Goal: Information Seeking & Learning: Learn about a topic

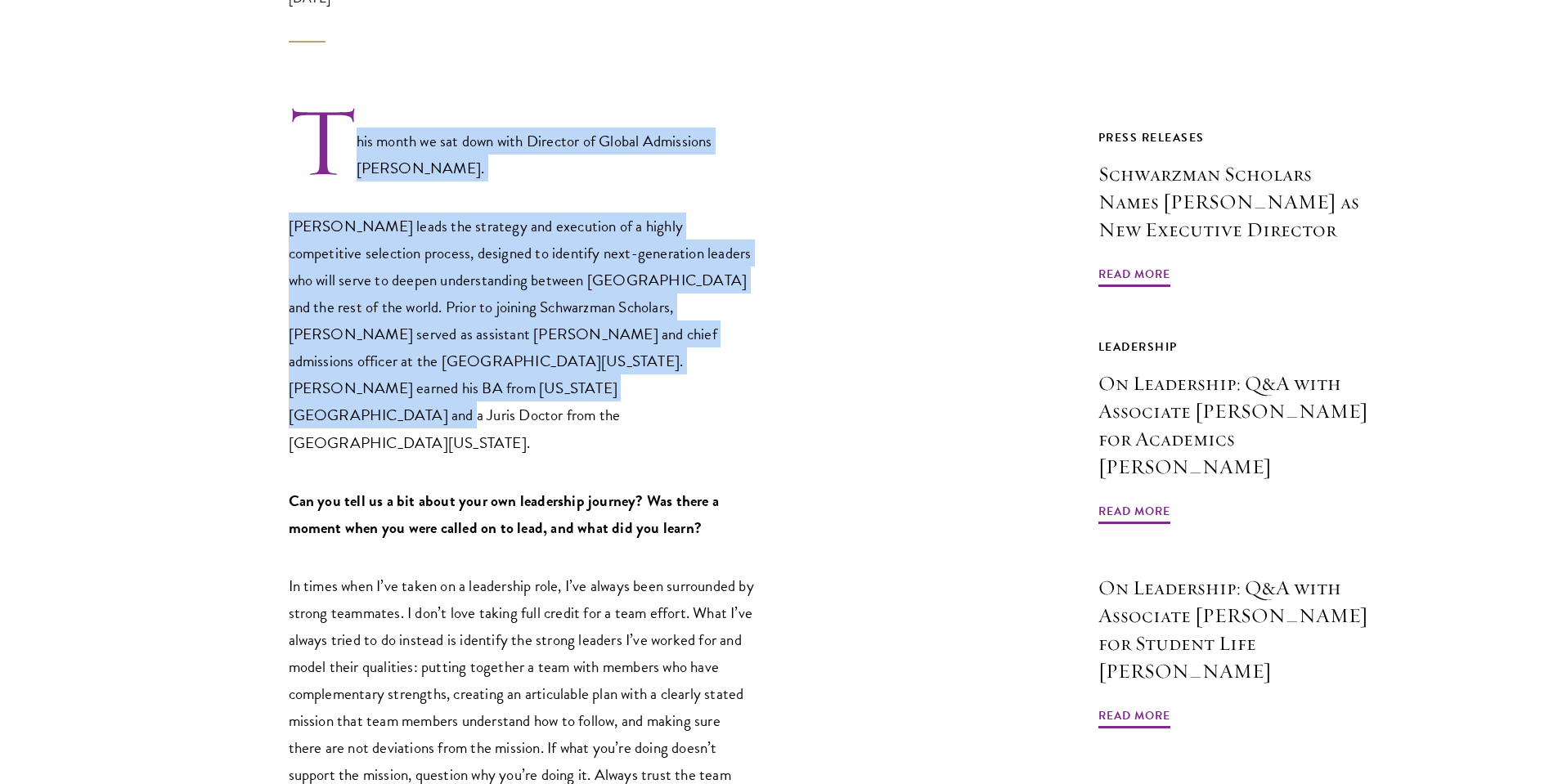
scroll to position [651, 0]
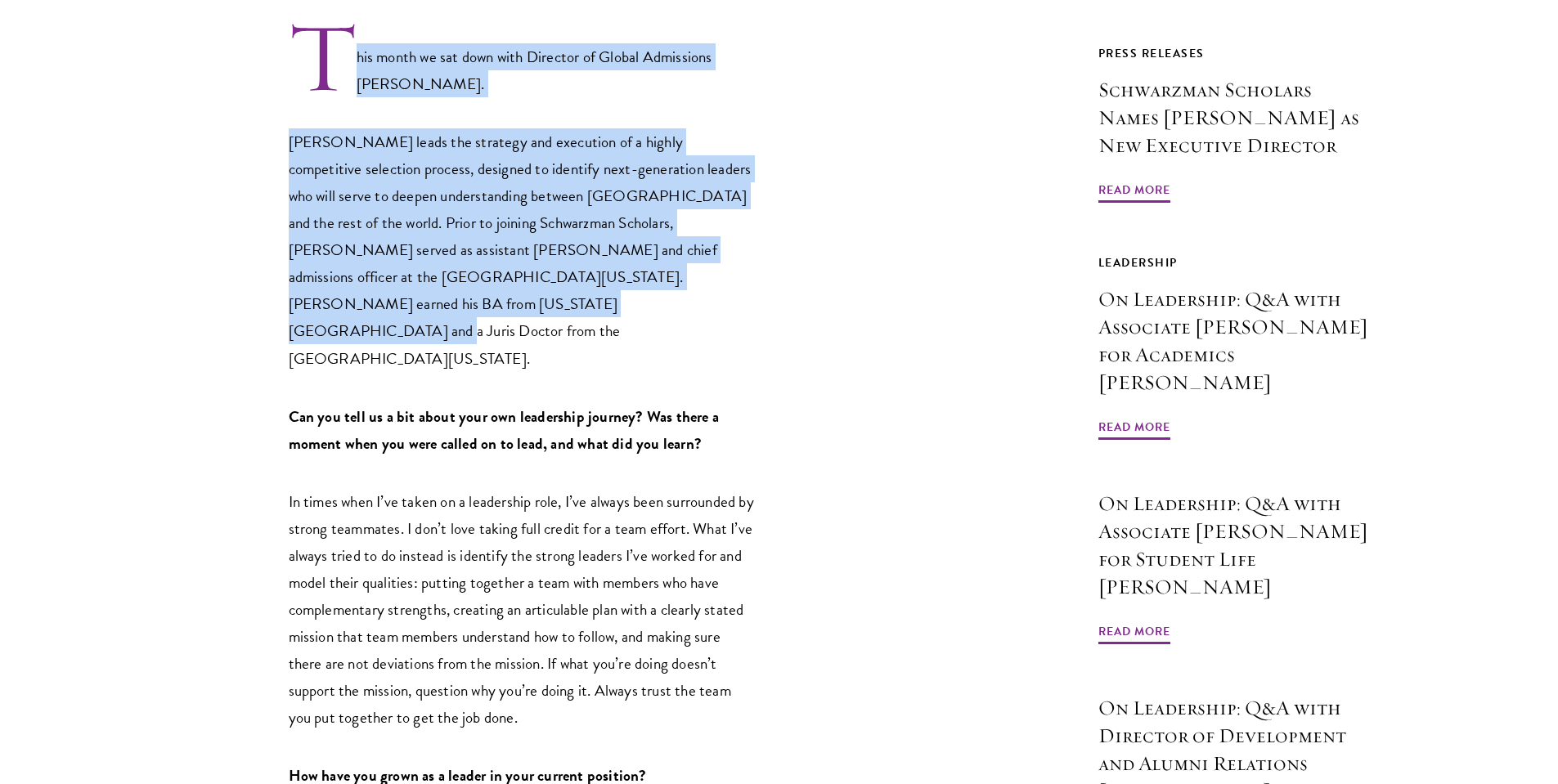
drag, startPoint x: 709, startPoint y: 251, endPoint x: 711, endPoint y: 297, distance: 46.0
click at [711, 297] on p "[PERSON_NAME] leads the strategy and execution of a highly competitive selectio…" at bounding box center [521, 250] width 466 height 243
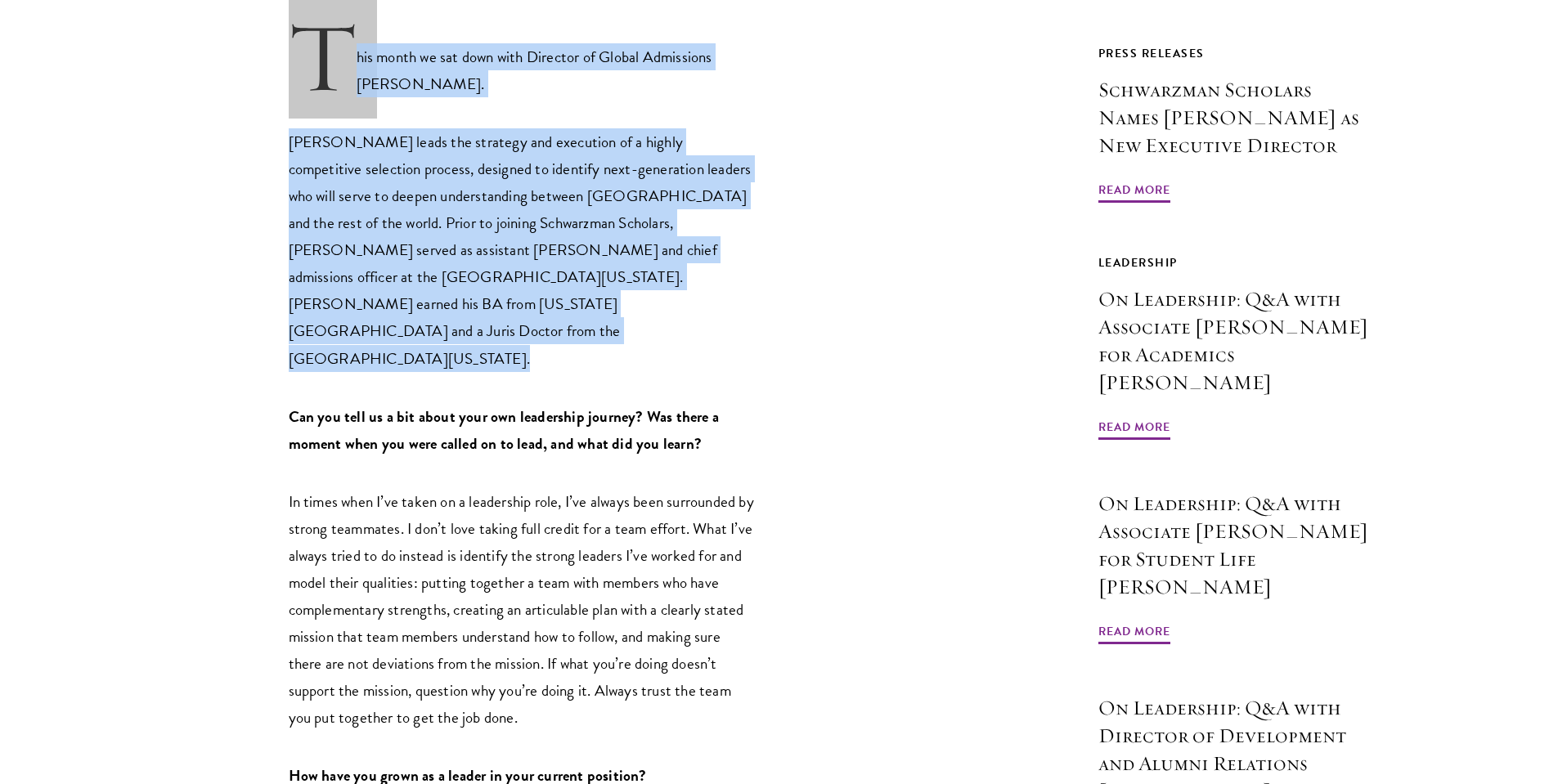
drag, startPoint x: 711, startPoint y: 295, endPoint x: 704, endPoint y: 32, distance: 263.1
click at [704, 32] on p "This month we sat down with Director of Global Admissions [PERSON_NAME]." at bounding box center [521, 59] width 466 height 78
drag, startPoint x: 704, startPoint y: 32, endPoint x: 697, endPoint y: 286, distance: 254.1
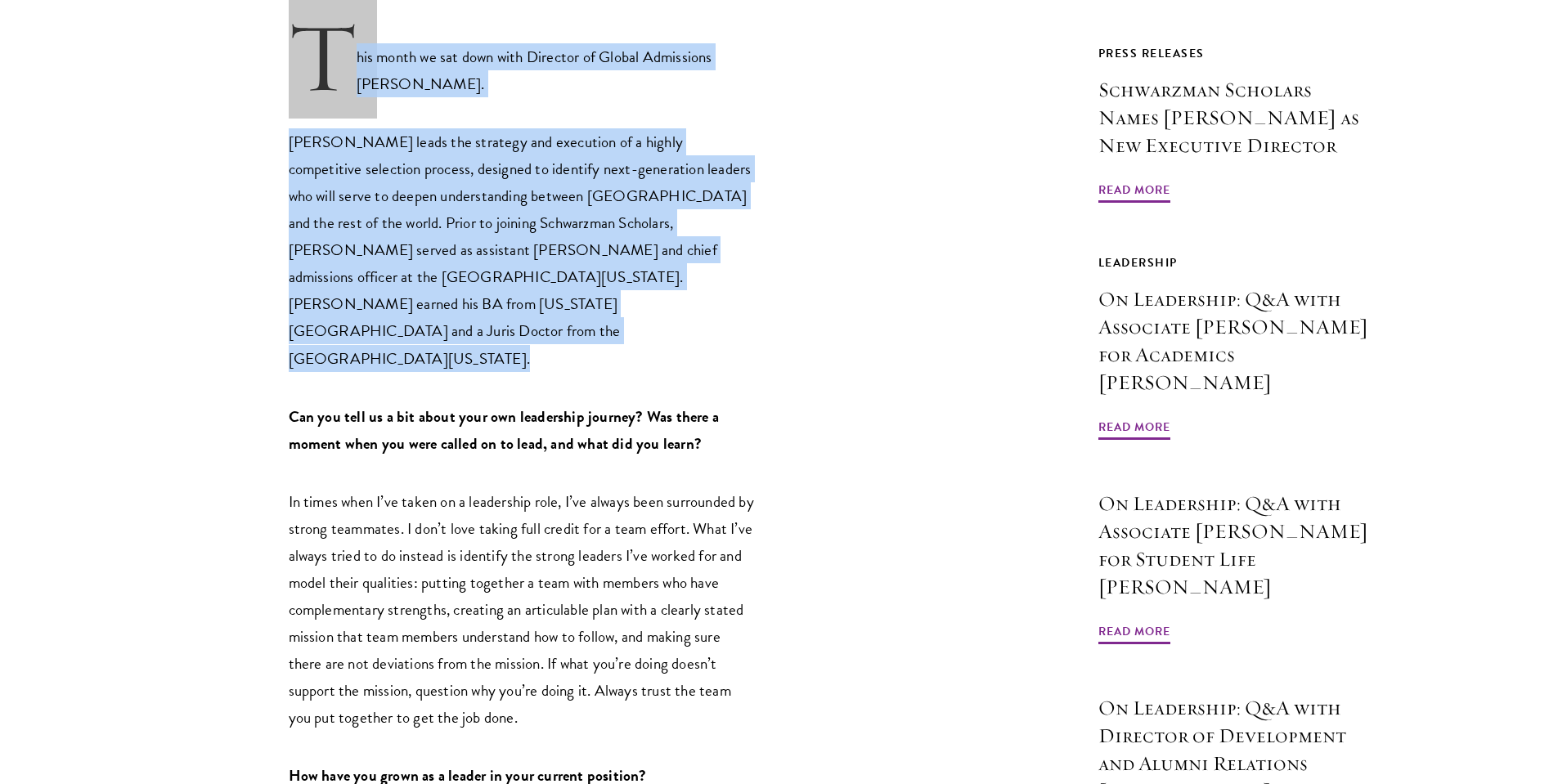
click at [697, 286] on p "[PERSON_NAME] leads the strategy and execution of a highly competitive selectio…" at bounding box center [521, 250] width 466 height 243
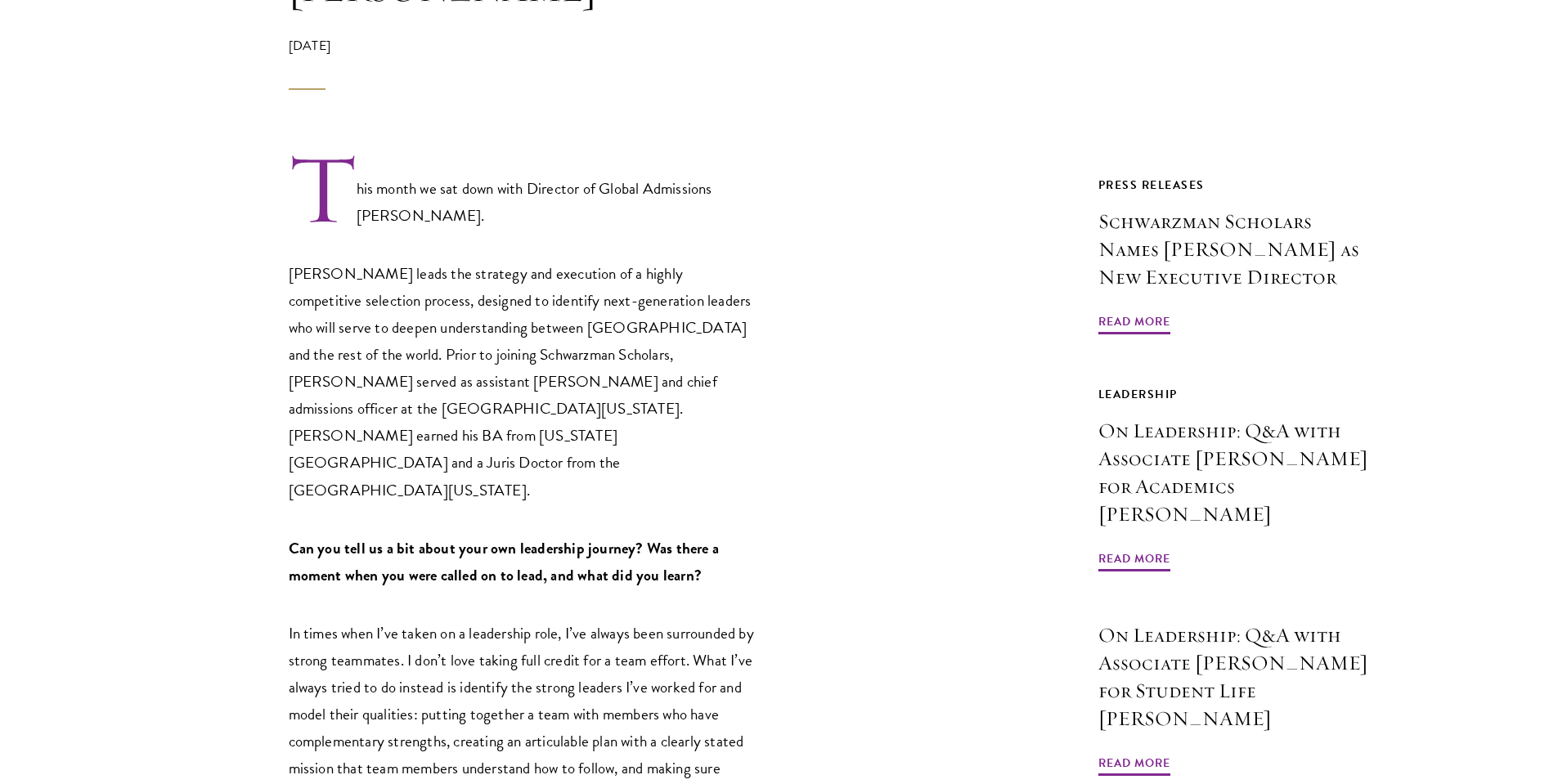
scroll to position [540, 0]
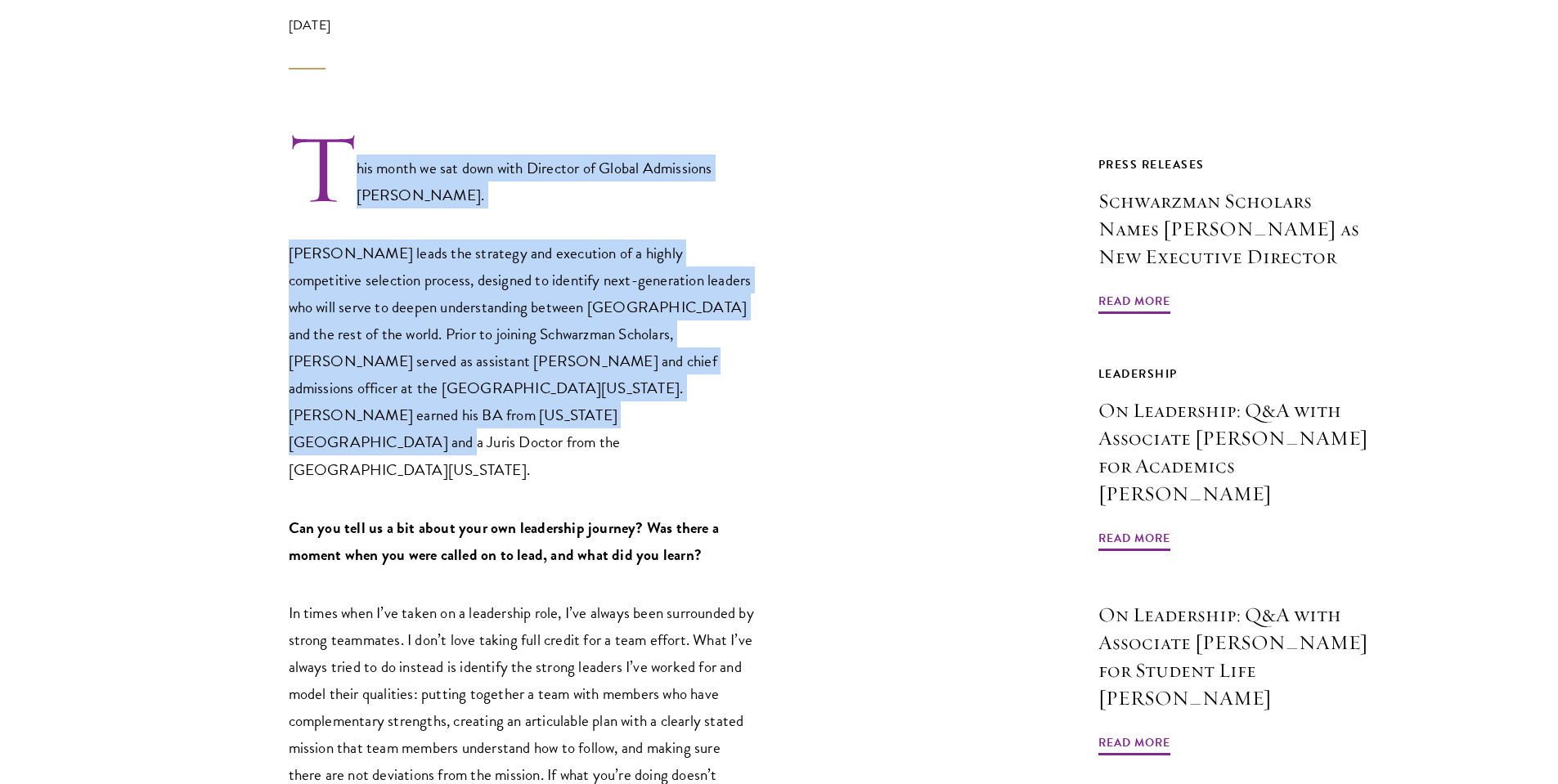
drag, startPoint x: 444, startPoint y: 126, endPoint x: 502, endPoint y: 398, distance: 278.1
click at [502, 398] on p "[PERSON_NAME] leads the strategy and execution of a highly competitive selectio…" at bounding box center [521, 361] width 466 height 243
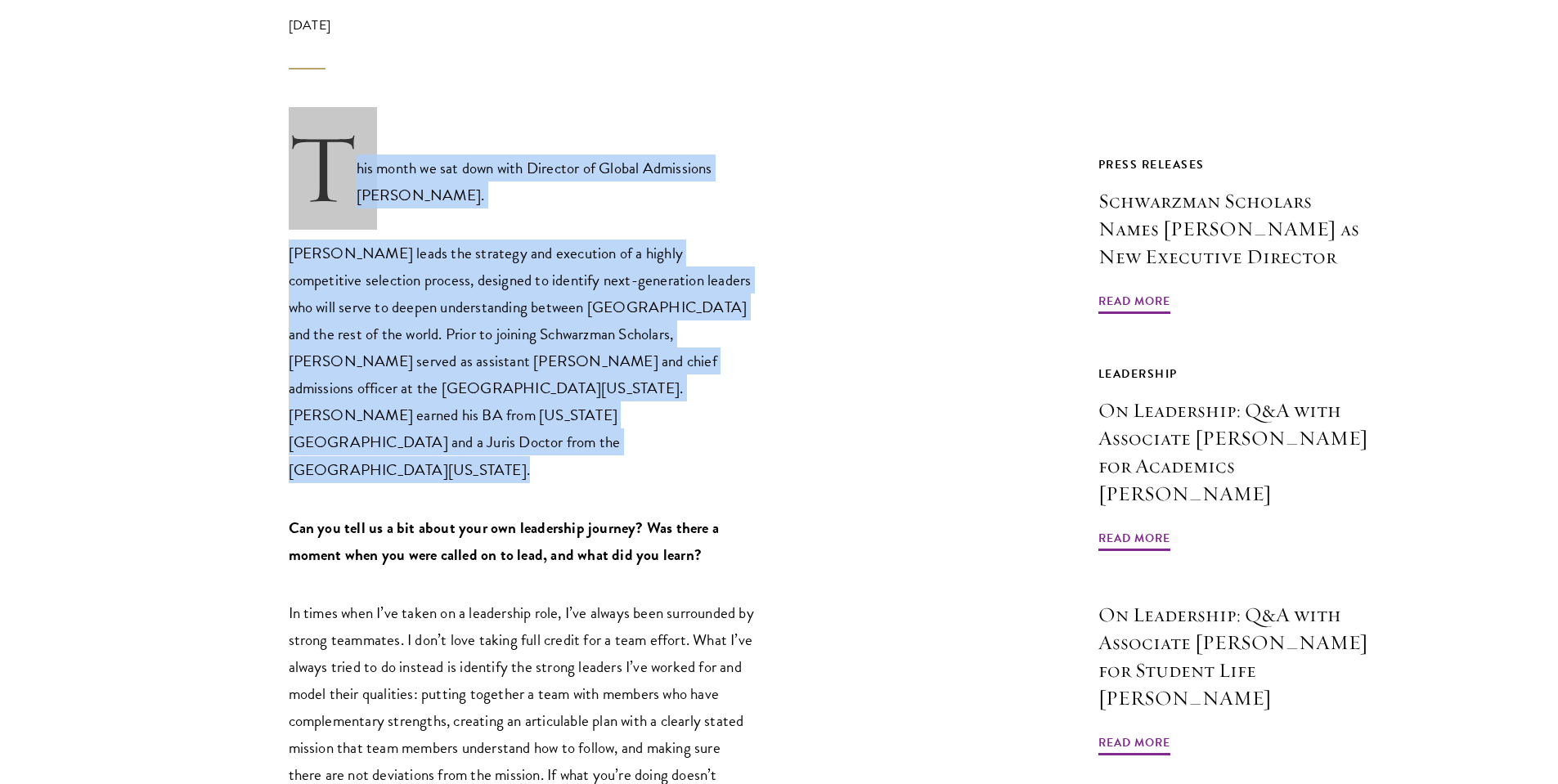
drag, startPoint x: 502, startPoint y: 398, endPoint x: 321, endPoint y: 134, distance: 320.1
click at [321, 134] on p "This month we sat down with Director of Global Admissions [PERSON_NAME]." at bounding box center [521, 170] width 466 height 78
drag, startPoint x: 304, startPoint y: 117, endPoint x: 393, endPoint y: 403, distance: 299.5
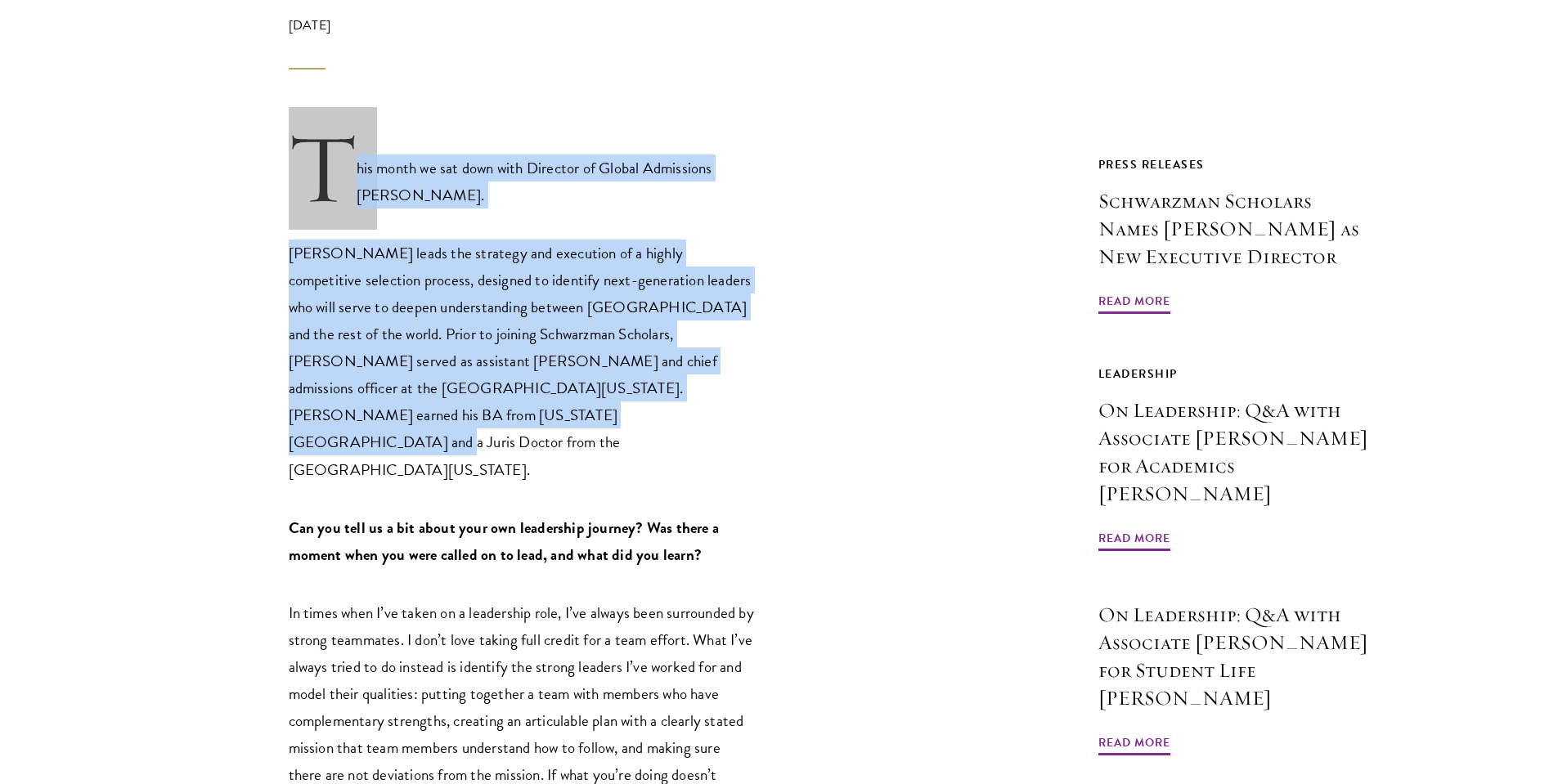
scroll to position [551, 0]
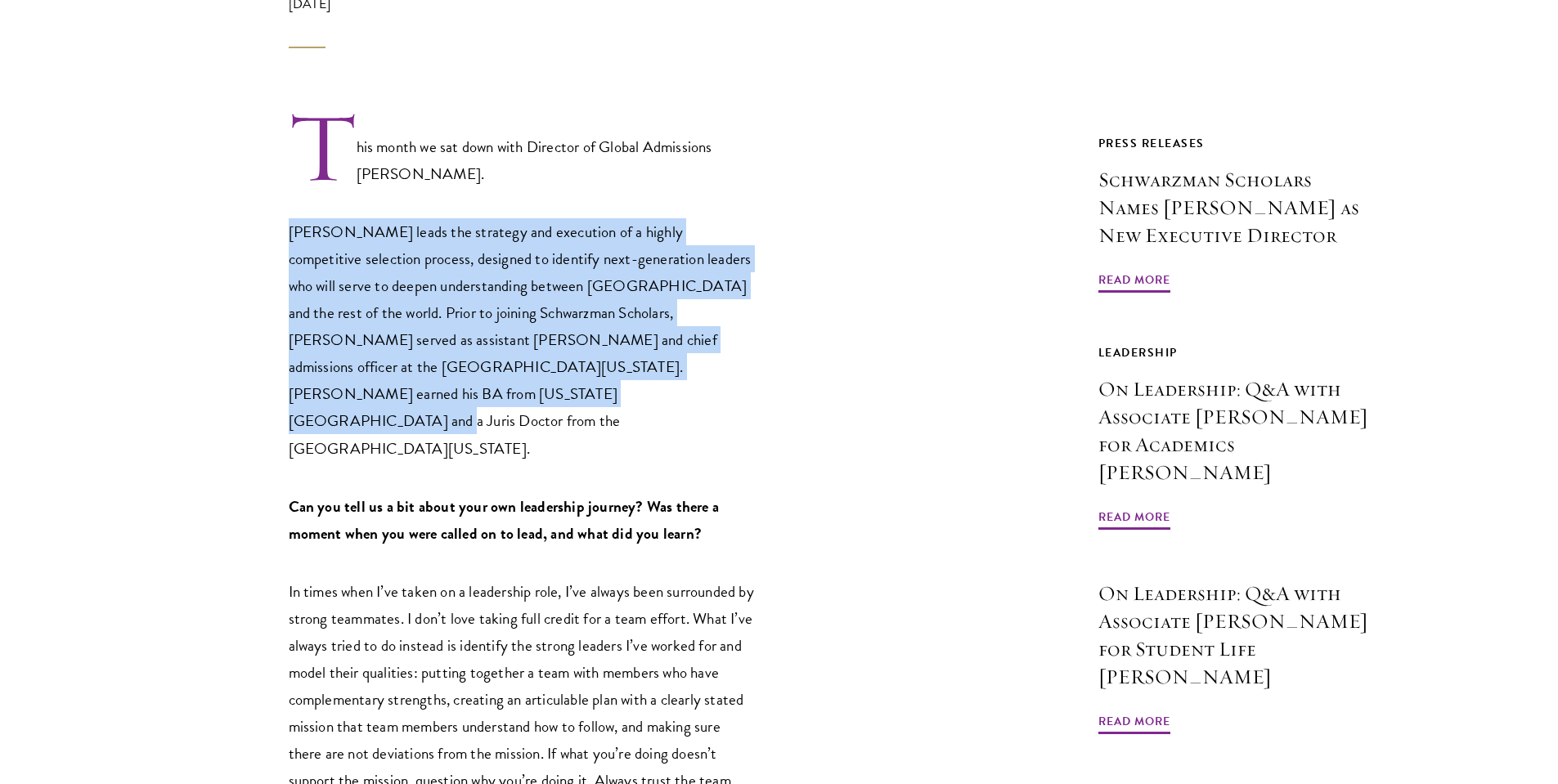
drag, startPoint x: 711, startPoint y: 202, endPoint x: 725, endPoint y: 391, distance: 189.5
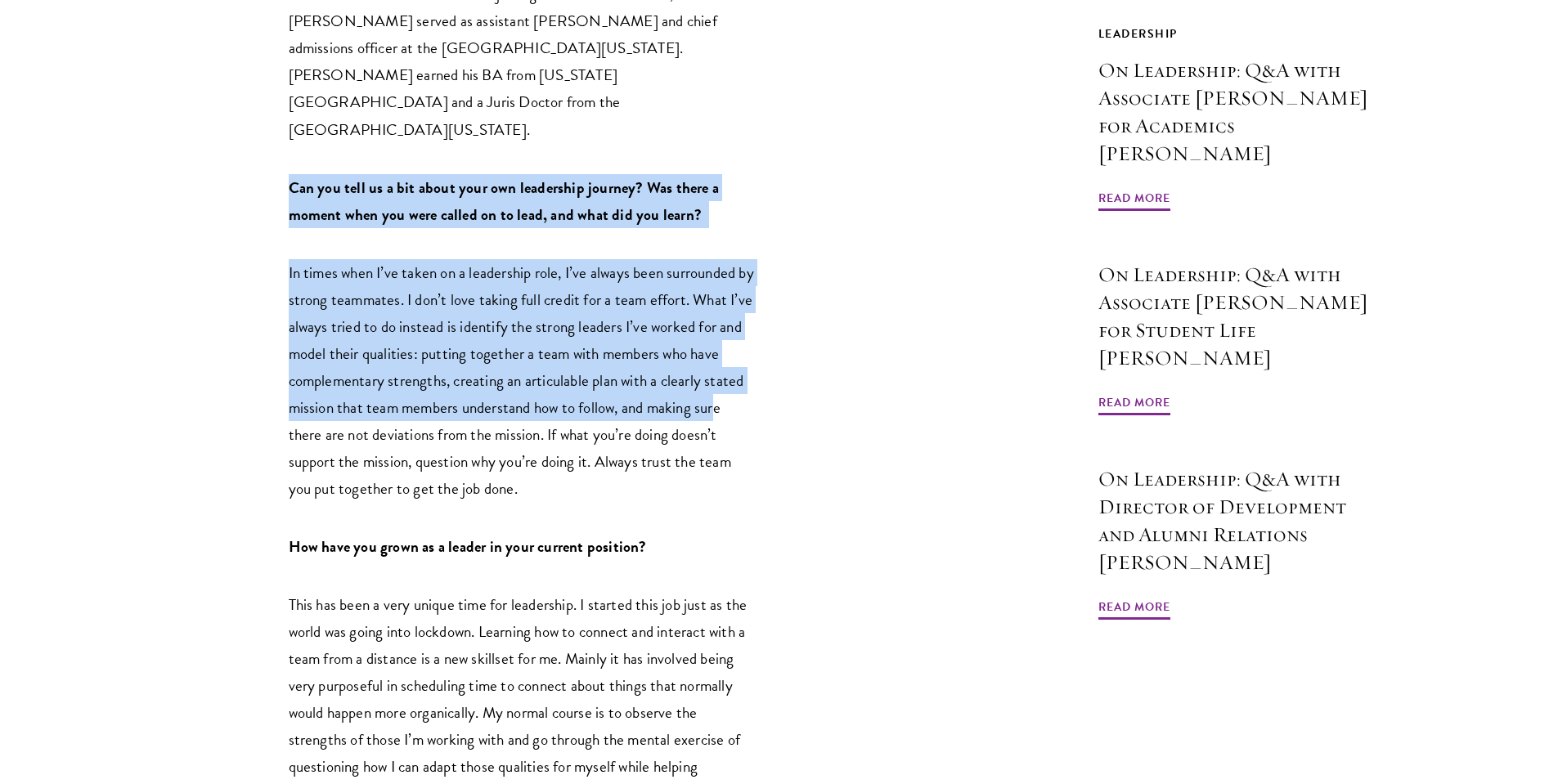
scroll to position [945, 0]
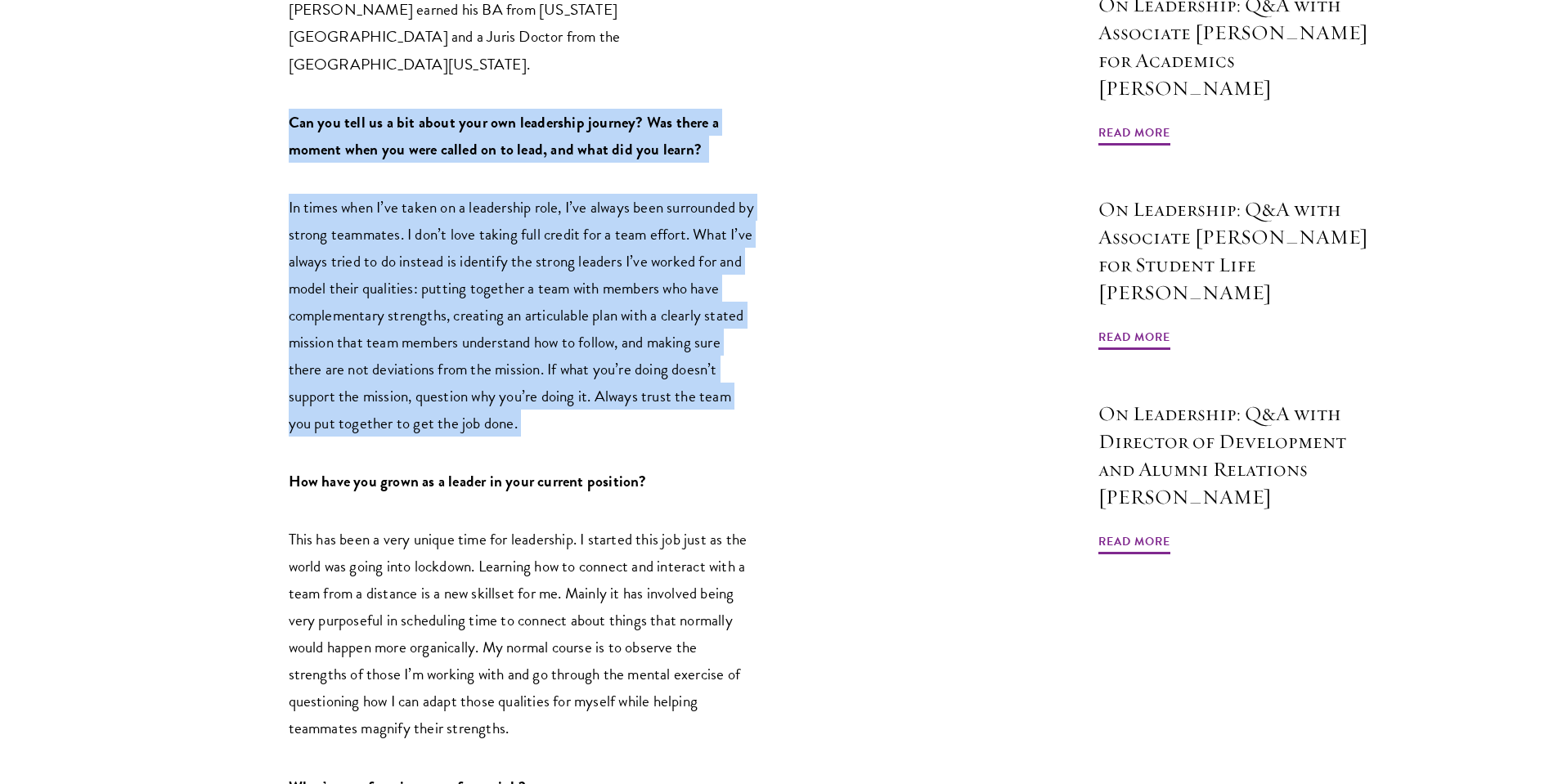
drag, startPoint x: 710, startPoint y: 115, endPoint x: 712, endPoint y: 347, distance: 232.0
click at [712, 347] on p "In times when I’ve taken on a leadership role, I’ve always been surrounded by s…" at bounding box center [521, 315] width 466 height 243
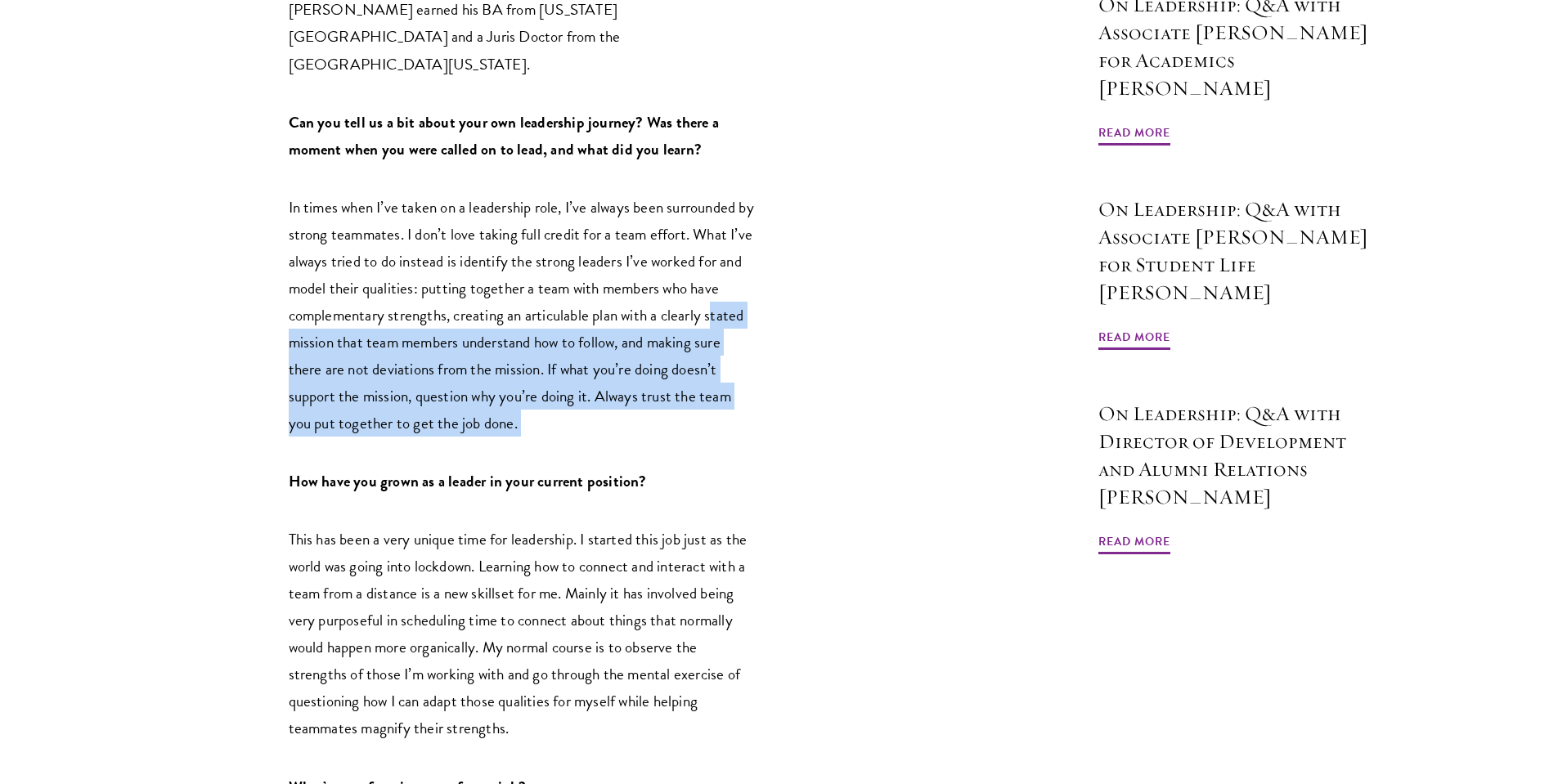
drag, startPoint x: 712, startPoint y: 347, endPoint x: 761, endPoint y: 244, distance: 114.1
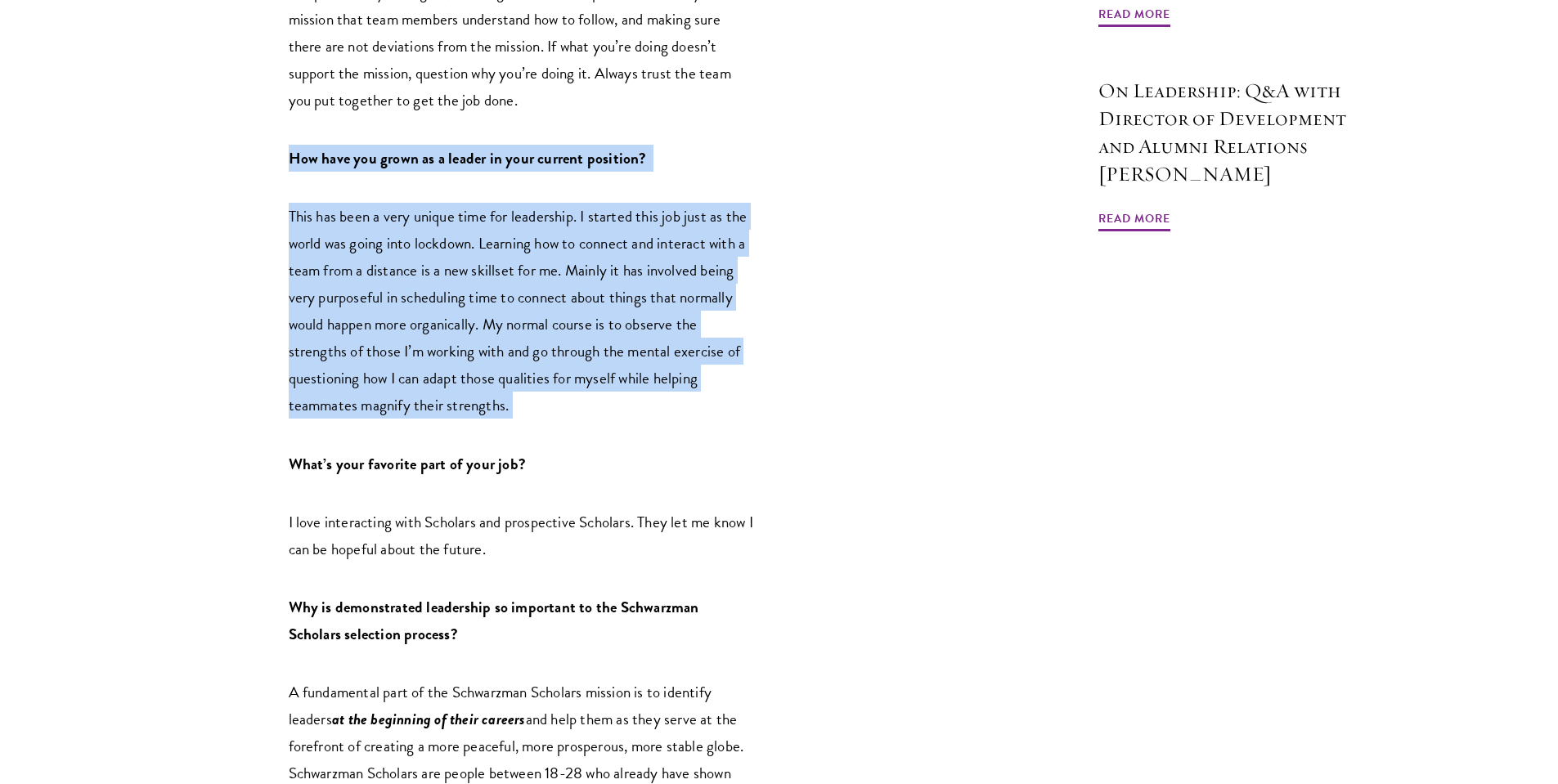
drag, startPoint x: 761, startPoint y: 197, endPoint x: 763, endPoint y: 346, distance: 149.0
click at [763, 346] on div "This month we sat down with Director of Global Admissions [PERSON_NAME]. [PERSO…" at bounding box center [620, 637] width 858 height 2470
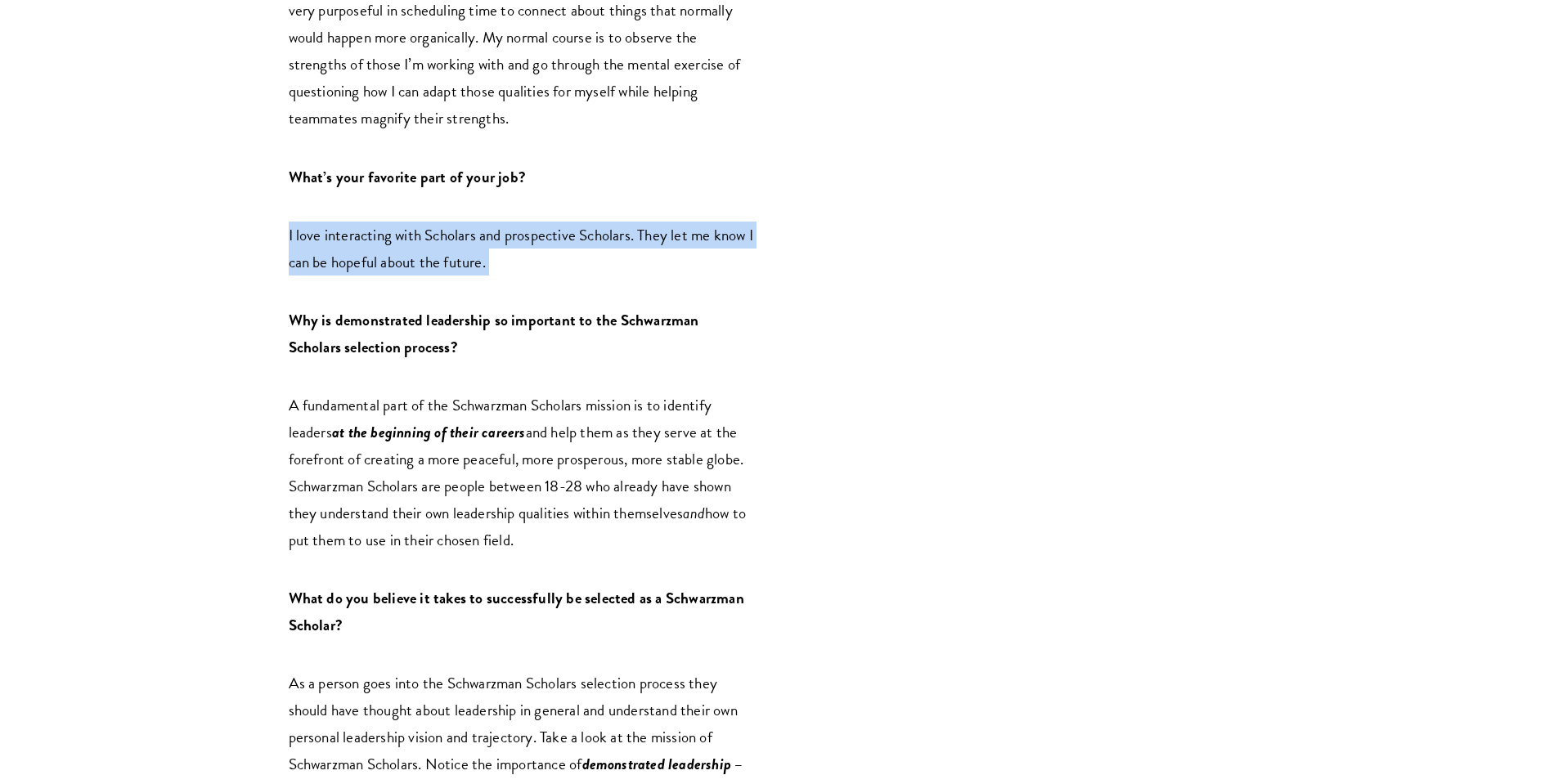
drag, startPoint x: 771, startPoint y: 129, endPoint x: 773, endPoint y: 215, distance: 86.0
click at [773, 215] on div "This month we sat down with Director of Global Admissions [PERSON_NAME]. [PERSO…" at bounding box center [620, 350] width 858 height 2470
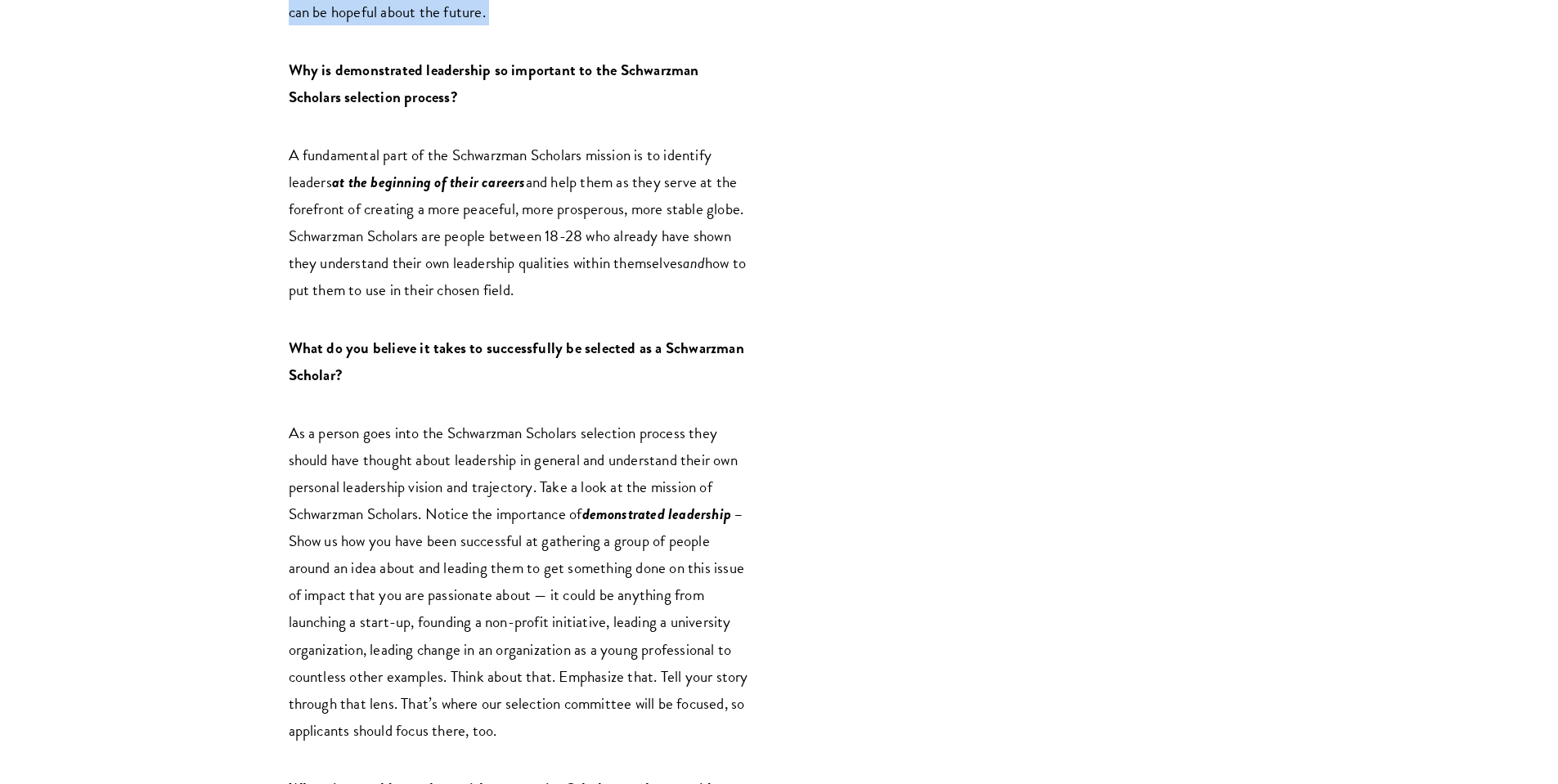
scroll to position [1965, 0]
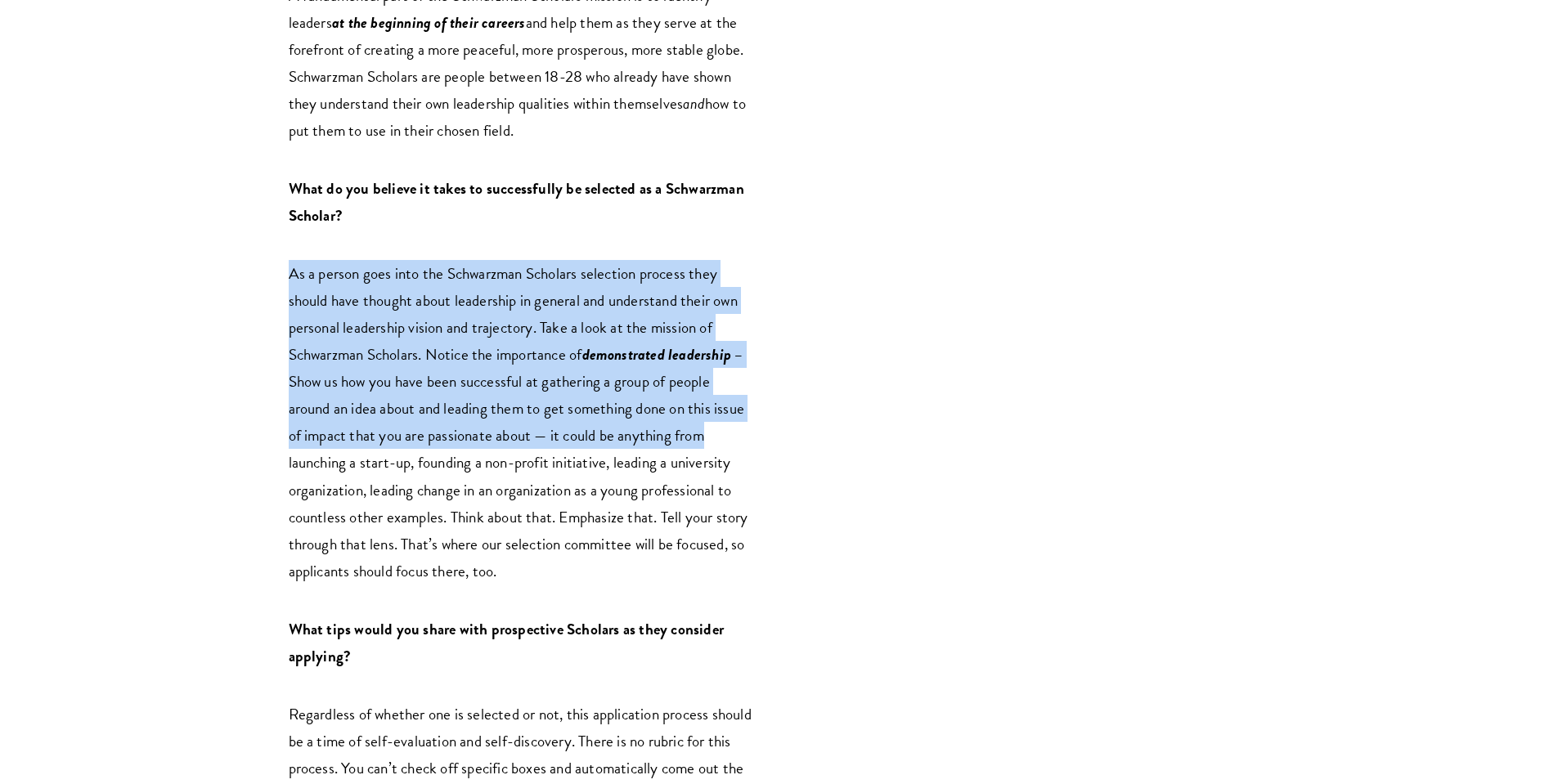
drag, startPoint x: 645, startPoint y: 185, endPoint x: 756, endPoint y: 365, distance: 211.5
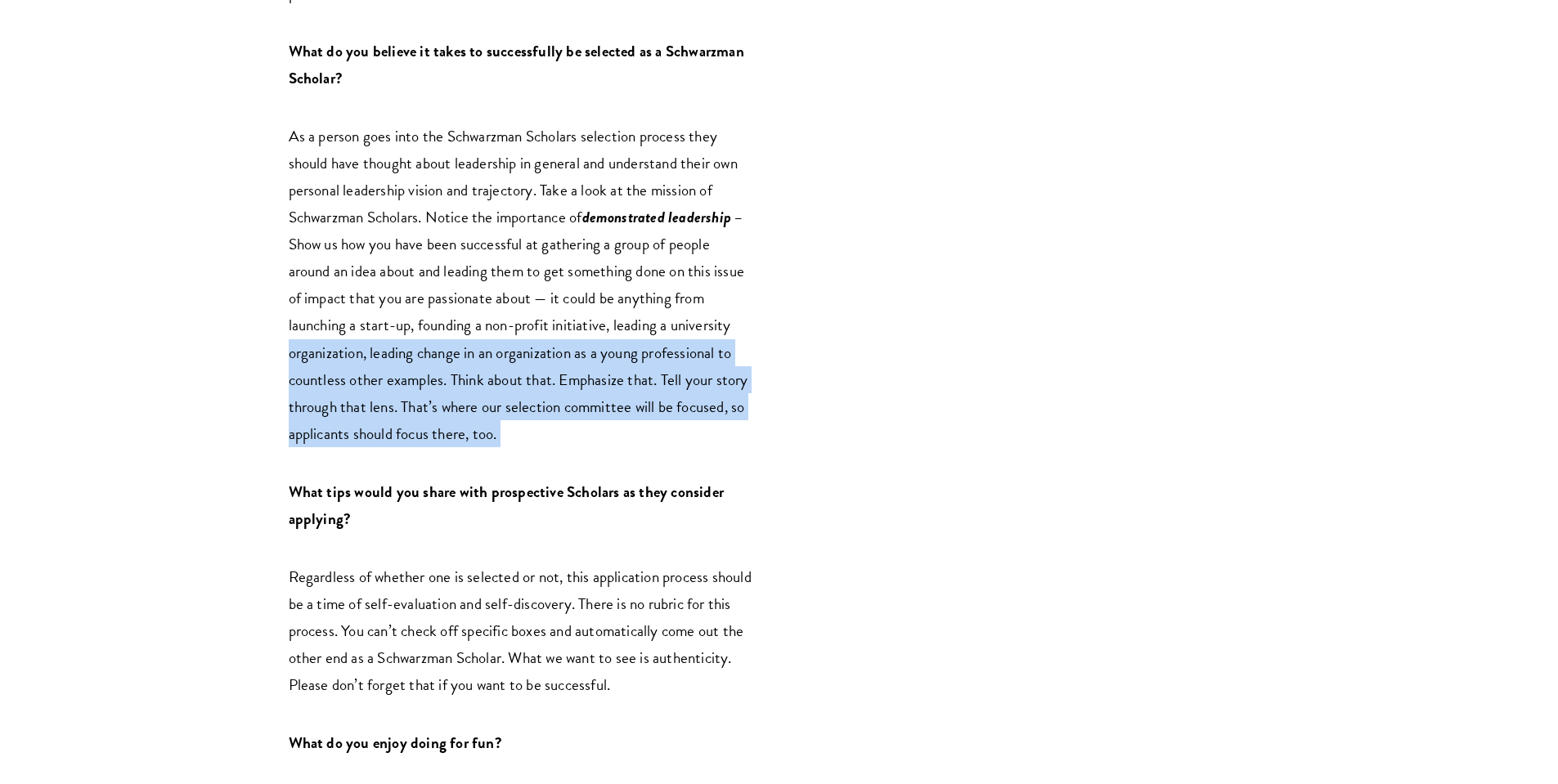
scroll to position [2113, 0]
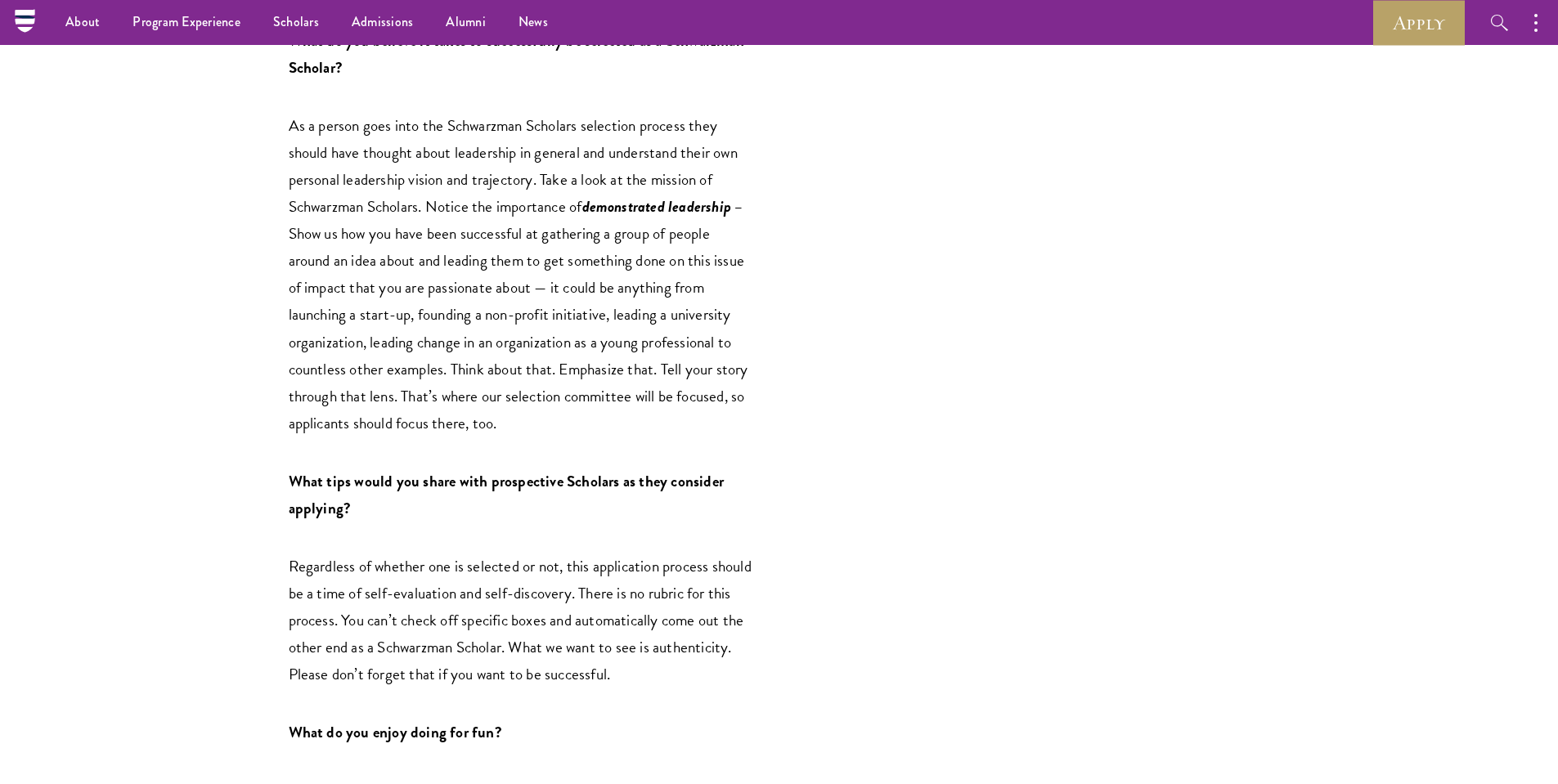
scroll to position [2081, 0]
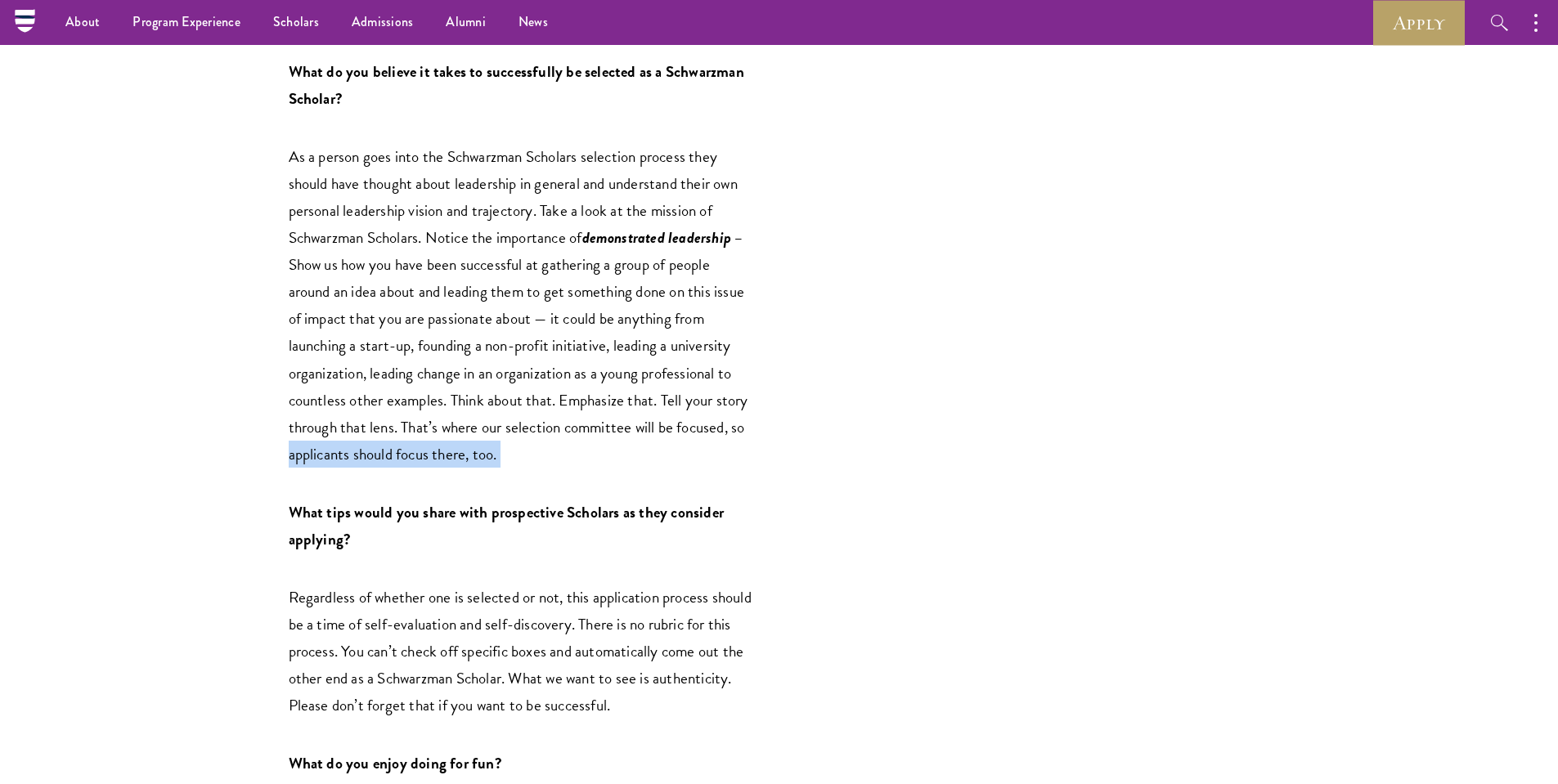
drag, startPoint x: 762, startPoint y: 370, endPoint x: 763, endPoint y: 363, distance: 7.1
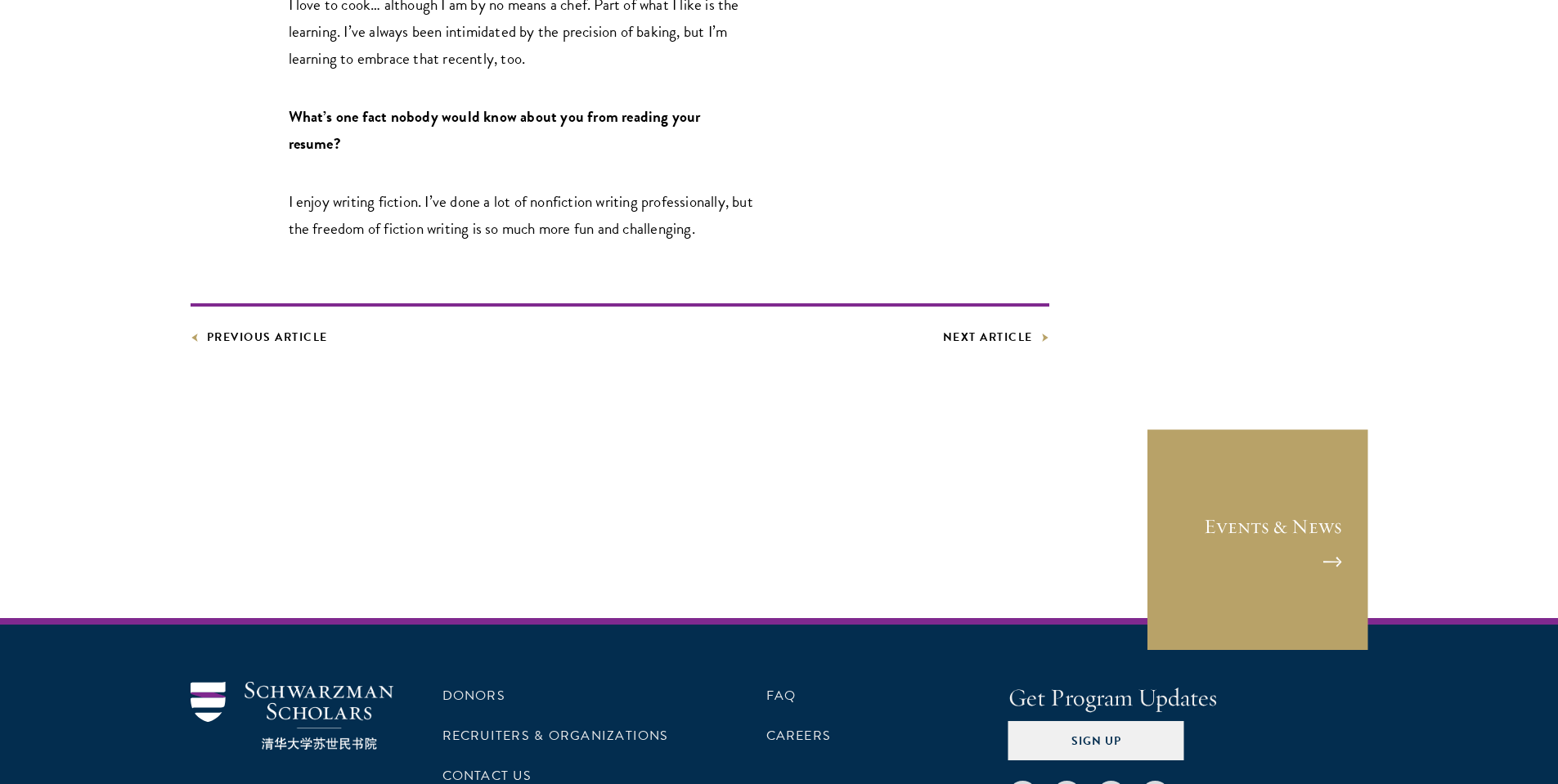
scroll to position [2845, 0]
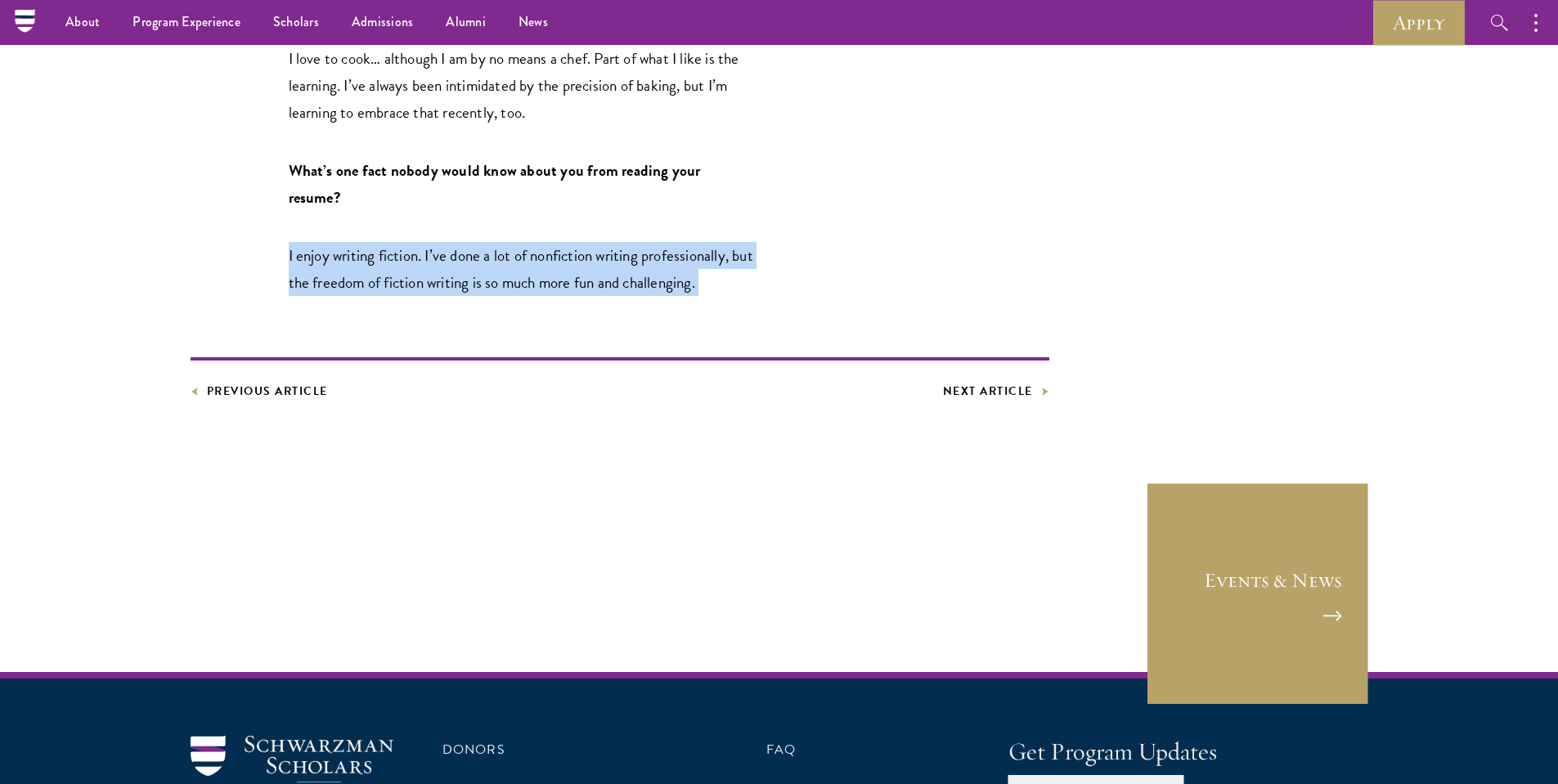
drag, startPoint x: 739, startPoint y: 199, endPoint x: 737, endPoint y: 226, distance: 27.1
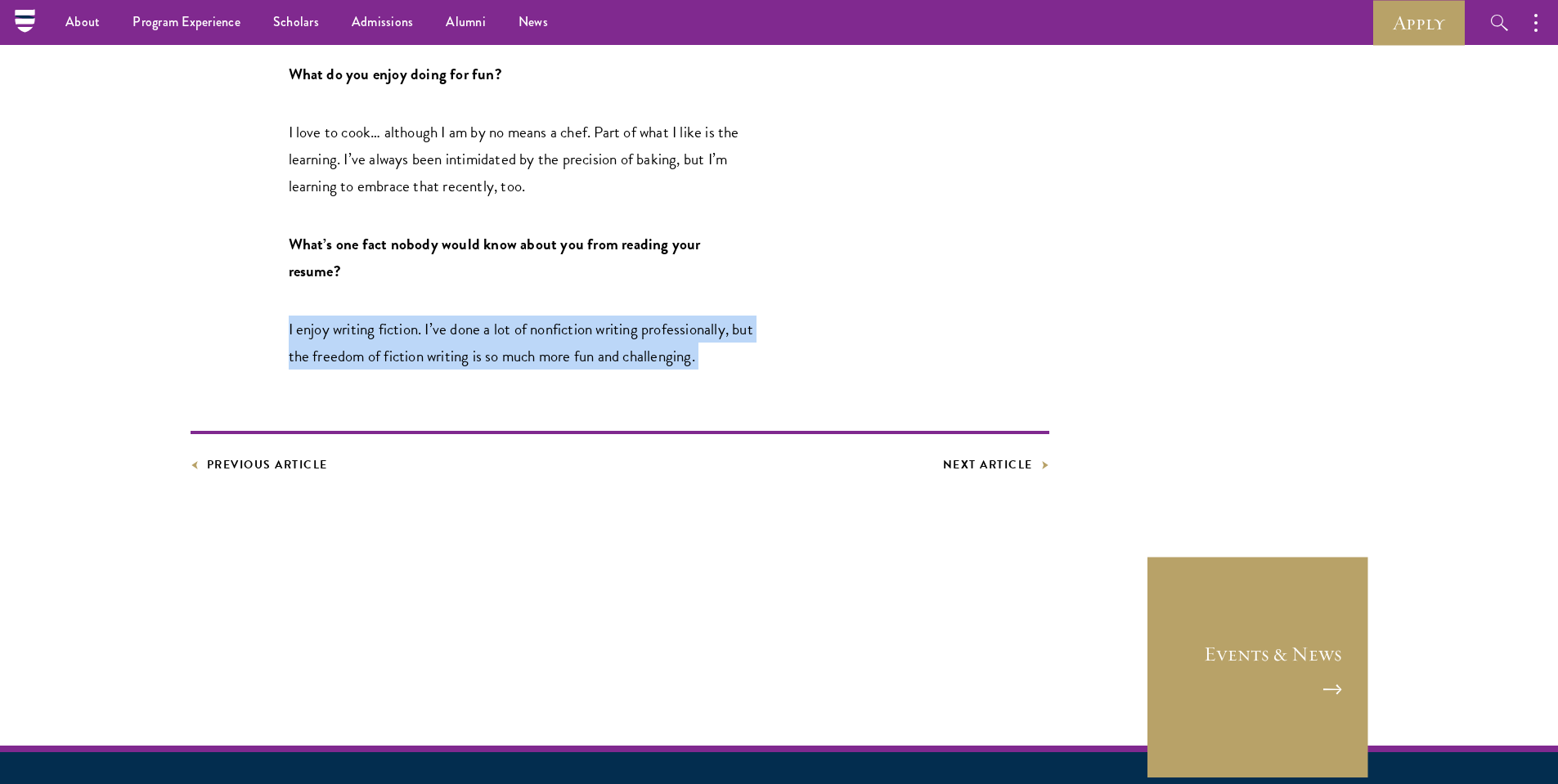
scroll to position [2696, 0]
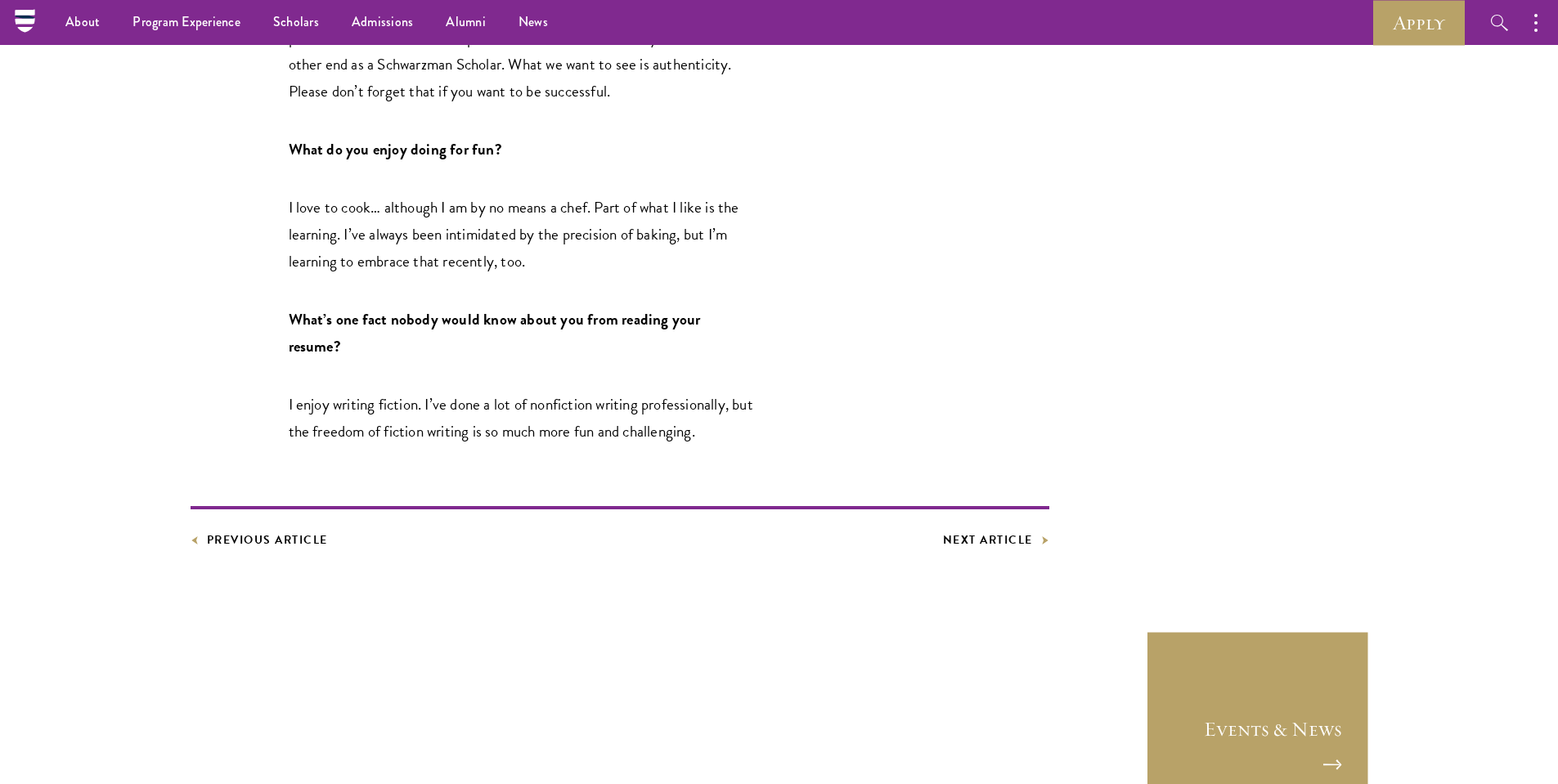
click at [734, 210] on p "I love to cook… although I am by no means a chef. Part of what I like is the le…" at bounding box center [521, 233] width 466 height 81
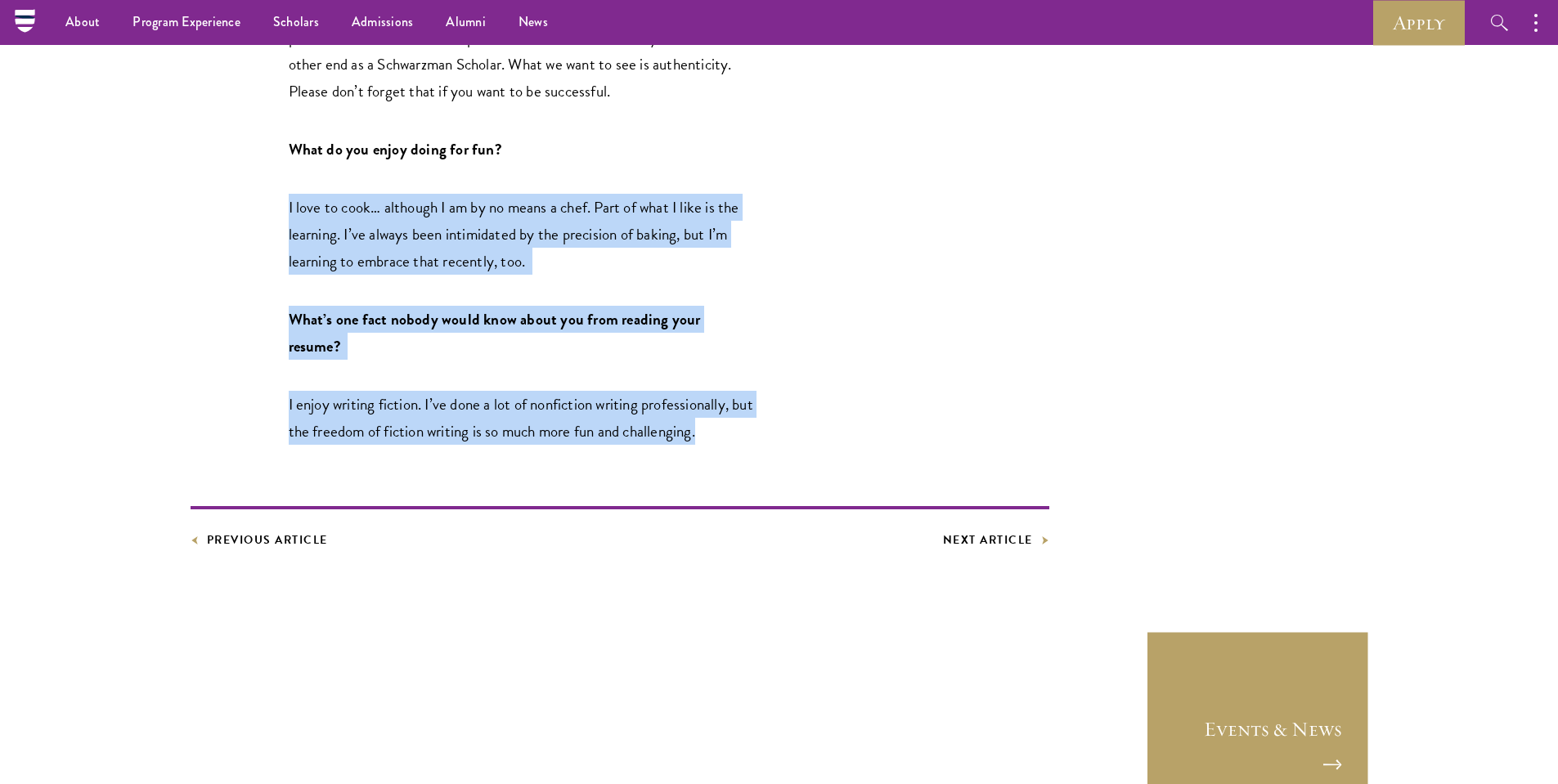
drag, startPoint x: 734, startPoint y: 117, endPoint x: 727, endPoint y: 369, distance: 252.1
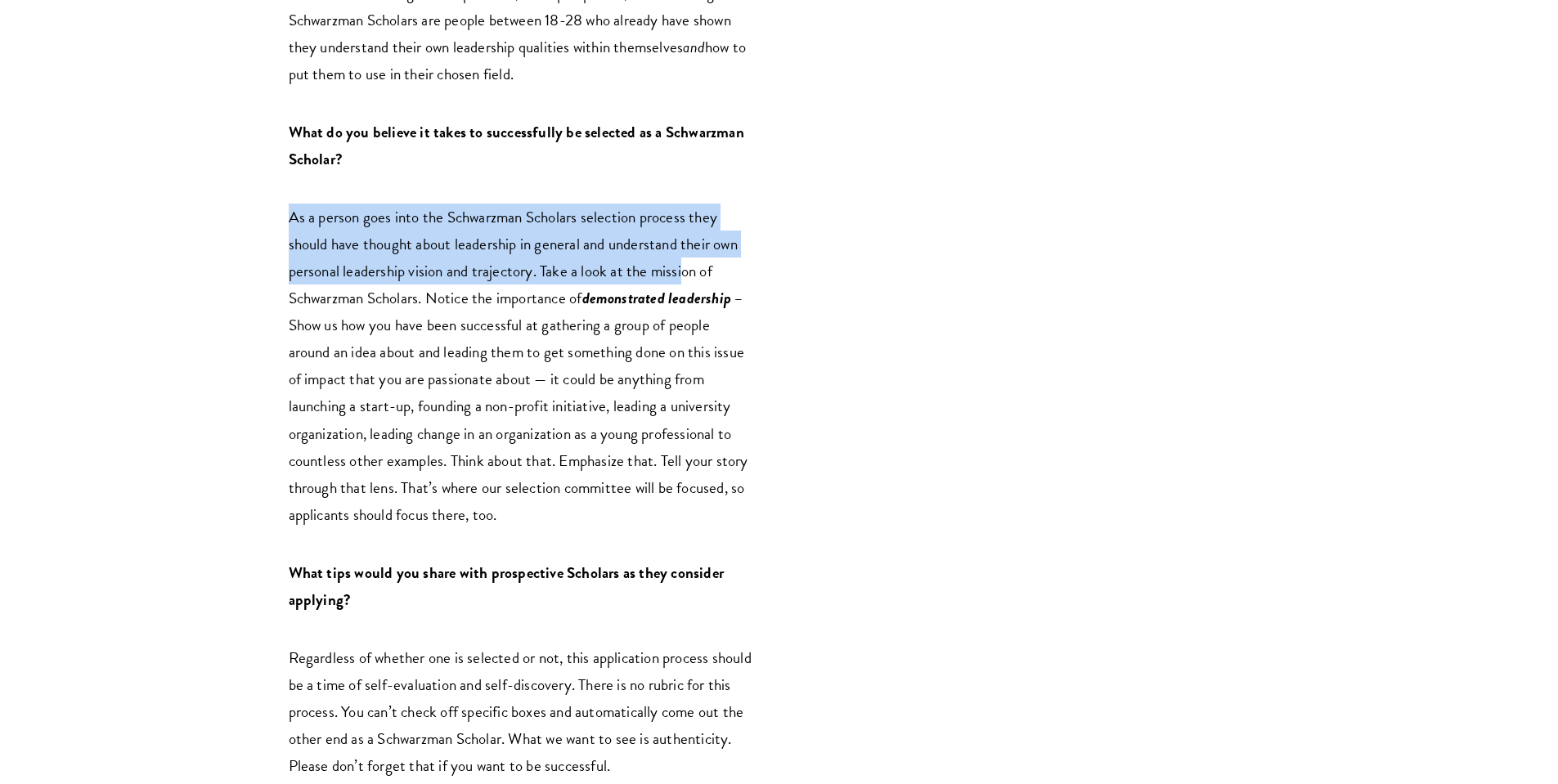
scroll to position [2032, 0]
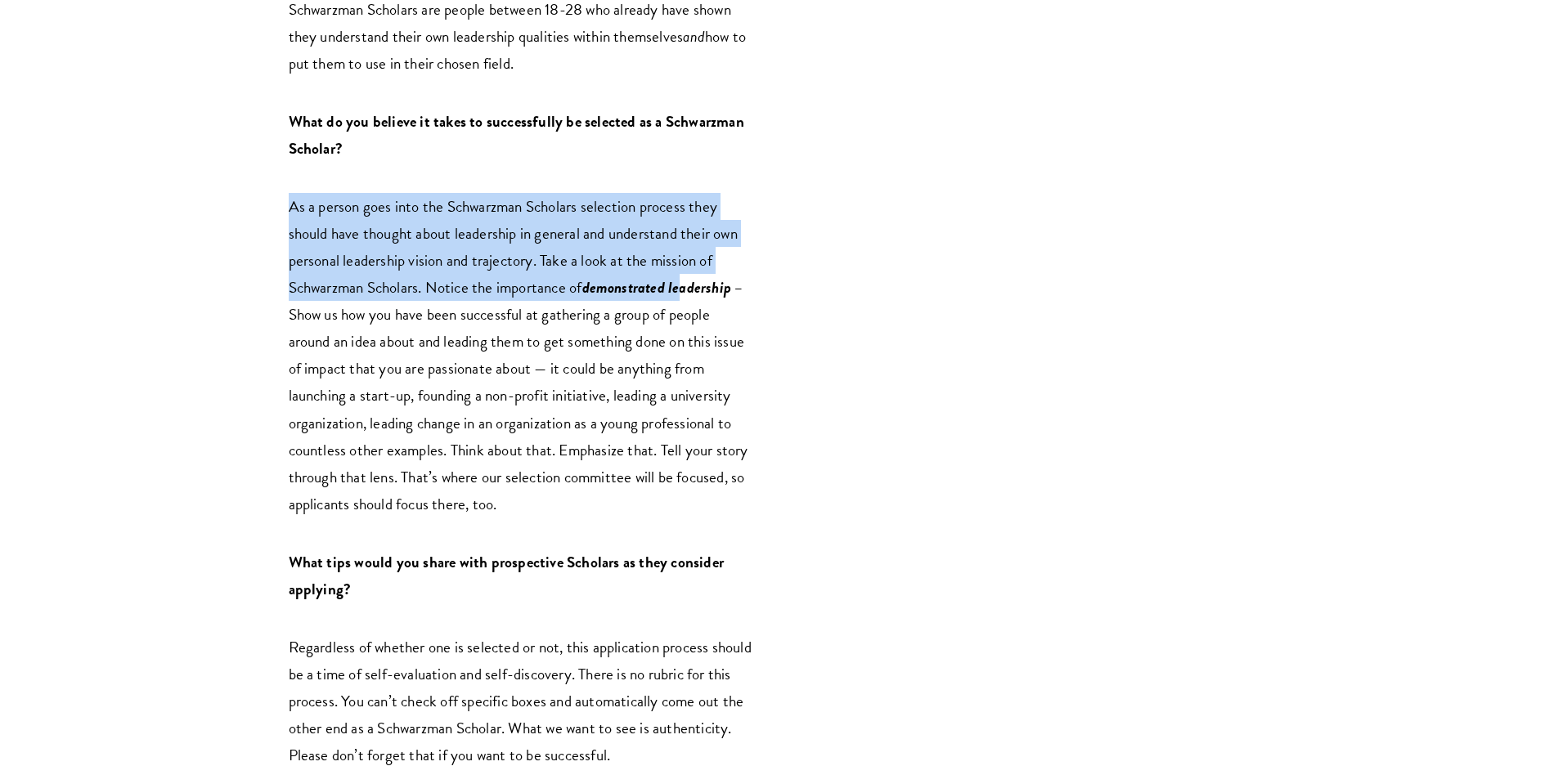
drag, startPoint x: 712, startPoint y: 136, endPoint x: 686, endPoint y: 215, distance: 83.2
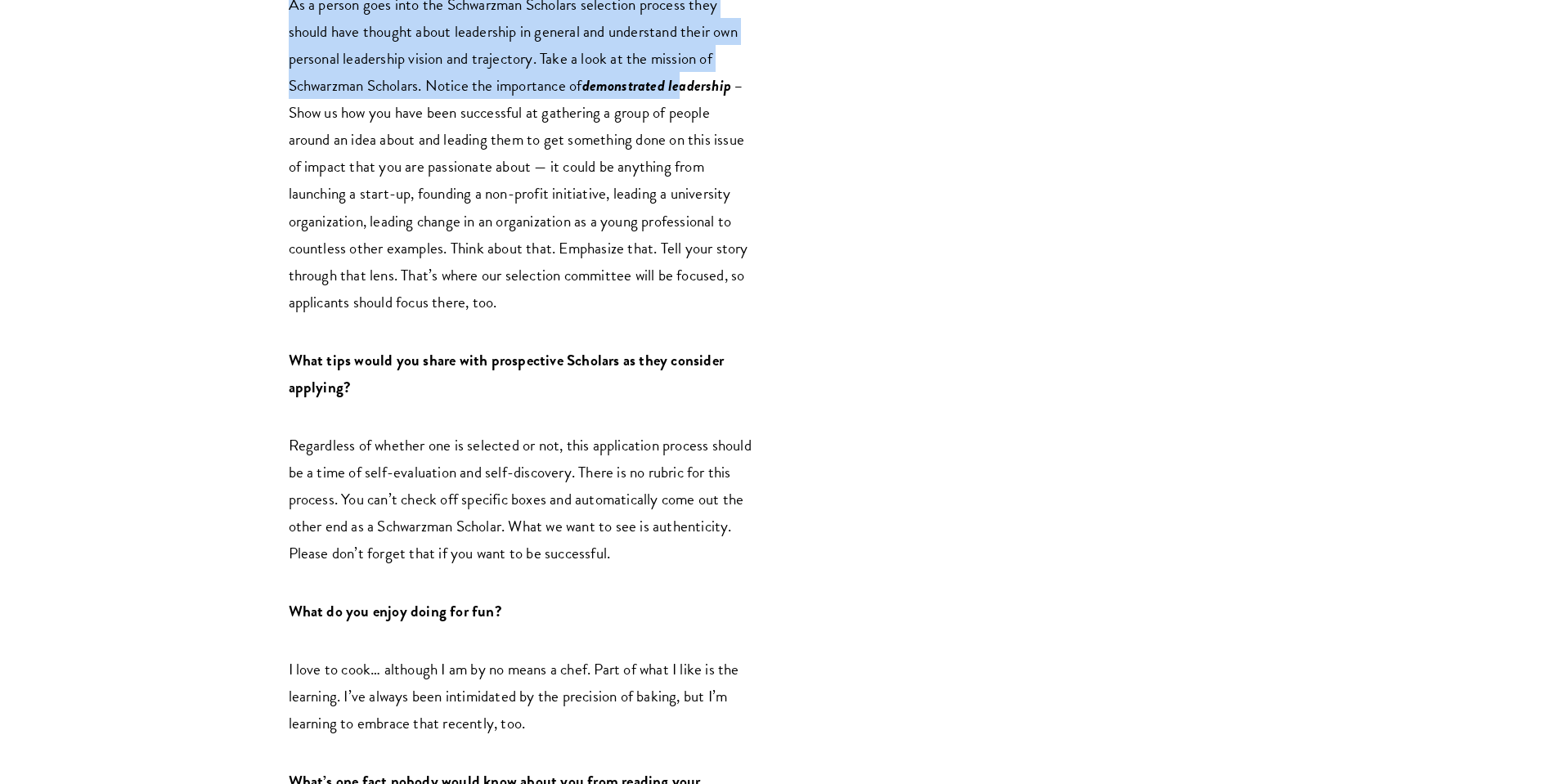
scroll to position [2293, 0]
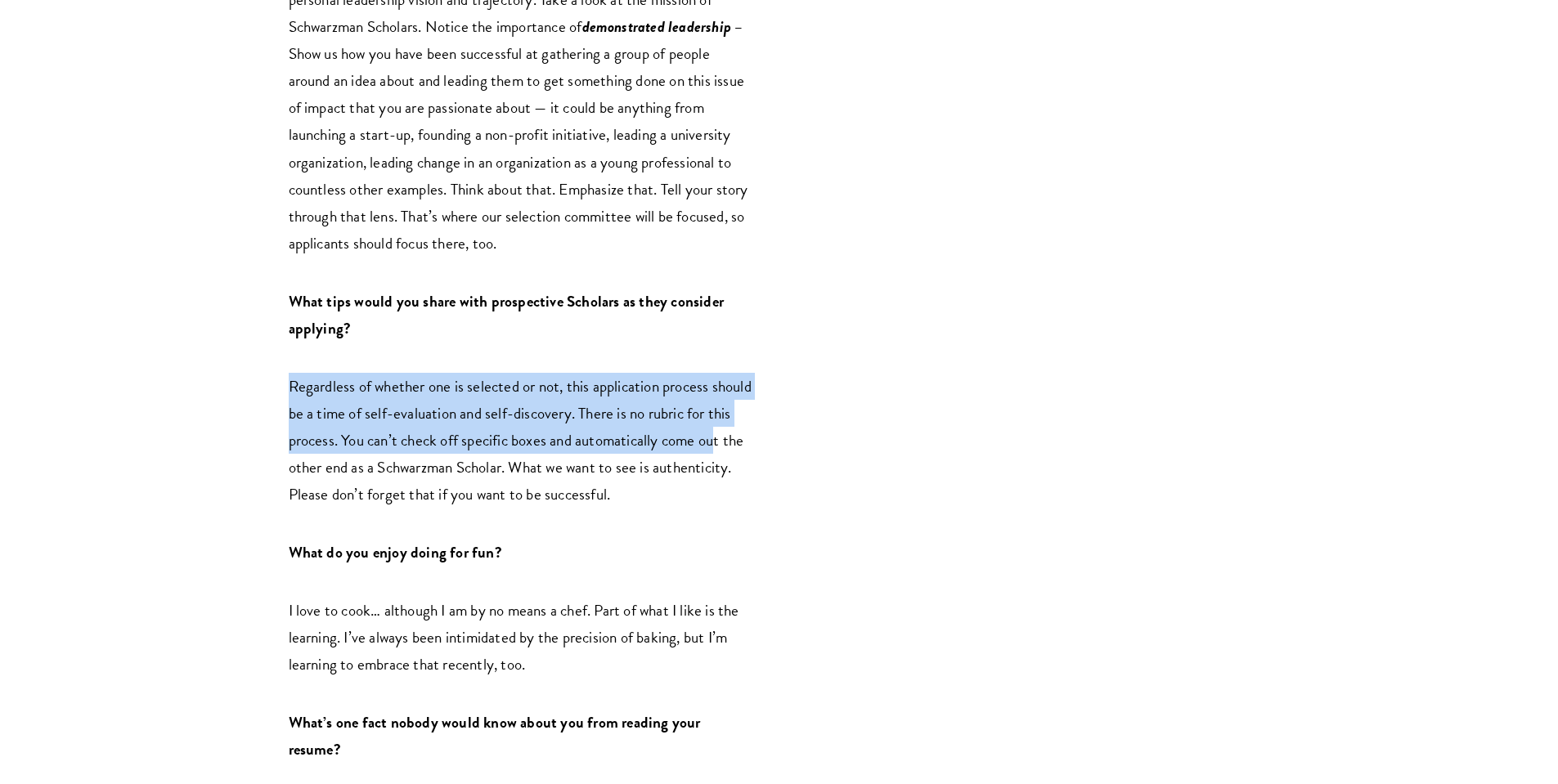
drag, startPoint x: 732, startPoint y: 333, endPoint x: 744, endPoint y: 363, distance: 32.3
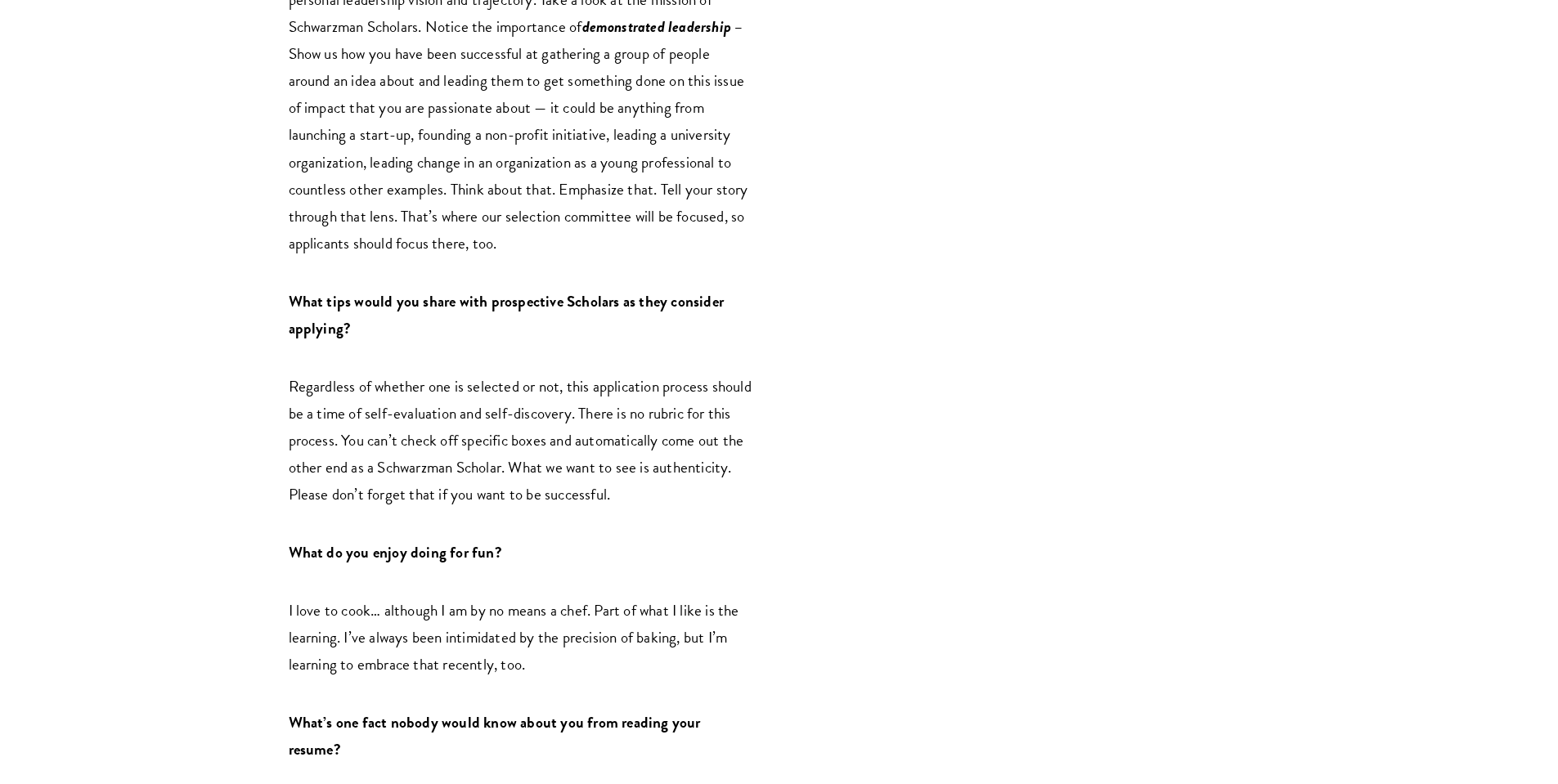
click at [745, 373] on p "Regardless of whether one is selected or not, this application process should b…" at bounding box center [521, 440] width 466 height 135
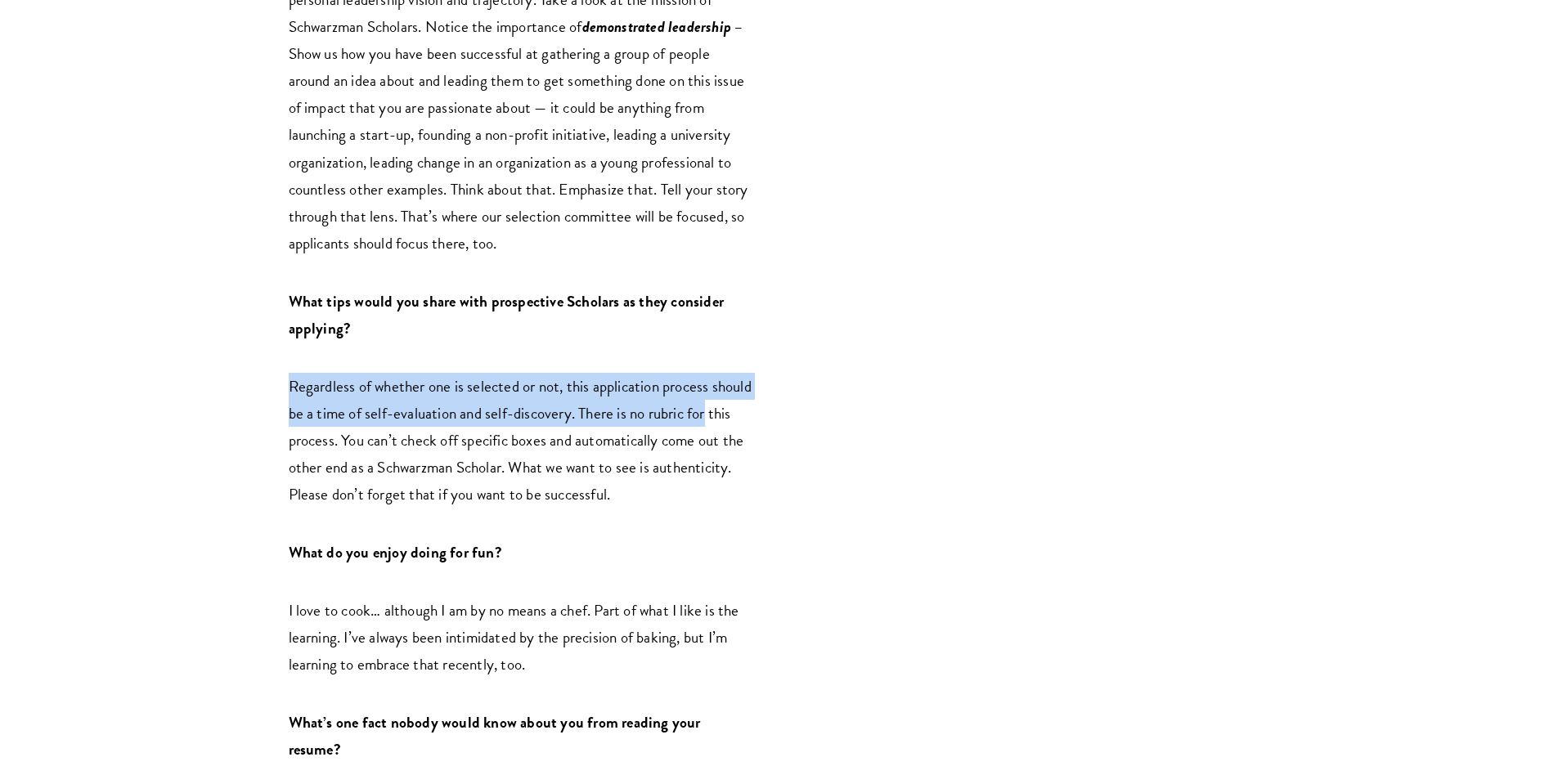
drag, startPoint x: 727, startPoint y: 299, endPoint x: 760, endPoint y: 361, distance: 70.2
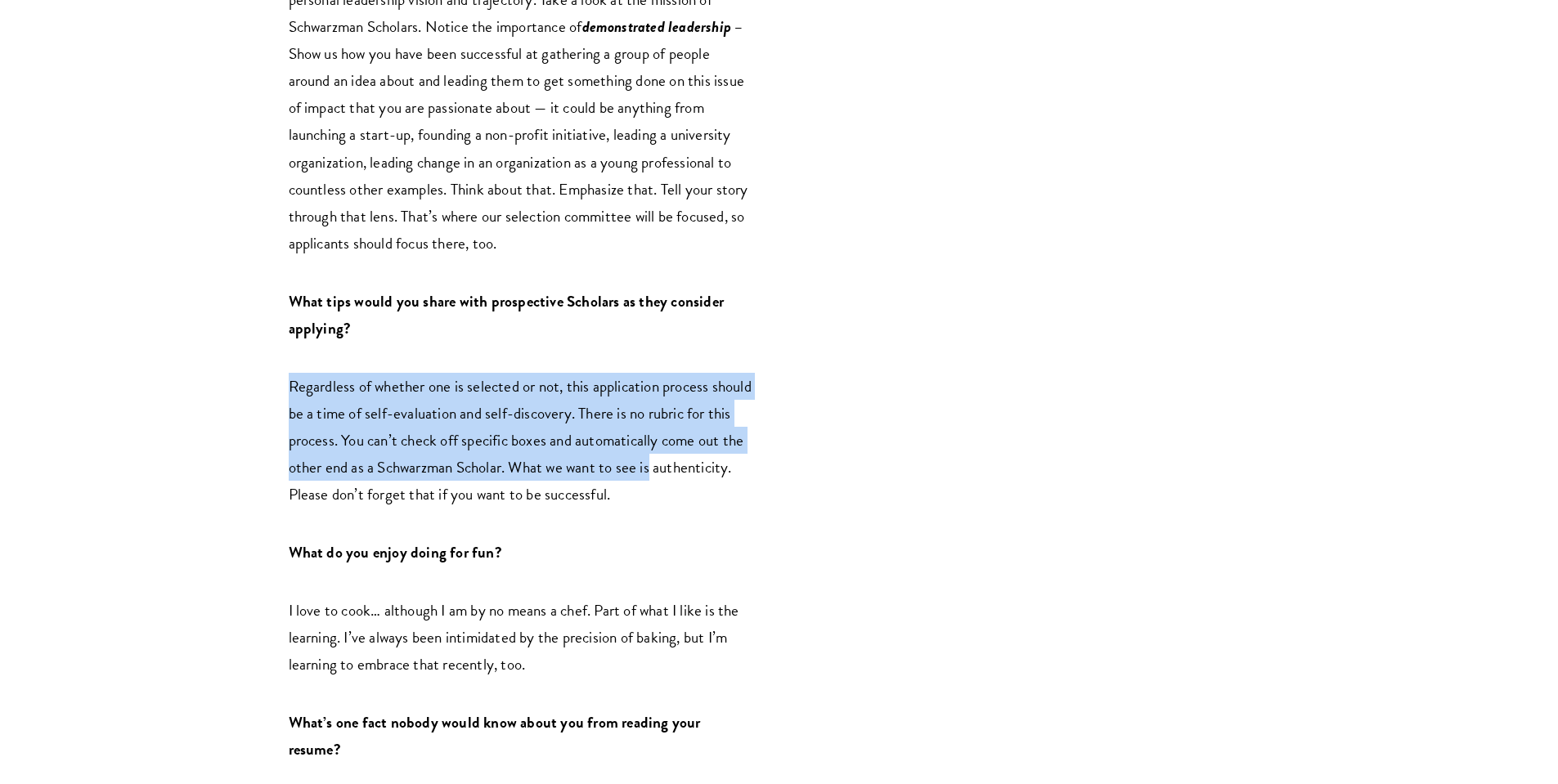
drag, startPoint x: 746, startPoint y: 291, endPoint x: 766, endPoint y: 398, distance: 108.9
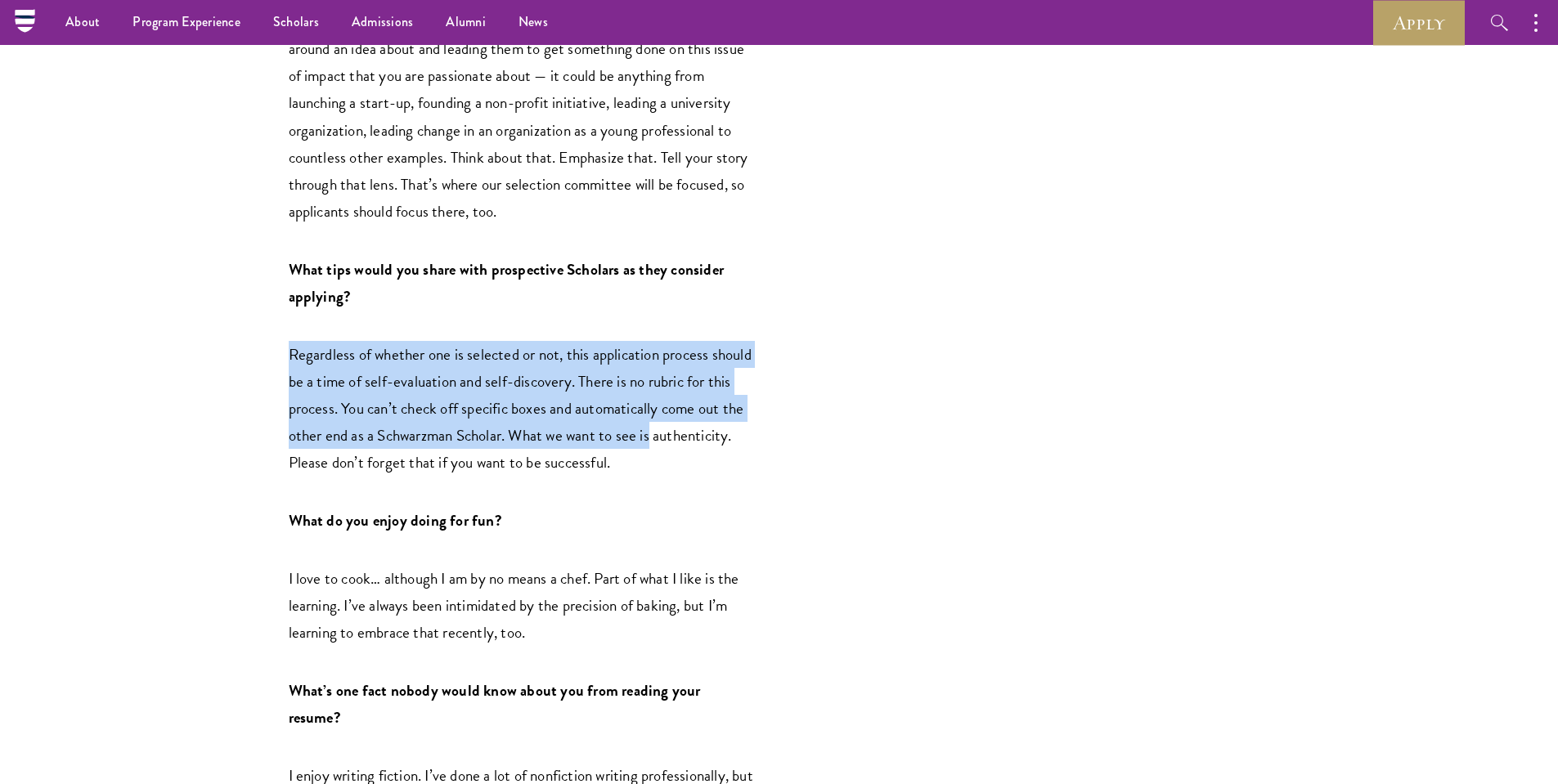
scroll to position [2315, 0]
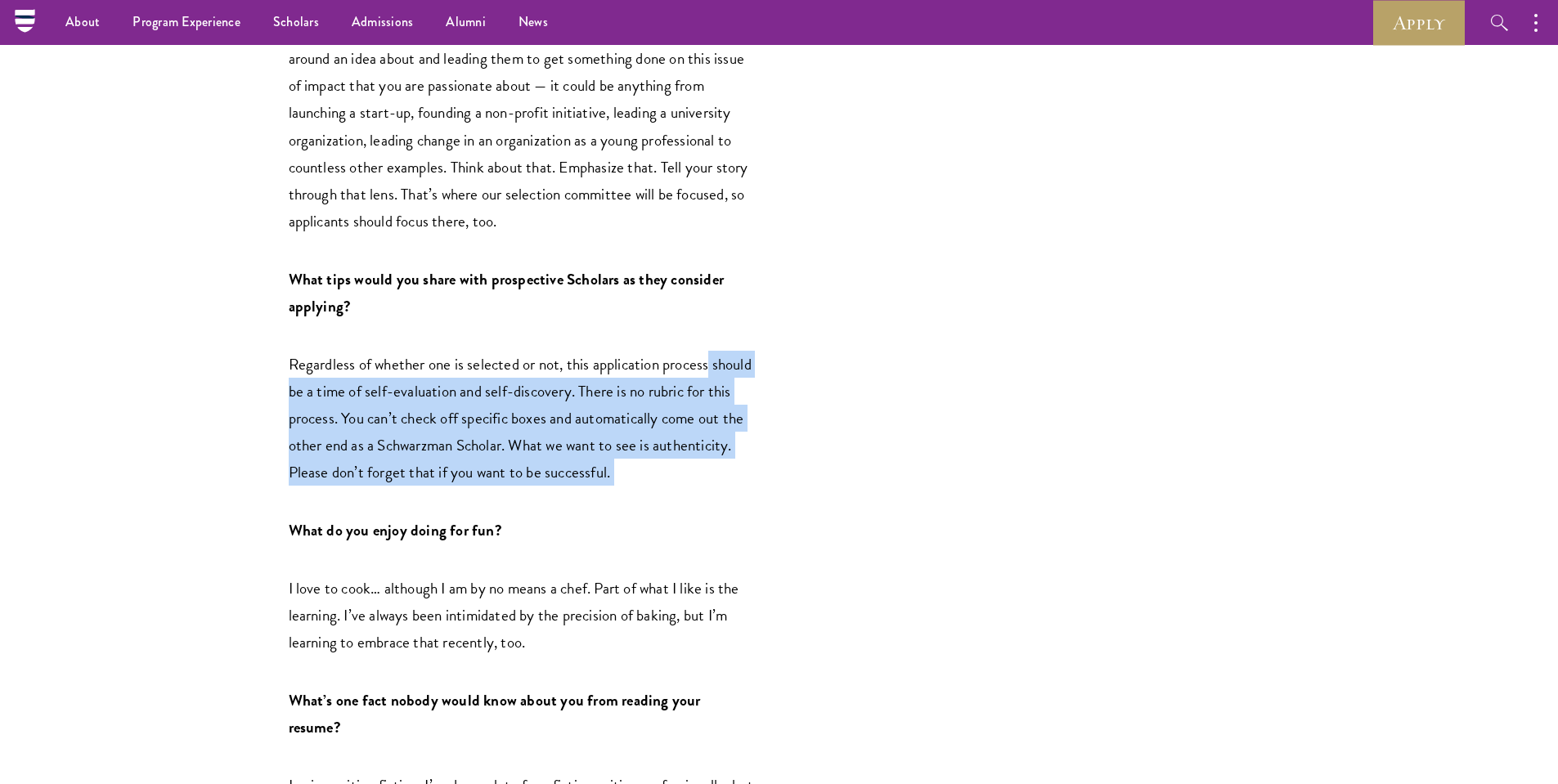
drag, startPoint x: 766, startPoint y: 398, endPoint x: 743, endPoint y: 288, distance: 112.4
click at [743, 350] on p "Regardless of whether one is selected or not, this application process should b…" at bounding box center [521, 418] width 466 height 135
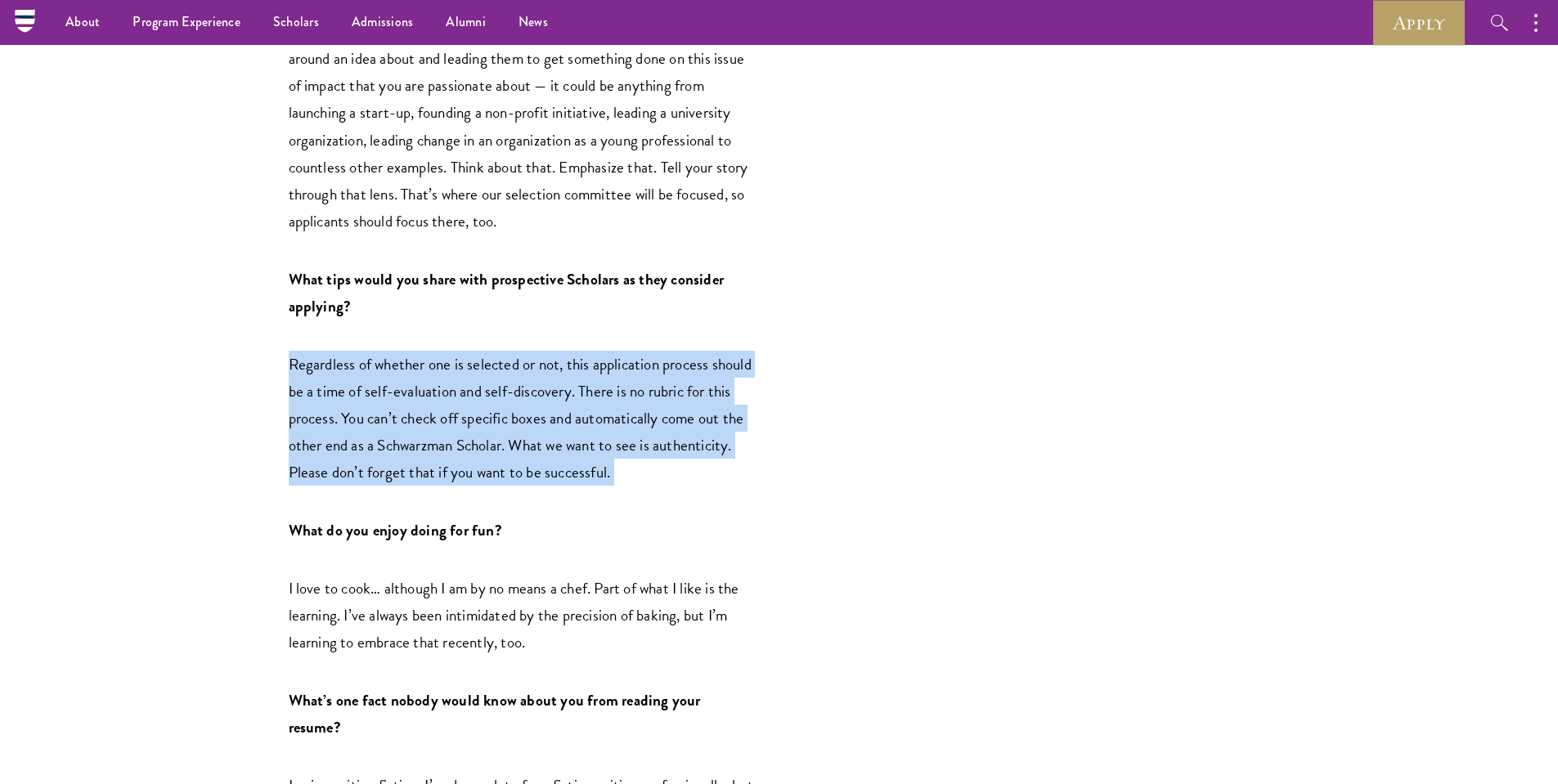
drag, startPoint x: 742, startPoint y: 277, endPoint x: 785, endPoint y: 419, distance: 148.4
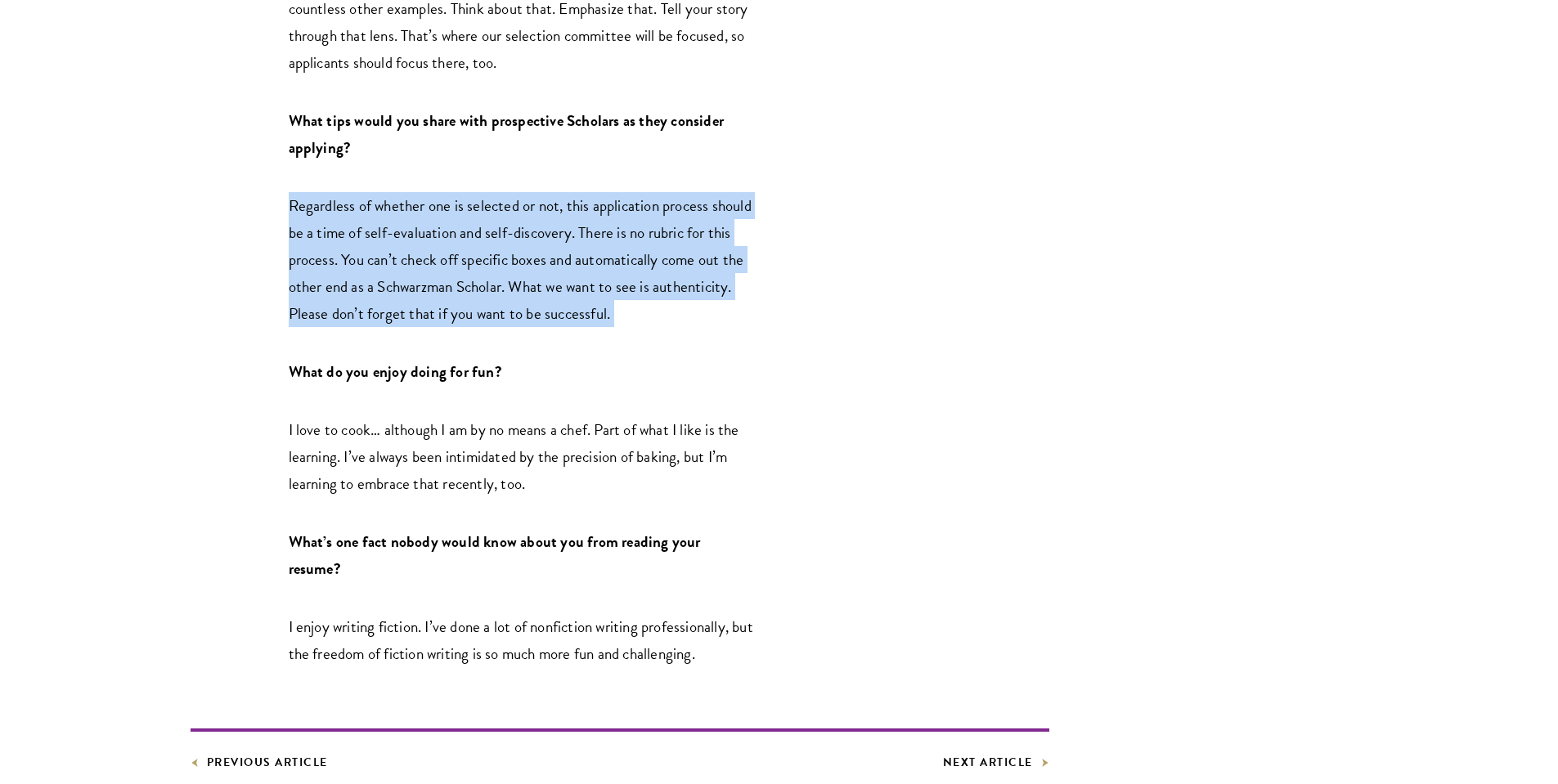
scroll to position [2494, 0]
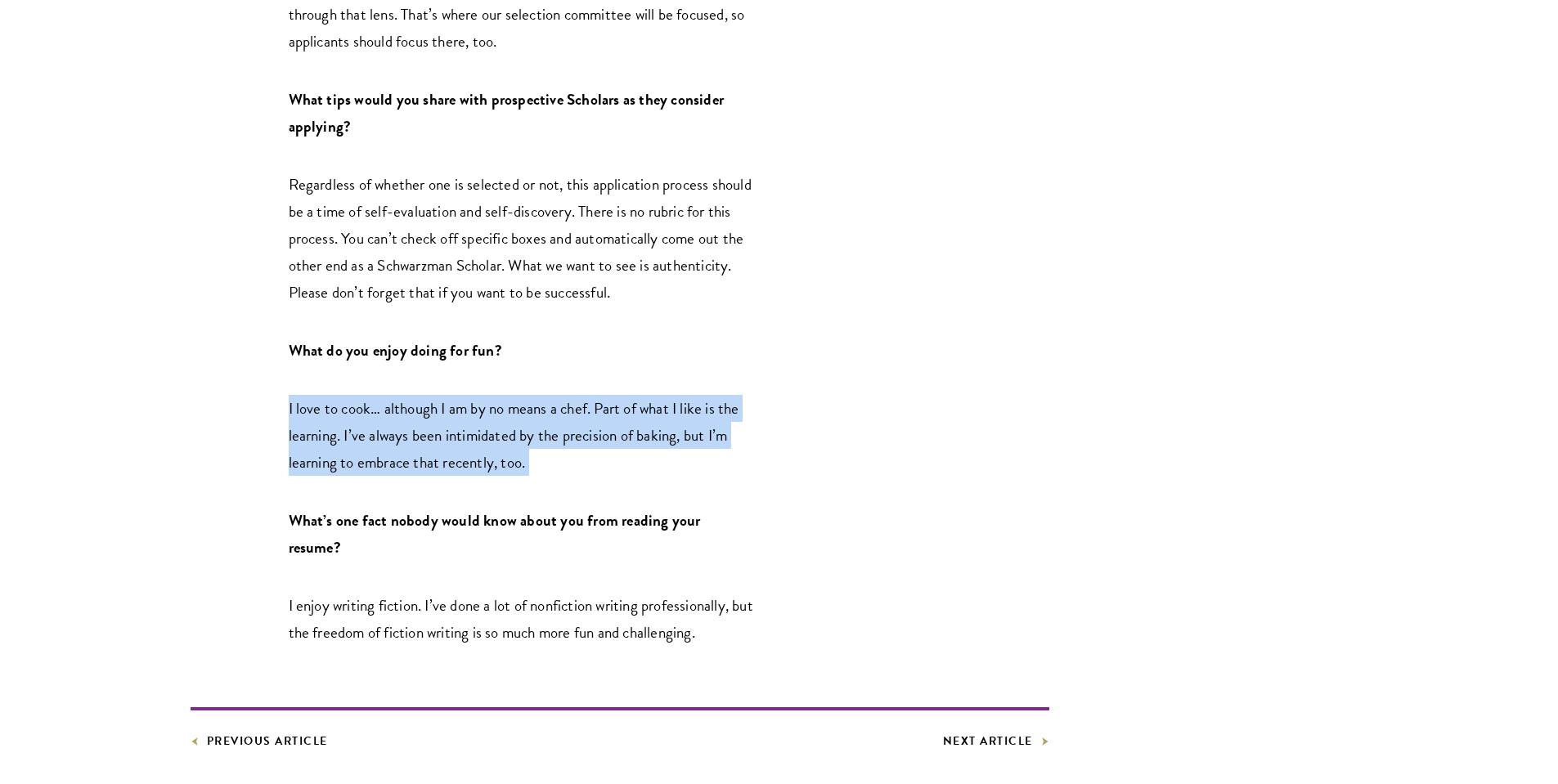
drag, startPoint x: 774, startPoint y: 316, endPoint x: 793, endPoint y: 404, distance: 90.0
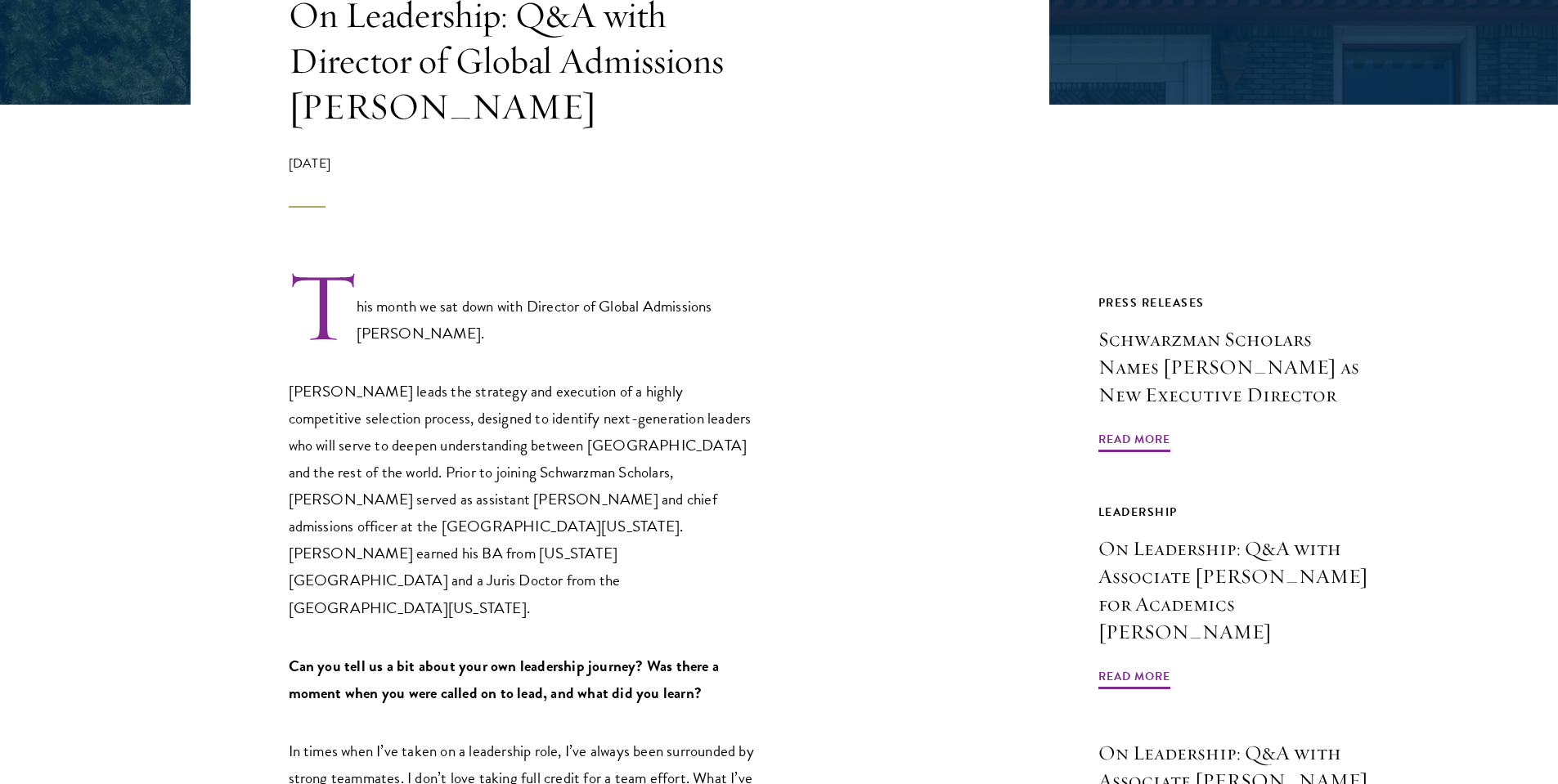
scroll to position [249, 0]
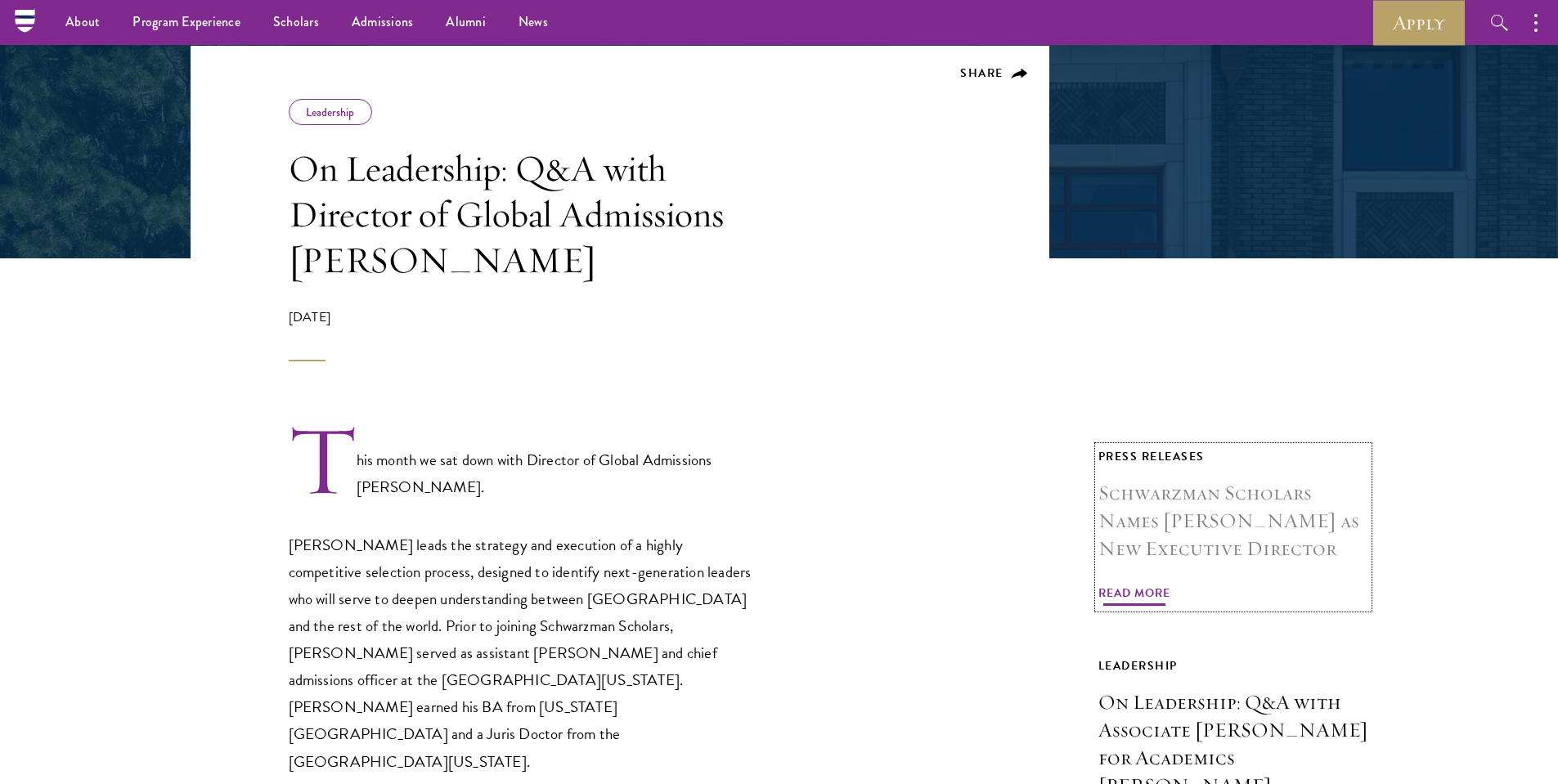
click at [1141, 583] on span "Read More" at bounding box center [1135, 595] width 72 height 26
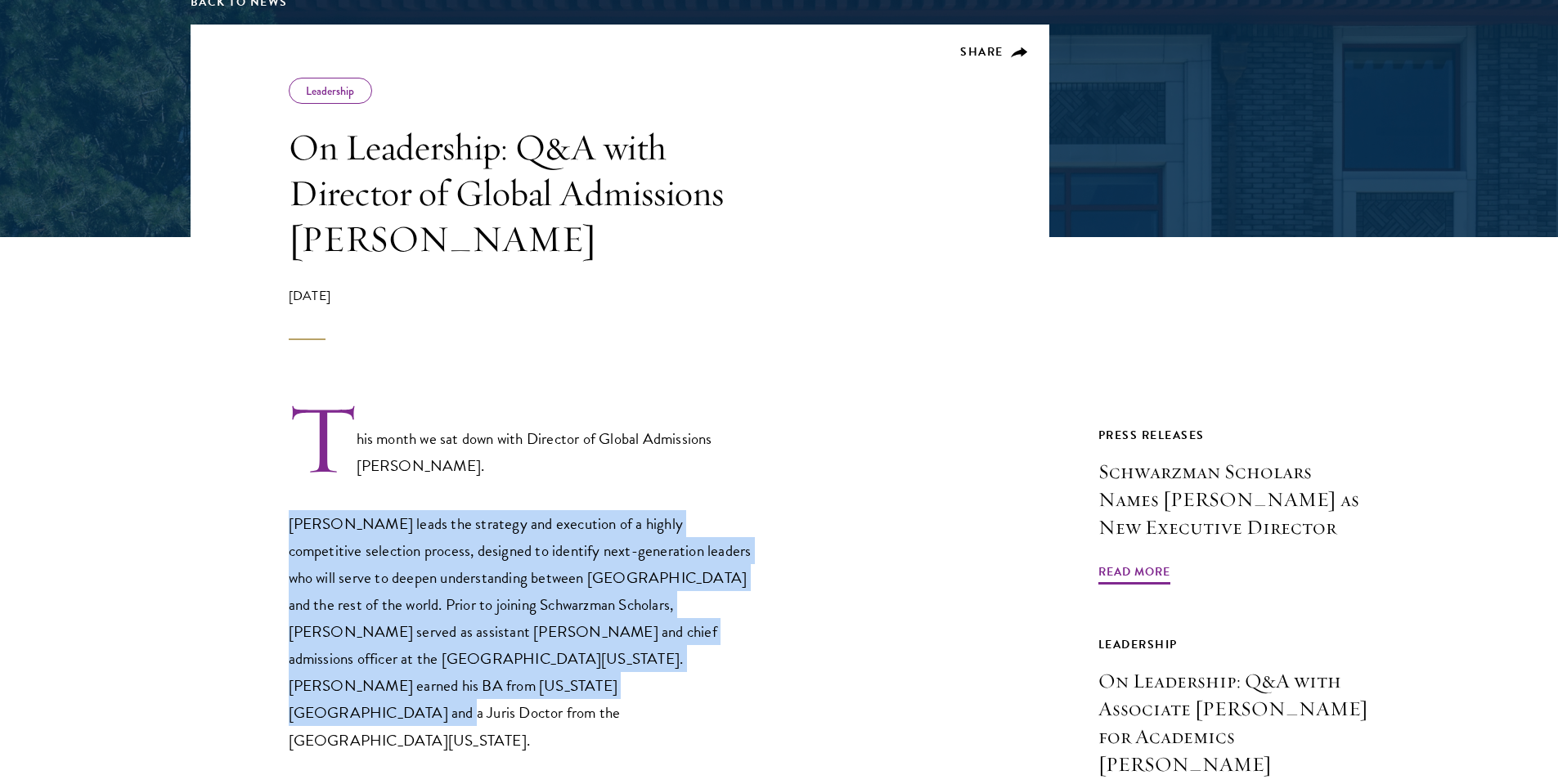
drag, startPoint x: 554, startPoint y: 488, endPoint x: 565, endPoint y: 666, distance: 178.3
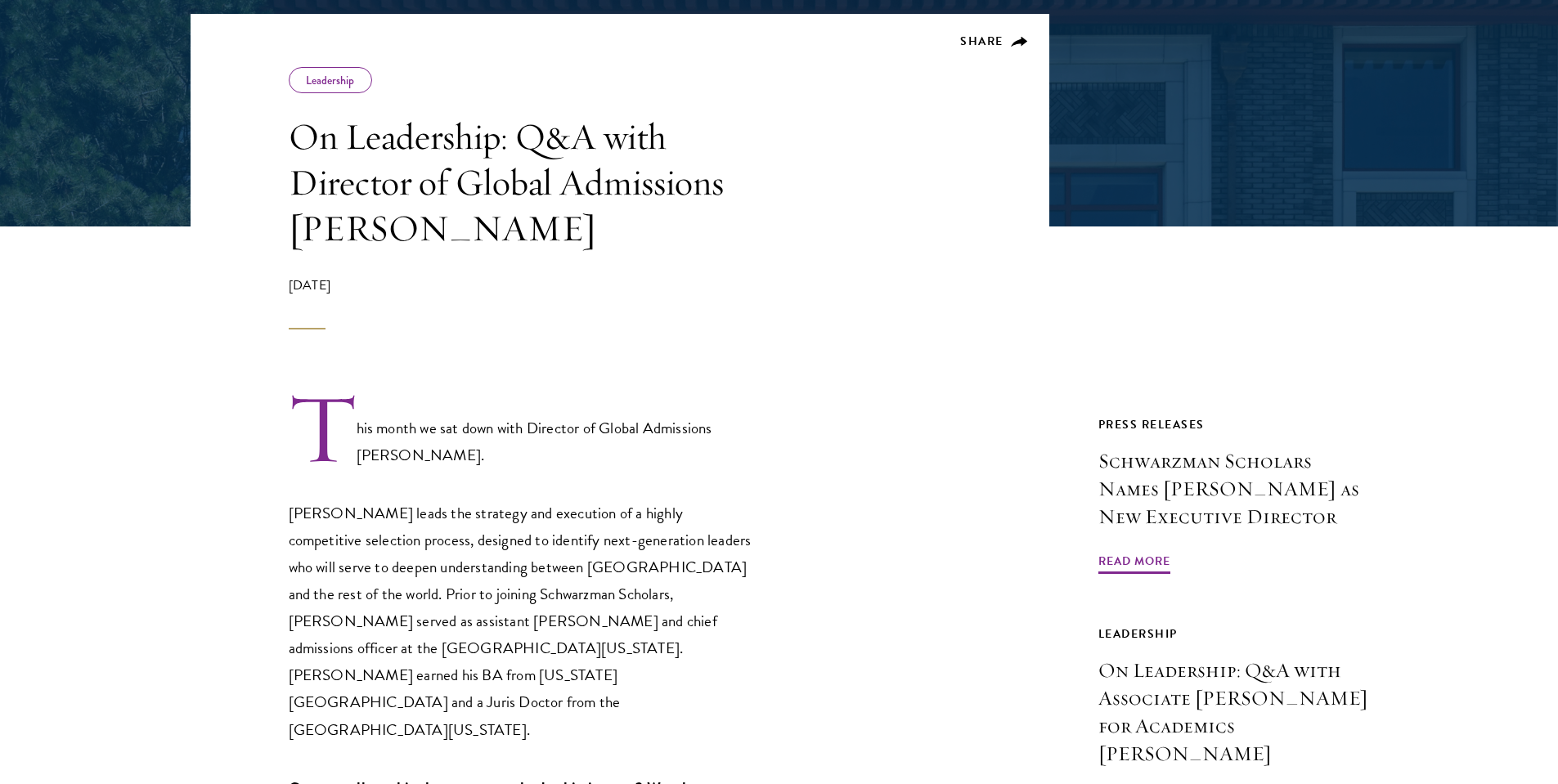
click at [551, 654] on p "[PERSON_NAME] leads the strategy and execution of a highly competitive selectio…" at bounding box center [521, 621] width 466 height 243
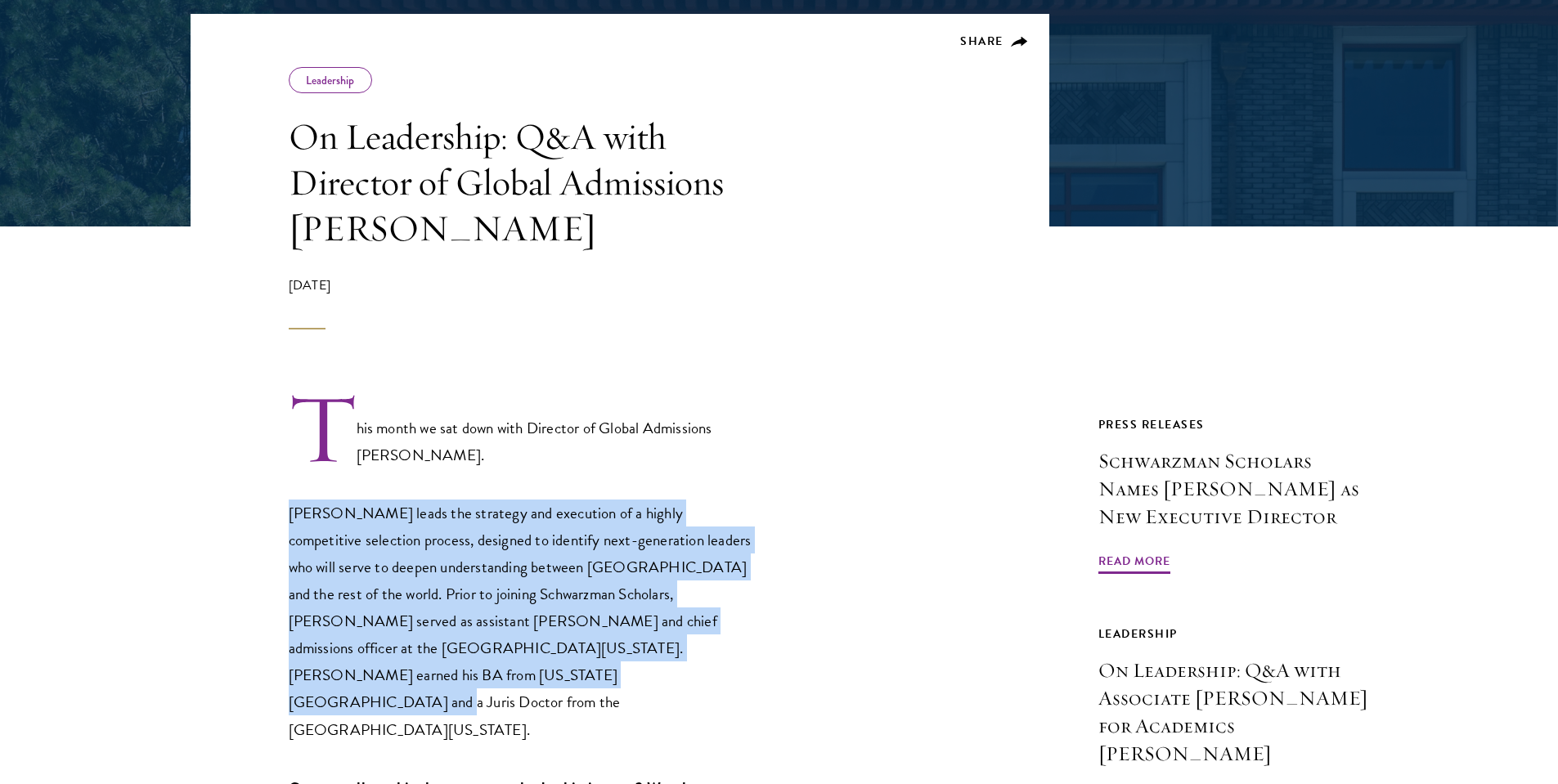
drag, startPoint x: 545, startPoint y: 659, endPoint x: 517, endPoint y: 468, distance: 193.0
drag, startPoint x: 518, startPoint y: 471, endPoint x: 527, endPoint y: 665, distance: 194.2
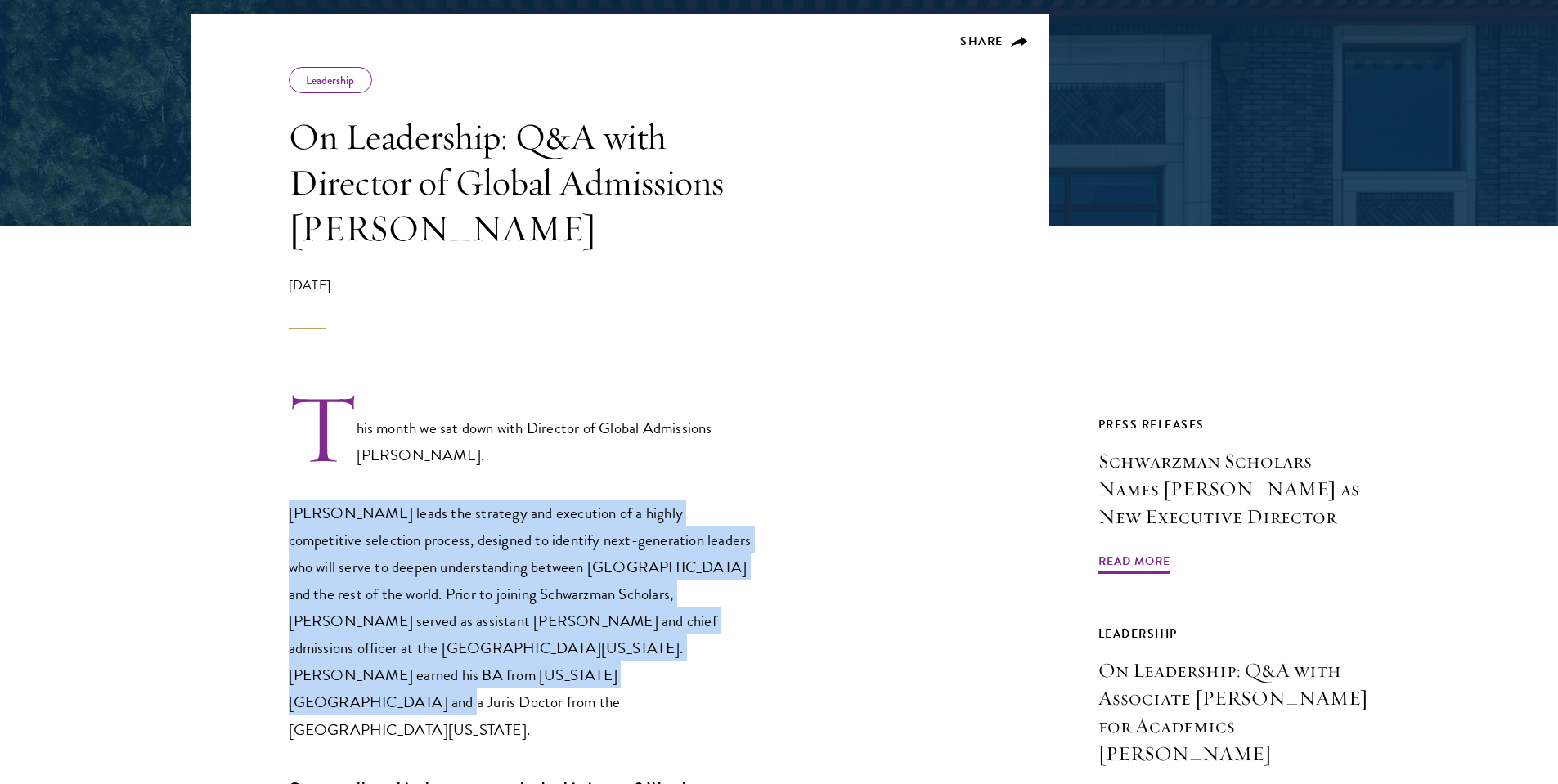
click at [527, 665] on p "[PERSON_NAME] leads the strategy and execution of a highly competitive selectio…" at bounding box center [521, 621] width 466 height 243
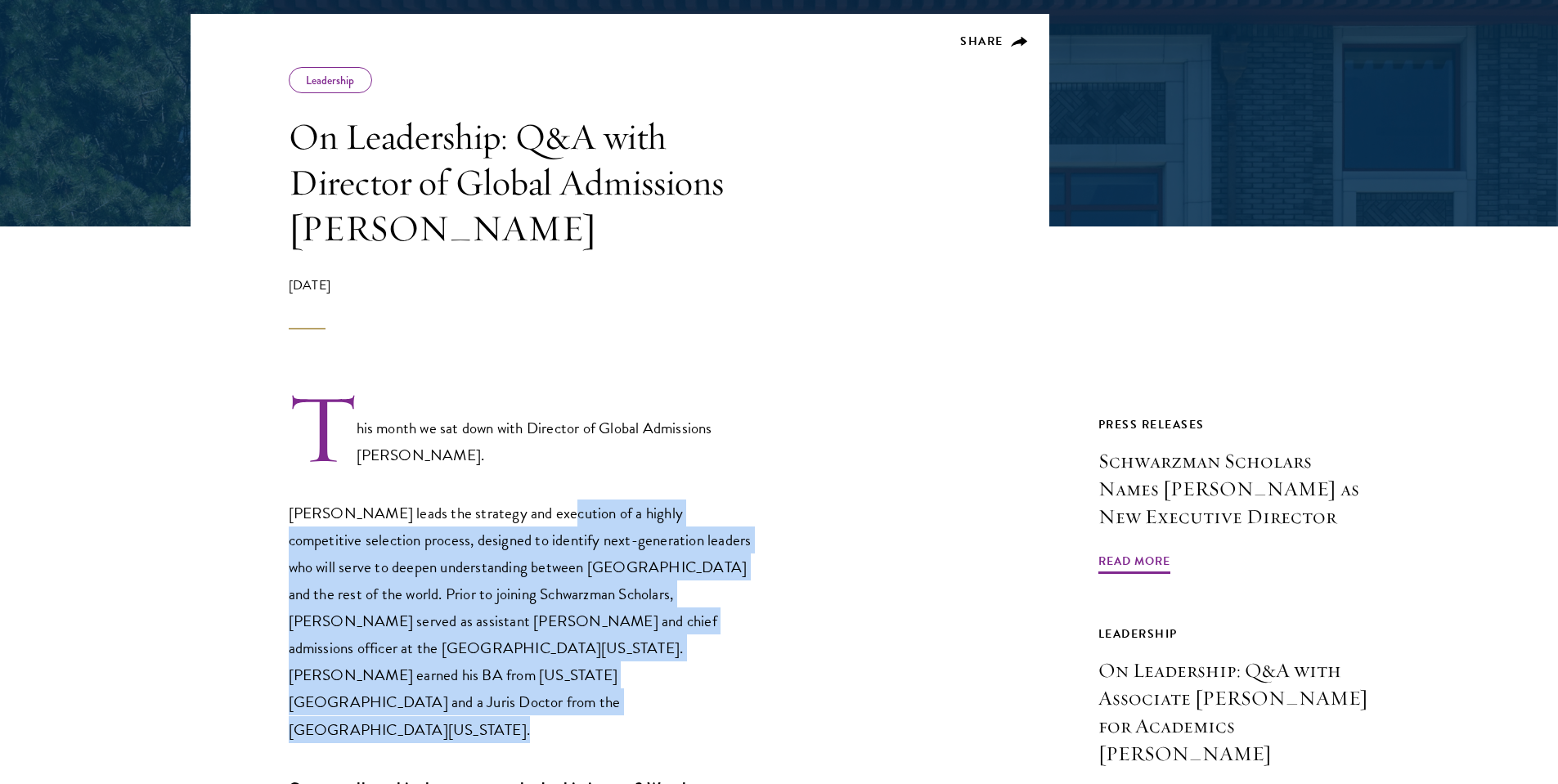
drag, startPoint x: 527, startPoint y: 665, endPoint x: 543, endPoint y: 508, distance: 157.8
click at [543, 508] on p "[PERSON_NAME] leads the strategy and execution of a highly competitive selectio…" at bounding box center [521, 621] width 466 height 243
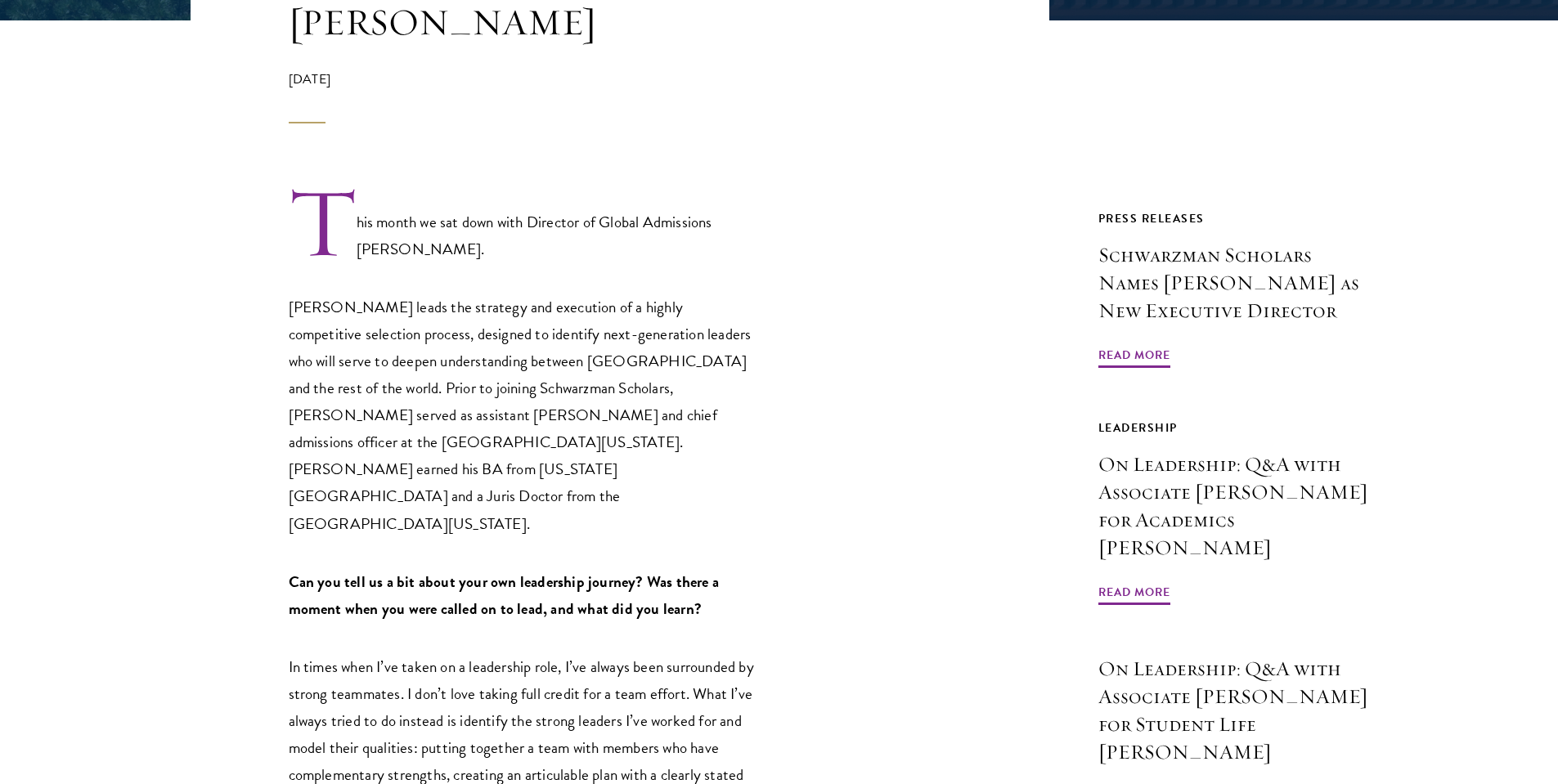
scroll to position [497, 0]
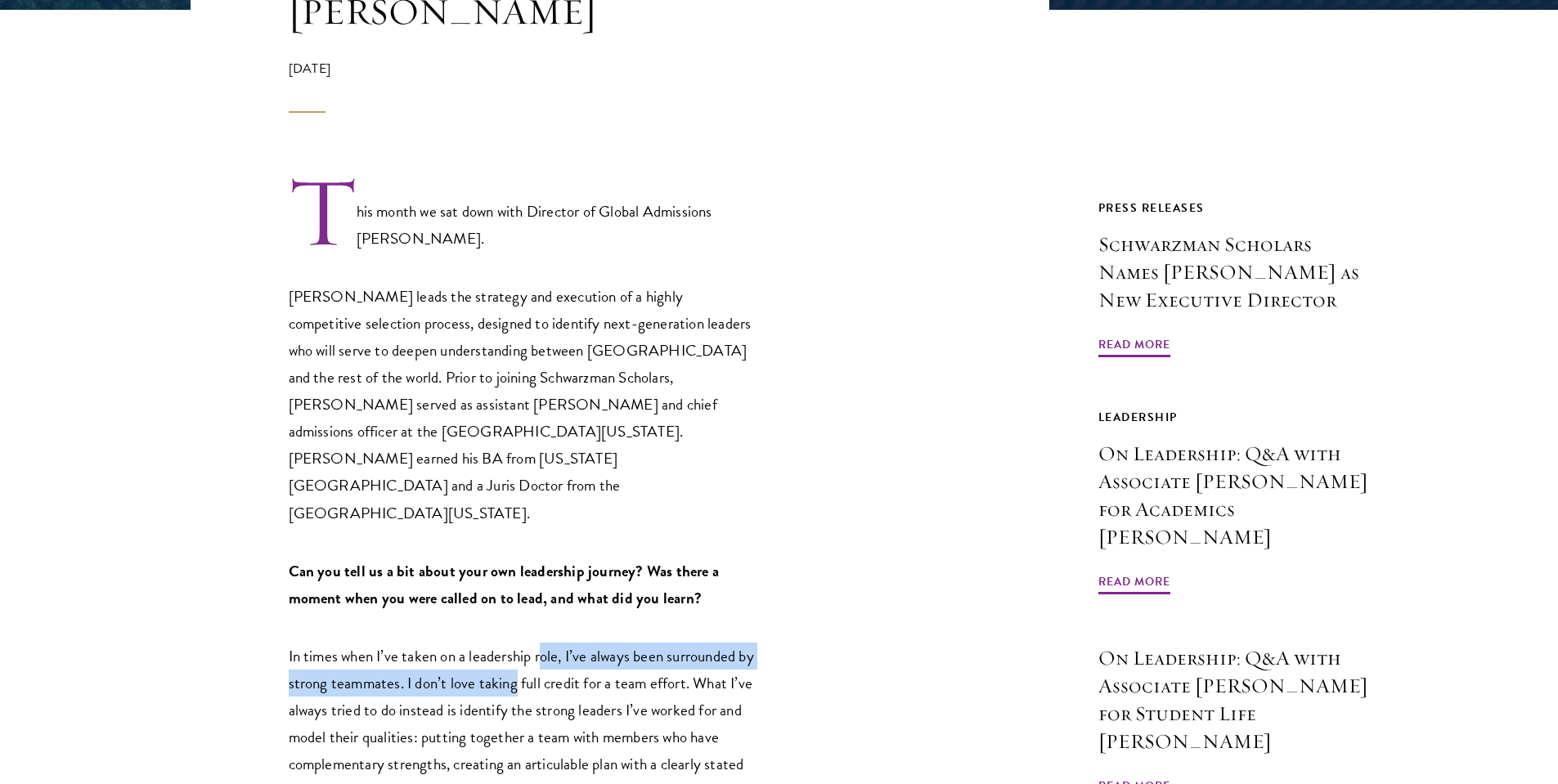
drag, startPoint x: 539, startPoint y: 580, endPoint x: 530, endPoint y: 624, distance: 44.9
click at [530, 644] on span "In times when I’ve taken on a leadership role, I’ve always been surrounded by s…" at bounding box center [521, 764] width 465 height 239
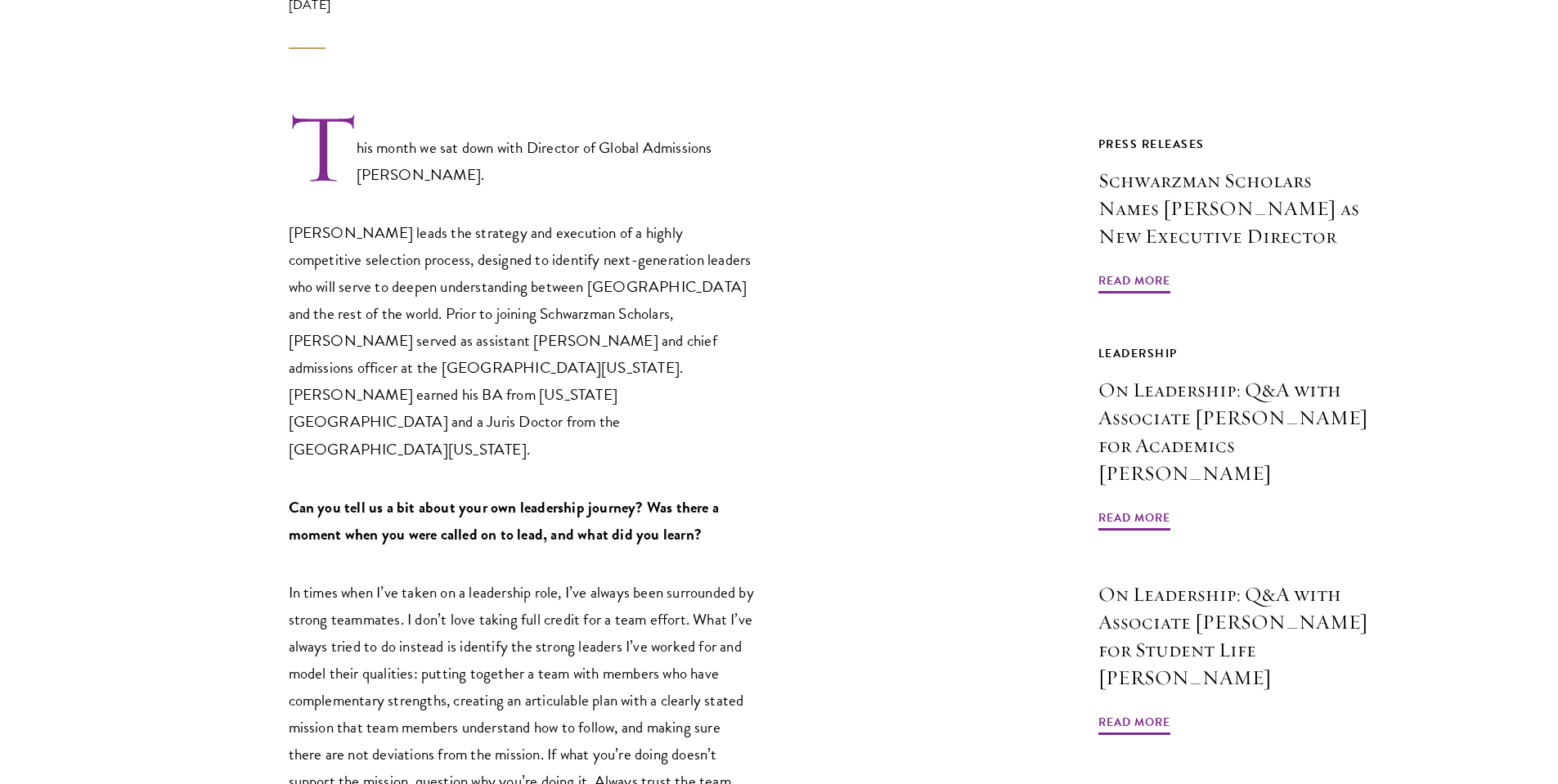
scroll to position [571, 0]
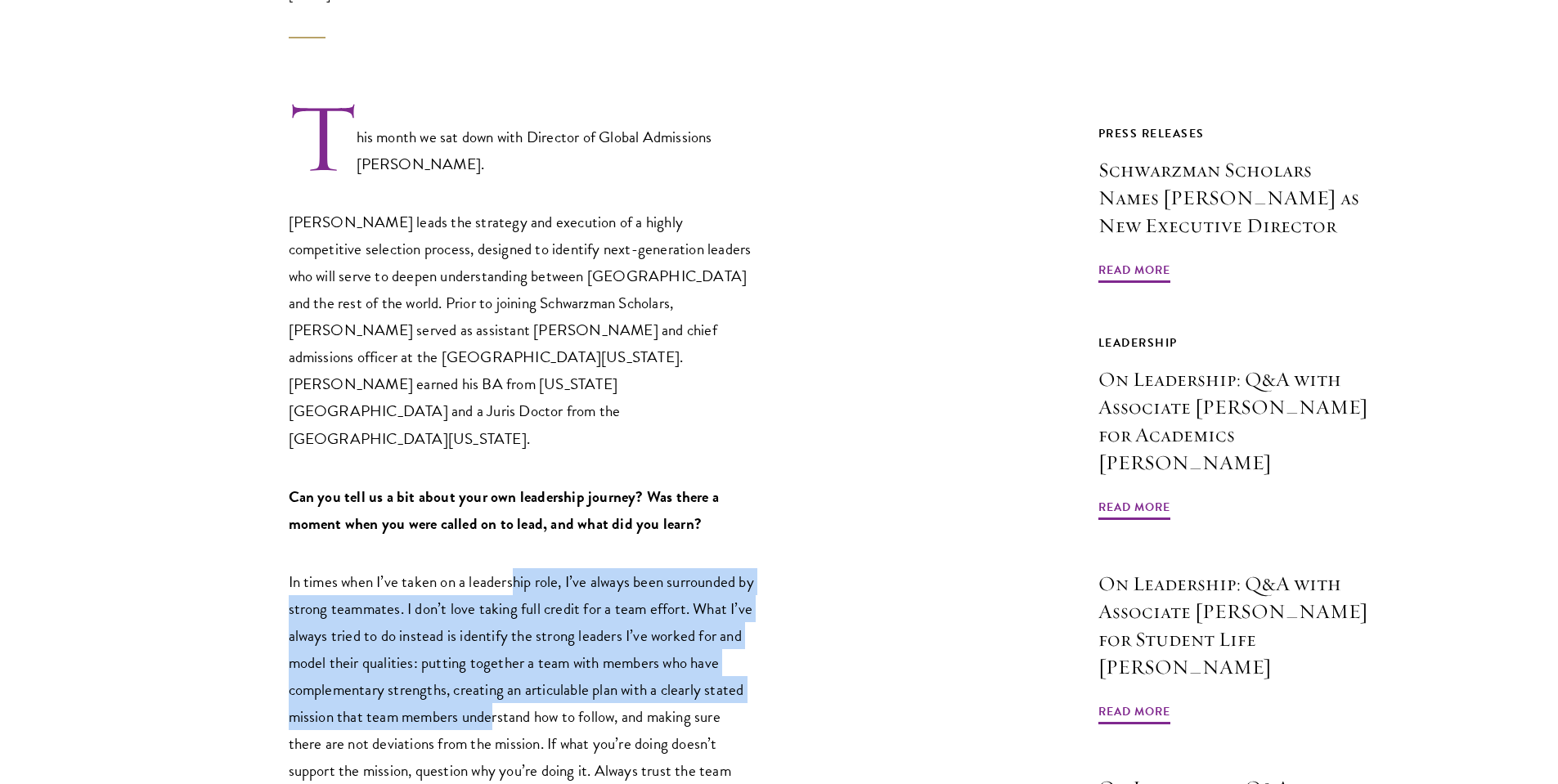
drag, startPoint x: 487, startPoint y: 649, endPoint x: 511, endPoint y: 521, distance: 130.2
click at [511, 569] on span "In times when I’ve taken on a leadership role, I’ve always been surrounded by s…" at bounding box center [521, 689] width 465 height 239
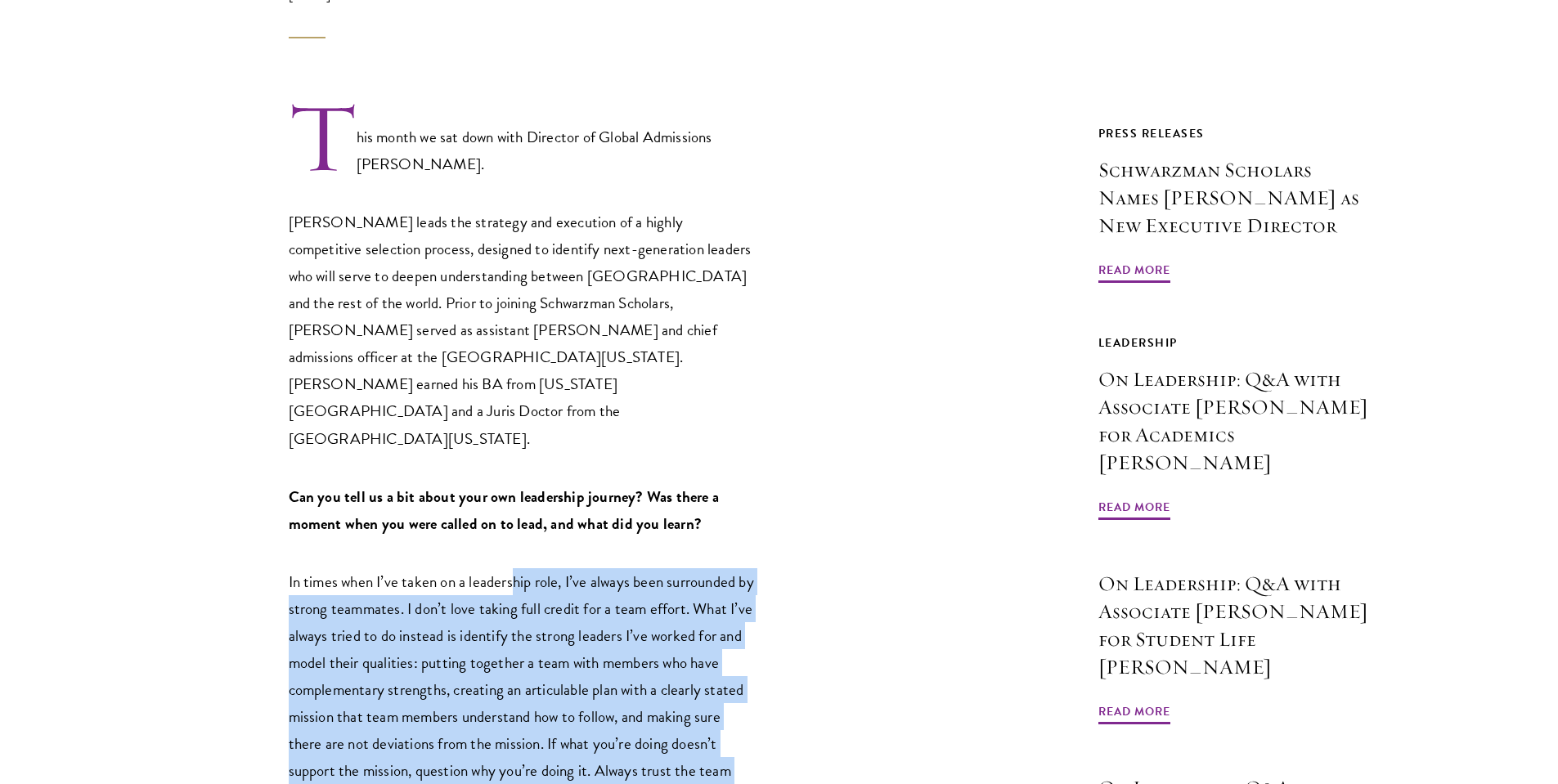
drag, startPoint x: 514, startPoint y: 504, endPoint x: 497, endPoint y: 722, distance: 218.7
click at [497, 722] on p "In times when I’ve taken on a leadership role, I’ve always been surrounded by s…" at bounding box center [521, 690] width 466 height 243
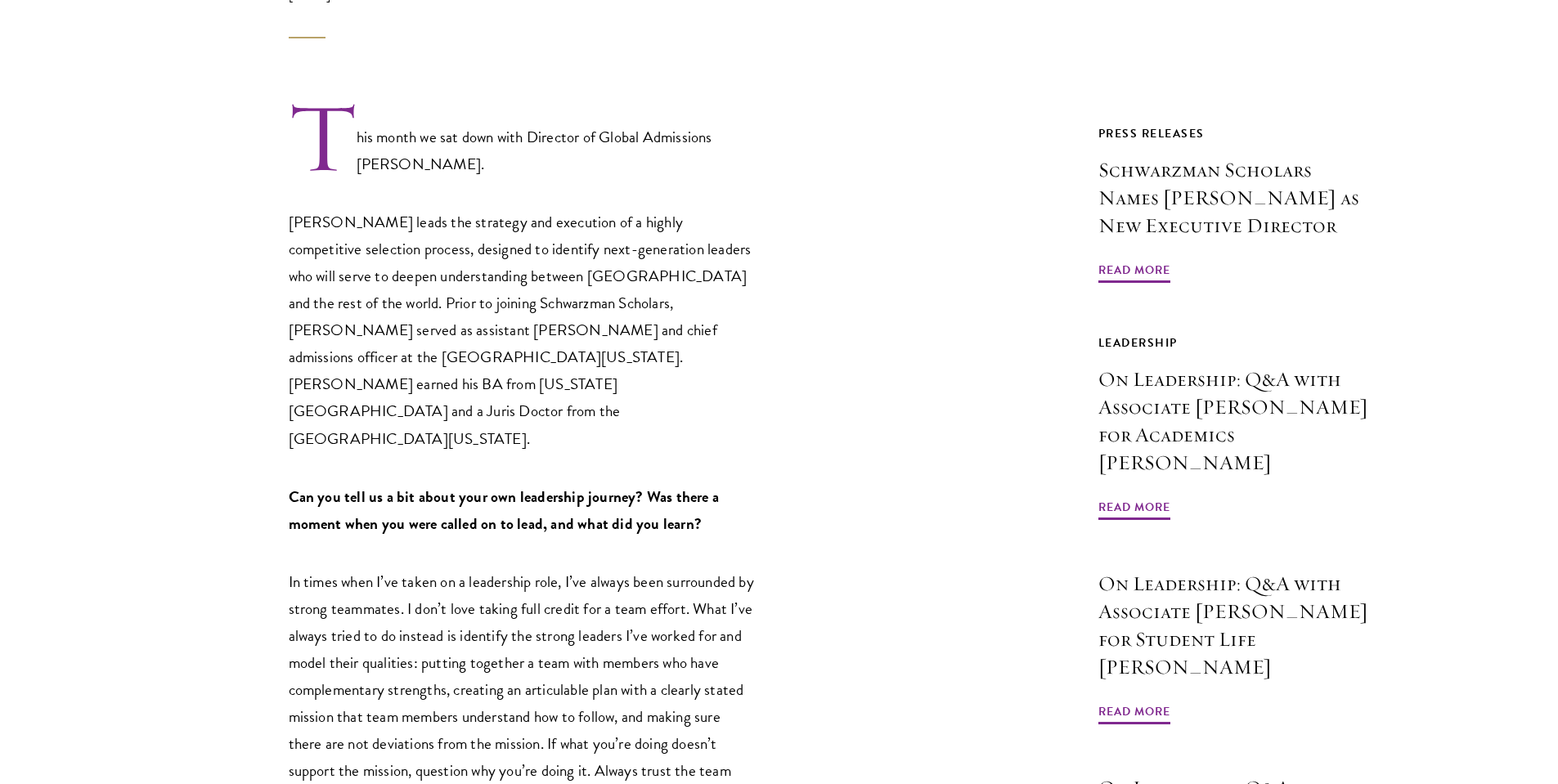
click at [496, 720] on p "In times when I’ve taken on a leadership role, I’ve always been surrounded by s…" at bounding box center [521, 690] width 466 height 243
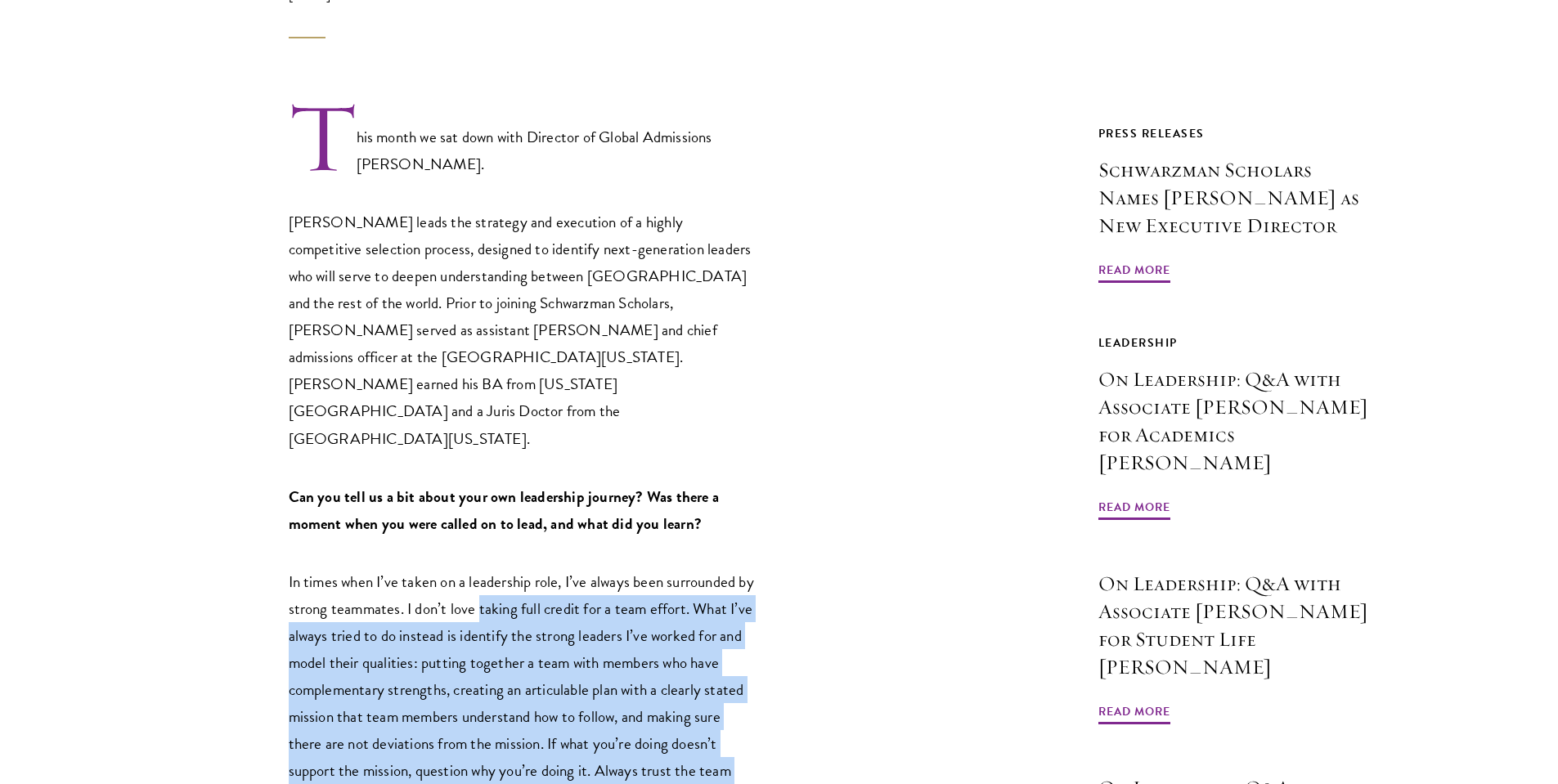
drag, startPoint x: 504, startPoint y: 733, endPoint x: 492, endPoint y: 543, distance: 190.4
click at [492, 569] on span "In times when I’ve taken on a leadership role, I’ve always been surrounded by s…" at bounding box center [521, 689] width 465 height 239
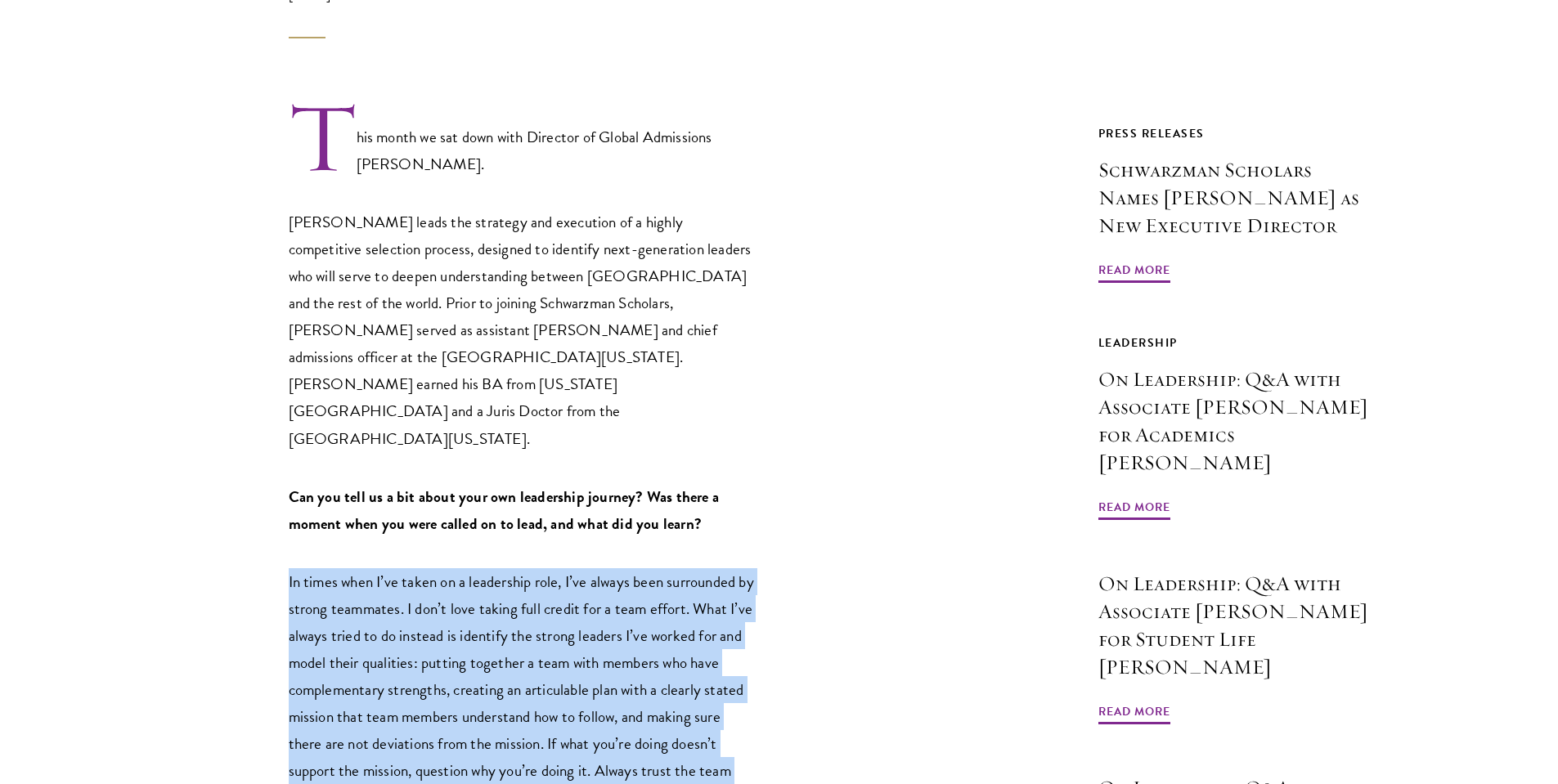
drag, startPoint x: 503, startPoint y: 533, endPoint x: 535, endPoint y: 742, distance: 211.4
click at [535, 742] on p "In times when I’ve taken on a leadership role, I’ve always been surrounded by s…" at bounding box center [521, 690] width 466 height 243
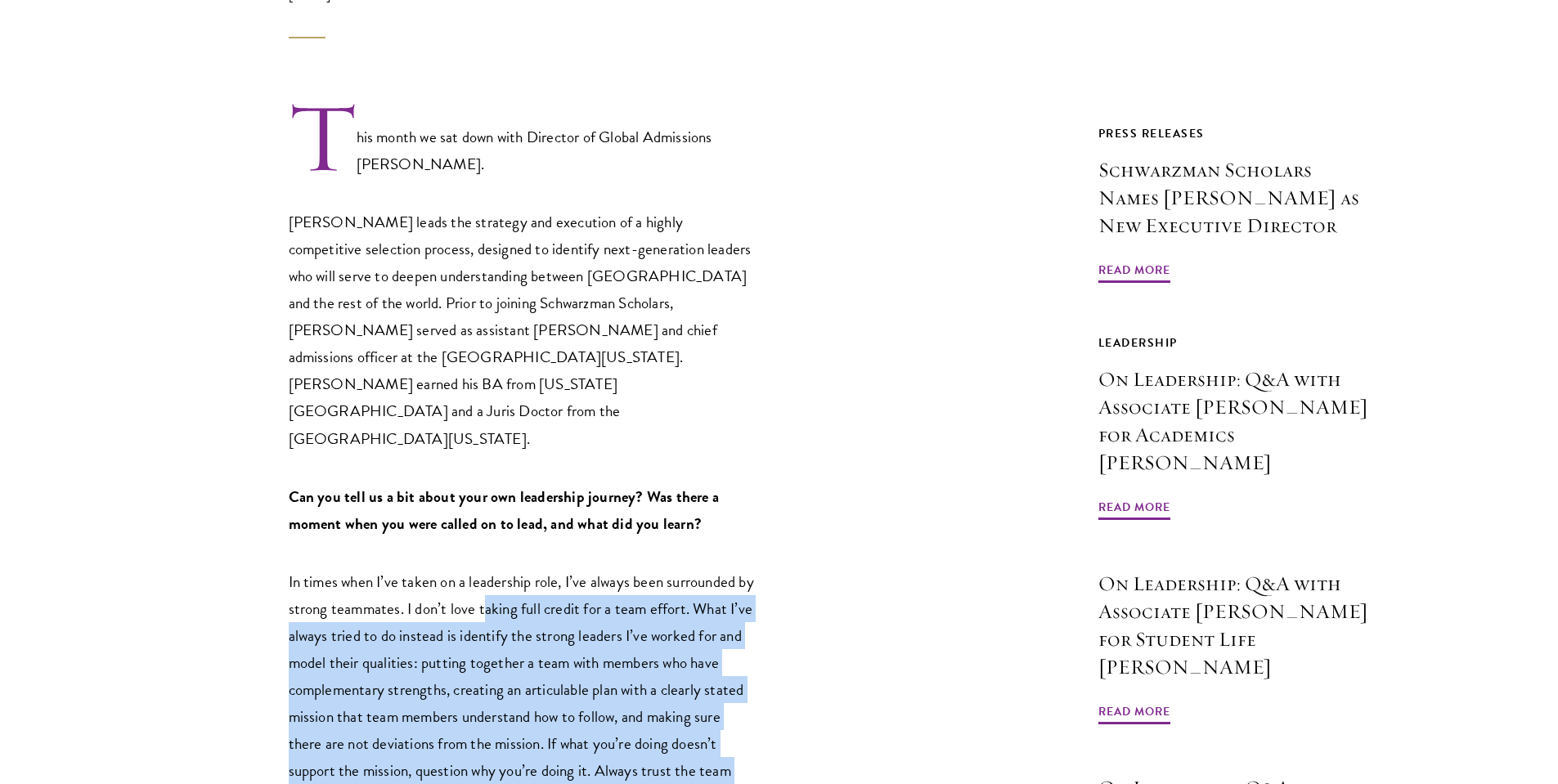
drag, startPoint x: 535, startPoint y: 742, endPoint x: 524, endPoint y: 551, distance: 191.3
click at [525, 569] on p "In times when I’ve taken on a leadership role, I’ve always been surrounded by s…" at bounding box center [521, 690] width 466 height 243
click at [524, 569] on span "In times when I’ve taken on a leadership role, I’ve always been surrounded by s…" at bounding box center [521, 689] width 465 height 239
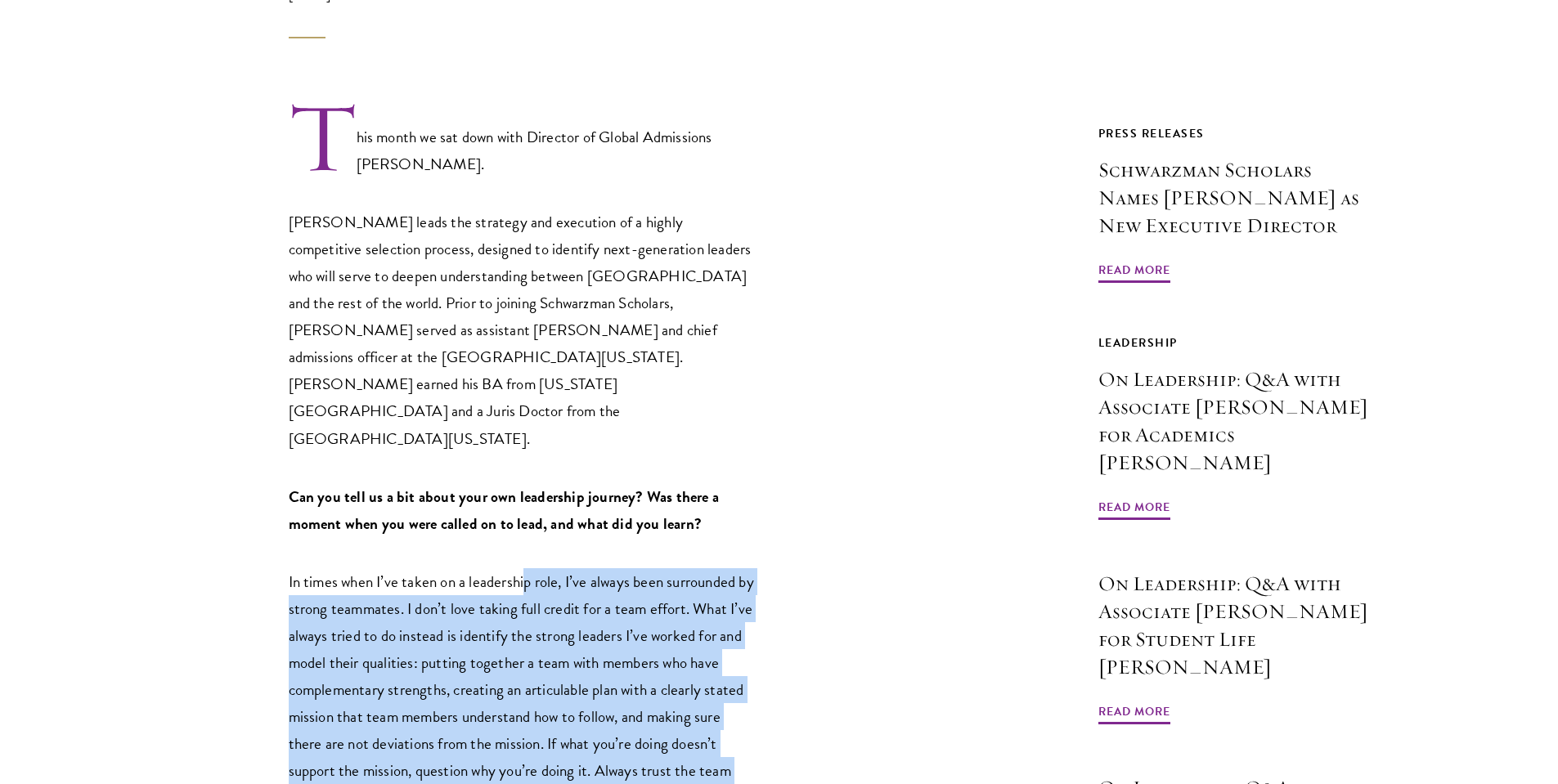
drag, startPoint x: 523, startPoint y: 513, endPoint x: 538, endPoint y: 746, distance: 233.5
click at [538, 746] on p "In times when I’ve taken on a leadership role, I’ve always been surrounded by s…" at bounding box center [521, 690] width 466 height 243
drag, startPoint x: 539, startPoint y: 742, endPoint x: 534, endPoint y: 498, distance: 244.1
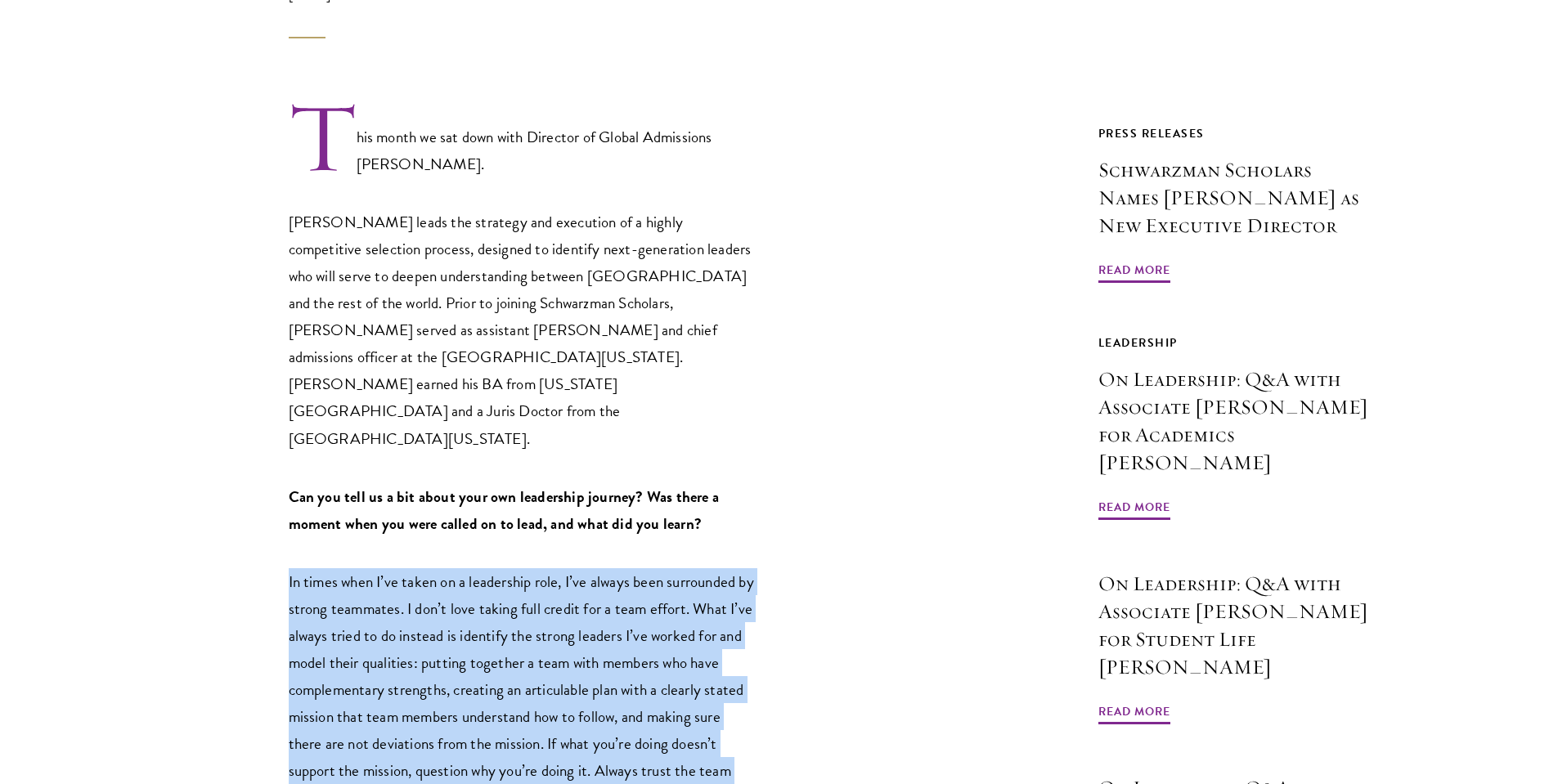
drag, startPoint x: 534, startPoint y: 498, endPoint x: 567, endPoint y: 742, distance: 246.2
click at [567, 742] on p "In times when I’ve taken on a leadership role, I’ve always been surrounded by s…" at bounding box center [521, 690] width 466 height 243
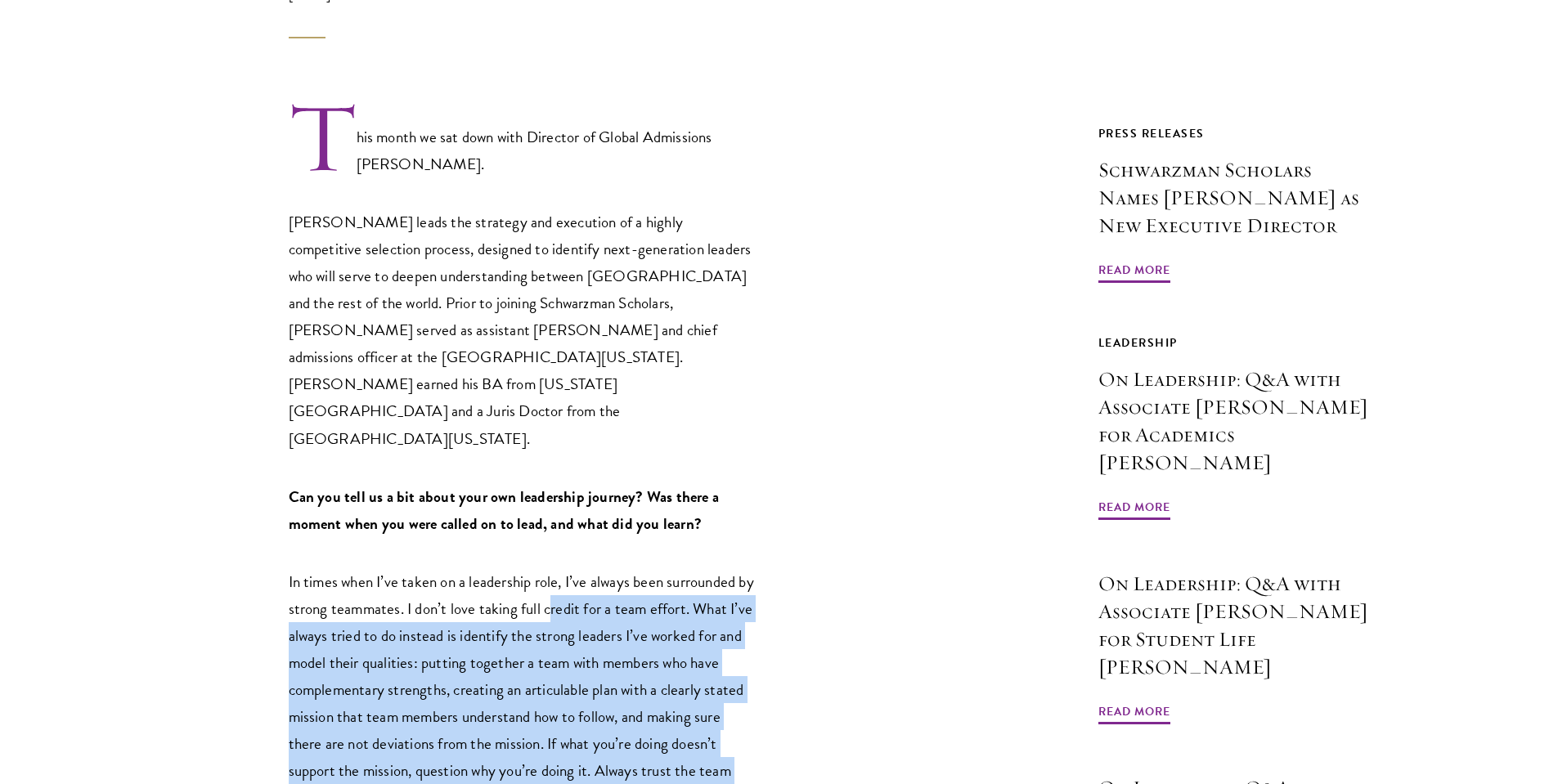
drag, startPoint x: 567, startPoint y: 742, endPoint x: 564, endPoint y: 549, distance: 193.0
click at [564, 569] on p "In times when I’ve taken on a leadership role, I’ve always been surrounded by s…" at bounding box center [521, 690] width 466 height 243
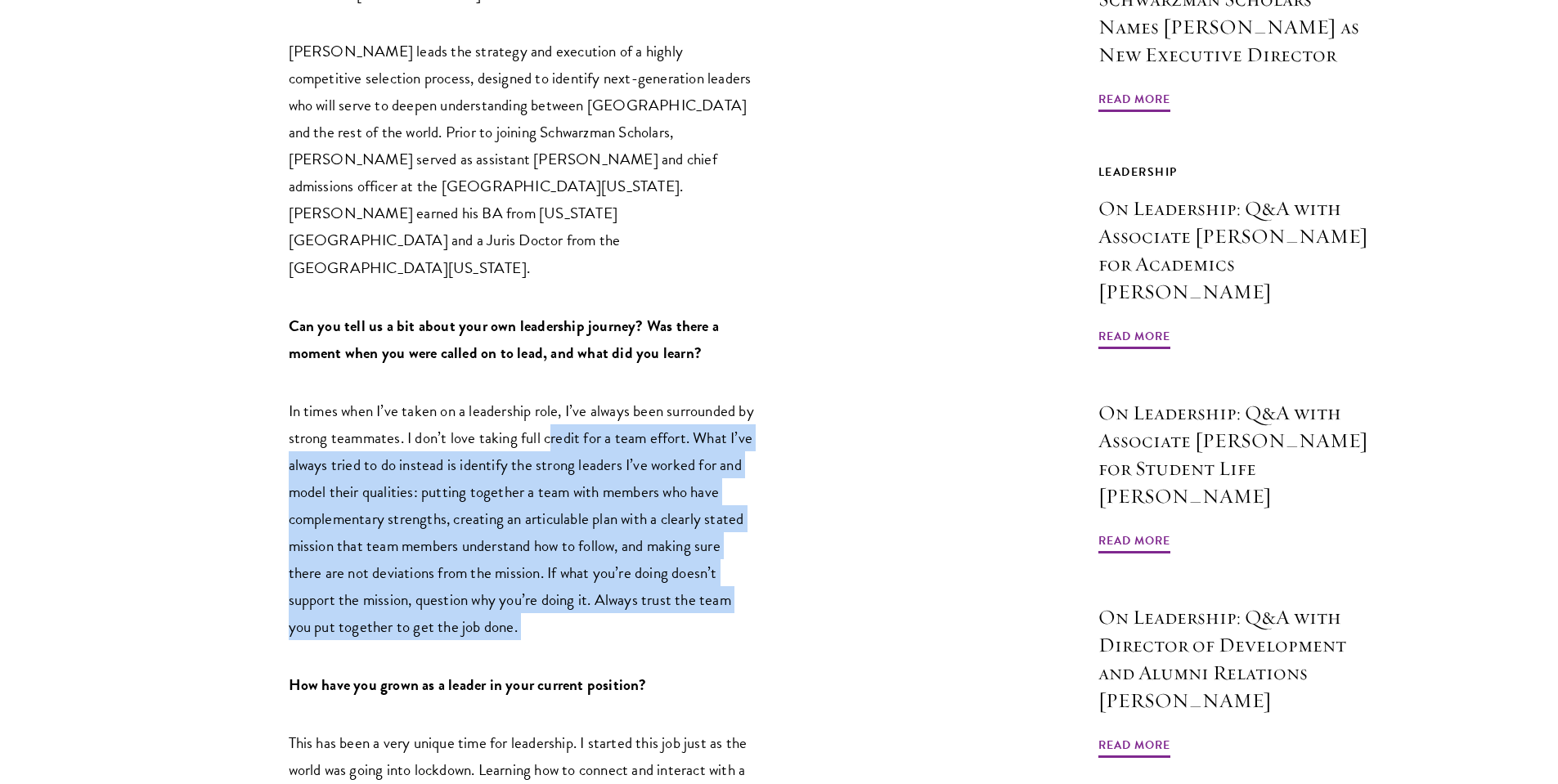
click at [564, 549] on p "In times when I’ve taken on a leadership role, I’ve always been surrounded by s…" at bounding box center [521, 519] width 466 height 243
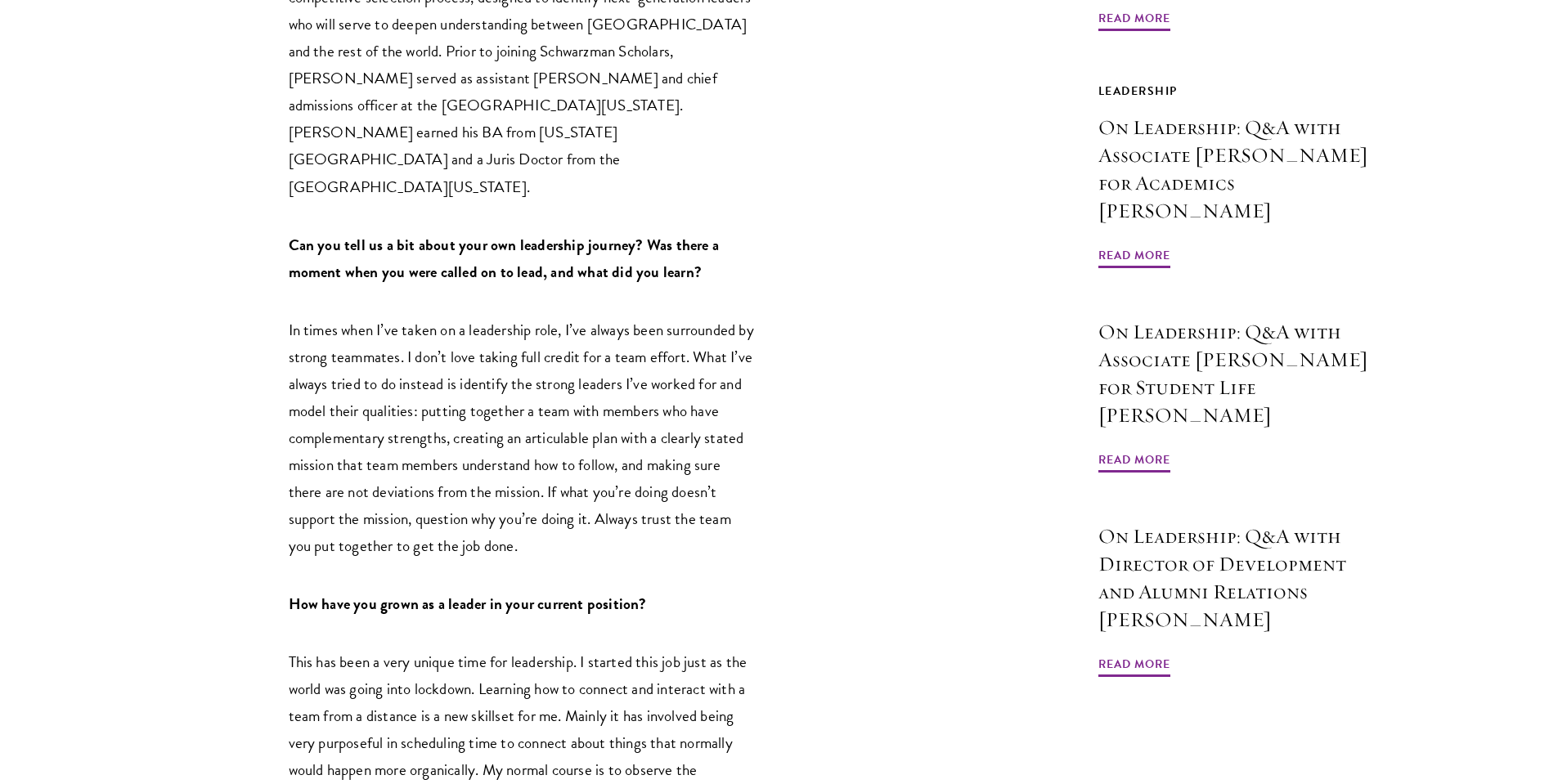
scroll to position [833, 0]
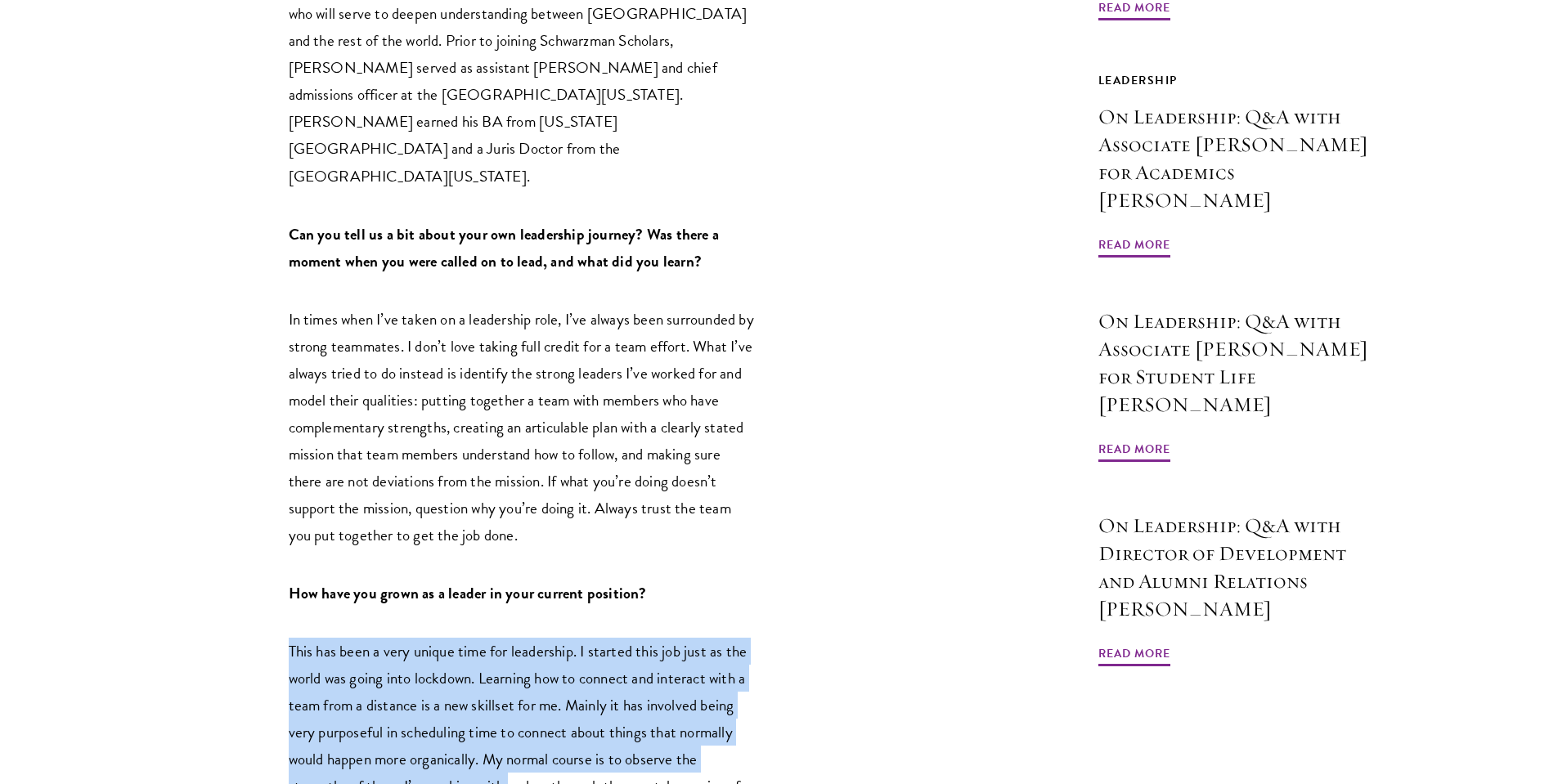
drag, startPoint x: 537, startPoint y: 572, endPoint x: 511, endPoint y: 711, distance: 141.4
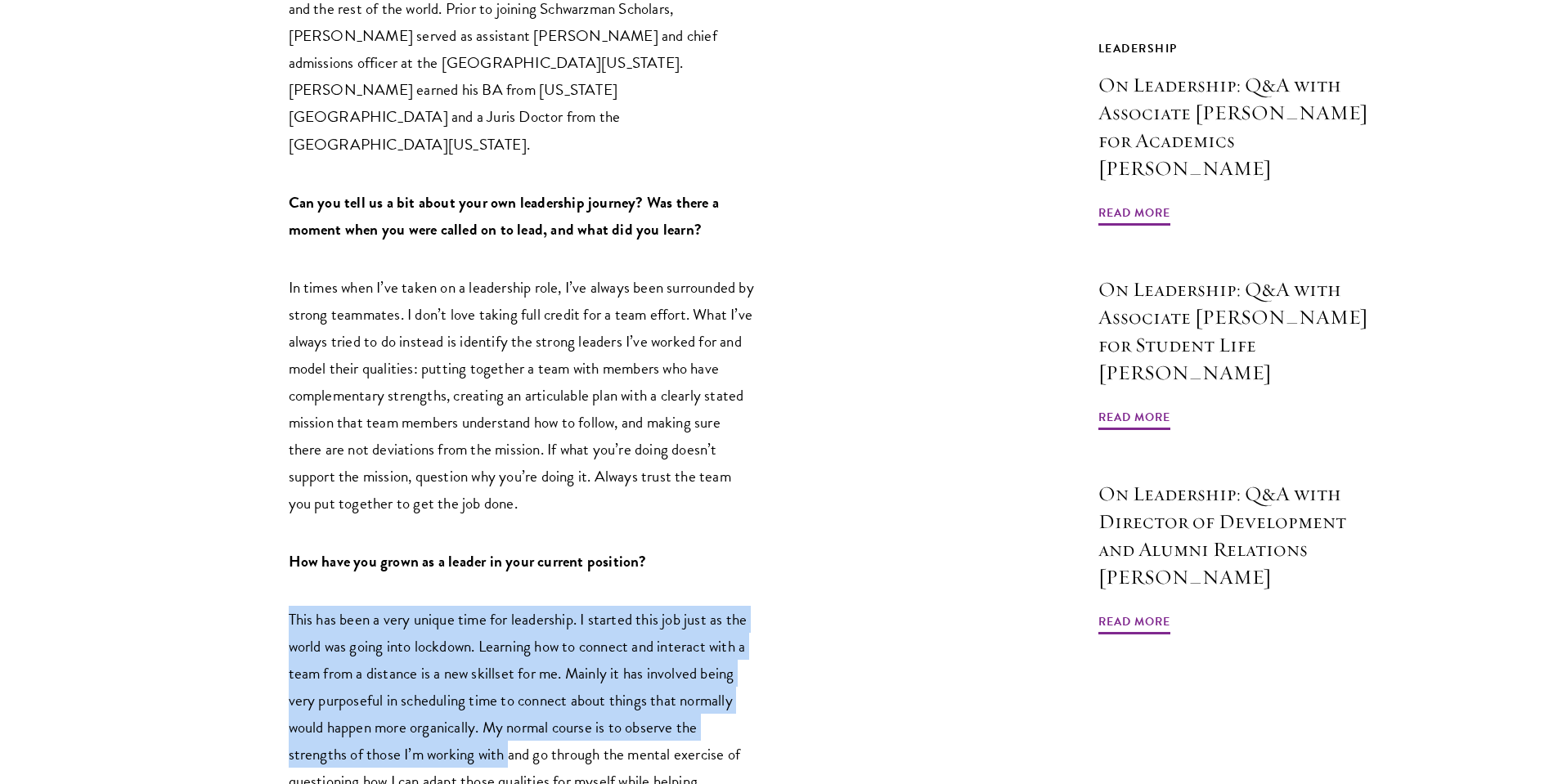
scroll to position [876, 0]
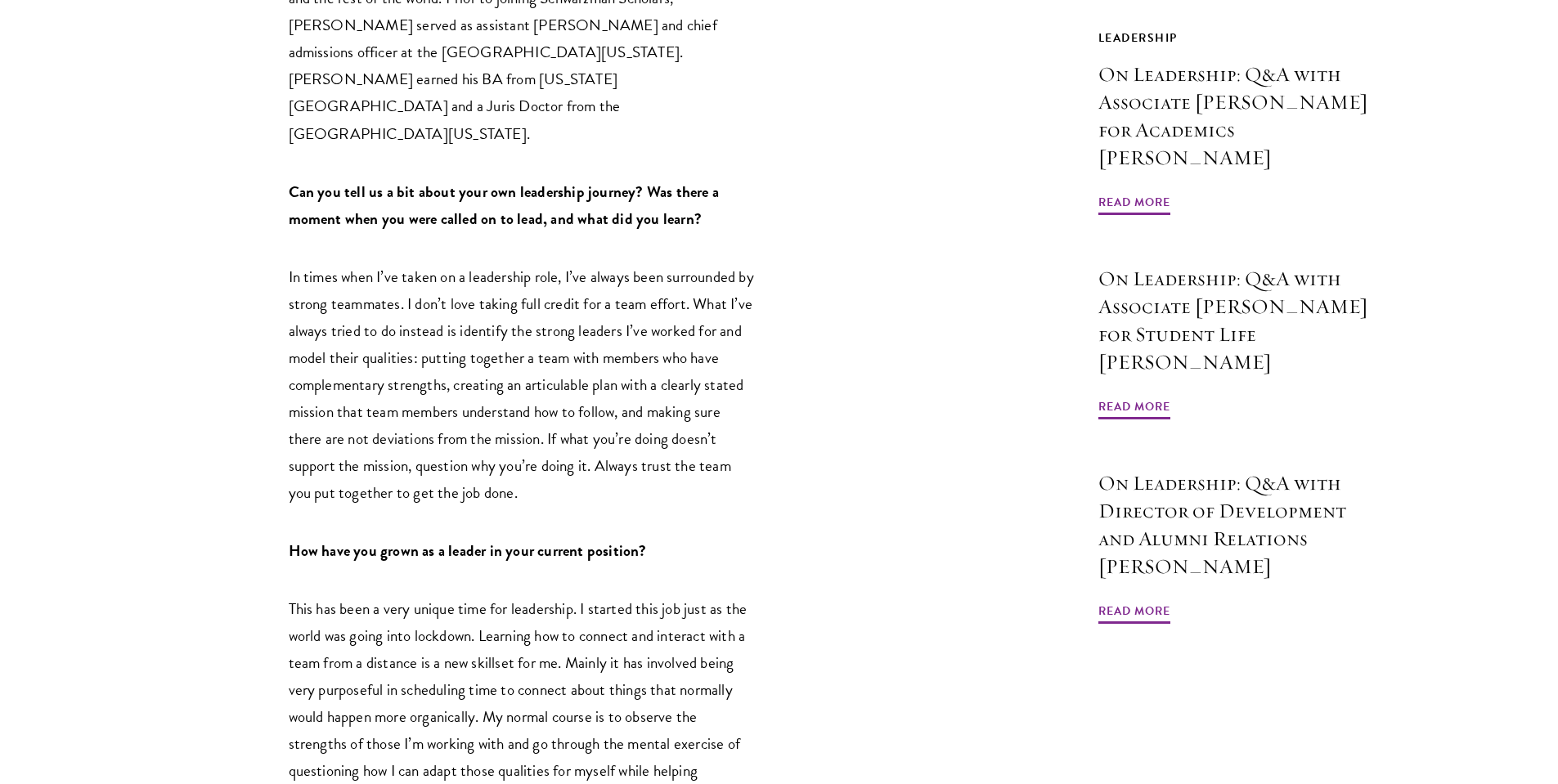
click at [530, 716] on span "This has been a very unique time for leadership. I started this job just as the…" at bounding box center [517, 703] width 459 height 213
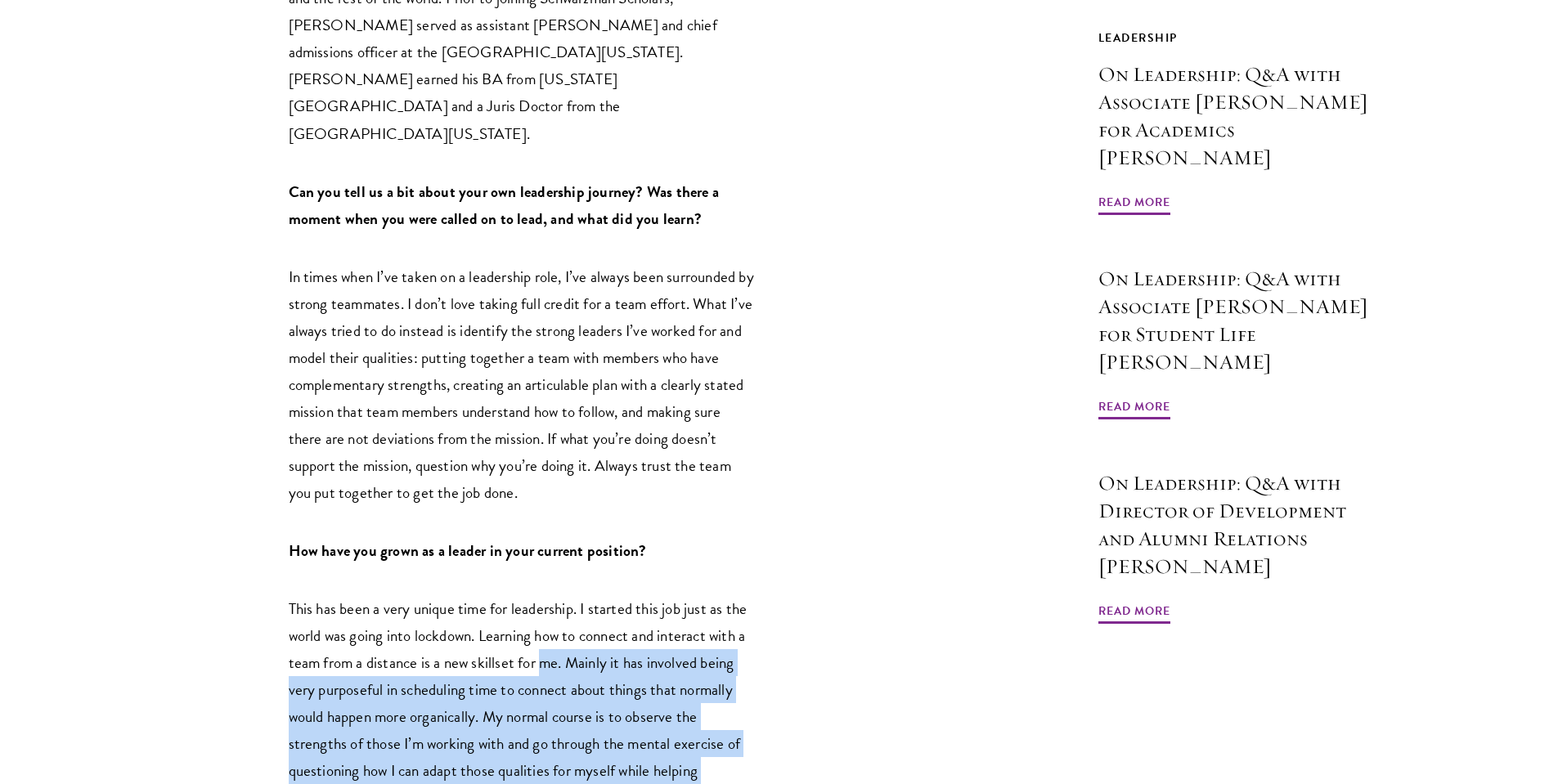
drag, startPoint x: 549, startPoint y: 746, endPoint x: 545, endPoint y: 589, distance: 157.1
click at [545, 595] on p "This has been a very unique time for leadership. I started this job just as the…" at bounding box center [521, 702] width 466 height 215
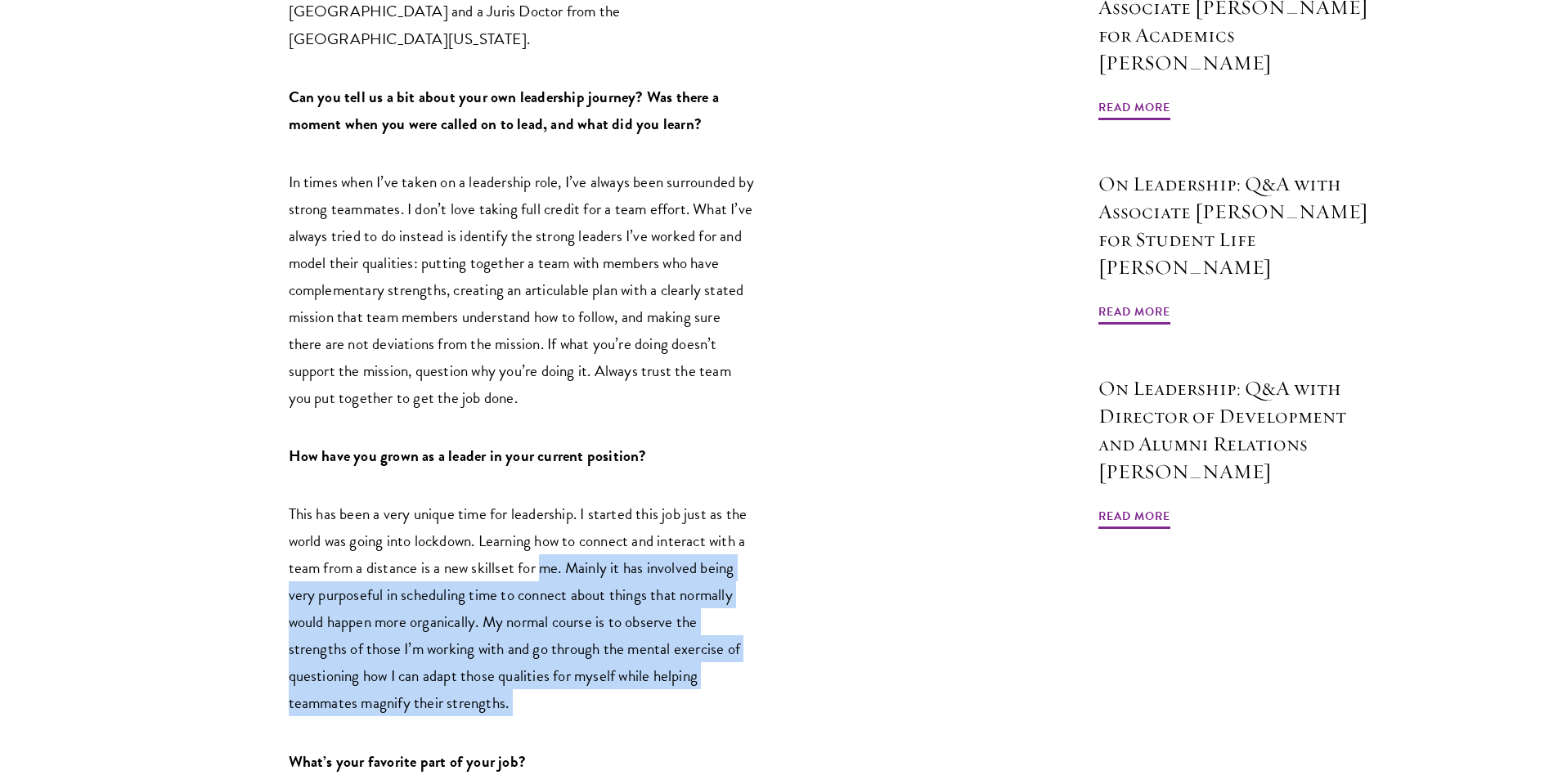
click at [545, 589] on span "This has been a very unique time for leadership. I started this job just as the…" at bounding box center [517, 608] width 459 height 213
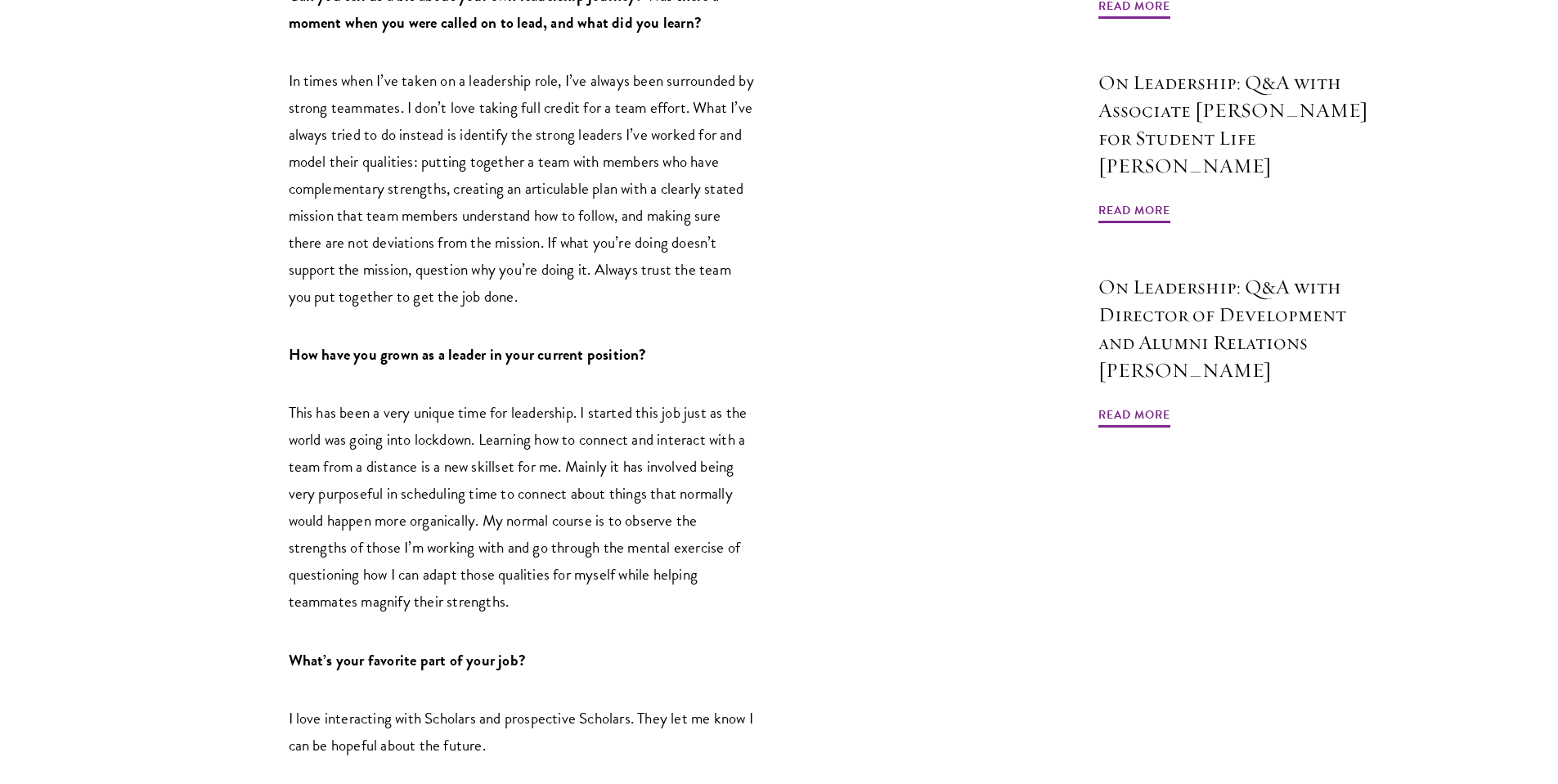
scroll to position [1157, 0]
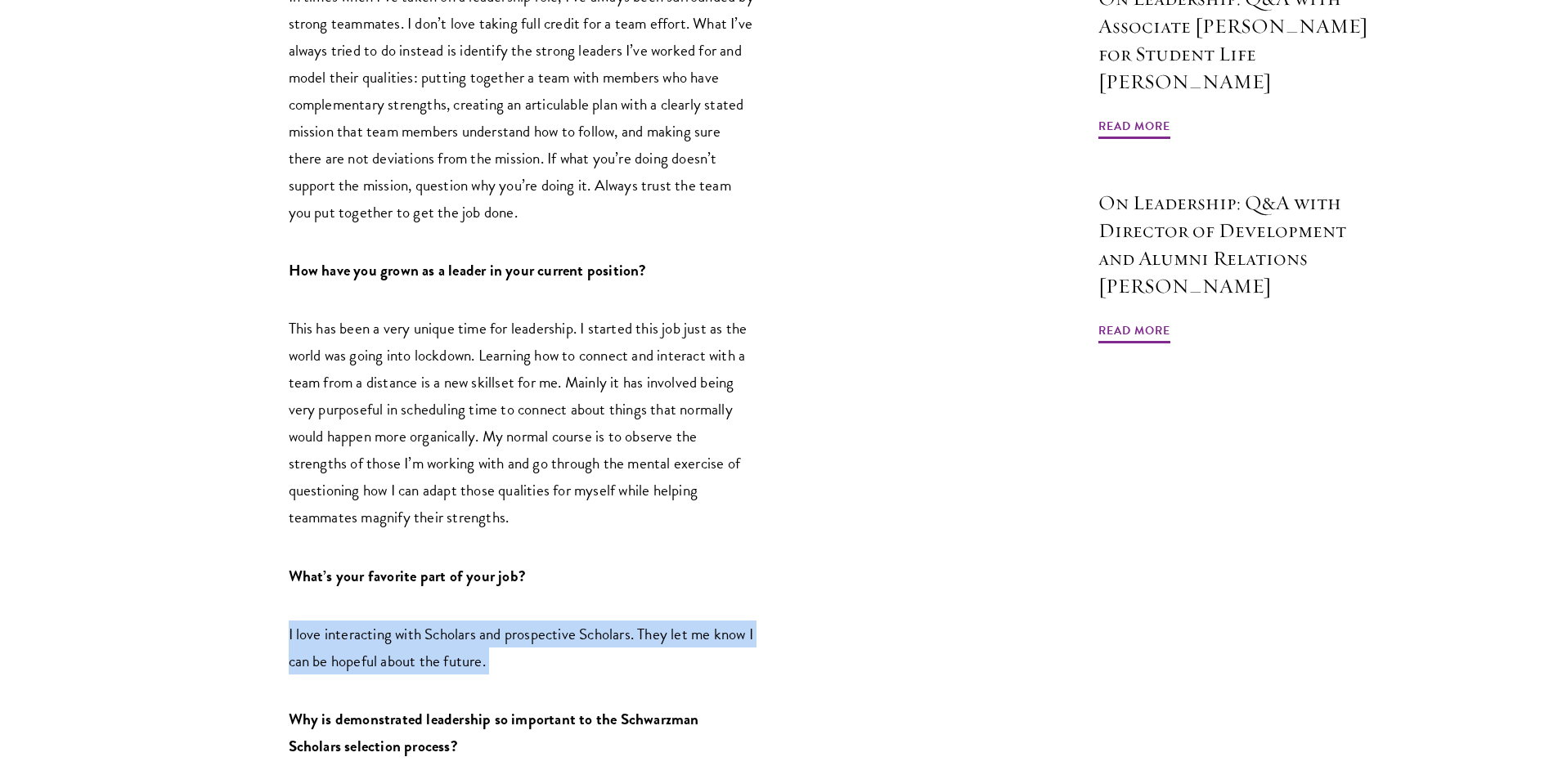
drag, startPoint x: 545, startPoint y: 599, endPoint x: 545, endPoint y: 544, distance: 55.0
click at [545, 544] on div "This month we sat down with Director of Global Admissions [PERSON_NAME]. [PERSO…" at bounding box center [521, 749] width 466 height 2470
drag, startPoint x: 545, startPoint y: 544, endPoint x: 554, endPoint y: 590, distance: 46.9
click at [554, 590] on div "This month we sat down with Director of Global Admissions [PERSON_NAME]. [PERSO…" at bounding box center [521, 749] width 466 height 2470
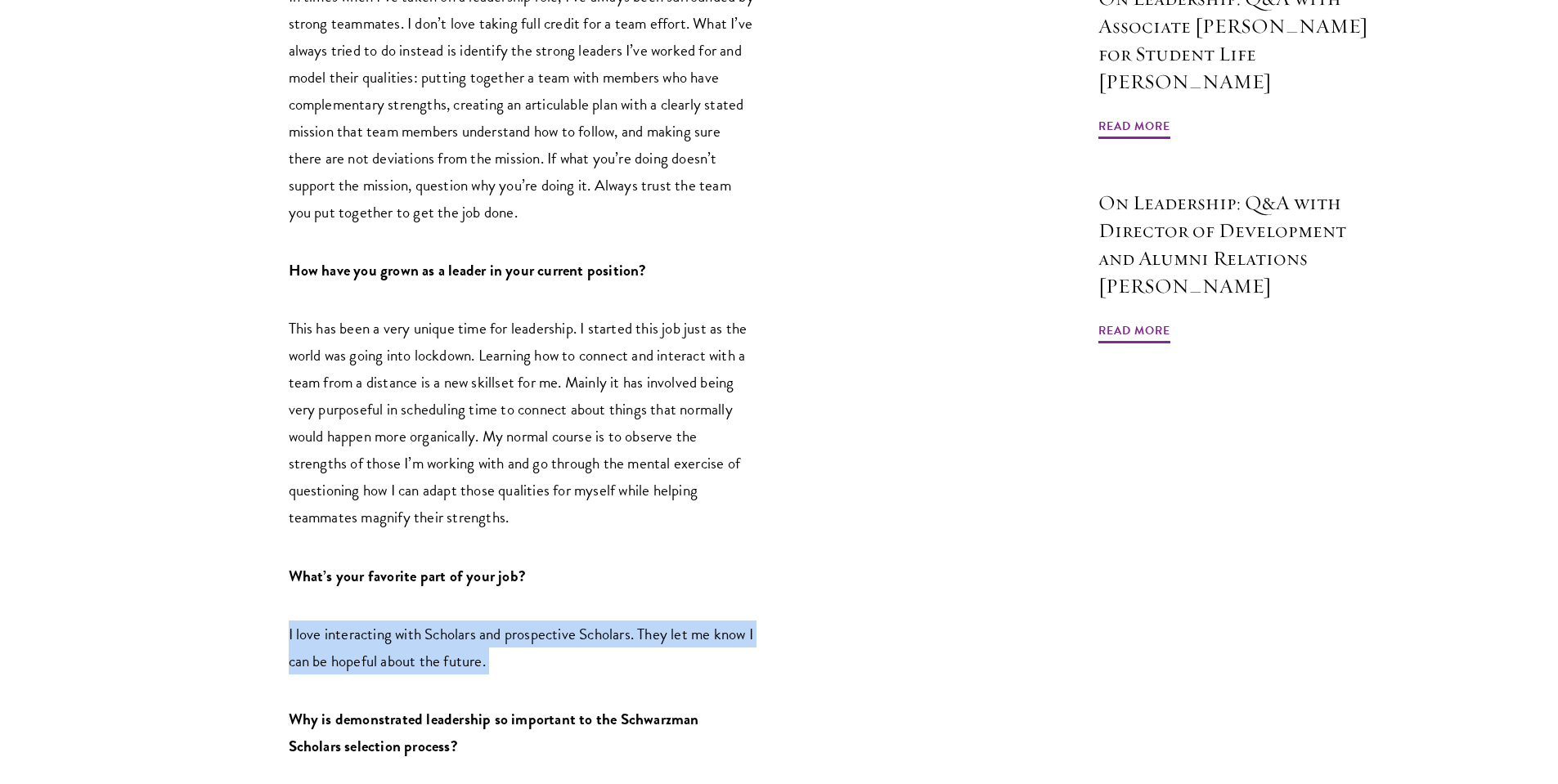
click at [554, 621] on p "I love interacting with Scholars and prospective Scholars. They let me know I c…" at bounding box center [521, 647] width 466 height 54
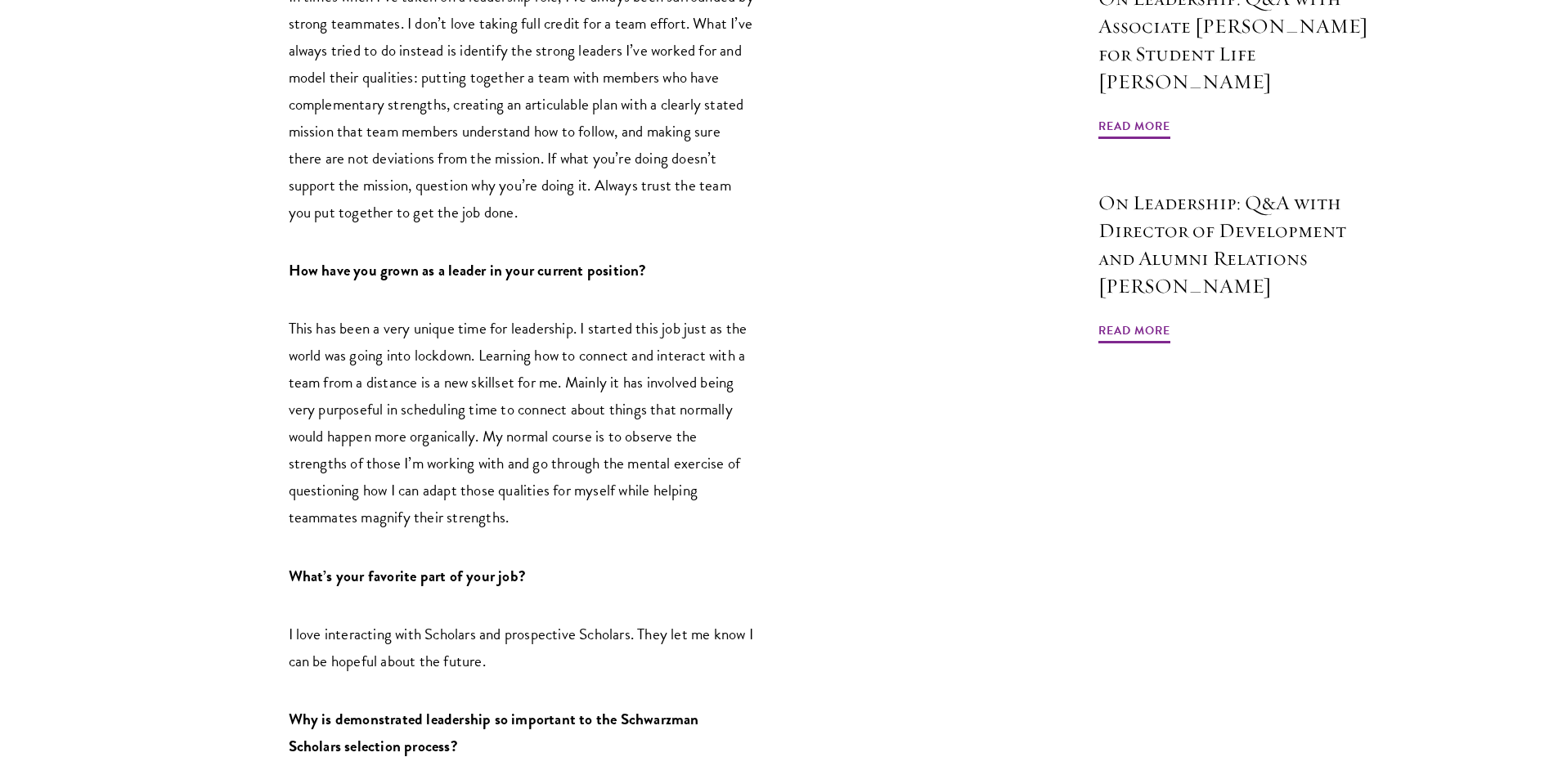
scroll to position [1335, 0]
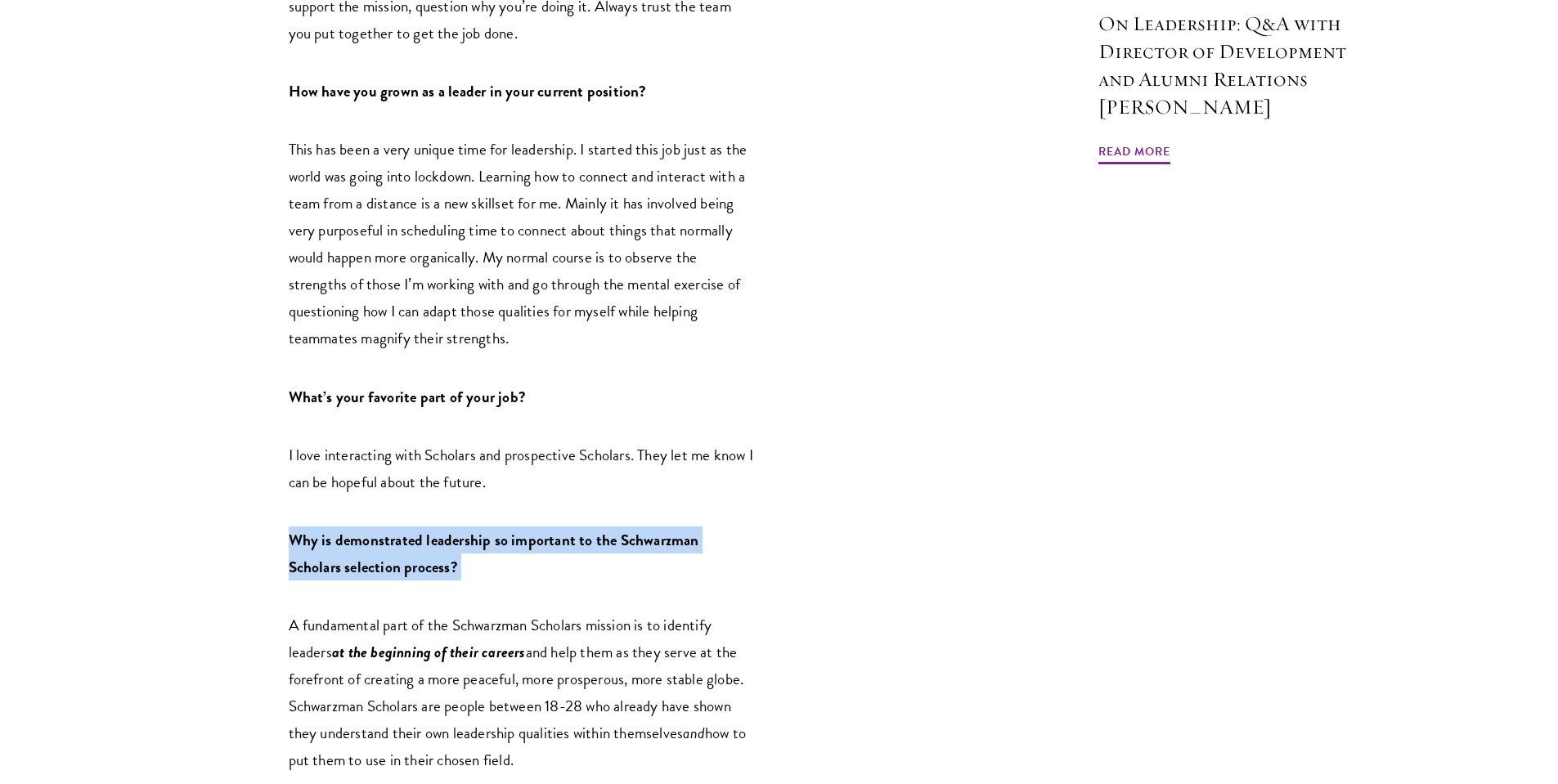
drag, startPoint x: 500, startPoint y: 524, endPoint x: 508, endPoint y: 451, distance: 73.4
click at [508, 451] on div "This month we sat down with Director of Global Admissions [PERSON_NAME]. [PERSO…" at bounding box center [521, 570] width 466 height 2470
drag, startPoint x: 509, startPoint y: 452, endPoint x: 514, endPoint y: 503, distance: 51.2
click at [514, 503] on div "This month we sat down with Director of Global Admissions [PERSON_NAME]. [PERSO…" at bounding box center [521, 570] width 466 height 2470
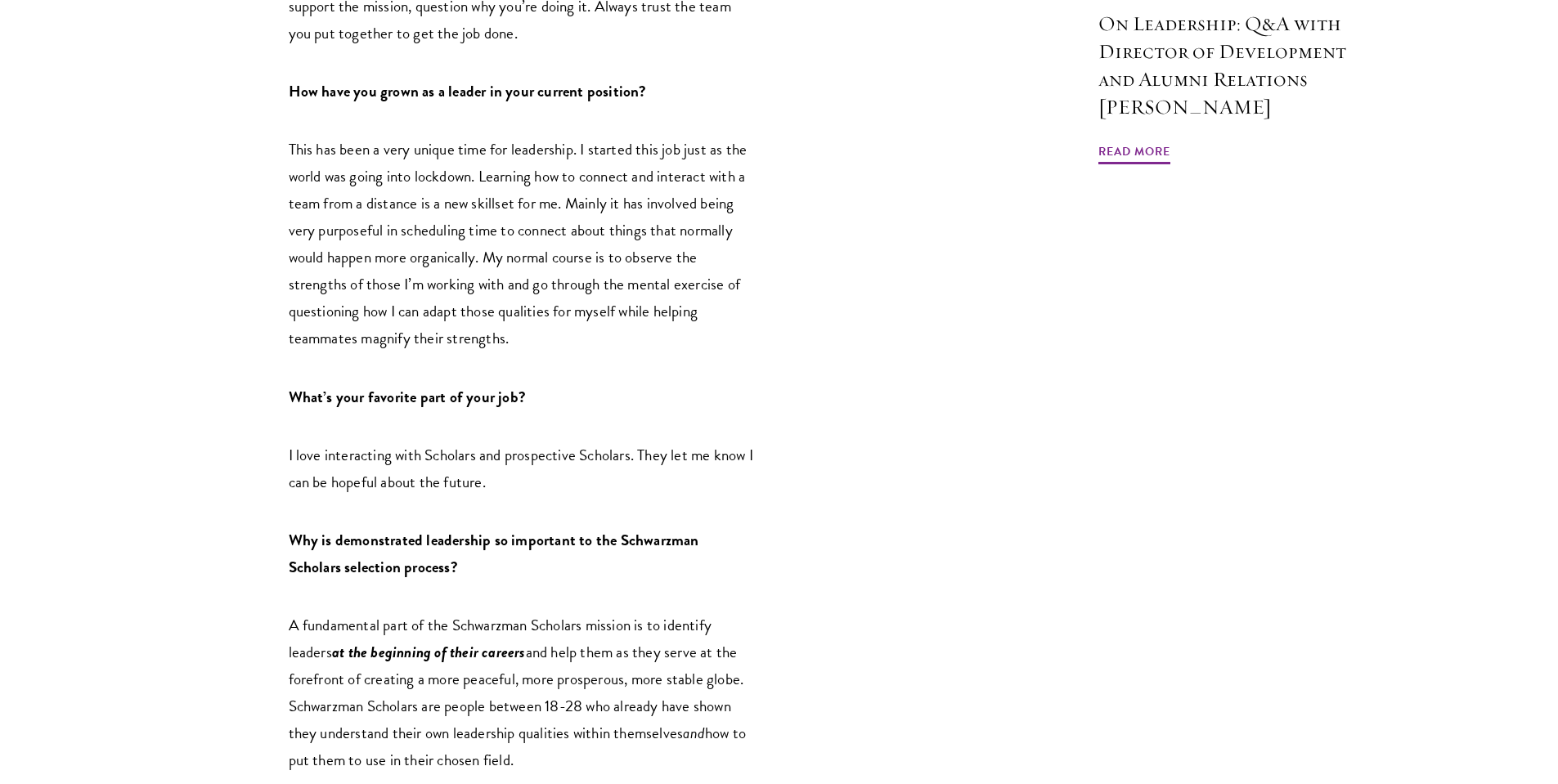
click at [515, 527] on p "Why is demonstrated leadership so important to the Schwarzman Scholars selectio…" at bounding box center [521, 553] width 466 height 54
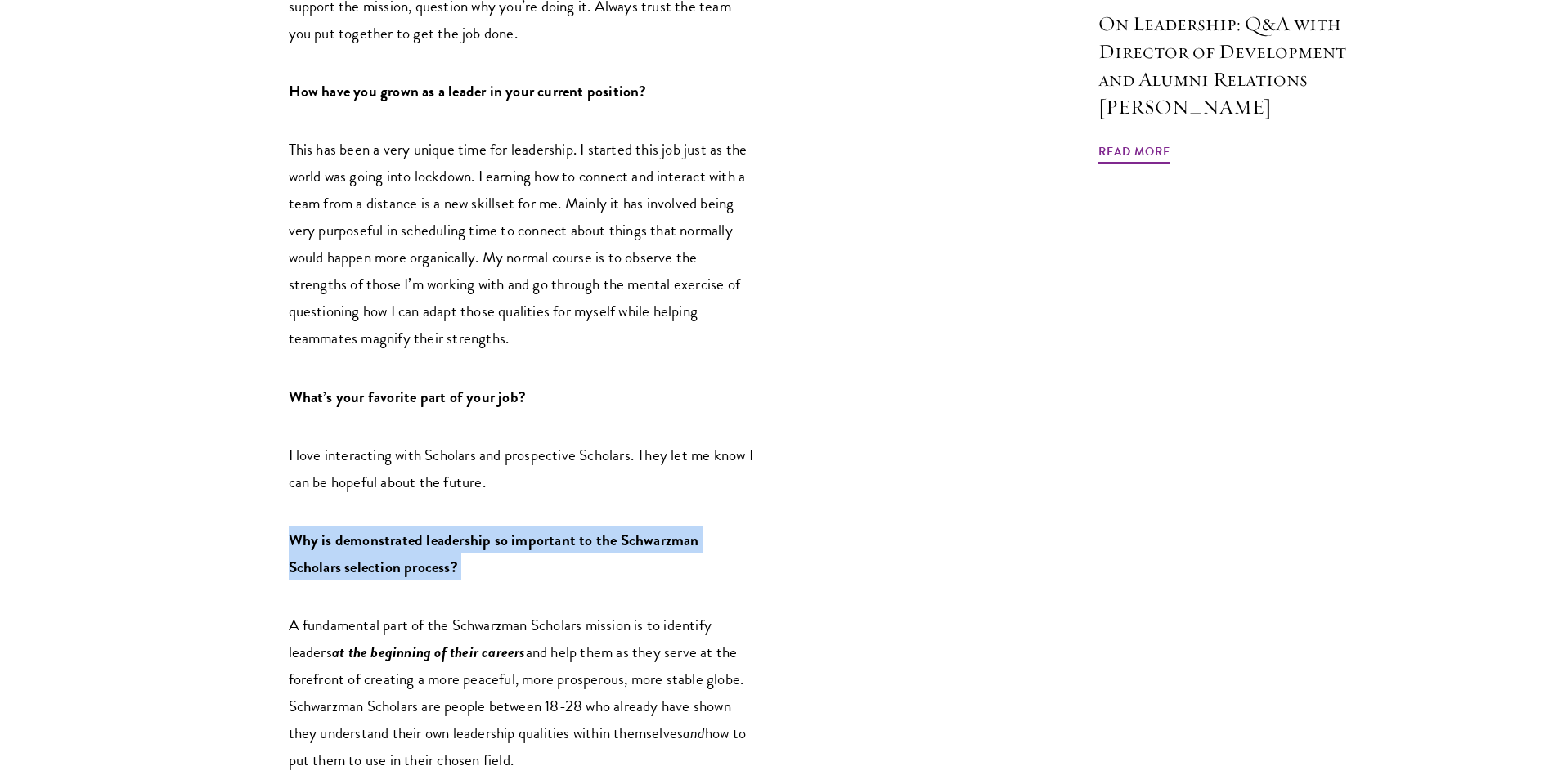
drag, startPoint x: 515, startPoint y: 505, endPoint x: 521, endPoint y: 458, distance: 47.4
click at [521, 458] on div "This month we sat down with Director of Global Admissions [PERSON_NAME]. [PERSO…" at bounding box center [521, 570] width 466 height 2470
drag, startPoint x: 521, startPoint y: 457, endPoint x: 528, endPoint y: 494, distance: 37.7
click at [528, 494] on div "This month we sat down with Director of Global Admissions [PERSON_NAME]. [PERSO…" at bounding box center [521, 570] width 466 height 2470
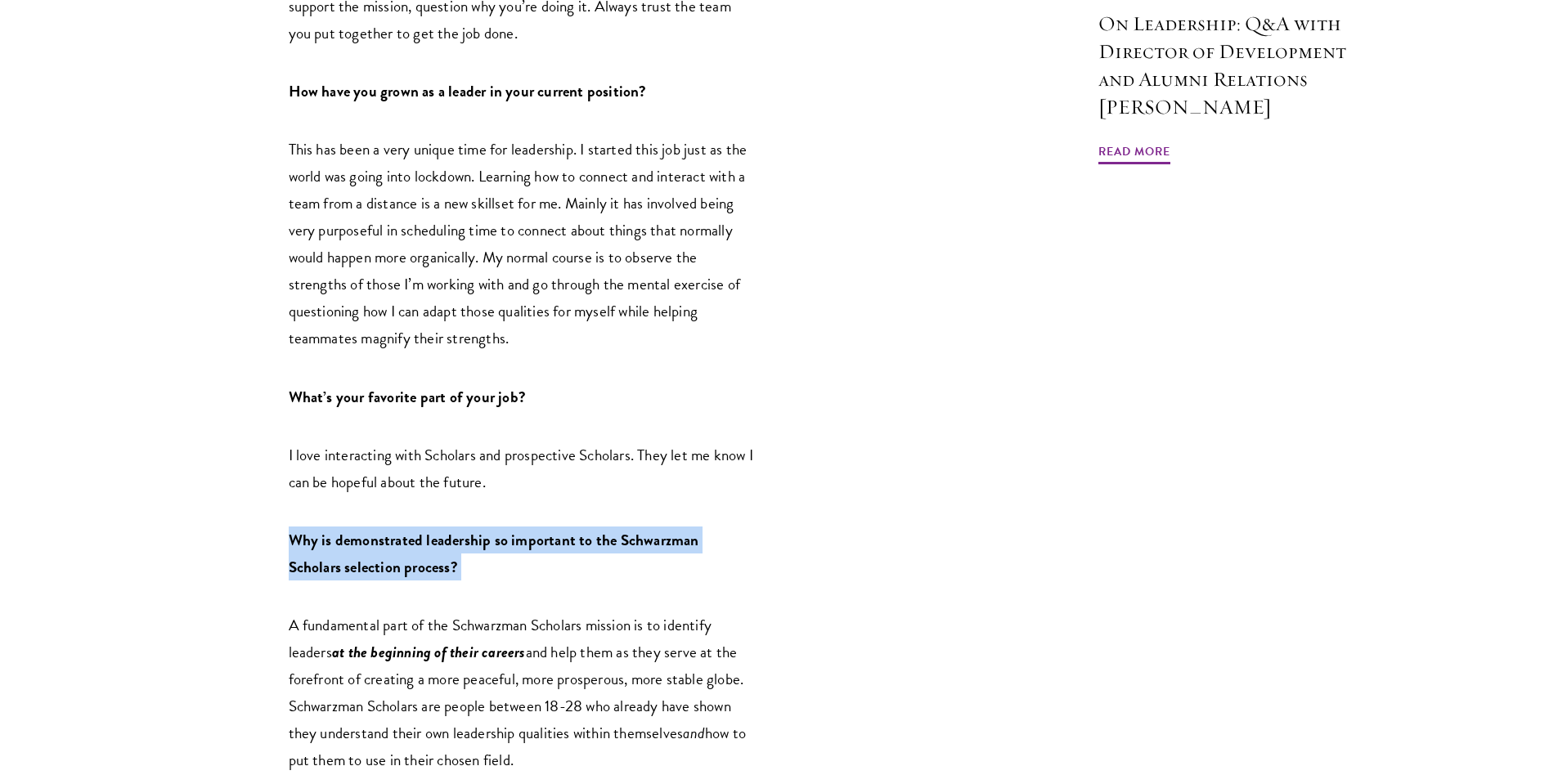
click at [528, 527] on p "Why is demonstrated leadership so important to the Schwarzman Scholars selectio…" at bounding box center [521, 553] width 466 height 54
drag, startPoint x: 528, startPoint y: 494, endPoint x: 534, endPoint y: 462, distance: 32.6
click at [534, 527] on p "Why is demonstrated leadership so important to the Schwarzman Scholars selectio…" at bounding box center [521, 553] width 466 height 54
drag, startPoint x: 535, startPoint y: 456, endPoint x: 535, endPoint y: 494, distance: 38.0
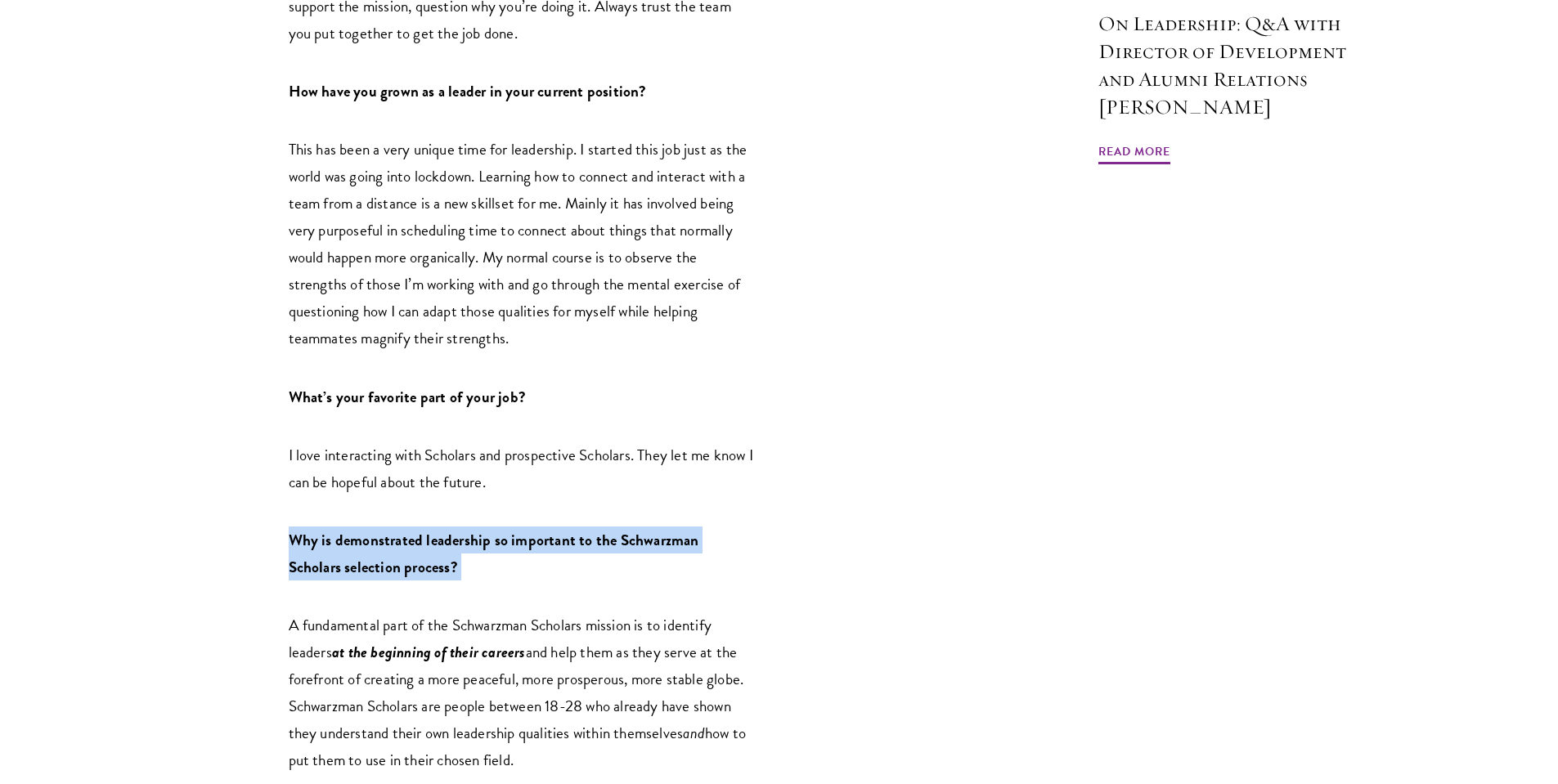
click at [535, 494] on div "This month we sat down with Director of Global Admissions [PERSON_NAME]. [PERSO…" at bounding box center [521, 570] width 466 height 2470
click at [535, 527] on p "Why is demonstrated leadership so important to the Schwarzman Scholars selectio…" at bounding box center [521, 553] width 466 height 54
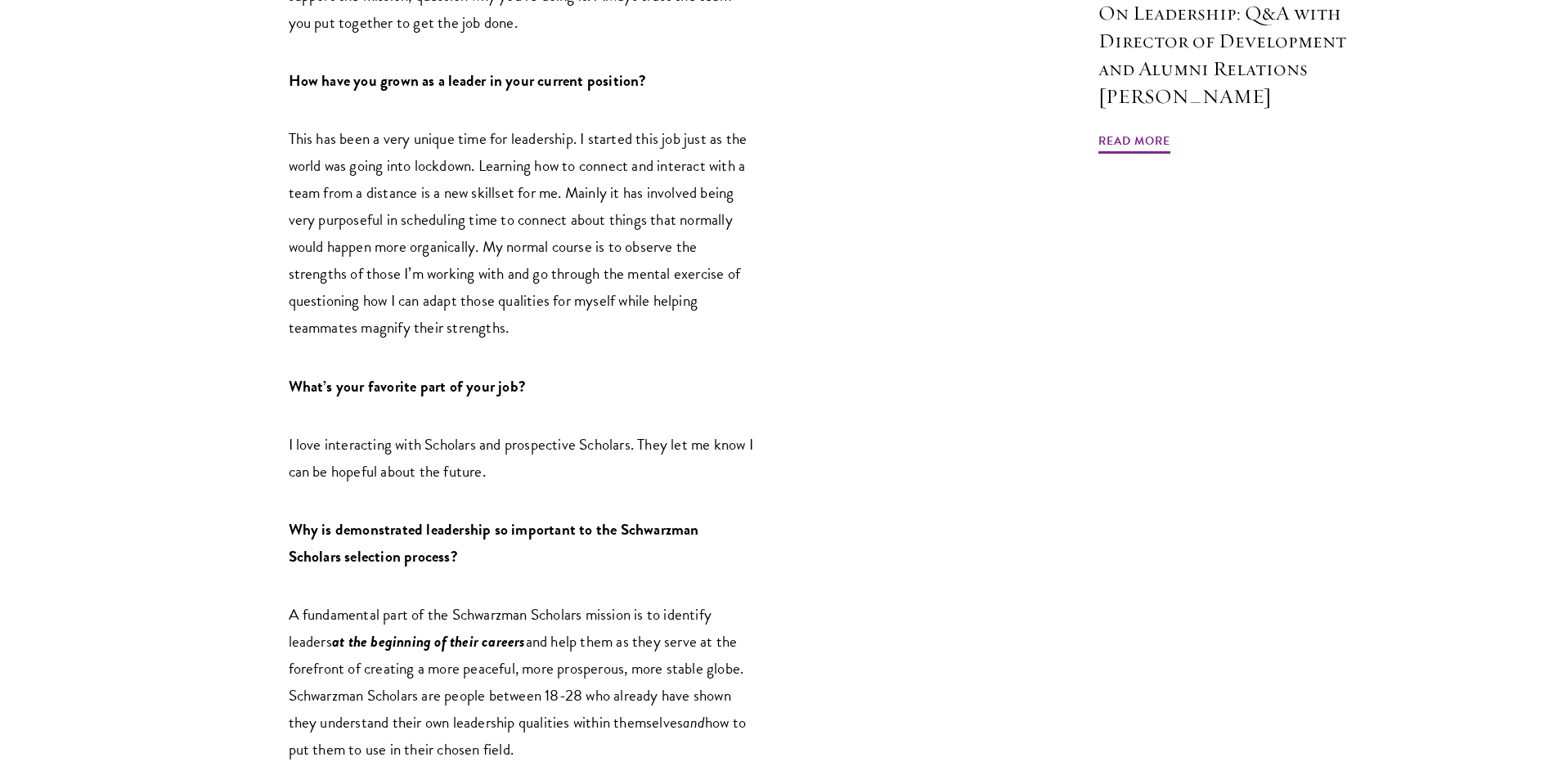
scroll to position [1357, 0]
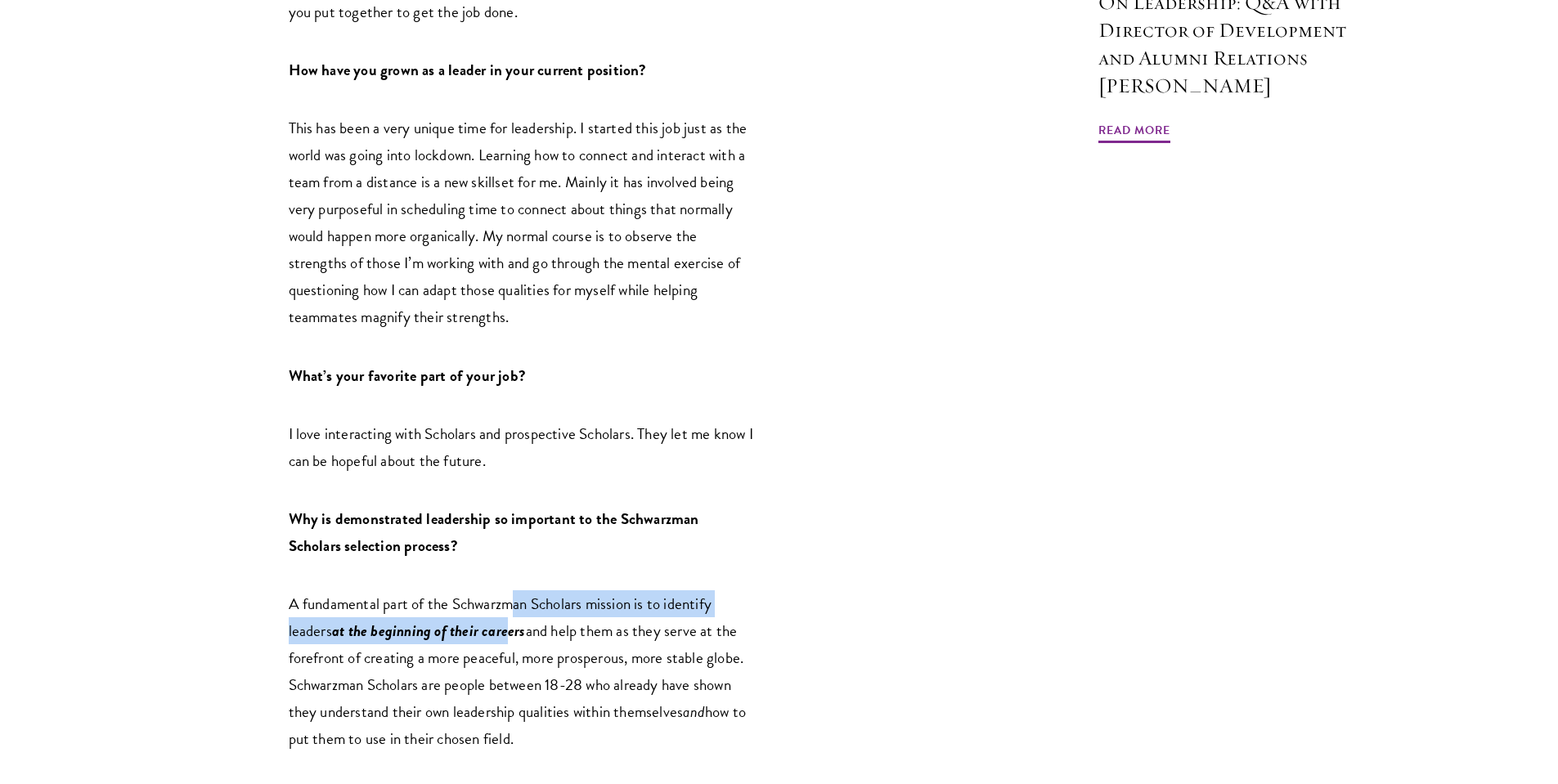
drag, startPoint x: 518, startPoint y: 527, endPoint x: 514, endPoint y: 567, distance: 40.2
click at [514, 590] on p "A fundamental part of the Schwarzman Scholars mission is to identify leaders at…" at bounding box center [521, 671] width 466 height 162
click at [514, 619] on span "at the beginning of their careers" at bounding box center [429, 630] width 194 height 24
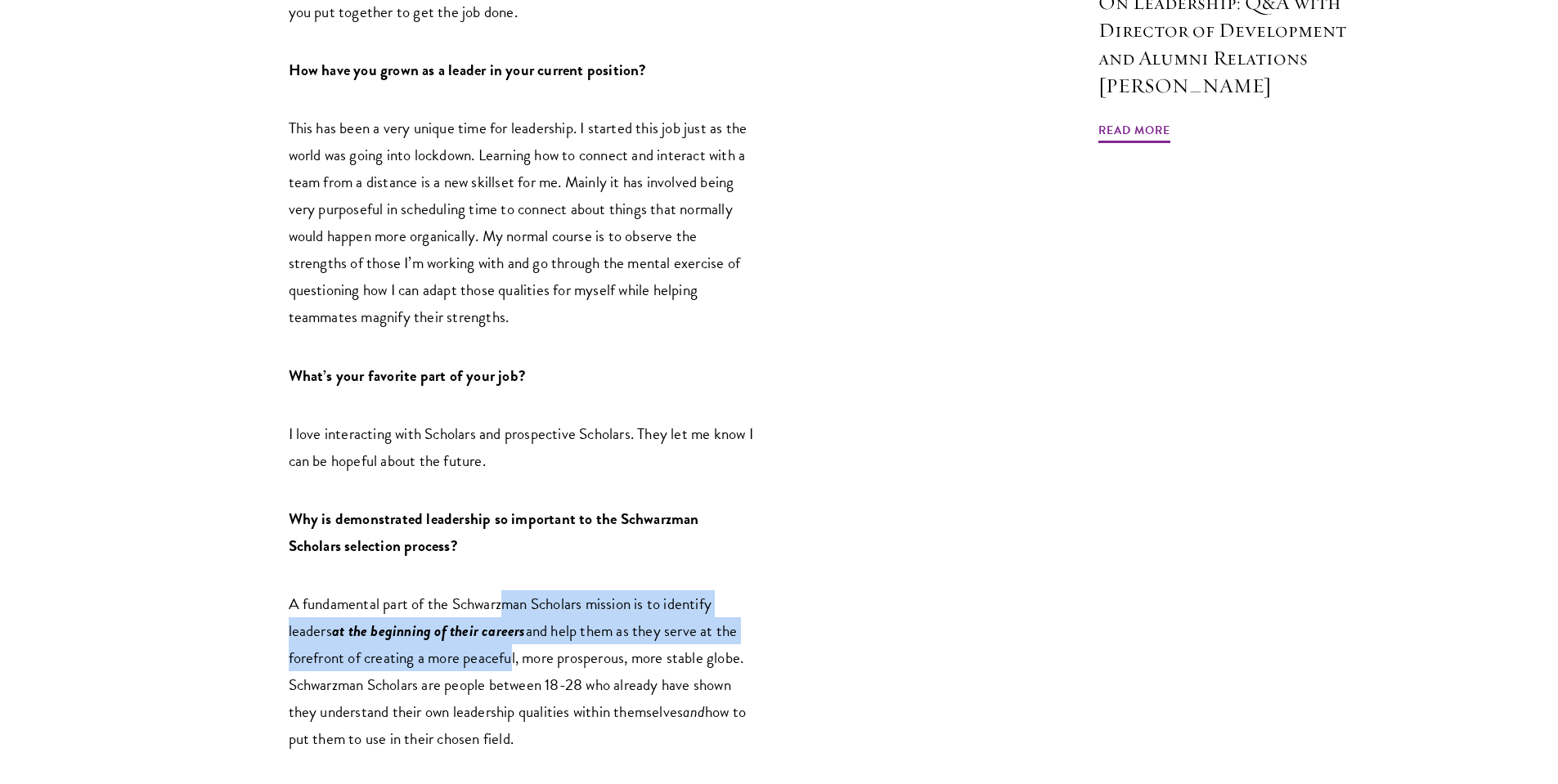
drag, startPoint x: 504, startPoint y: 599, endPoint x: 504, endPoint y: 545, distance: 54.0
click at [504, 590] on p "A fundamental part of the Schwarzman Scholars mission is to identify leaders at…" at bounding box center [521, 671] width 466 height 162
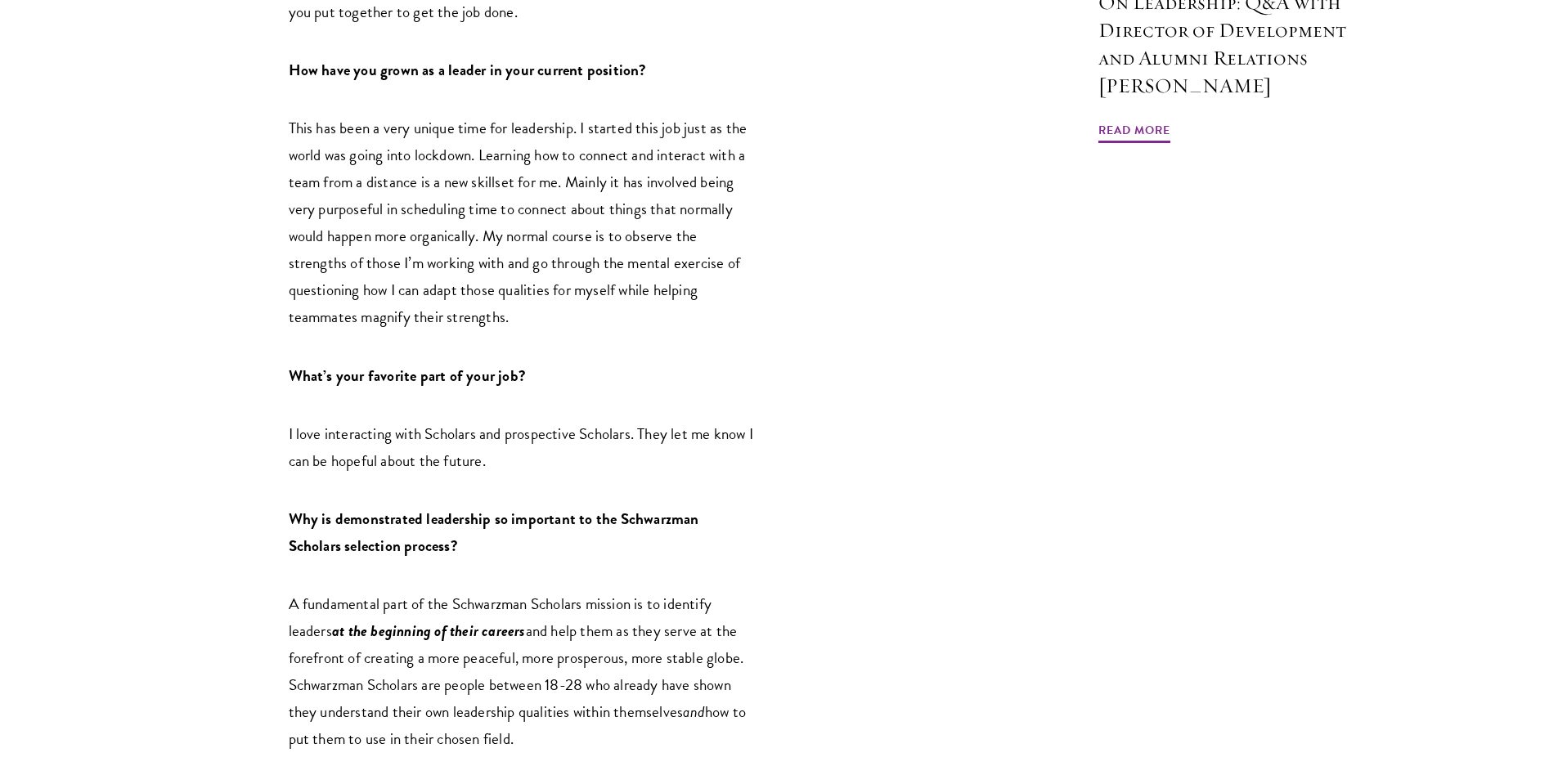
click at [504, 592] on span "A fundamental part of the Schwarzman Scholars mission is to identify leaders" at bounding box center [500, 617] width 423 height 50
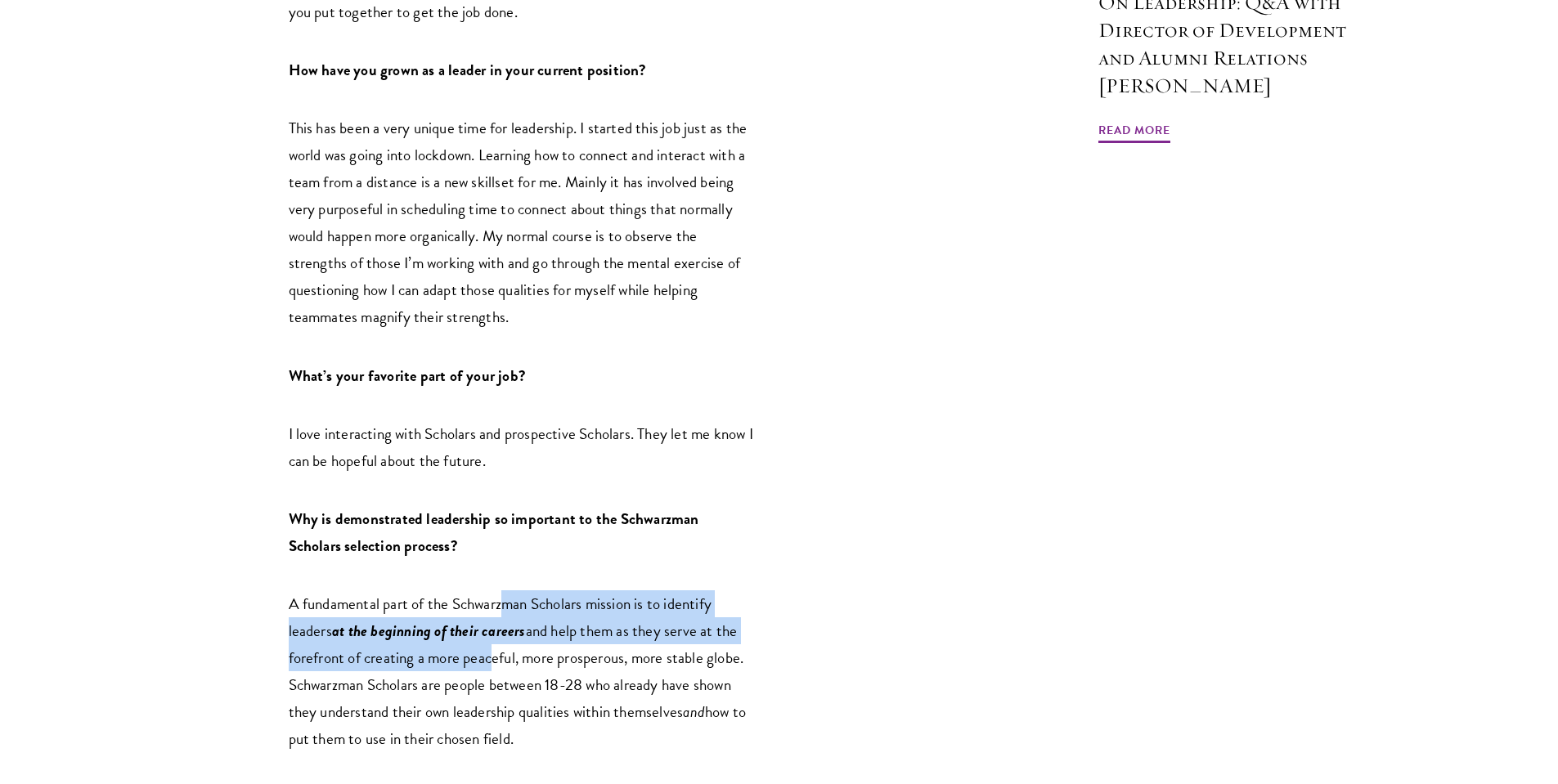
drag, startPoint x: 501, startPoint y: 539, endPoint x: 490, endPoint y: 599, distance: 61.0
click at [490, 599] on p "A fundamental part of the Schwarzman Scholars mission is to identify leaders at…" at bounding box center [521, 671] width 466 height 162
click at [490, 619] on span "and help them as they serve at the forefront of creating a more peaceful, more …" at bounding box center [516, 671] width 456 height 104
drag, startPoint x: 485, startPoint y: 598, endPoint x: 495, endPoint y: 534, distance: 64.8
click at [495, 590] on p "A fundamental part of the Schwarzman Scholars mission is to identify leaders at…" at bounding box center [521, 671] width 466 height 162
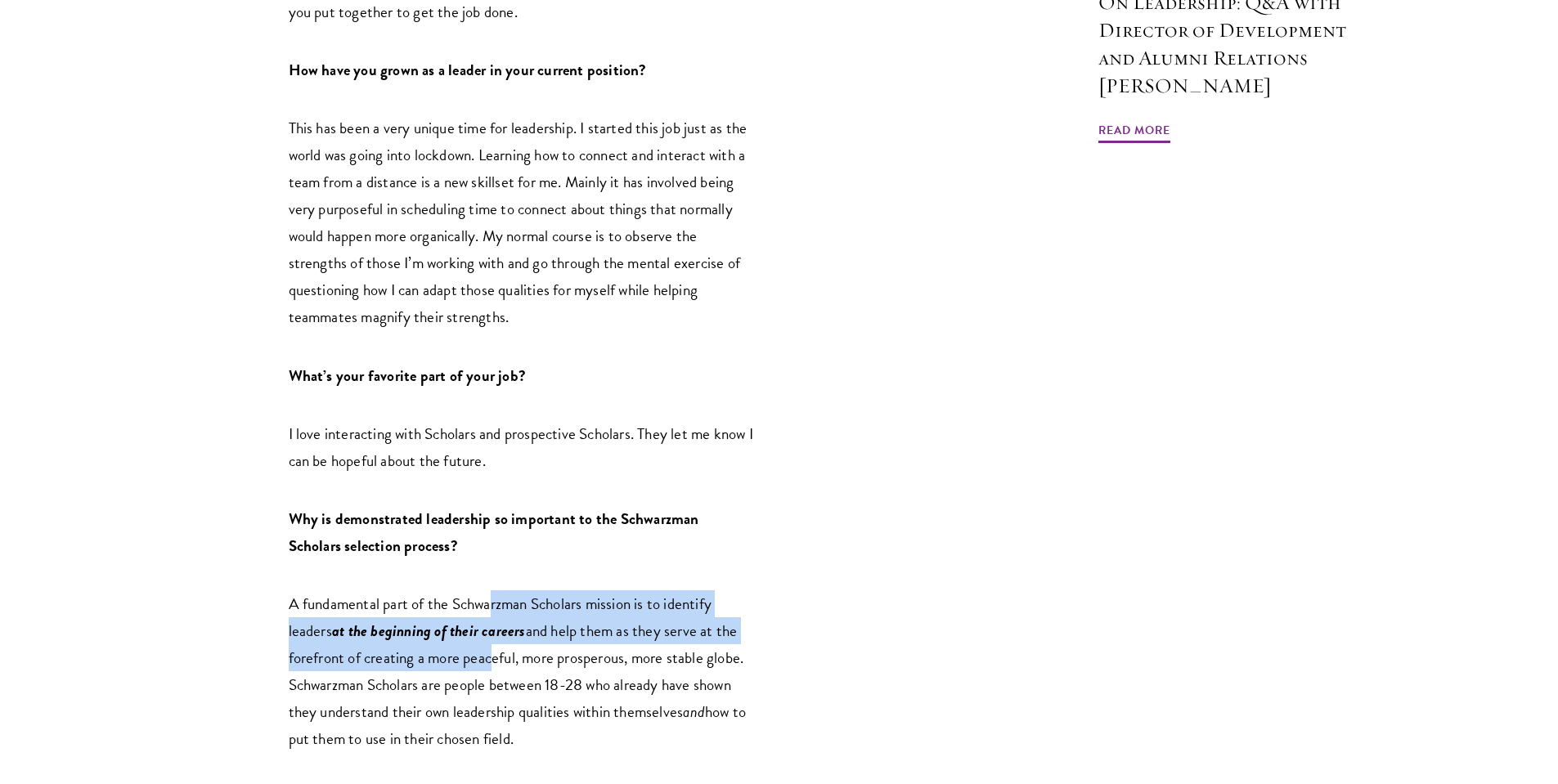
click at [495, 592] on span "A fundamental part of the Schwarzman Scholars mission is to identify leaders" at bounding box center [500, 617] width 423 height 50
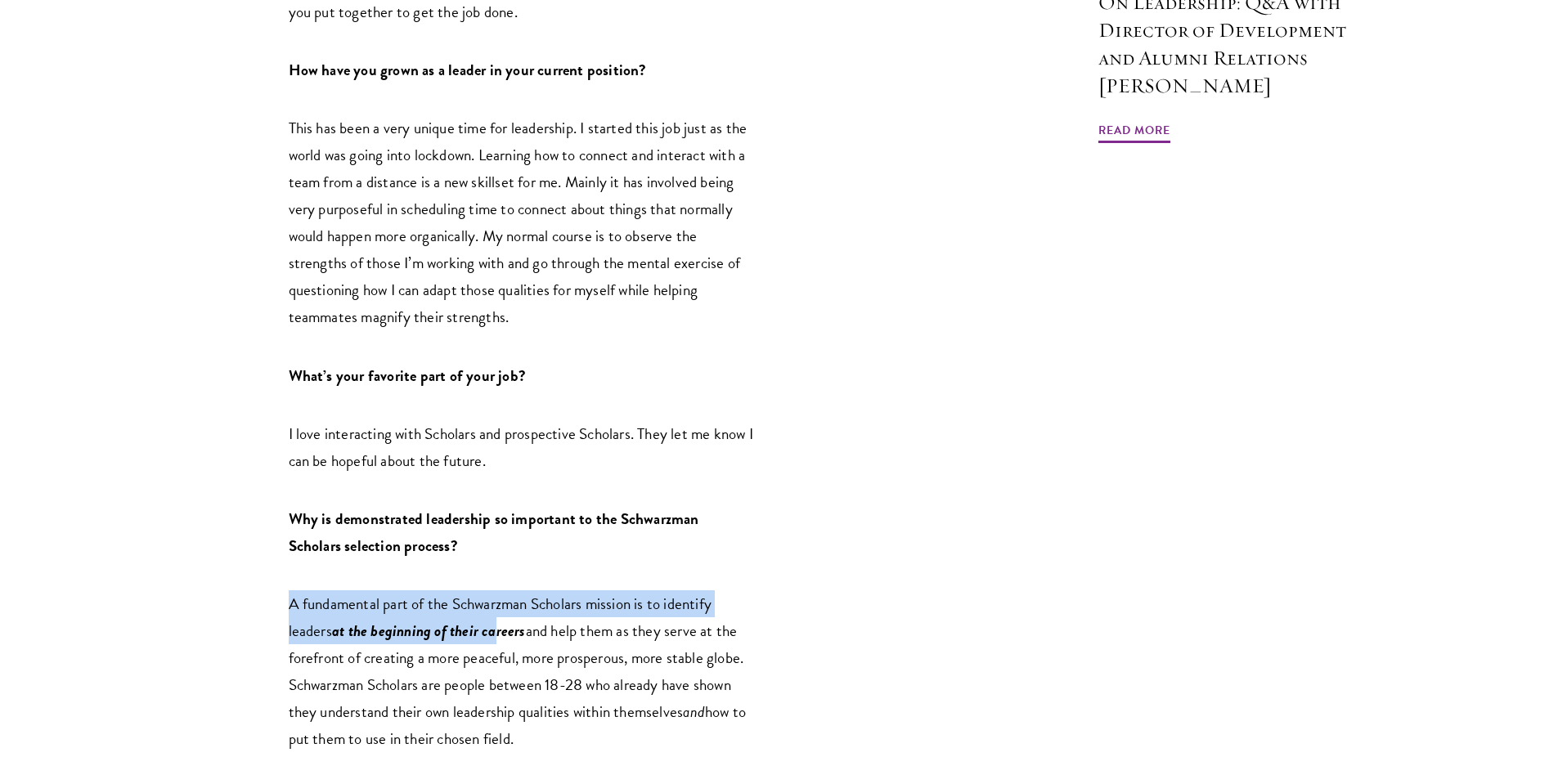
drag, startPoint x: 497, startPoint y: 523, endPoint x: 500, endPoint y: 578, distance: 55.1
click at [500, 578] on div "This month we sat down with Director of Global Admissions [PERSON_NAME]. [PERSO…" at bounding box center [521, 549] width 466 height 2470
click at [500, 590] on p "A fundamental part of the Schwarzman Scholars mission is to identify leaders at…" at bounding box center [521, 671] width 466 height 162
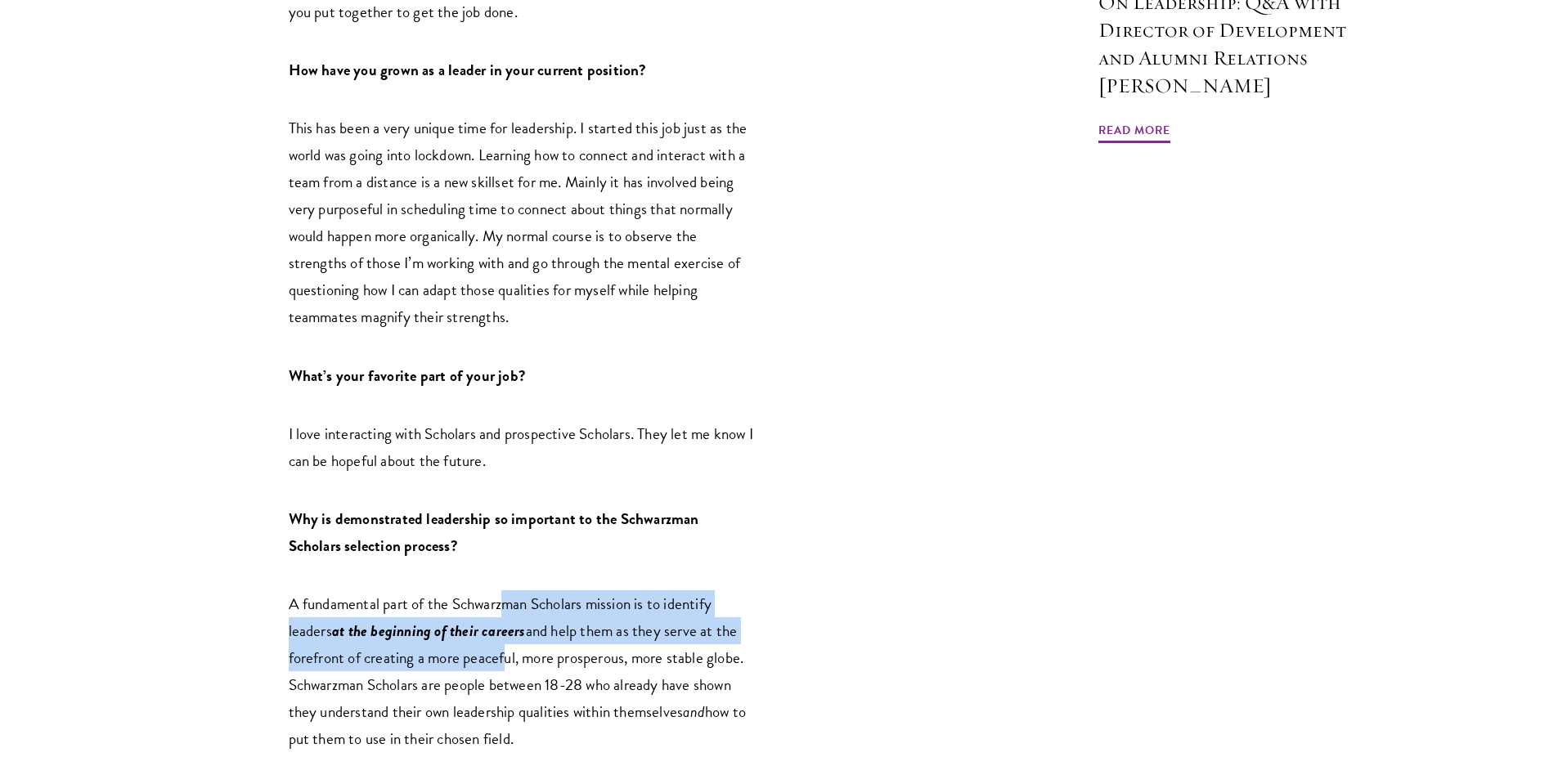
drag, startPoint x: 499, startPoint y: 593, endPoint x: 502, endPoint y: 527, distance: 66.1
click at [502, 590] on p "A fundamental part of the Schwarzman Scholars mission is to identify leaders at…" at bounding box center [521, 671] width 466 height 162
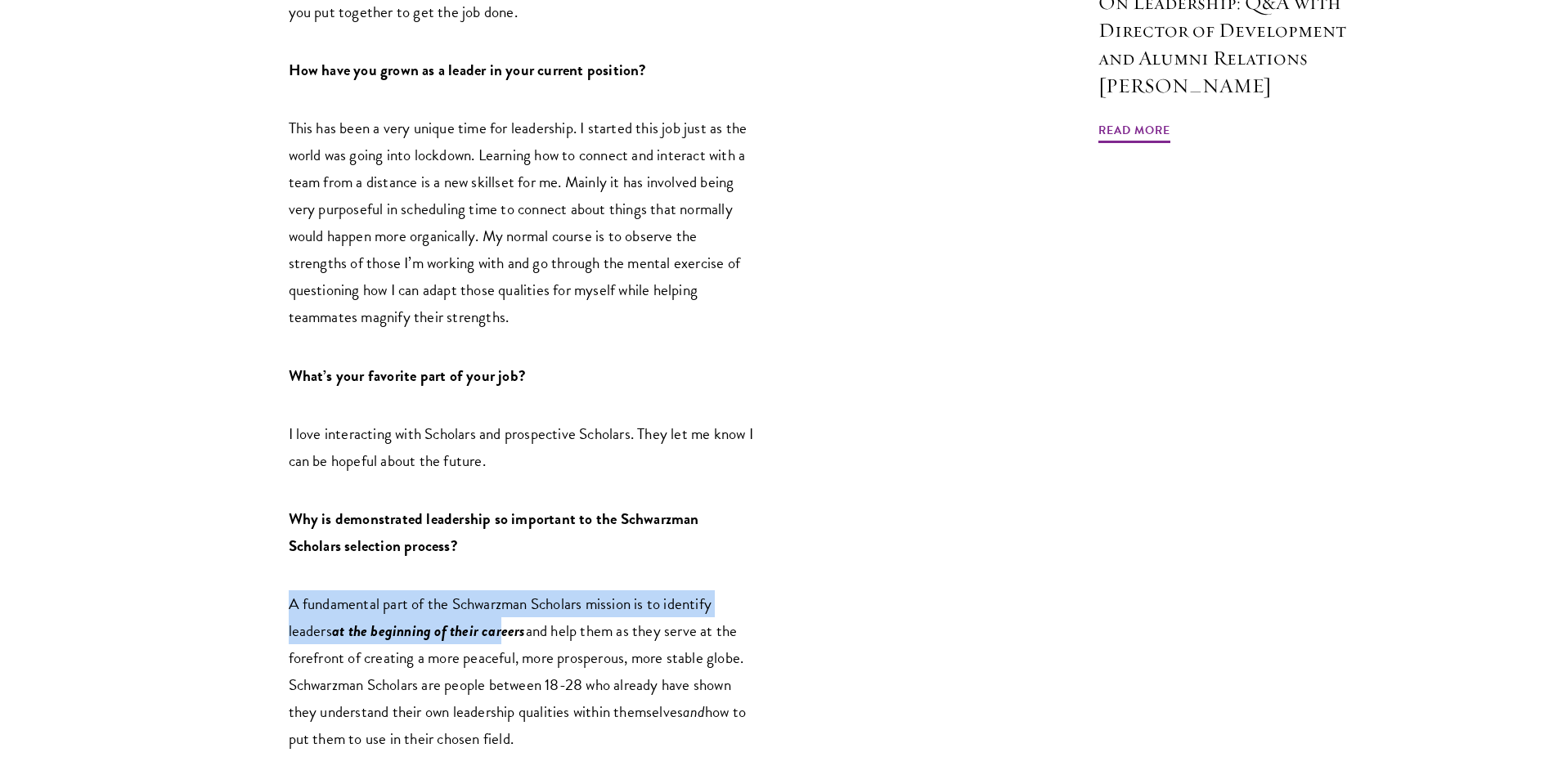
drag
click at [504, 561] on div "This month we sat down with Director of Global Admissions [PERSON_NAME]. [PERSO…" at bounding box center [521, 549] width 466 height 2470
click at [504, 619] on span "at the beginning of their careers" at bounding box center [429, 630] width 194 height 24
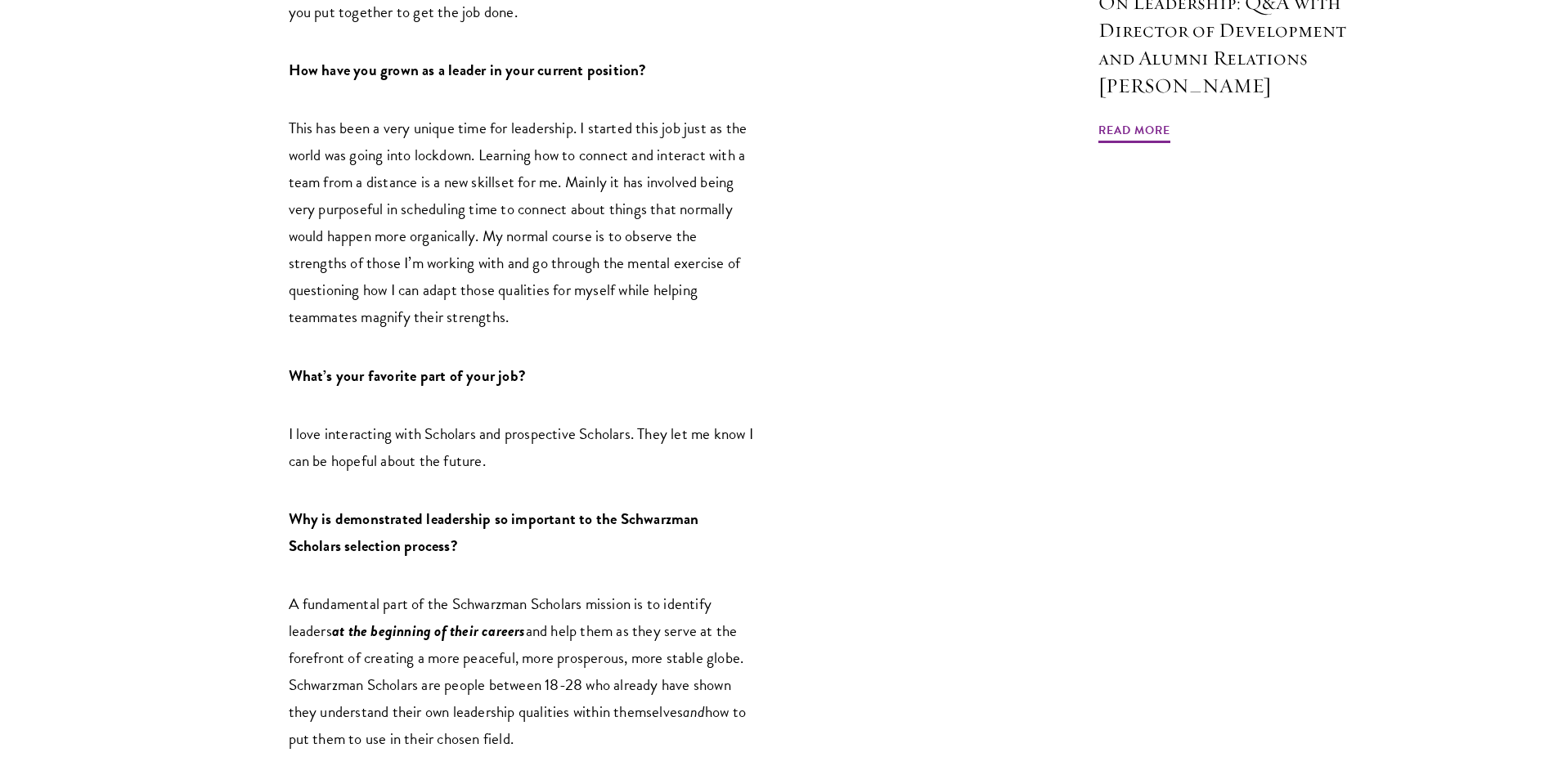
scroll to position [1368, 0]
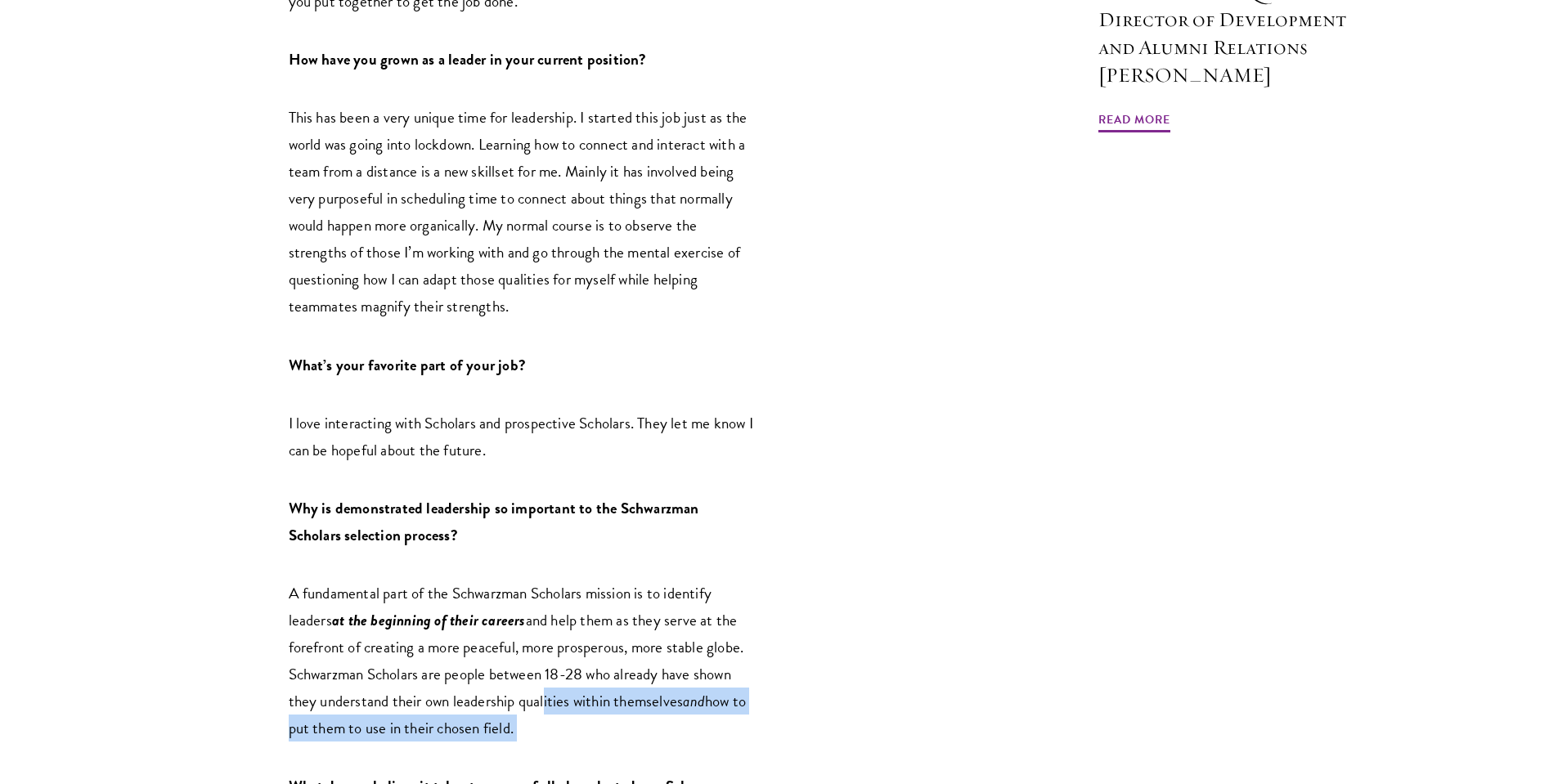
click at [540, 633] on p "A fundamental part of the Schwarzman Scholars mission is to identify leaders at…" at bounding box center [521, 661] width 466 height 162
click at [540, 633] on span "and help them as they serve at the forefront of creating a more peaceful, more …" at bounding box center [516, 661] width 456 height 104
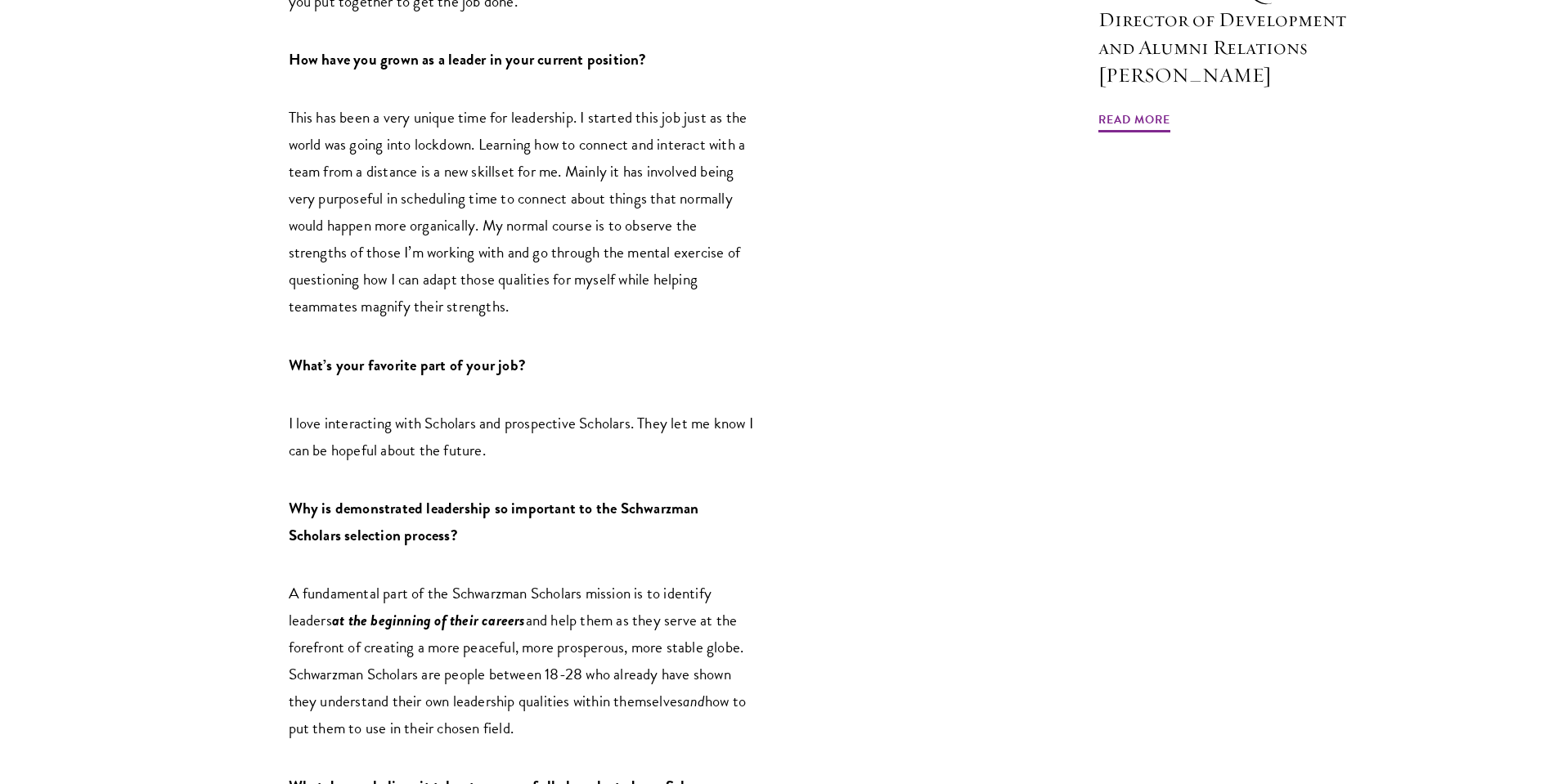
scroll to position [1378, 0]
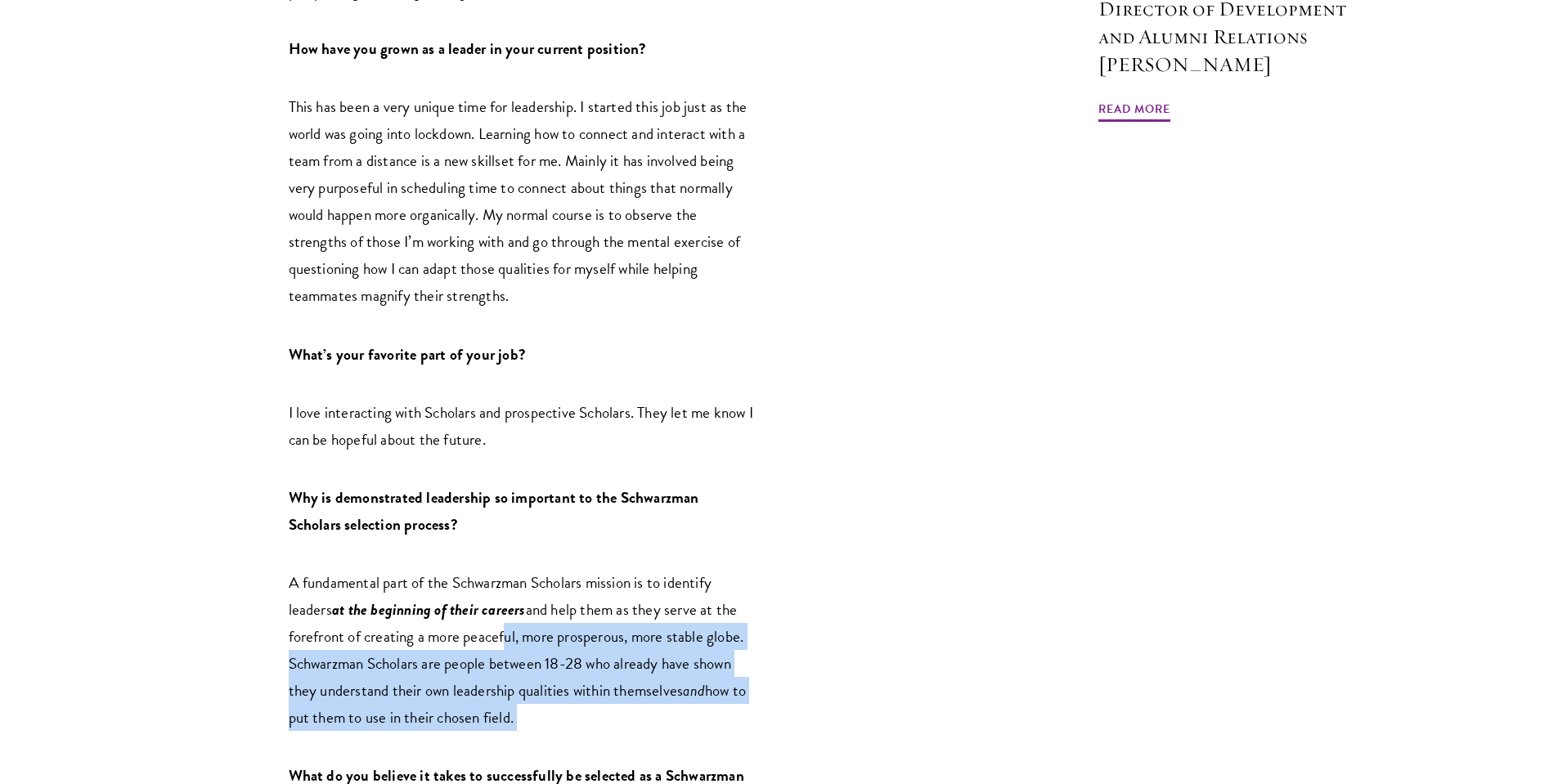
drag, startPoint x: 550, startPoint y: 649, endPoint x: 498, endPoint y: 583, distance: 84.0
click at [498, 583] on p "A fundamental part of the Schwarzman Scholars mission is to identify leaders at…" at bounding box center [521, 649] width 466 height 162
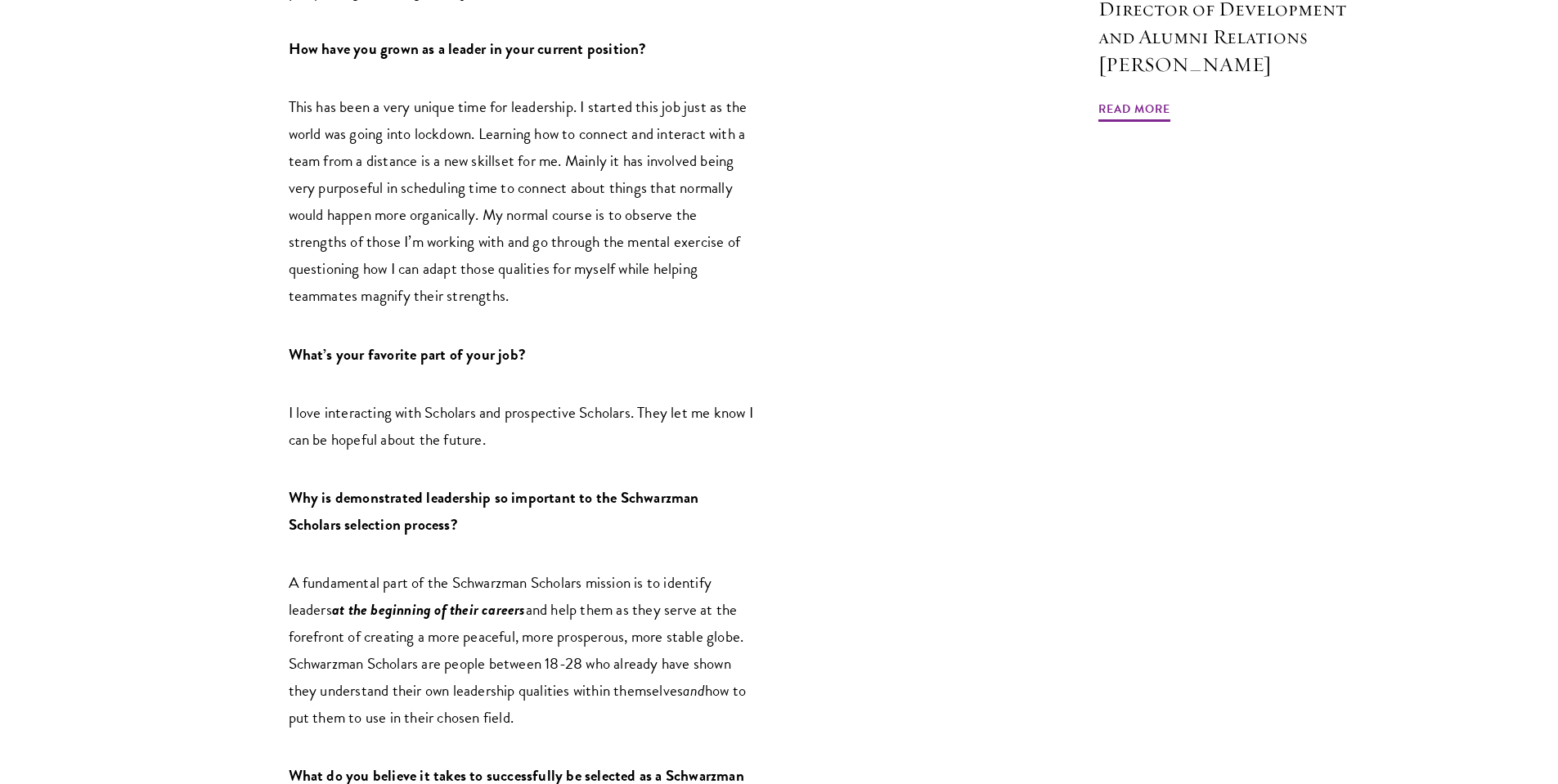
click at [498, 598] on span "and help them as they serve at the forefront of creating a more peaceful, more …" at bounding box center [516, 650] width 456 height 104
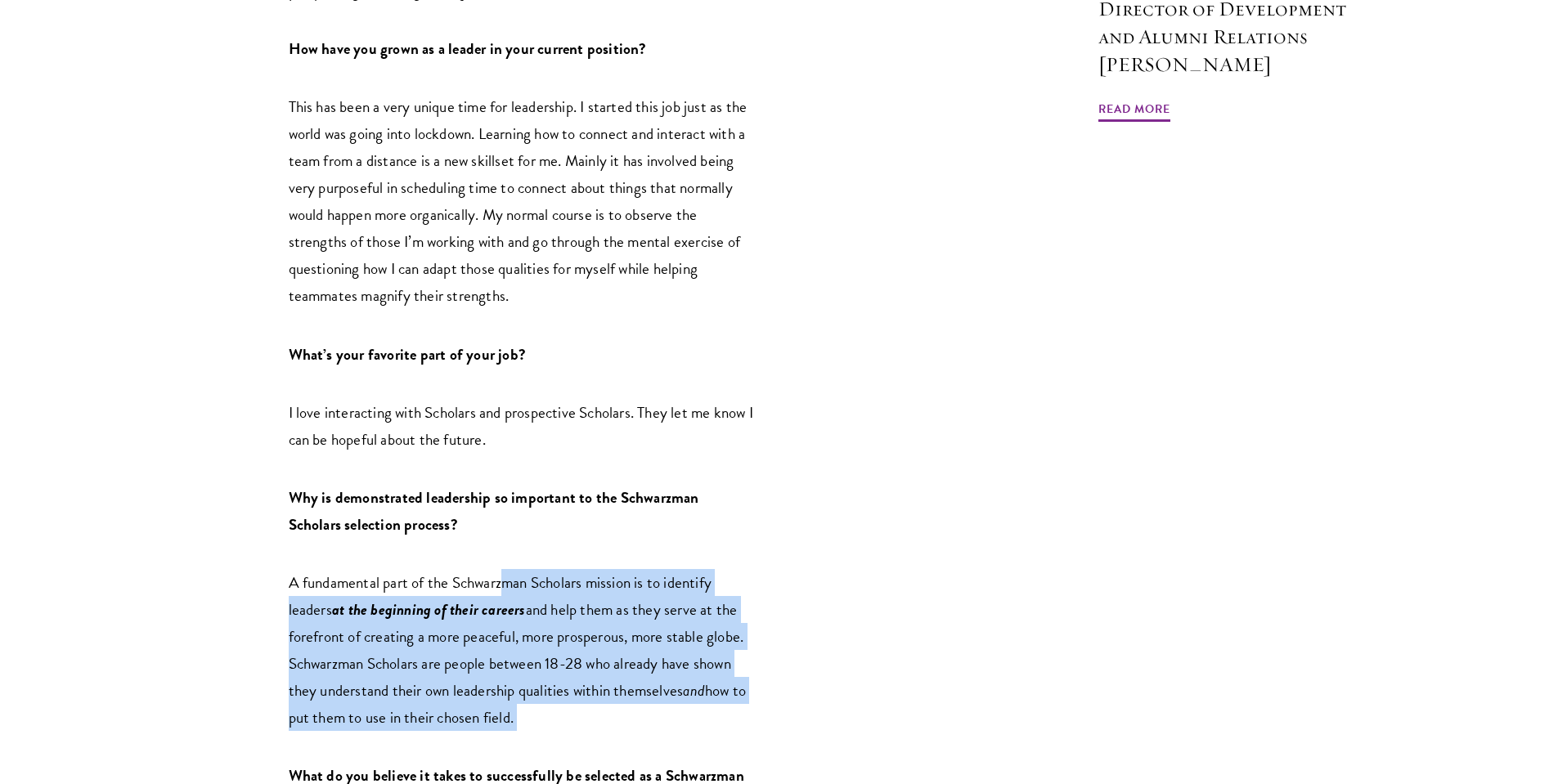
drag, startPoint x: 508, startPoint y: 510, endPoint x: 527, endPoint y: 679, distance: 170.1
click at [527, 679] on div "This month we sat down with Director of Global Admissions [PERSON_NAME]. [PERSO…" at bounding box center [521, 528] width 466 height 2470
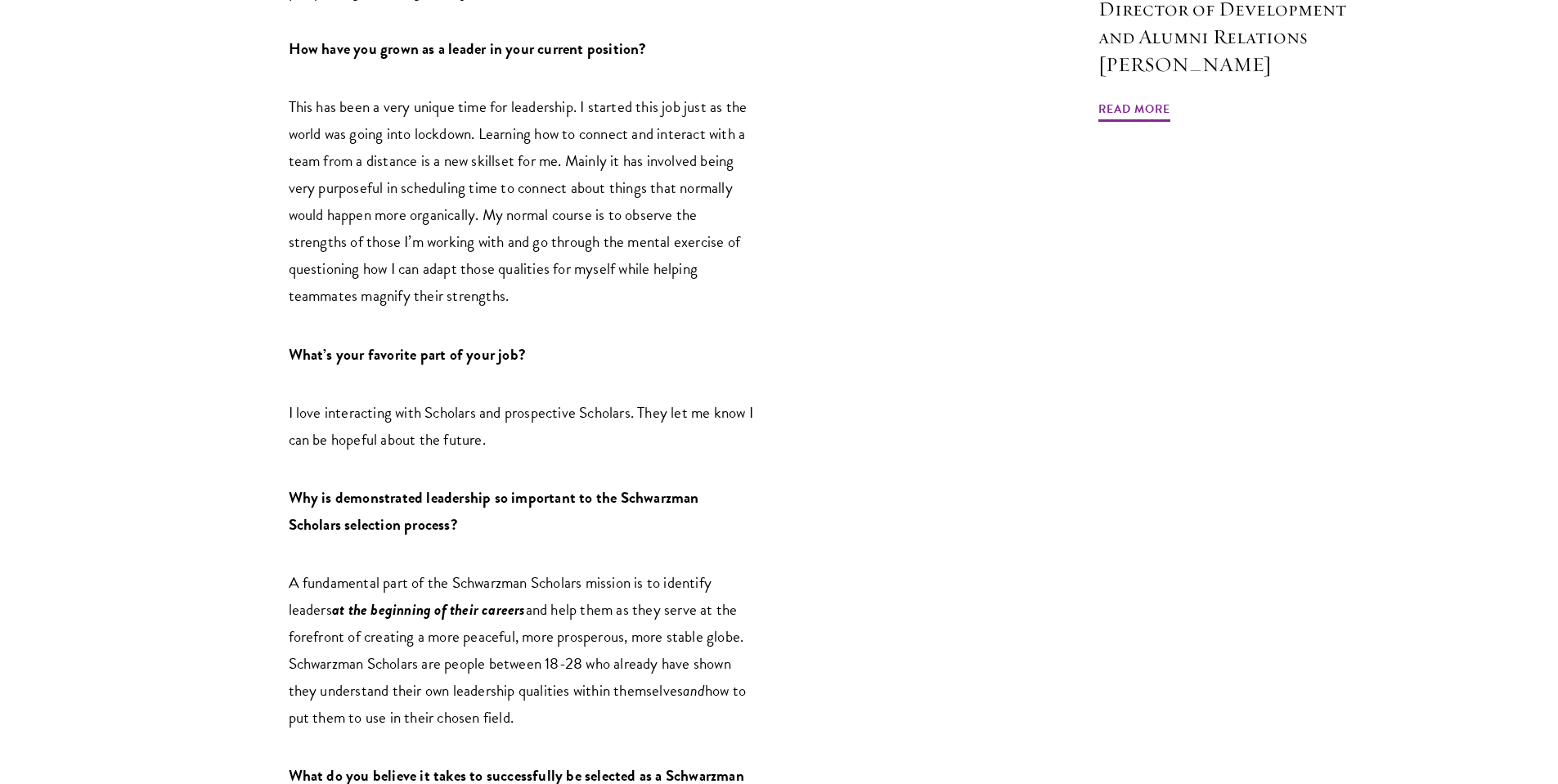
click at [527, 678] on div "This month we sat down with Director of Global Admissions [PERSON_NAME]. [PERSO…" at bounding box center [521, 528] width 466 height 2470
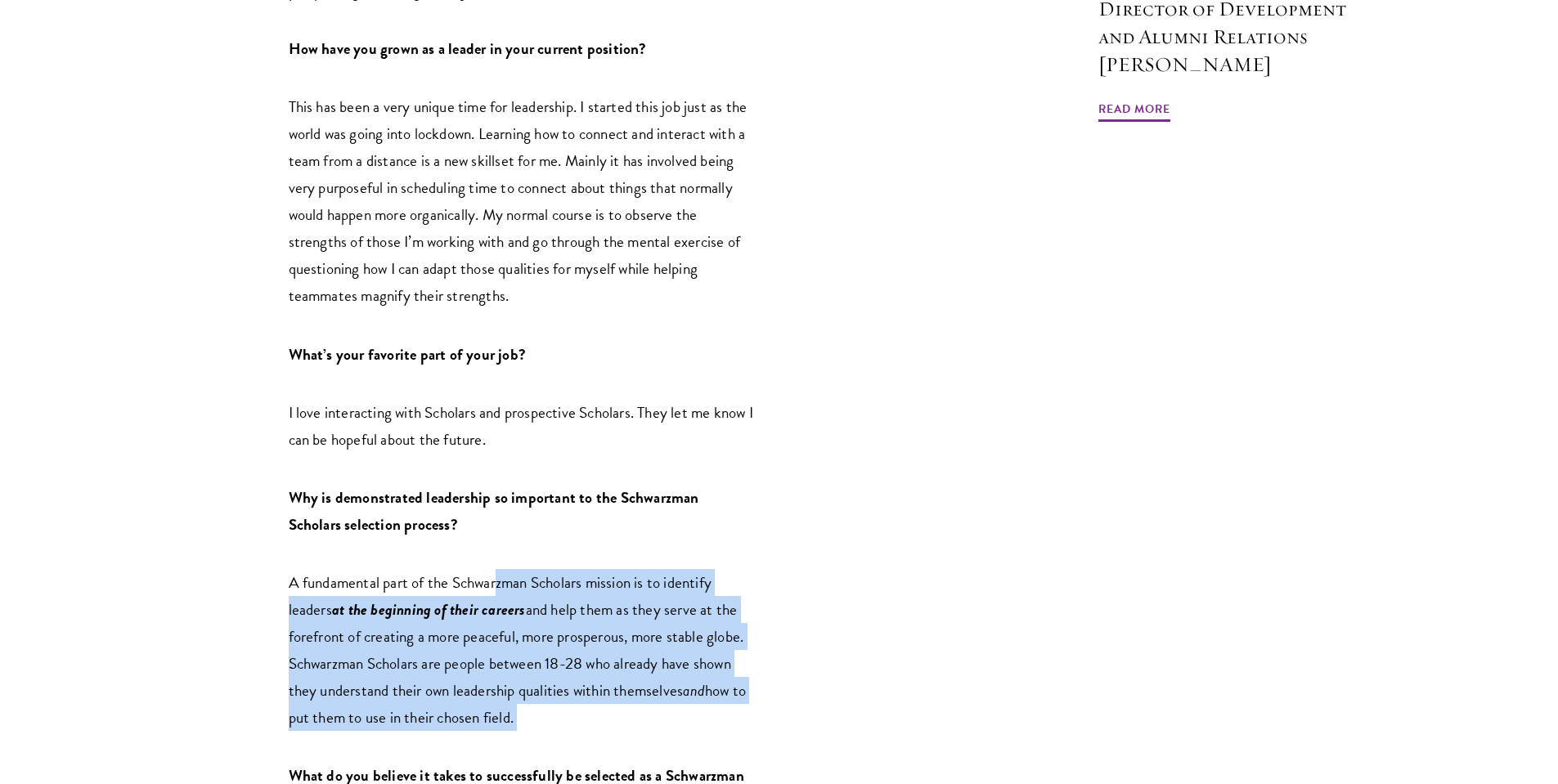
click at [497, 518] on div "This month we sat down with Director of Global Admissions [PERSON_NAME]. [PERSO…" at bounding box center [521, 528] width 466 height 2470
click at [496, 570] on span "A fundamental part of the Schwarzman Scholars mission is to identify leaders" at bounding box center [500, 595] width 423 height 50
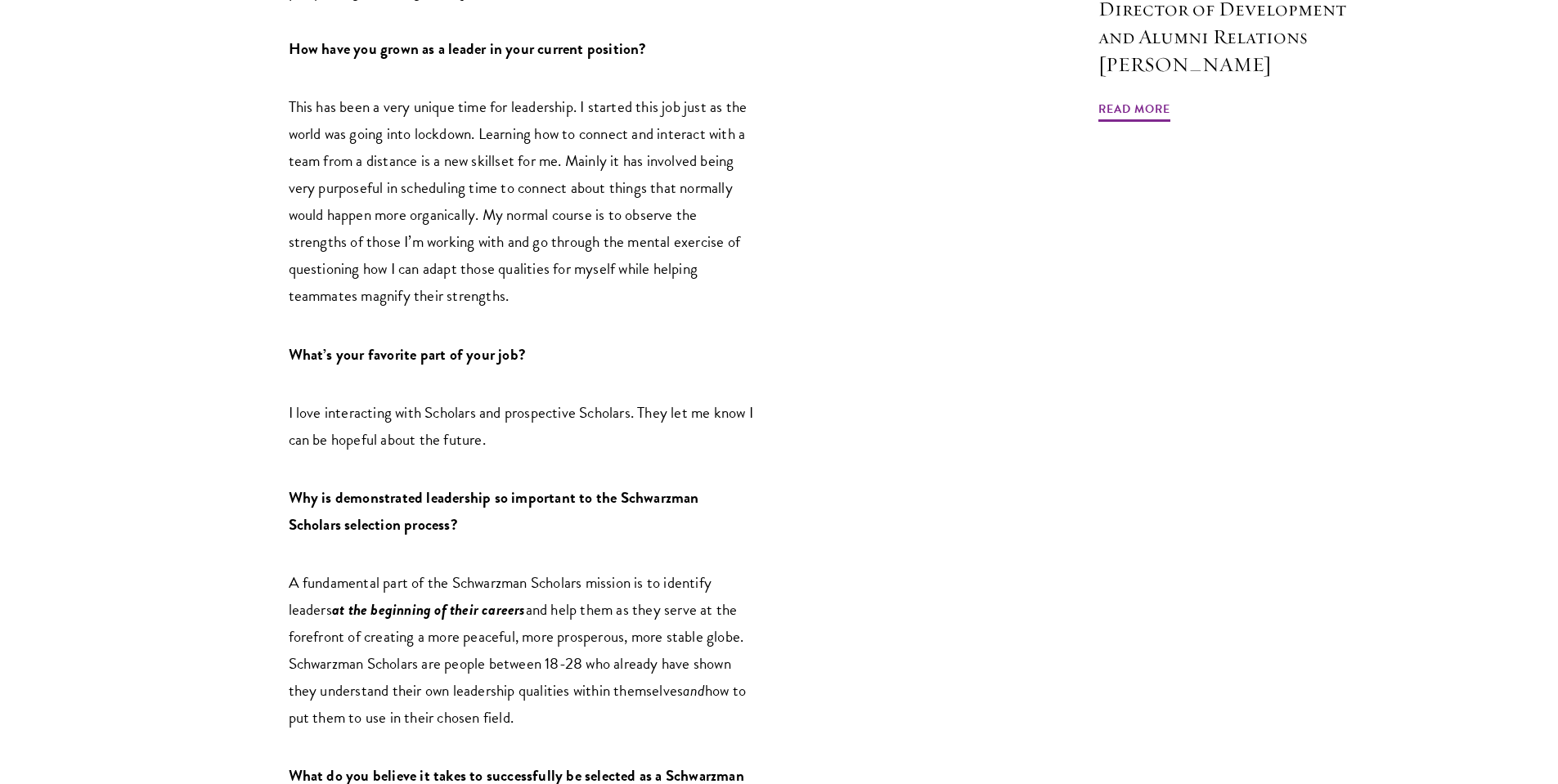
click at [529, 645] on p "A fundamental part of the Schwarzman Scholars mission is to identify leaders at…" at bounding box center [521, 649] width 466 height 162
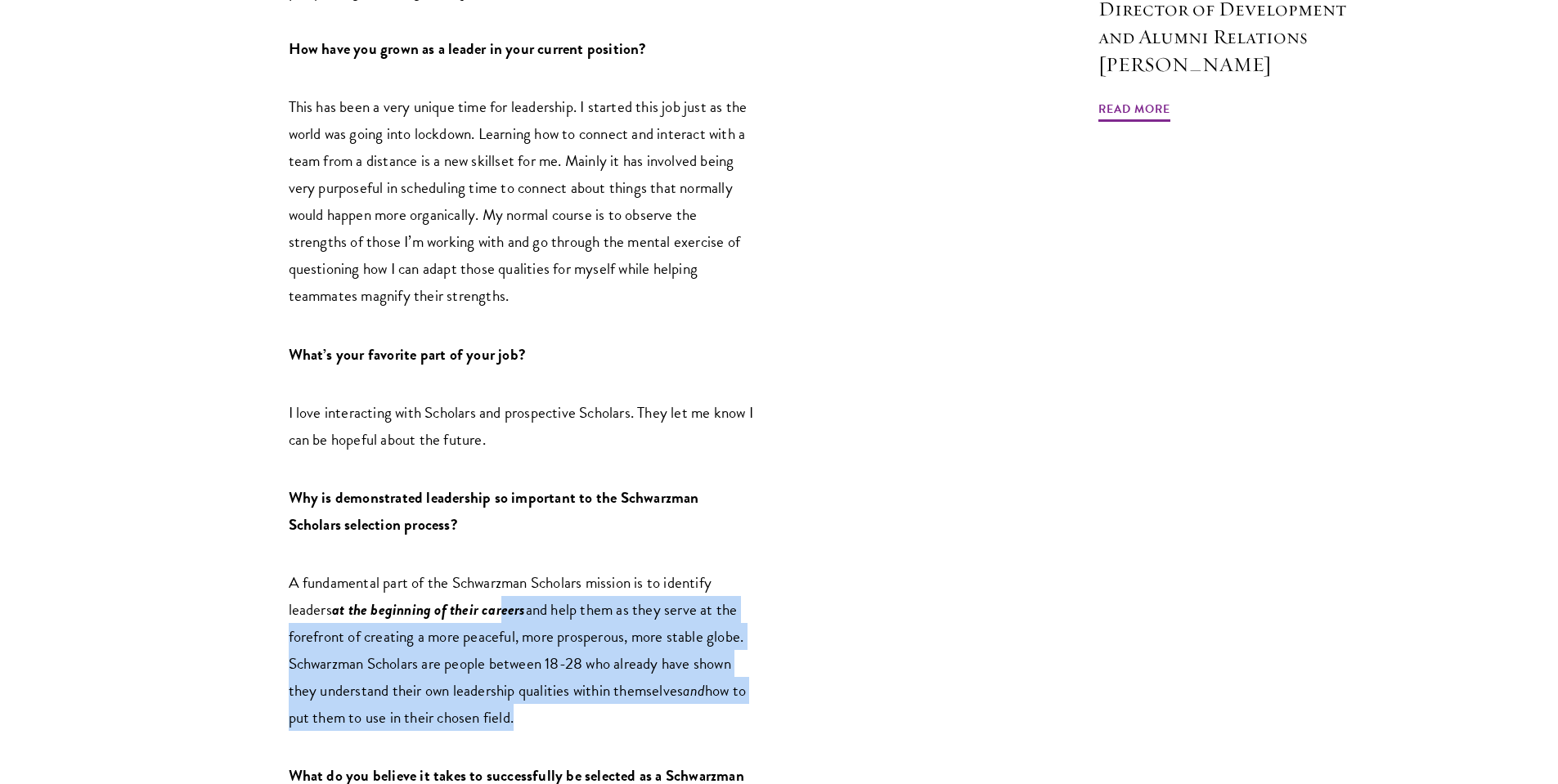
click at [506, 569] on p "A fundamental part of the Schwarzman Scholars mission is to identify leaders at…" at bounding box center [521, 649] width 466 height 162
click at [506, 598] on span "at the beginning of their careers" at bounding box center [429, 609] width 194 height 24
click at [551, 663] on p "A fundamental part of the Schwarzman Scholars mission is to identify leaders at…" at bounding box center [521, 649] width 466 height 162
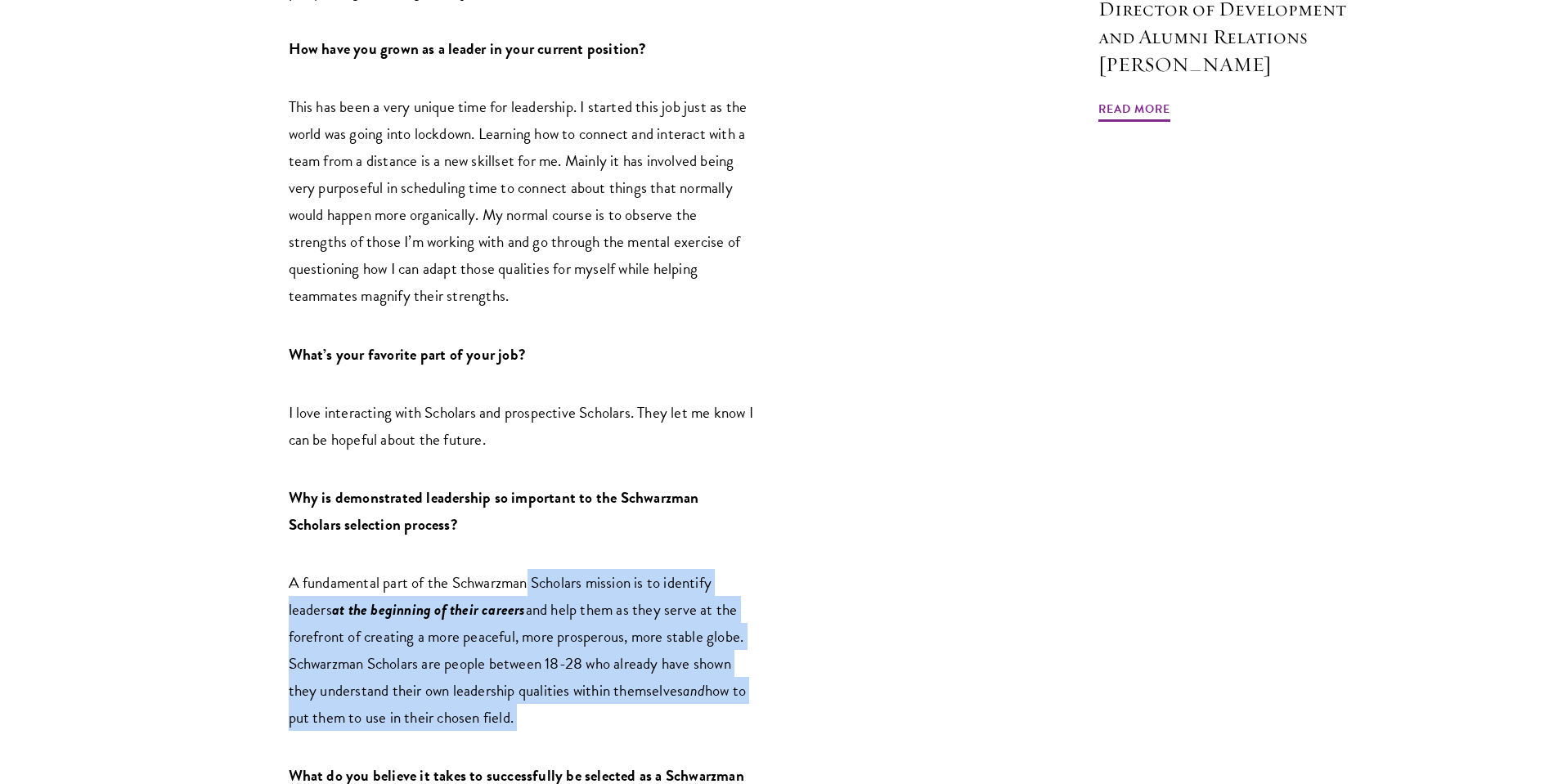
click at [529, 569] on p "A fundamental part of the Schwarzman Scholars mission is to identify leaders at…" at bounding box center [521, 649] width 466 height 162
click at [529, 570] on span "A fundamental part of the Schwarzman Scholars mission is to identify leaders" at bounding box center [500, 595] width 423 height 50
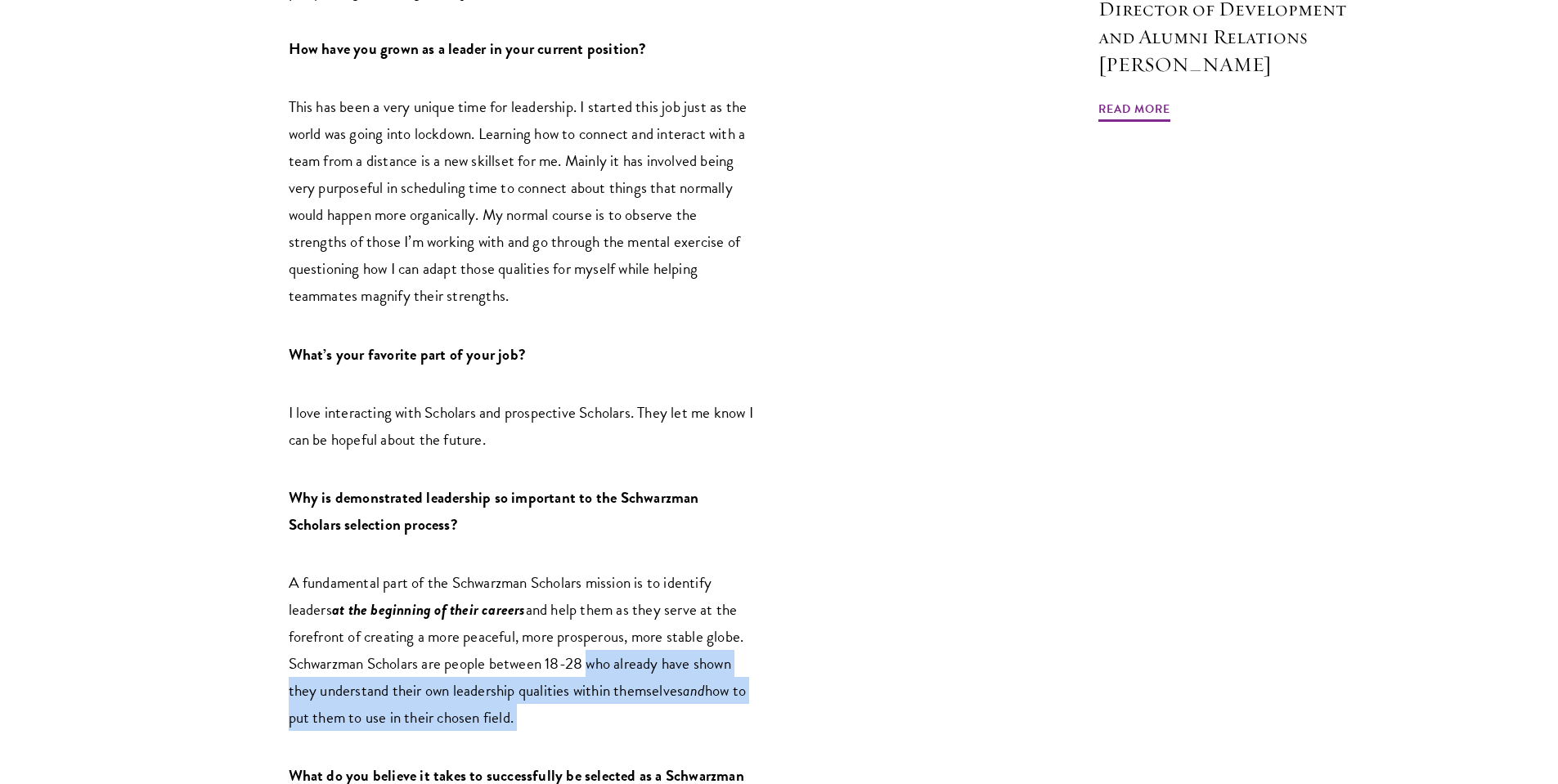
click at [587, 601] on div "This month we sat down with Director of Global Admissions [PERSON_NAME]. [PERSO…" at bounding box center [521, 528] width 466 height 2470
click at [587, 600] on span "and help them as they serve at the forefront of creating a more peaceful, more …" at bounding box center [516, 650] width 456 height 104
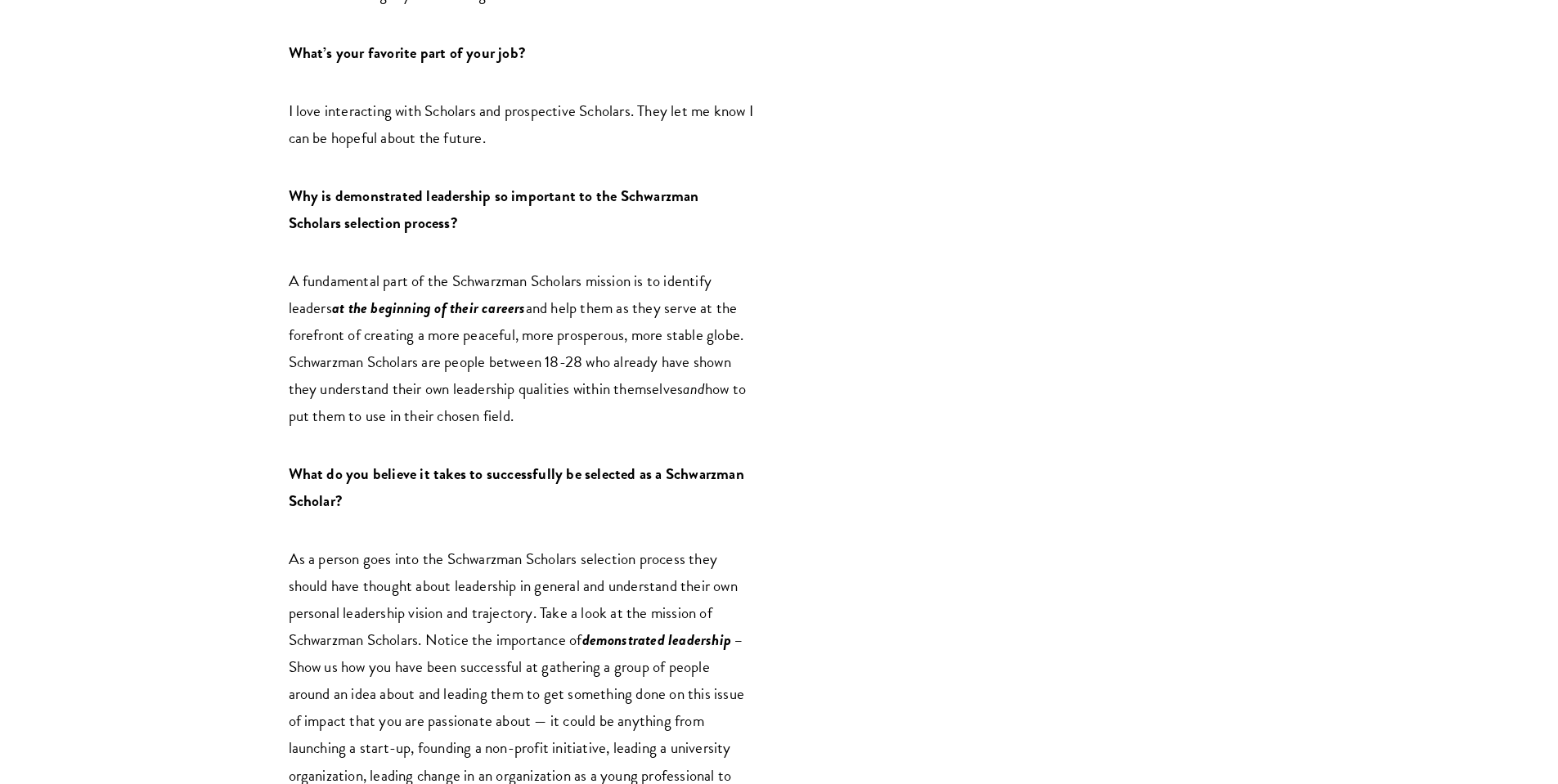
scroll to position [1690, 0]
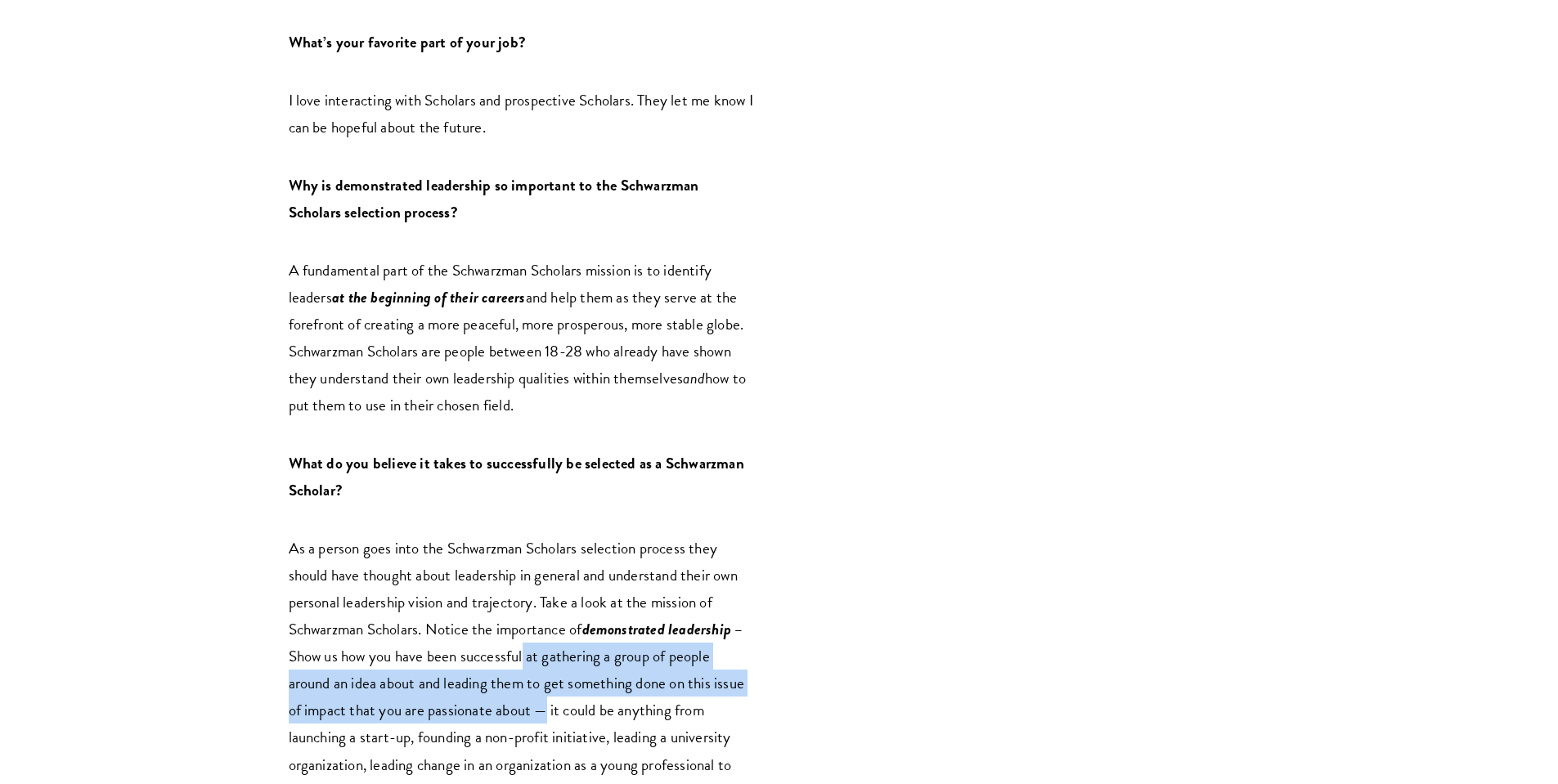
drag, startPoint x: 527, startPoint y: 595, endPoint x: 546, endPoint y: 653, distance: 61.0
click at [546, 653] on span "Show us how you have been successful at gathering a group of people around an i…" at bounding box center [516, 723] width 457 height 159
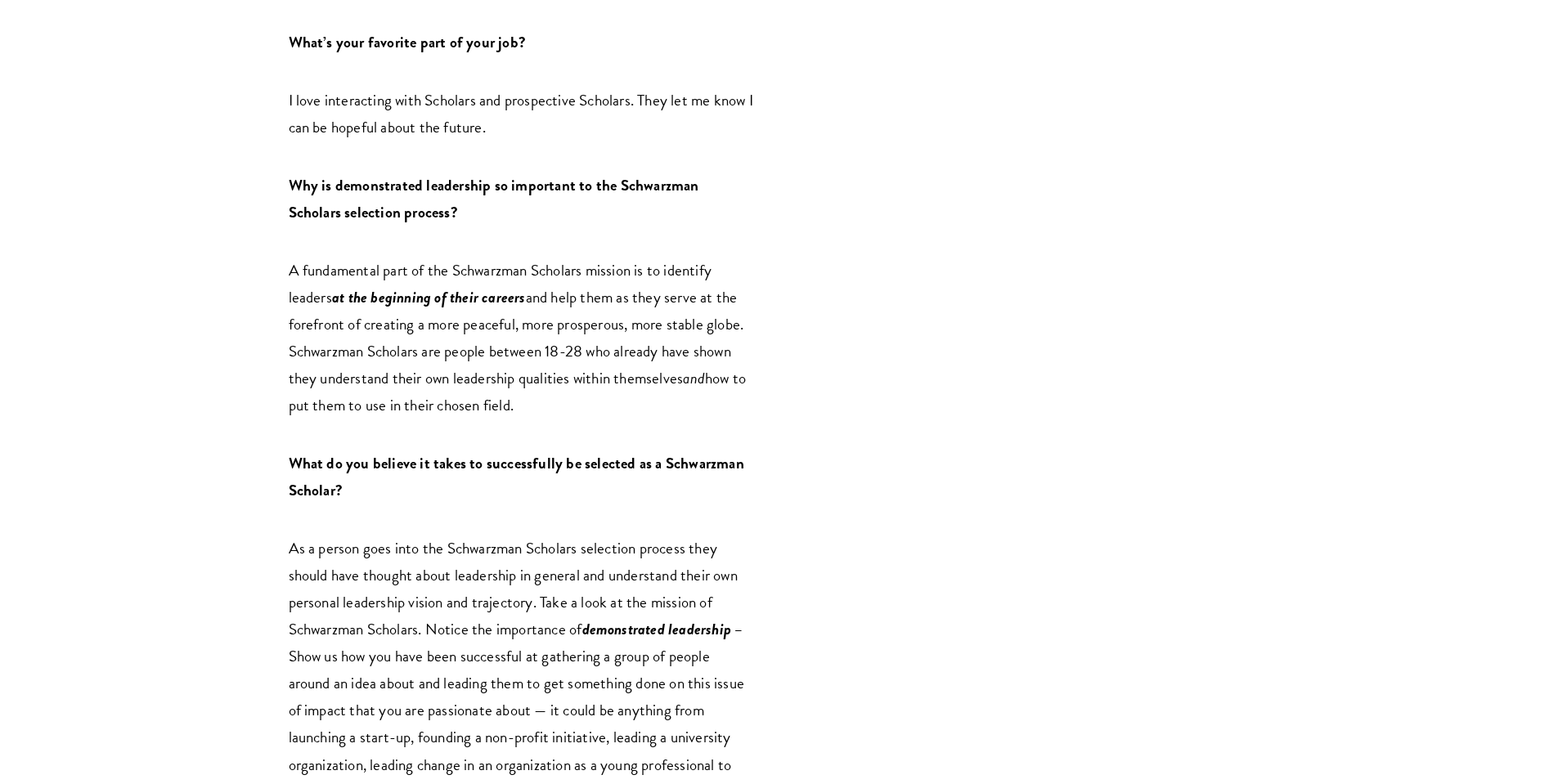
scroll to position [1711, 0]
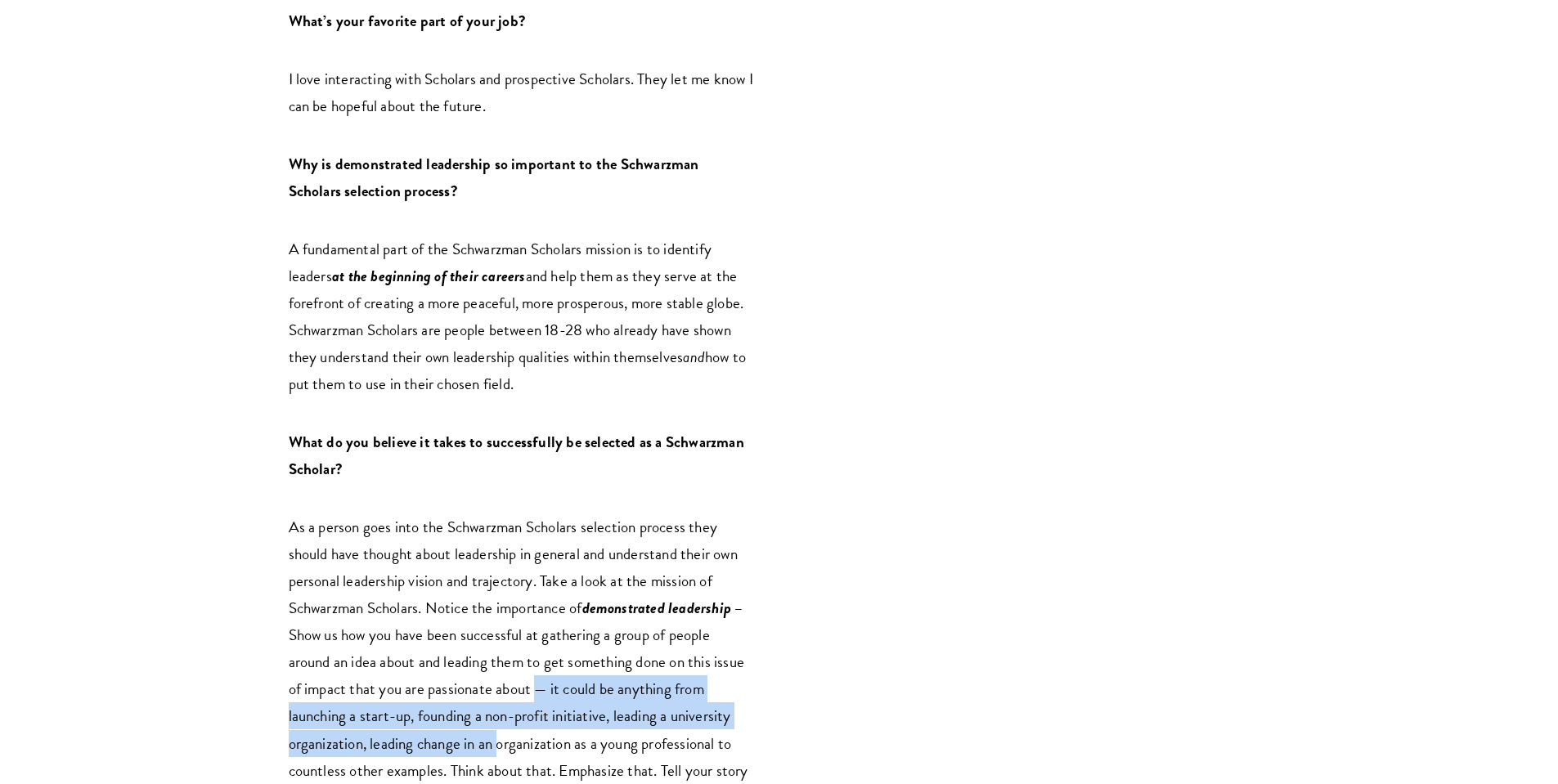
drag, startPoint x: 541, startPoint y: 632, endPoint x: 499, endPoint y: 676, distance: 60.8
click at [499, 676] on span "Show us how you have been successful at gathering a group of people around an i…" at bounding box center [516, 701] width 457 height 159
drag, startPoint x: 504, startPoint y: 686, endPoint x: 515, endPoint y: 629, distance: 58.1
click at [515, 629] on span "Show us how you have been successful at gathering a group of people around an i…" at bounding box center [516, 701] width 457 height 159
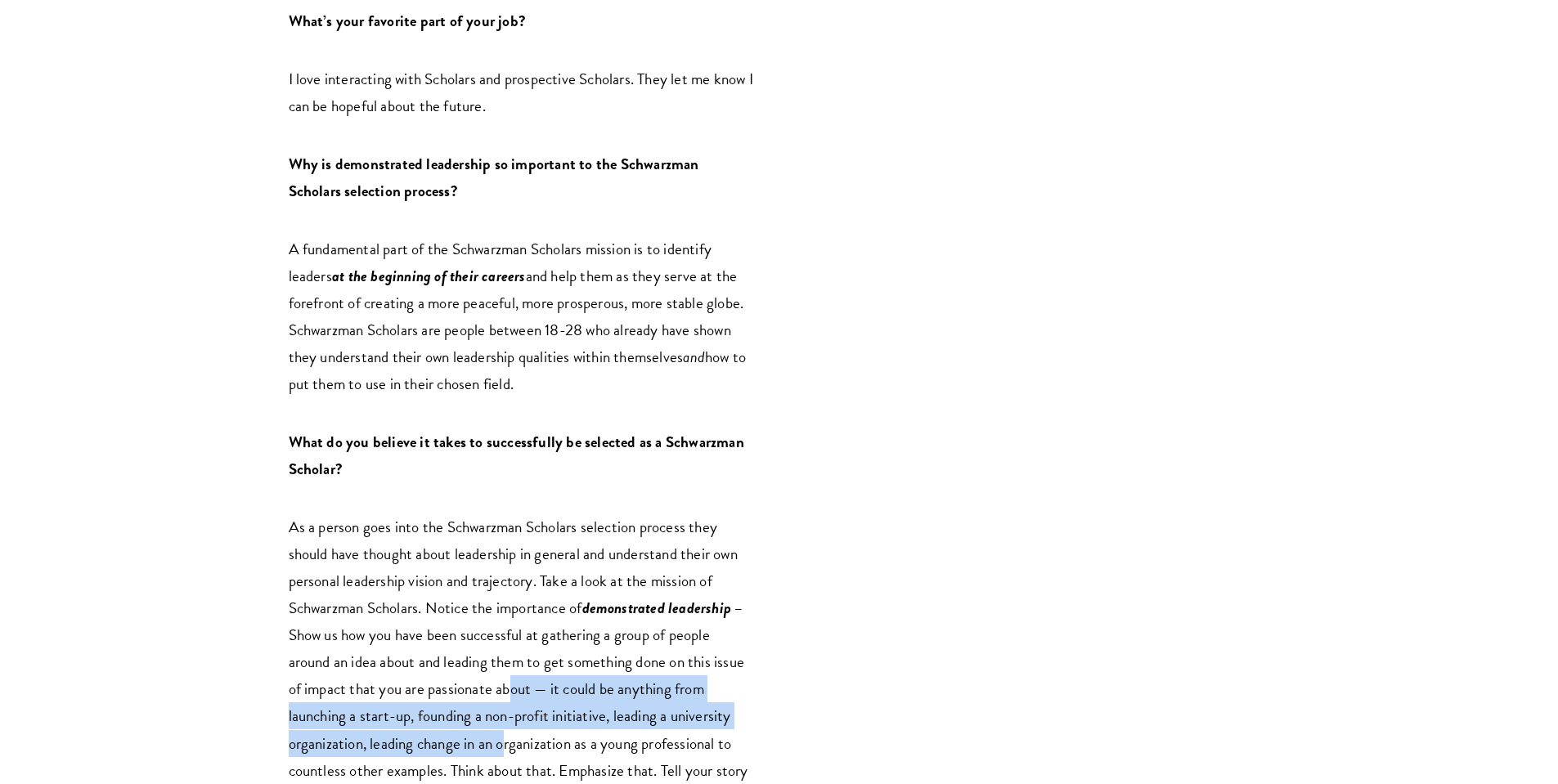
click at [515, 629] on span "Show us how you have been successful at gathering a group of people around an i…" at bounding box center [516, 701] width 457 height 159
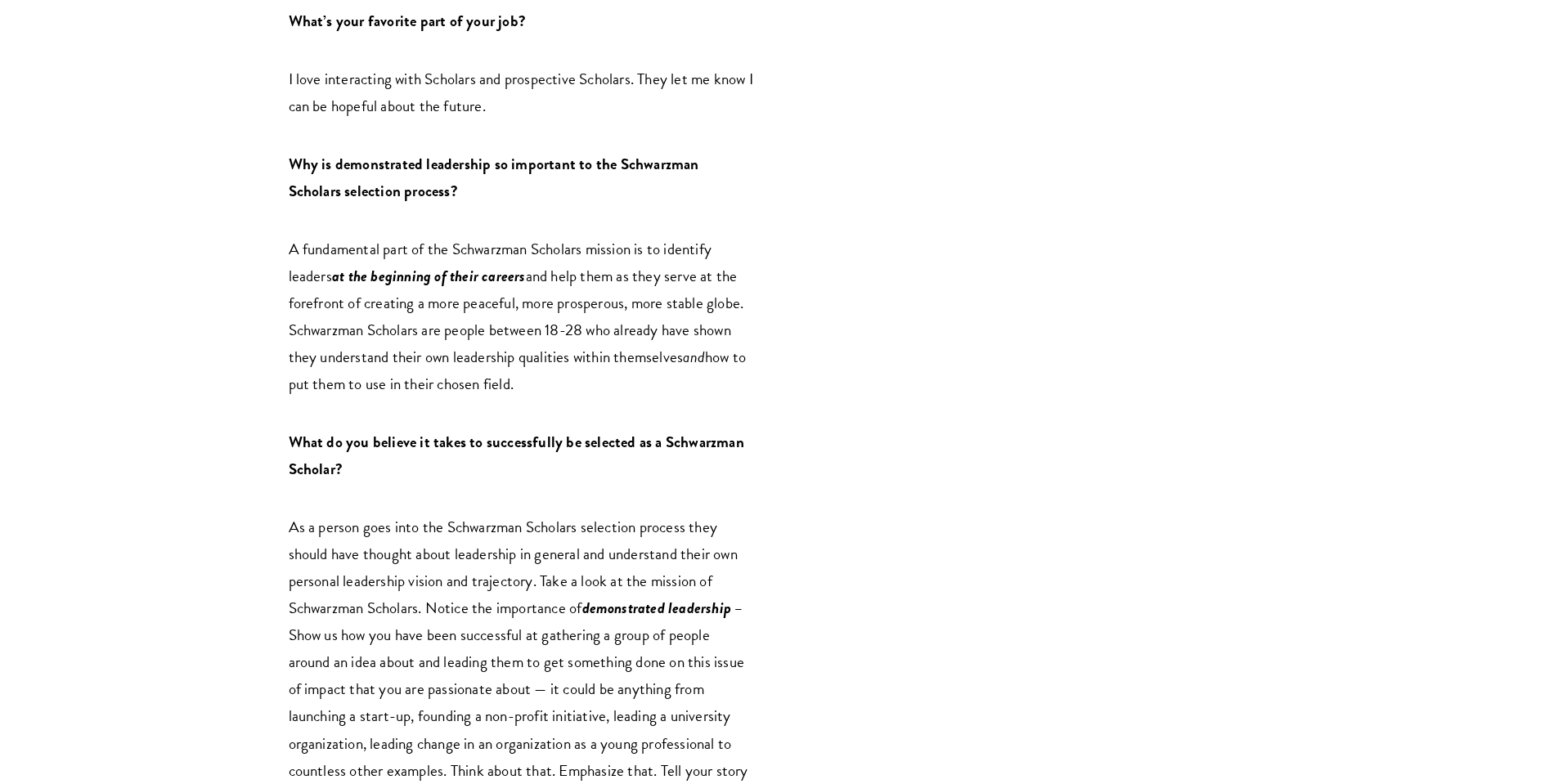
scroll to position [1723, 0]
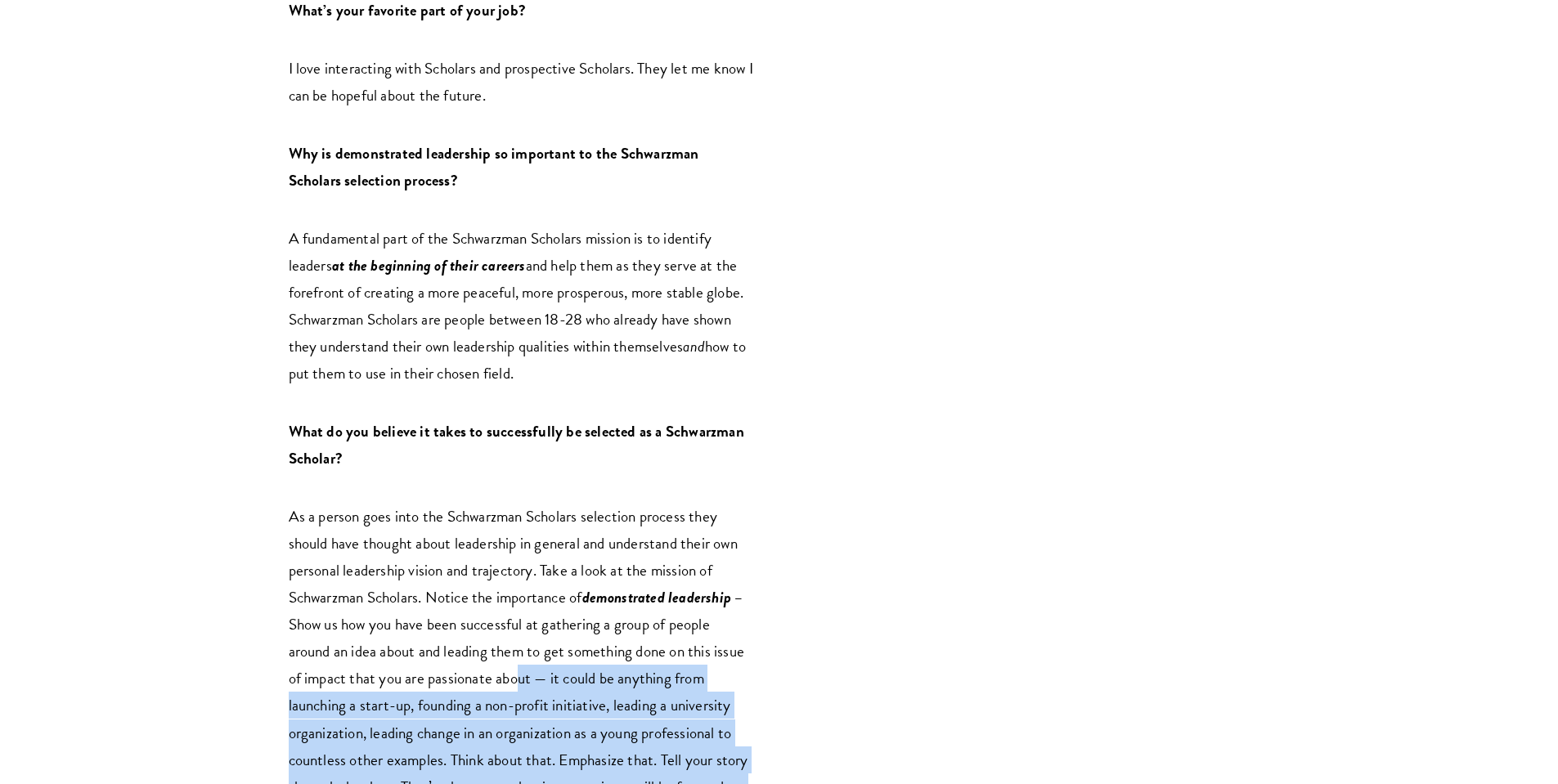
drag, startPoint x: 516, startPoint y: 627, endPoint x: 517, endPoint y: 746, distance: 119.0
click at [517, 746] on p "As a person goes into the Schwarzman Scholars selection process they should hav…" at bounding box center [521, 665] width 466 height 325
drag, startPoint x: 517, startPoint y: 746, endPoint x: 529, endPoint y: 625, distance: 121.6
click at [529, 625] on p "As a person goes into the Schwarzman Scholars selection process they should hav…" at bounding box center [521, 665] width 466 height 325
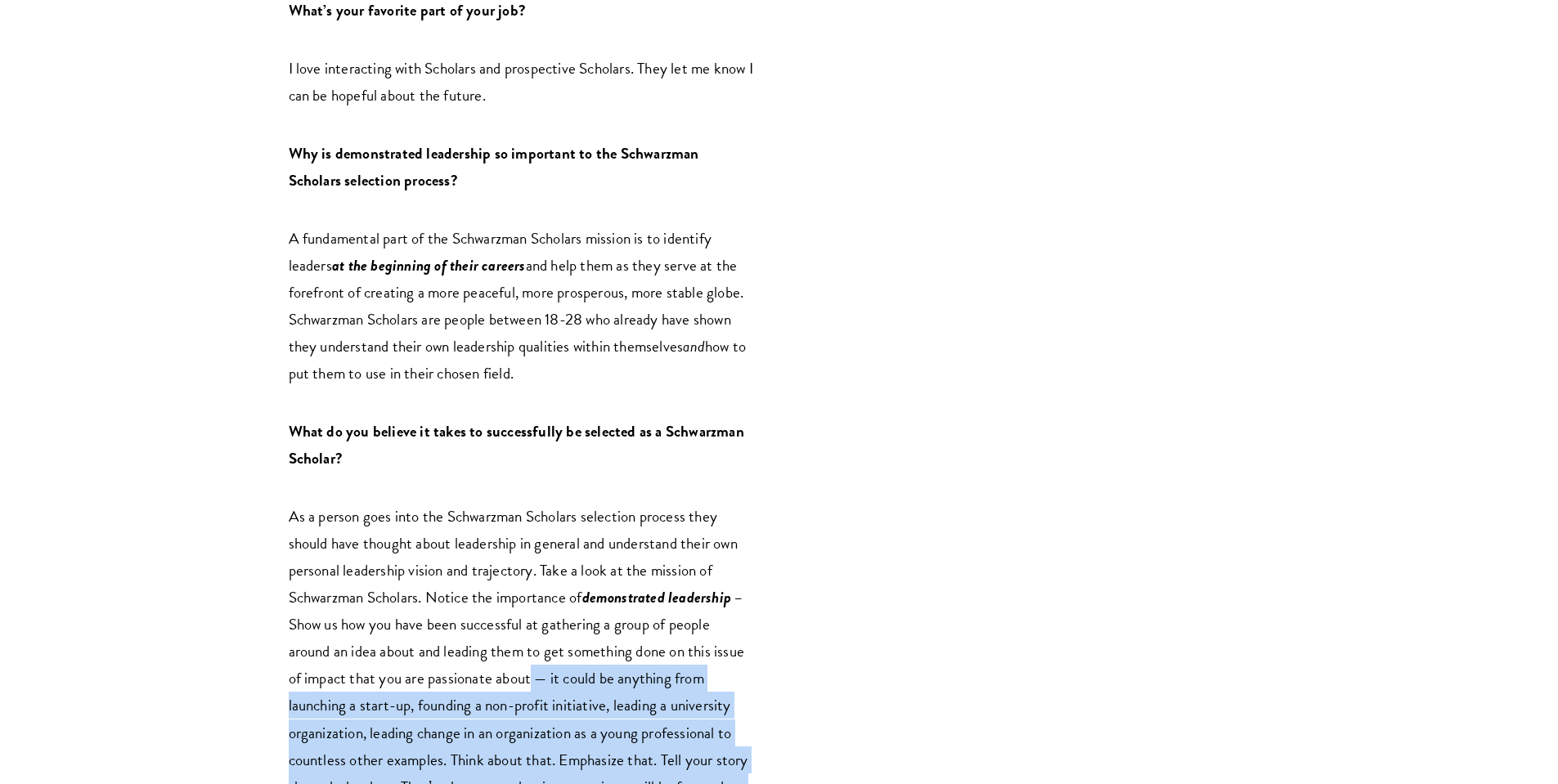
click at [529, 625] on span "Show us how you have been successful at gathering a group of people around an i…" at bounding box center [516, 691] width 457 height 159
click at [530, 756] on p "As a person goes into the Schwarzman Scholars selection process they should hav…" at bounding box center [521, 665] width 466 height 325
click at [526, 625] on p "As a person goes into the Schwarzman Scholars selection process they should hav…" at bounding box center [521, 665] width 466 height 325
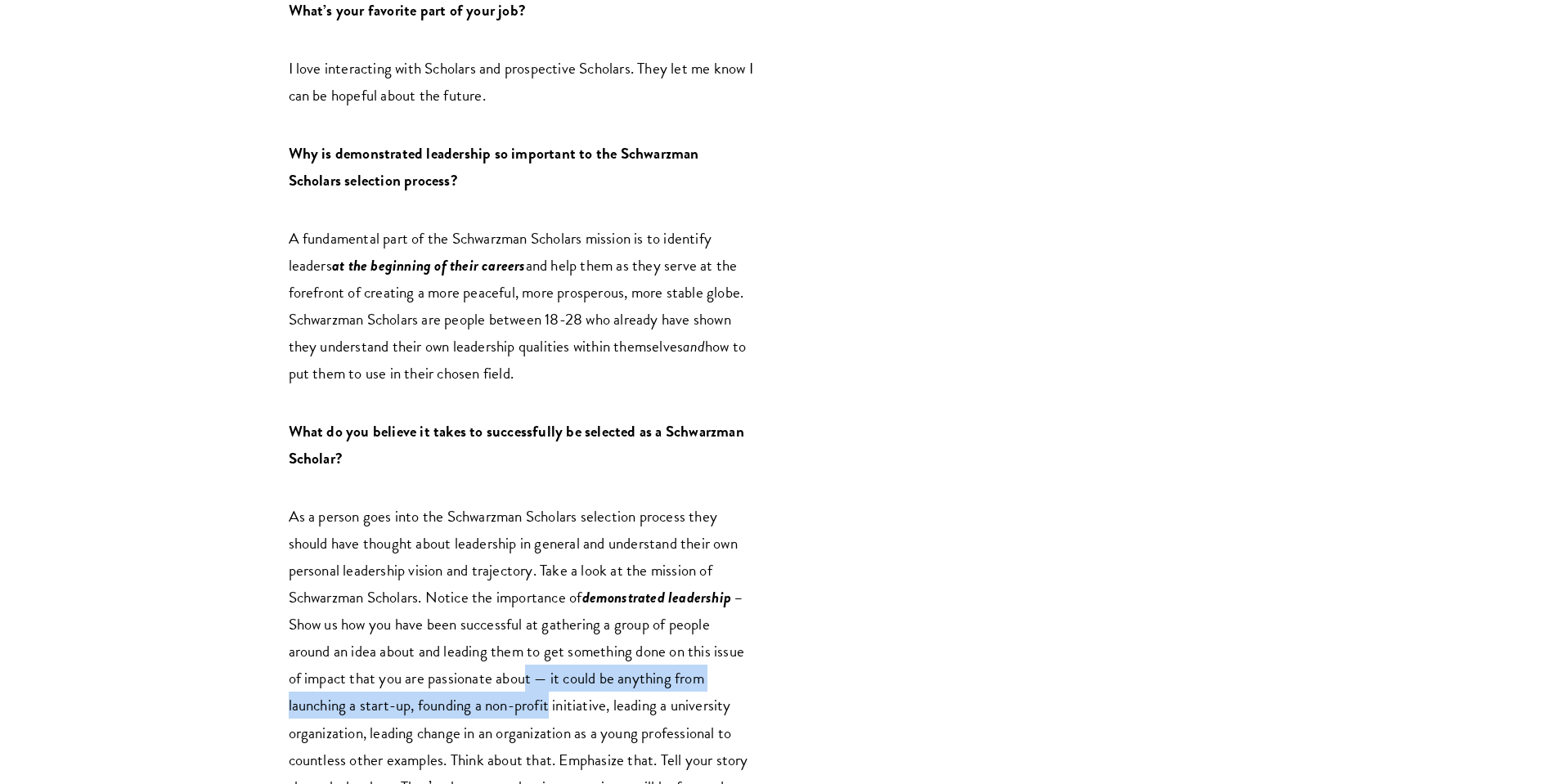
click at [525, 631] on p "As a person goes into the Schwarzman Scholars selection process they should hav…" at bounding box center [521, 665] width 466 height 325
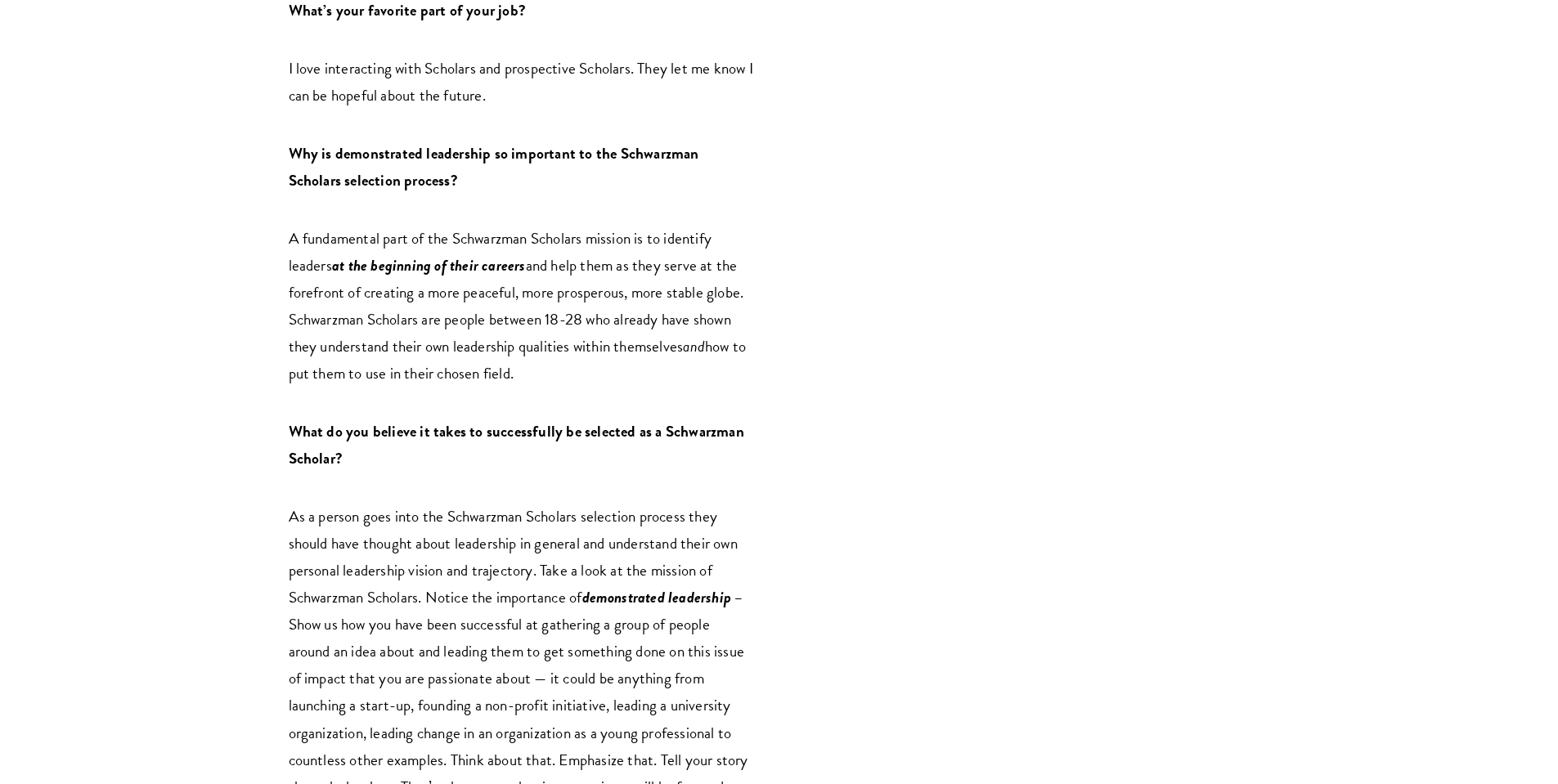
click at [525, 748] on span "Think about that. Emphasize that. Tell your story through that lens. That’s whe…" at bounding box center [518, 787] width 460 height 78
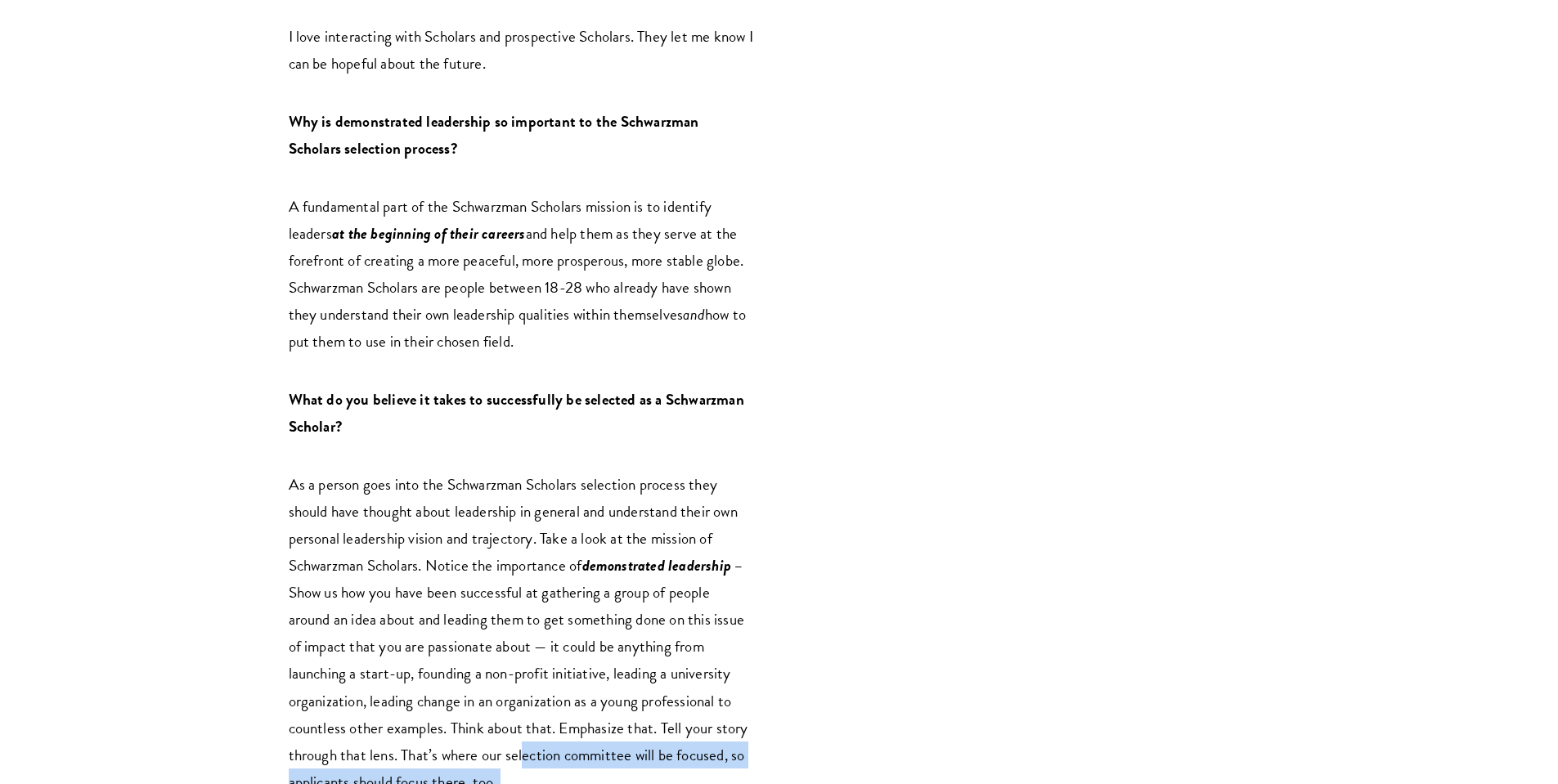
click at [527, 691] on p "As a person goes into the Schwarzman Scholars selection process they should hav…" at bounding box center [521, 633] width 466 height 325
click at [527, 716] on span "Think about that. Emphasize that. Tell your story through that lens. That’s whe…" at bounding box center [518, 755] width 460 height 78
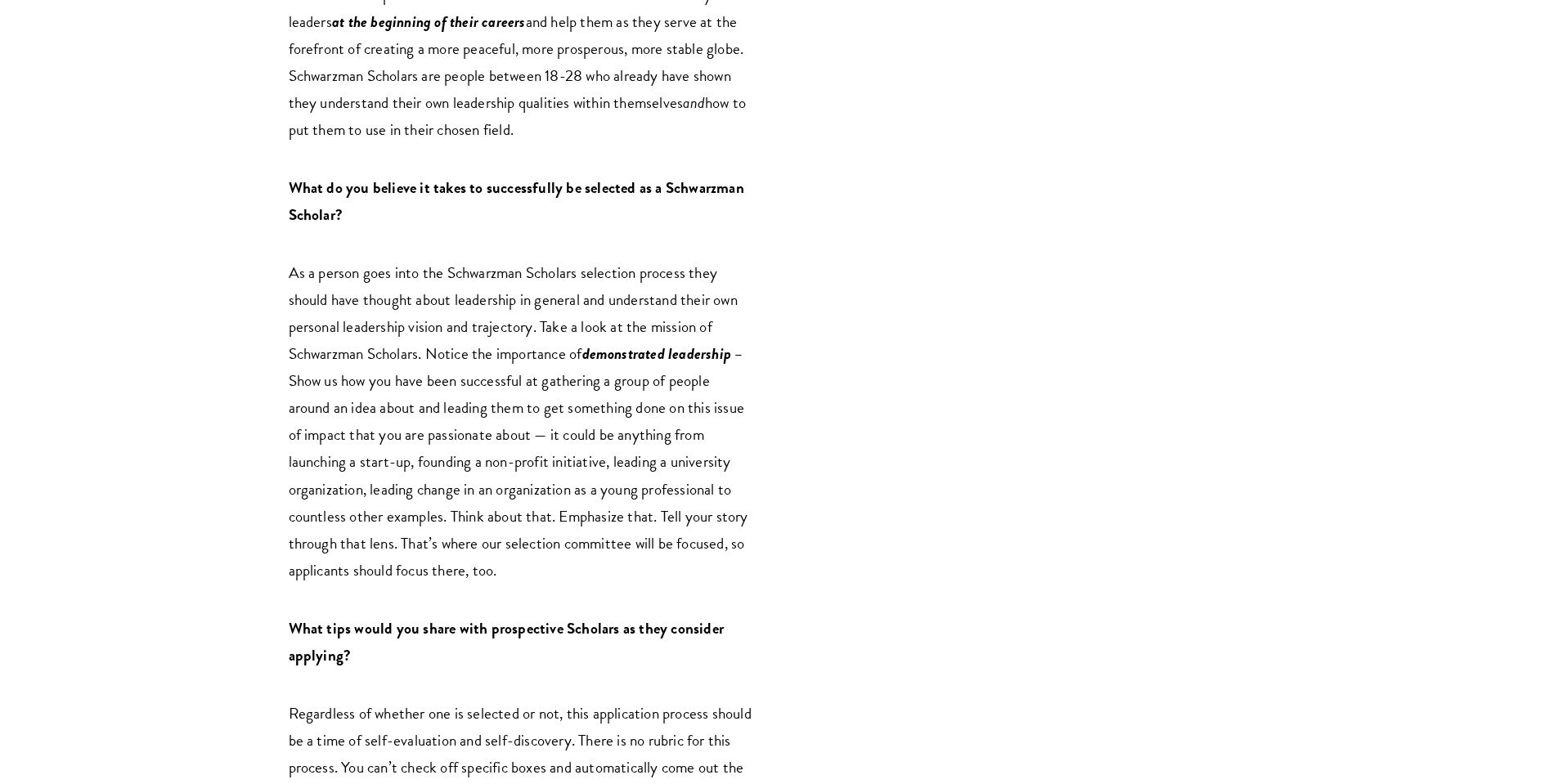
scroll to position [1976, 0]
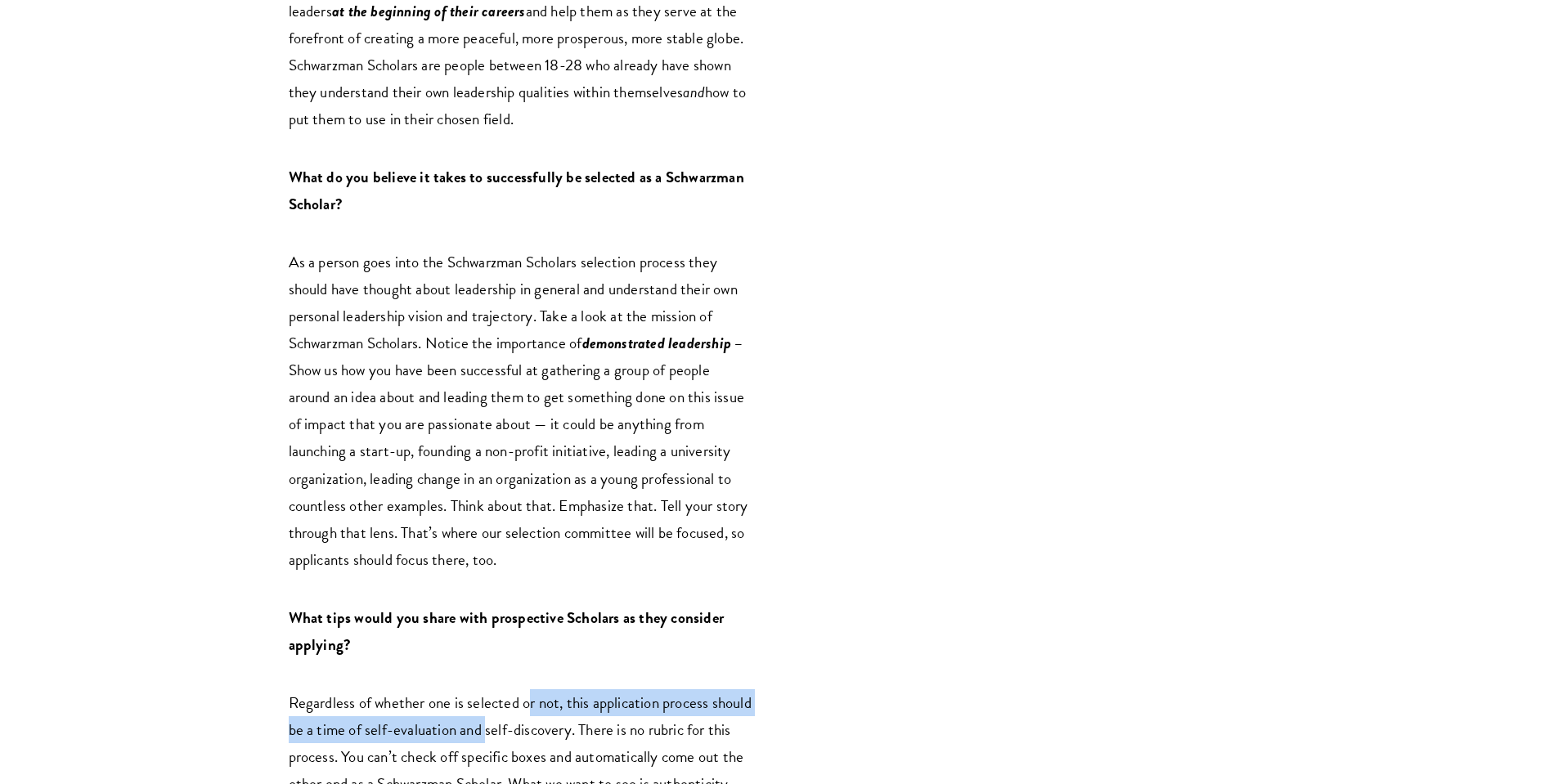
click at [530, 689] on p "Regardless of whether one is selected or not, this application process should b…" at bounding box center [521, 756] width 466 height 135
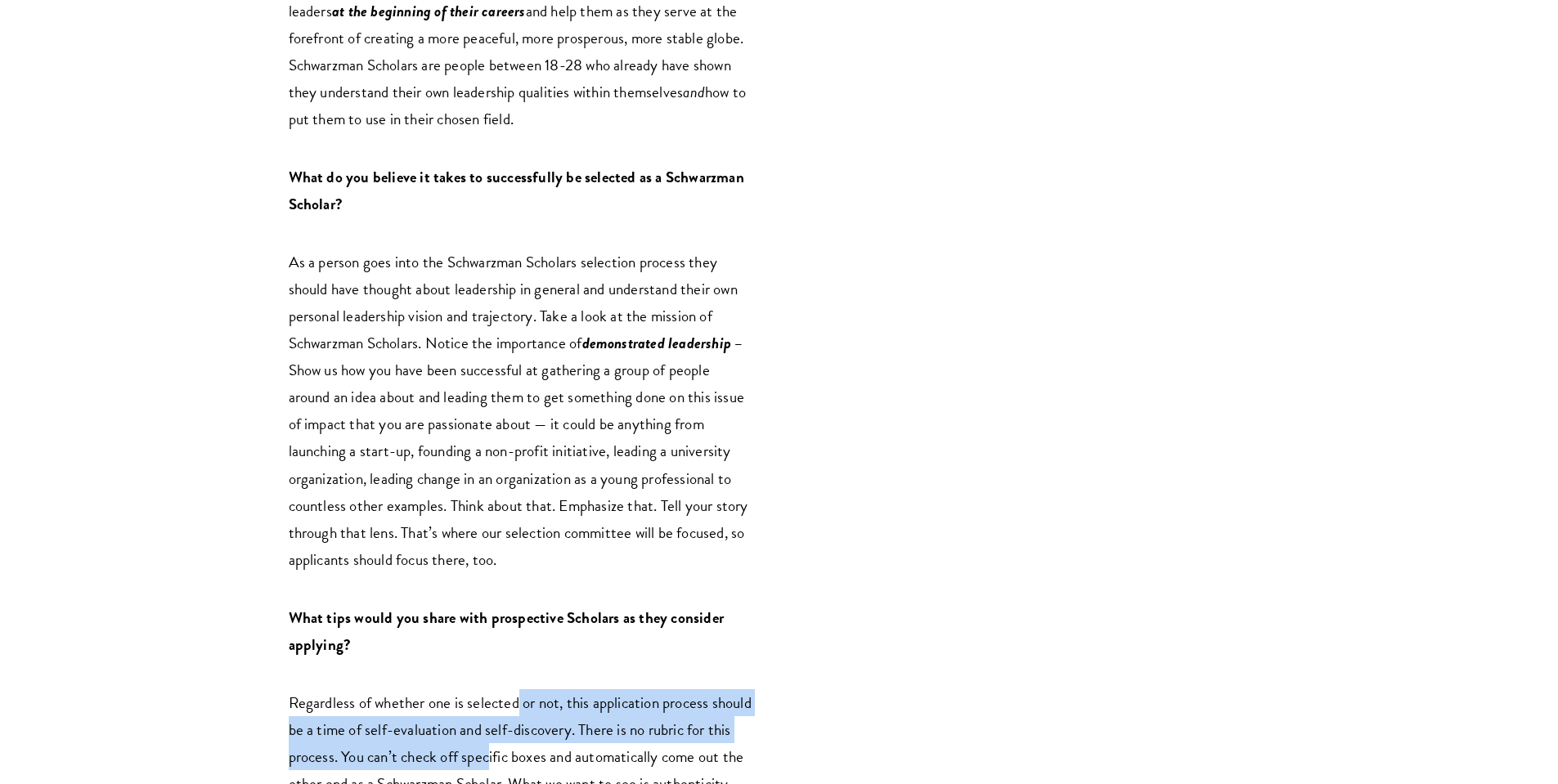
click at [520, 691] on span "Regardless of whether one is selected or not, this application process should b…" at bounding box center [519, 756] width 462 height 132
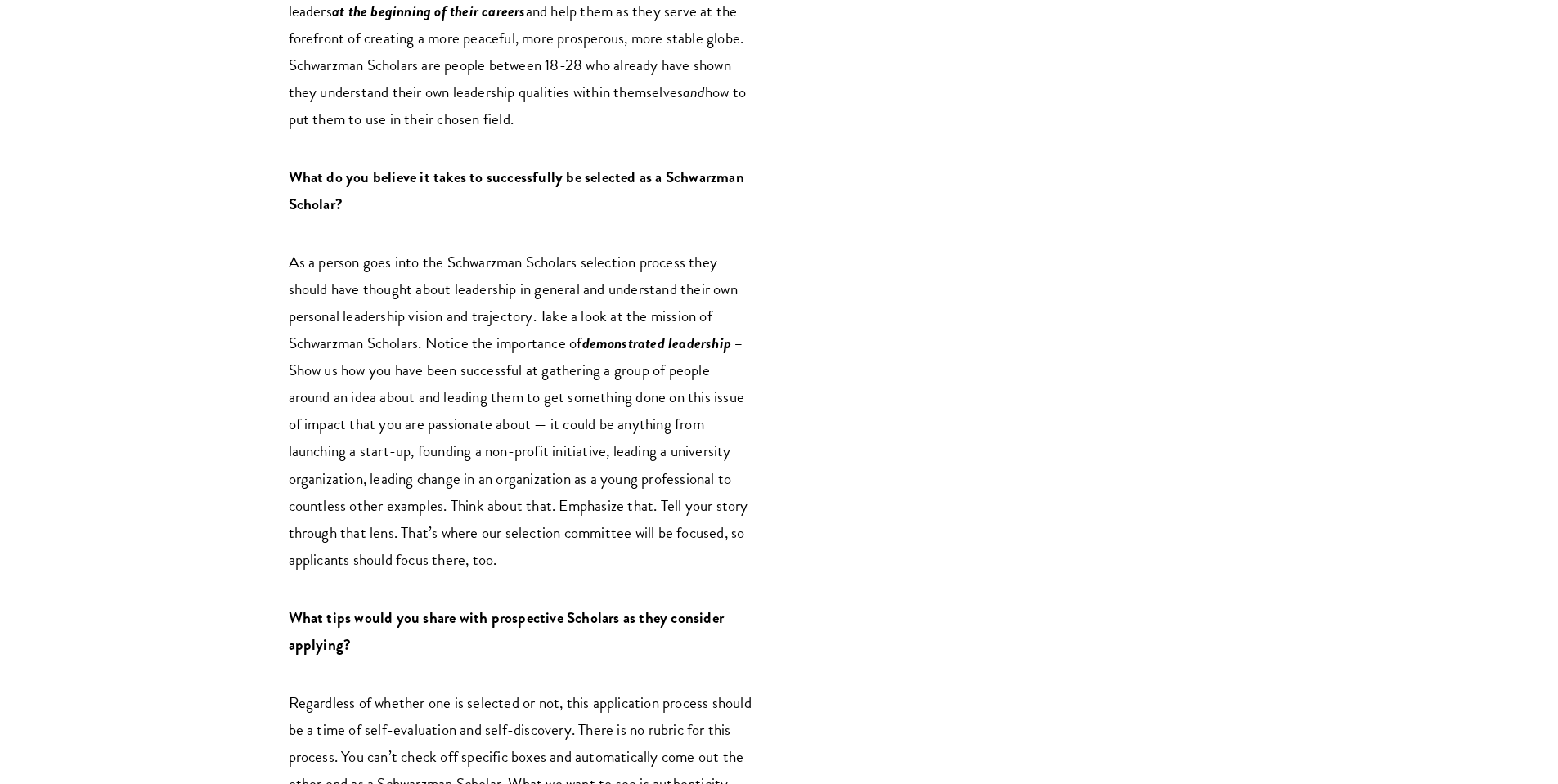
click at [520, 691] on span "Regardless of whether one is selected or not, this application process should b…" at bounding box center [519, 756] width 462 height 132
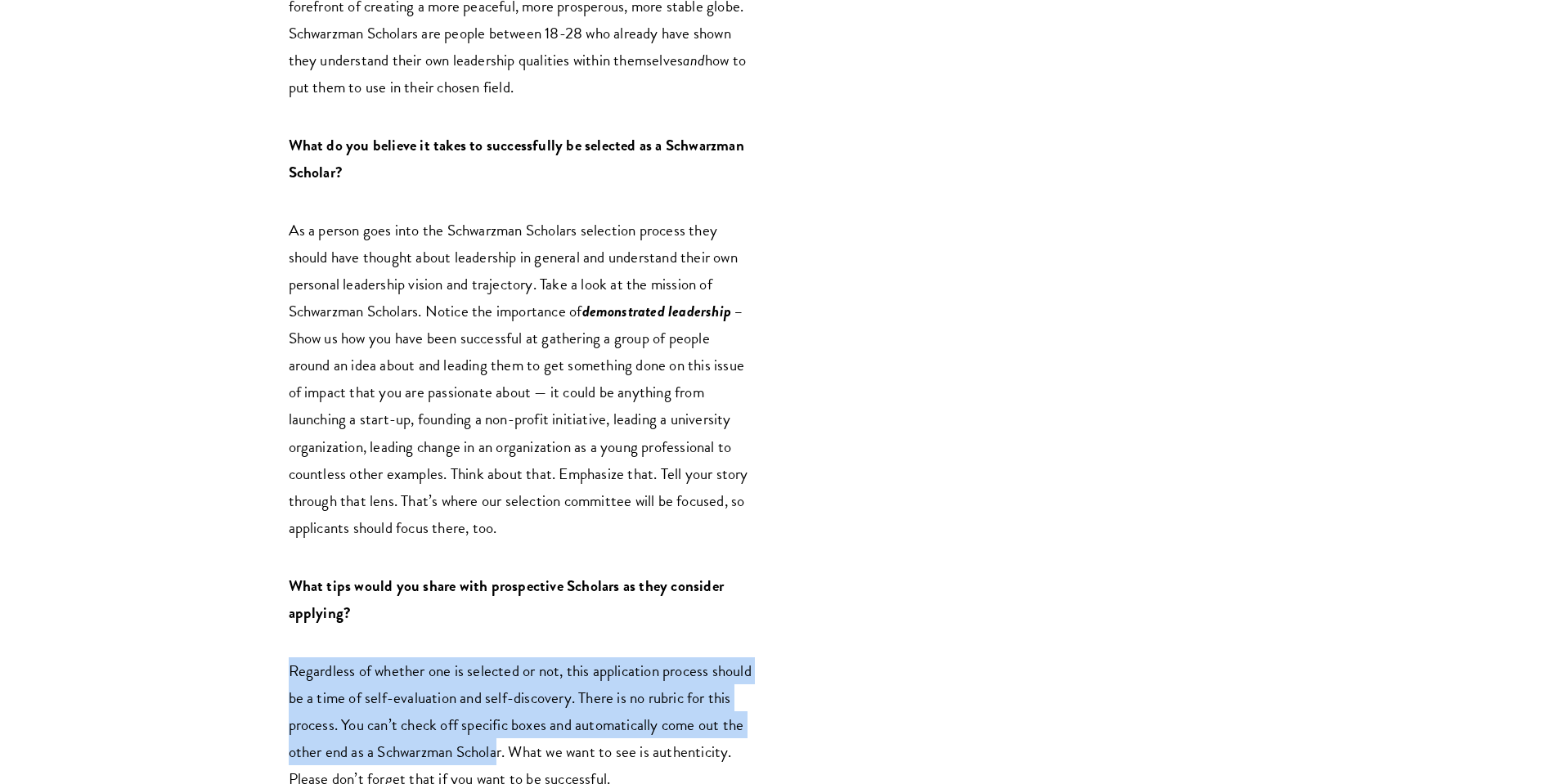
click at [524, 698] on p "Regardless of whether one is selected or not, this application process should b…" at bounding box center [521, 724] width 466 height 135
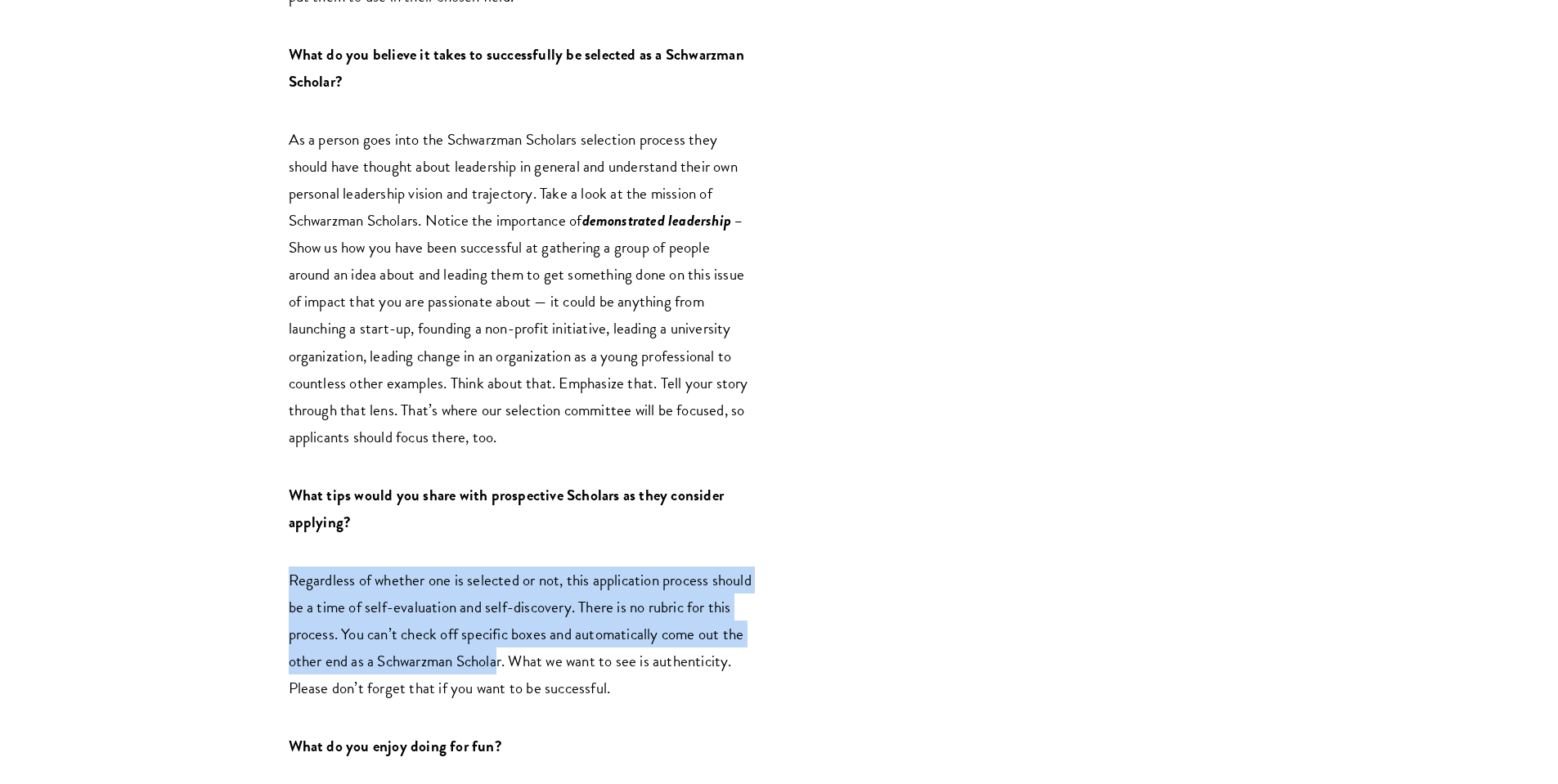
scroll to position [2276, 0]
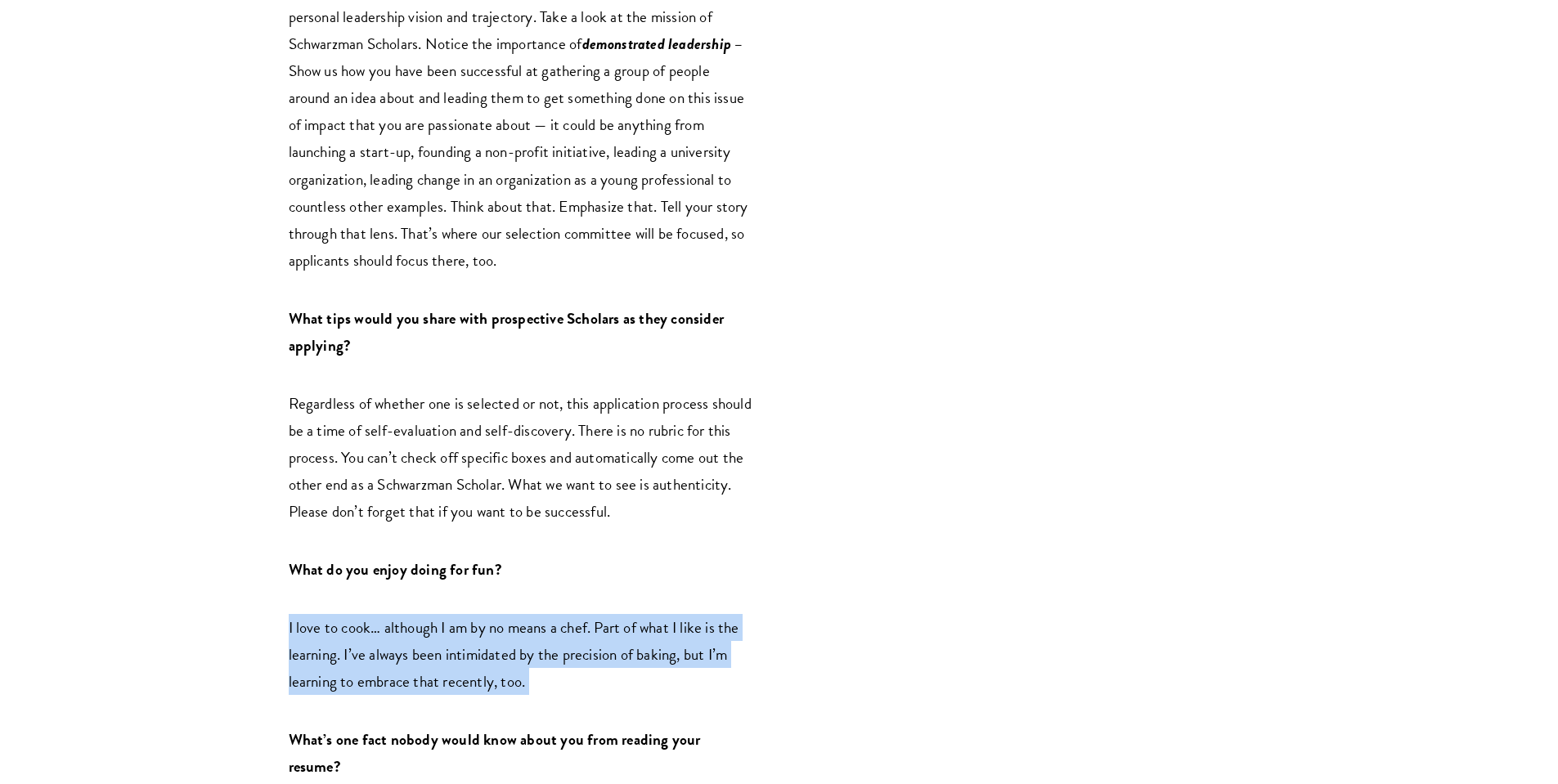
drag, startPoint x: 537, startPoint y: 549, endPoint x: 548, endPoint y: 623, distance: 74.8
click at [548, 623] on p "I love to cook… although I am by no means a chef. Part of what I like is the le…" at bounding box center [521, 654] width 466 height 81
drag, startPoint x: 548, startPoint y: 623, endPoint x: 552, endPoint y: 548, distance: 75.1
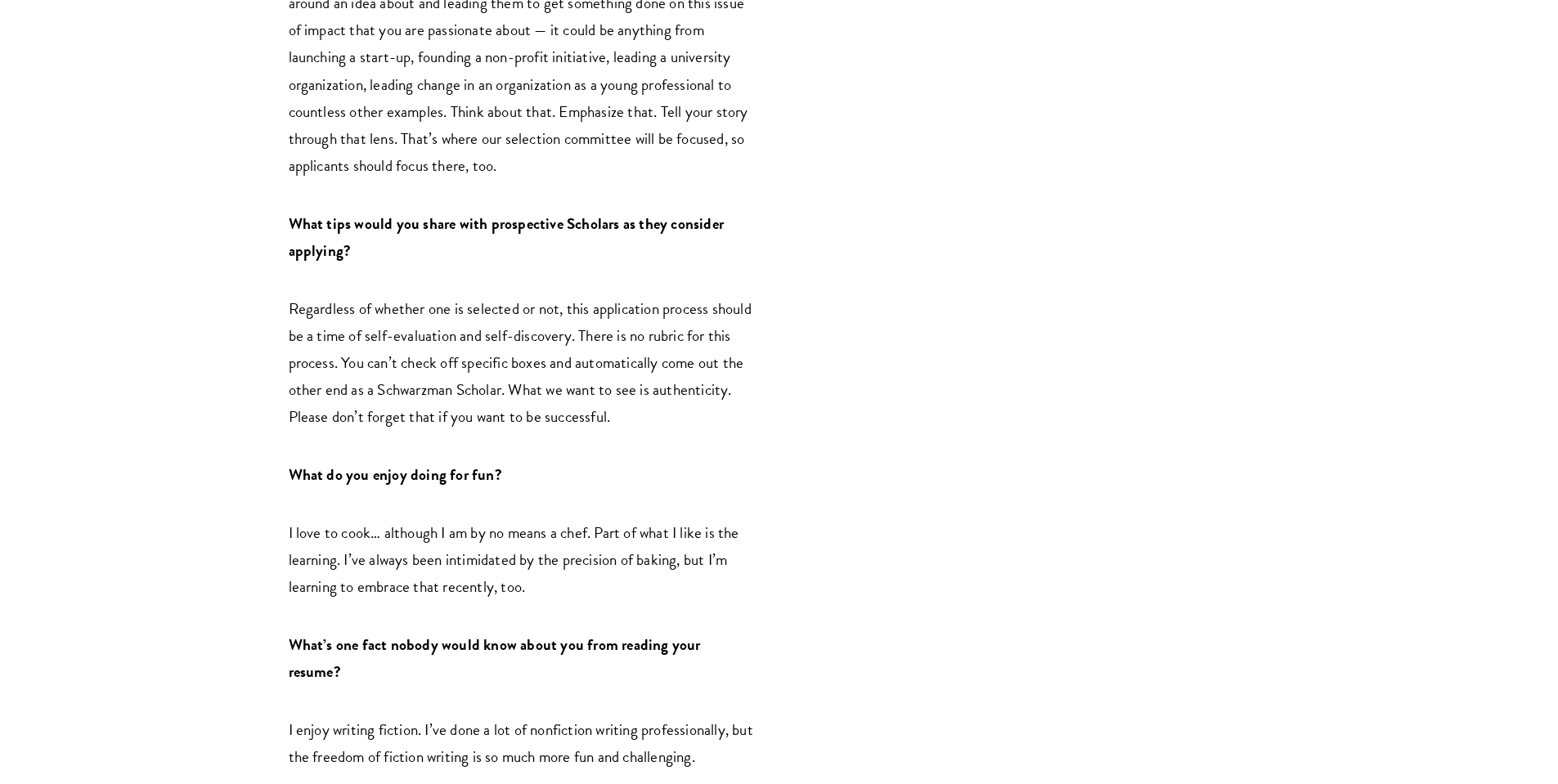
scroll to position [2392, 0]
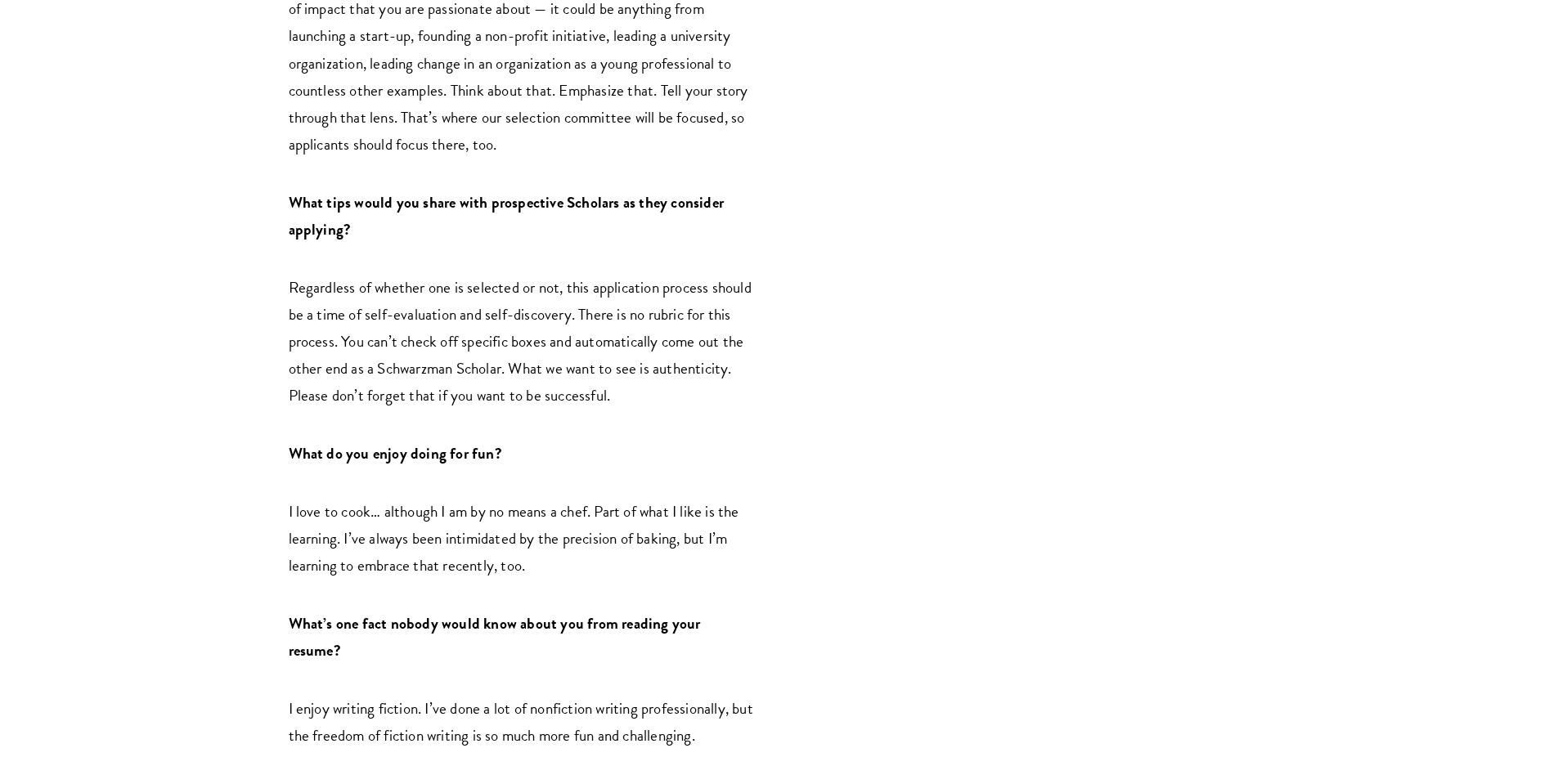
click at [698, 695] on p "I enjoy writing fiction. I’ve done a lot of nonfiction writing professionally, …" at bounding box center [521, 721] width 466 height 54
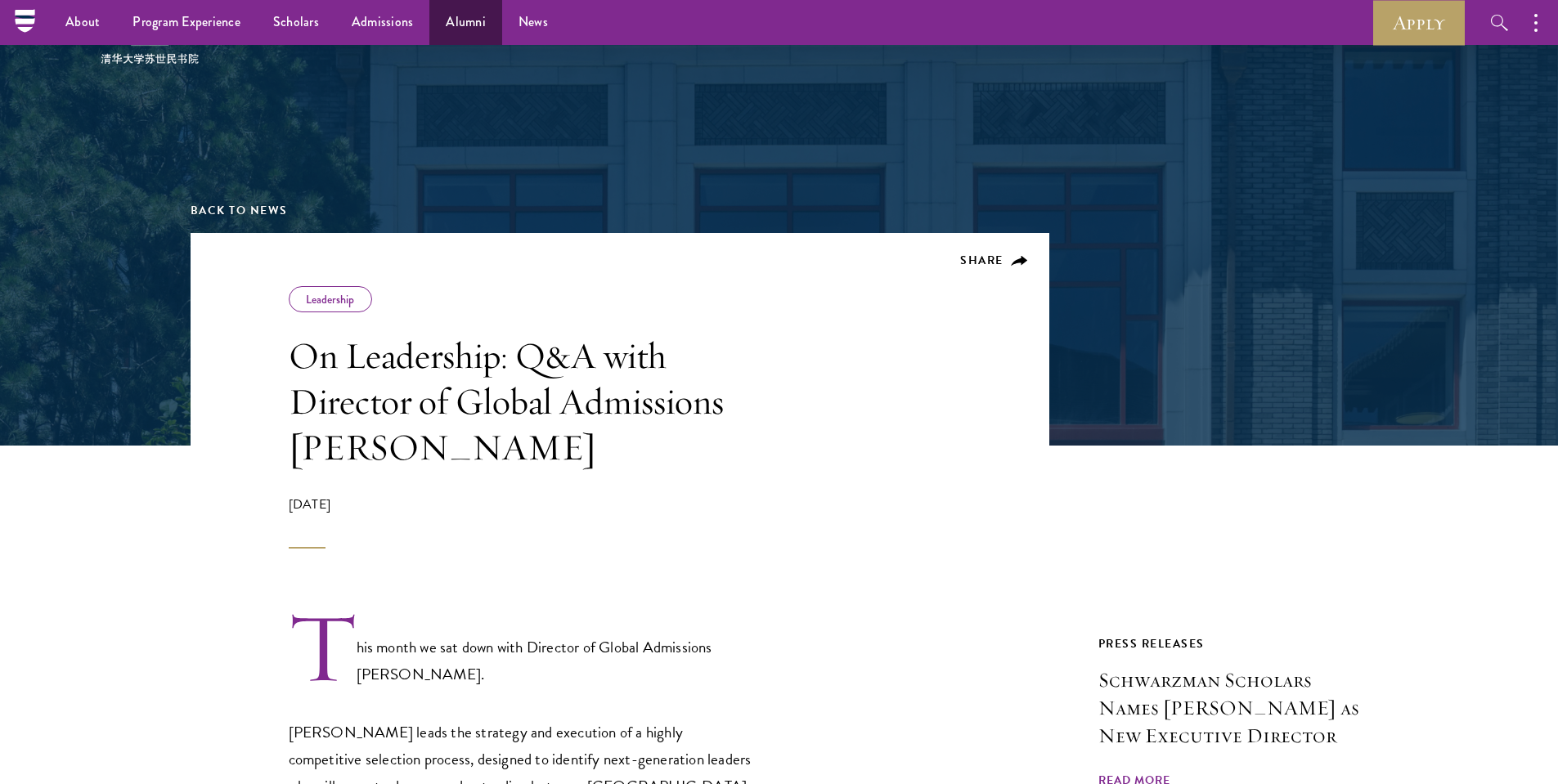
scroll to position [0, 0]
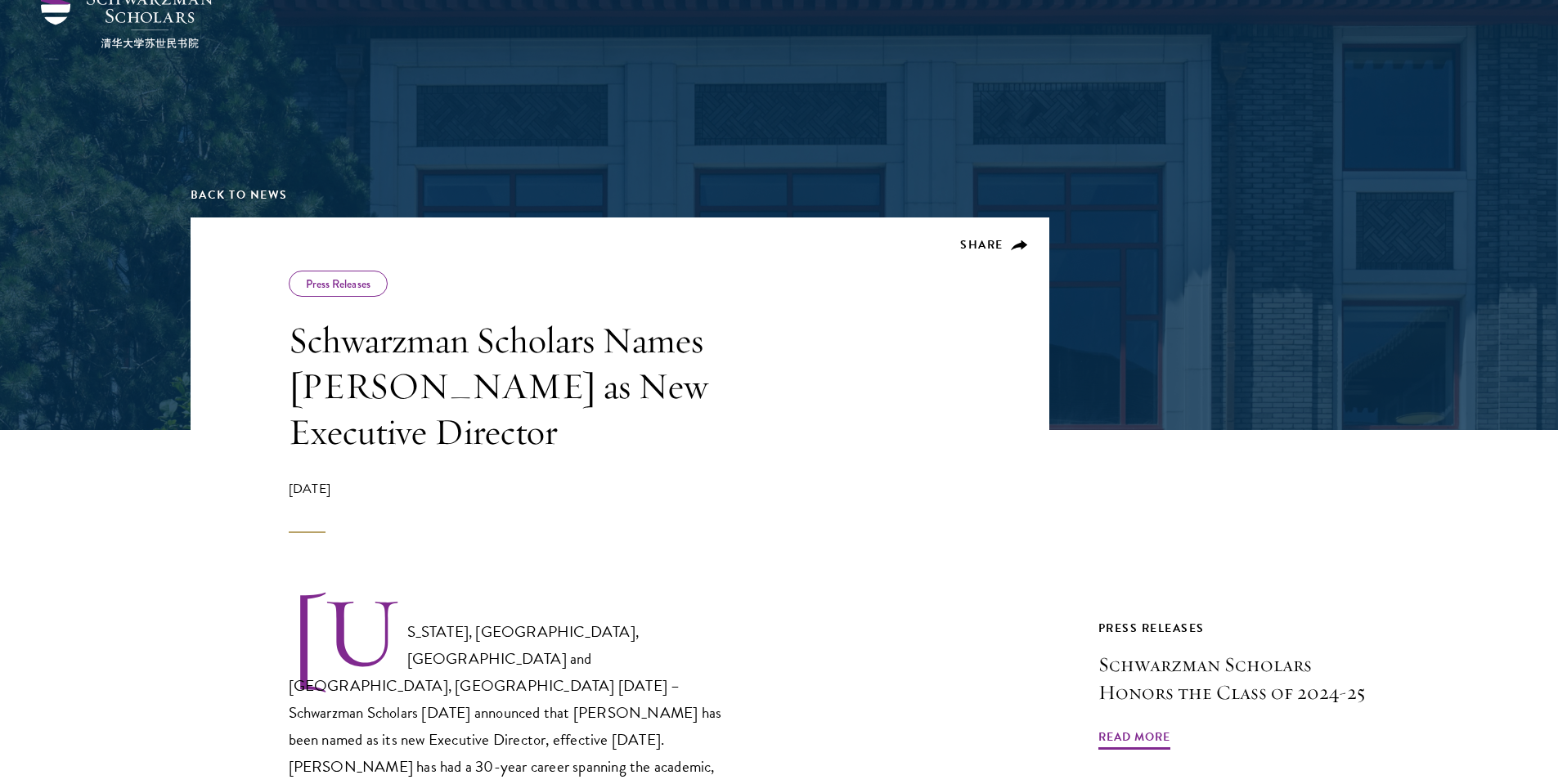
scroll to position [141, 0]
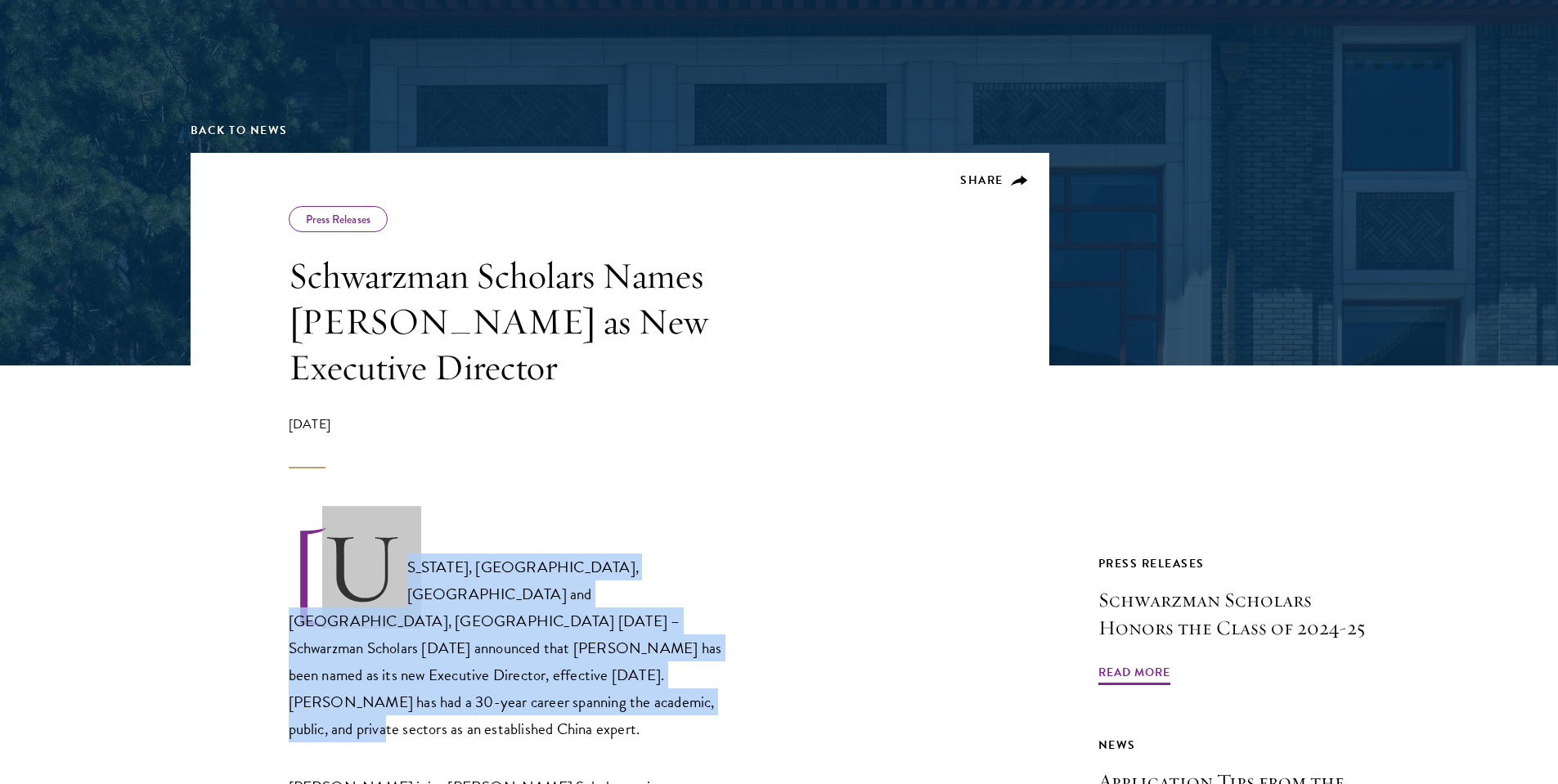
drag, startPoint x: 618, startPoint y: 527, endPoint x: 646, endPoint y: 655, distance: 131.0
click at [646, 655] on p "NEW YORK, NY, USA and BEIJING, CHINA February 26, 2025 – Schwarzman Scholars to…" at bounding box center [521, 636] width 466 height 213
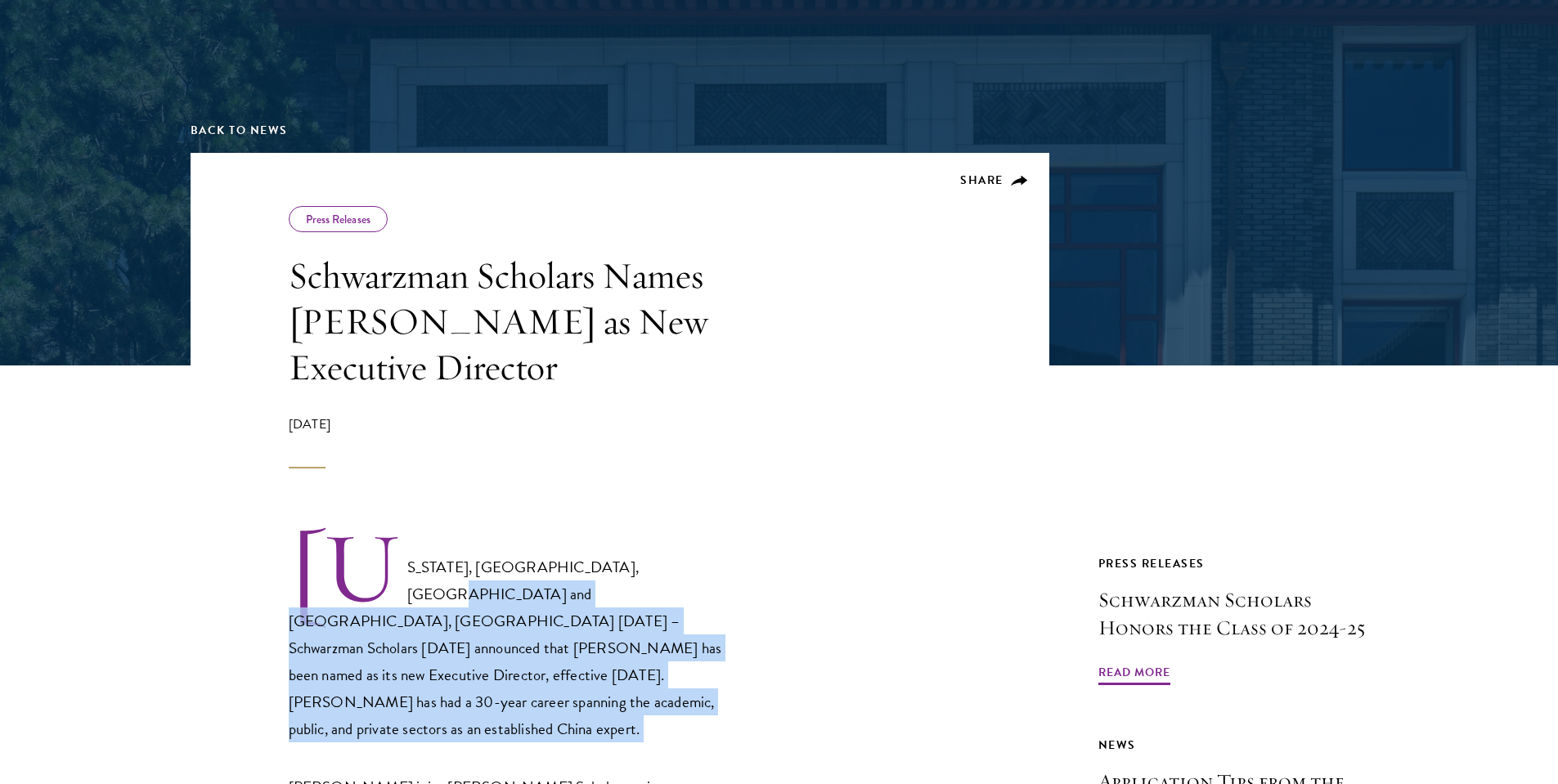
drag, startPoint x: 646, startPoint y: 655, endPoint x: 655, endPoint y: 548, distance: 107.4
click at [655, 548] on p "NEW YORK, NY, USA and BEIJING, CHINA February 26, 2025 – Schwarzman Scholars to…" at bounding box center [521, 636] width 466 height 213
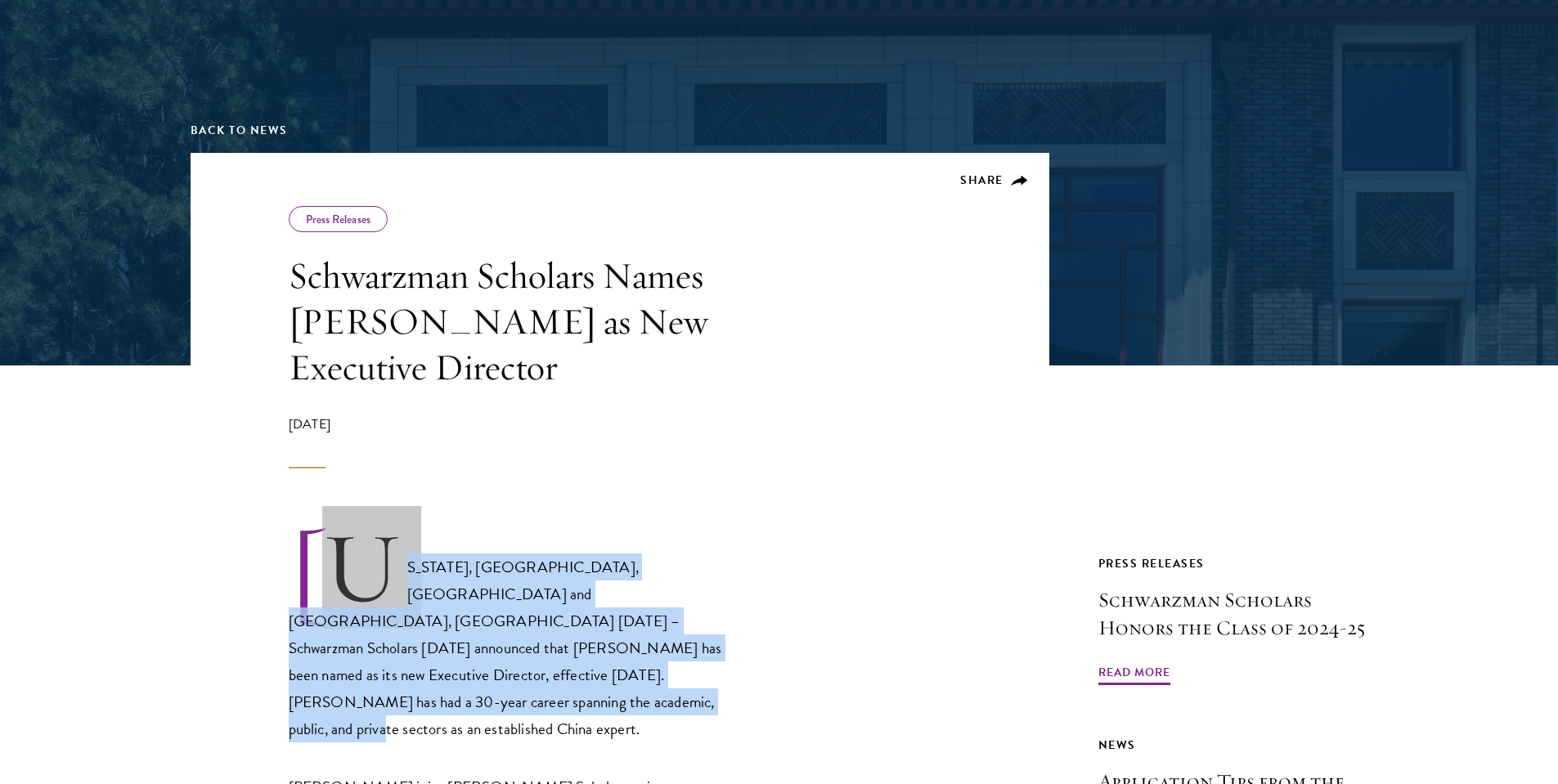
drag, startPoint x: 650, startPoint y: 516, endPoint x: 677, endPoint y: 663, distance: 149.5
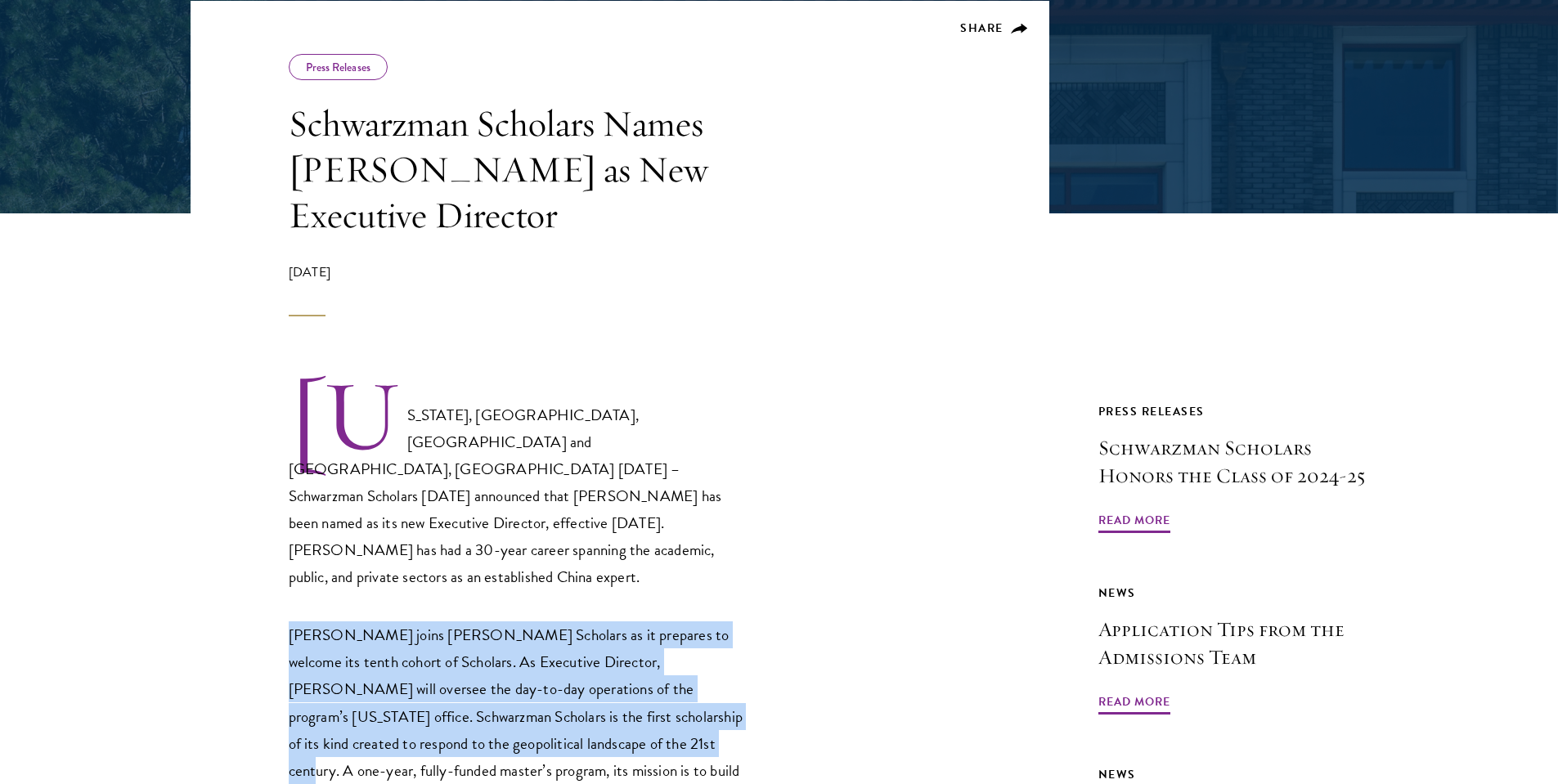
drag, startPoint x: 535, startPoint y: 564, endPoint x: 521, endPoint y: 671, distance: 107.9
click at [521, 671] on p "Ms. Celico joins Schwarzman Scholars as it prepares to welcome its tenth cohort…" at bounding box center [521, 770] width 466 height 297
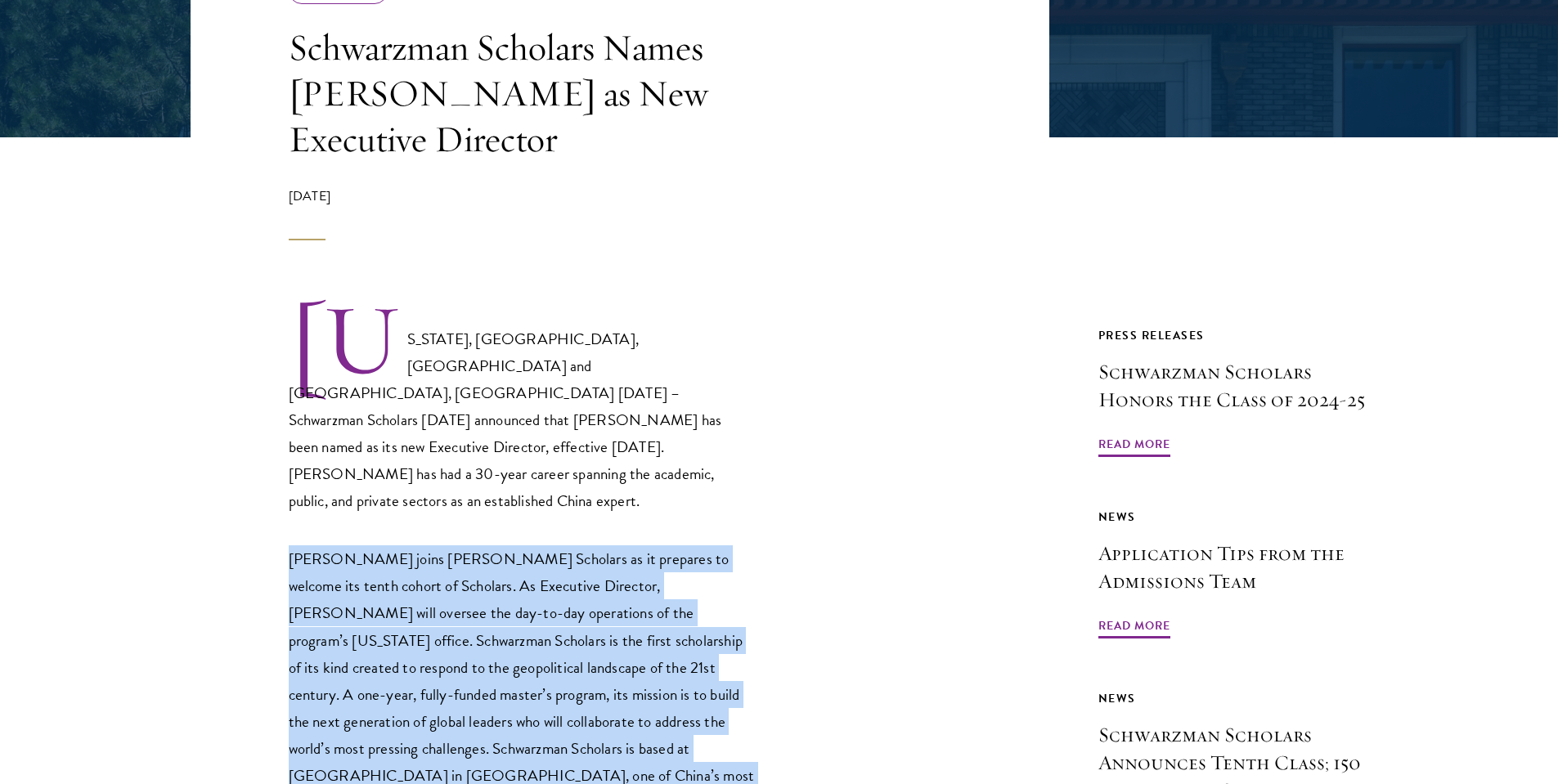
drag, startPoint x: 527, startPoint y: 484, endPoint x: 634, endPoint y: 735, distance: 272.9
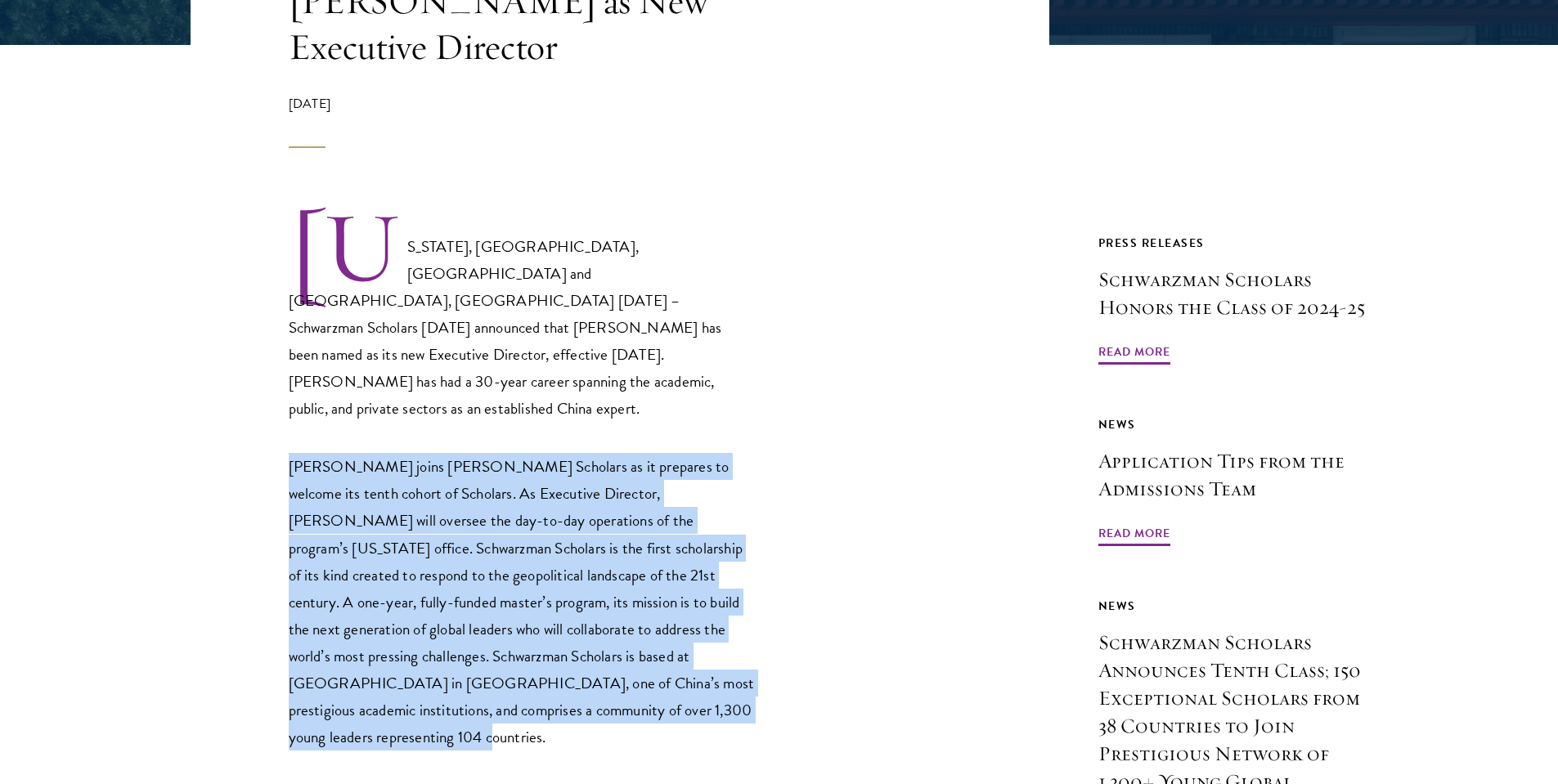
scroll to position [545, 0]
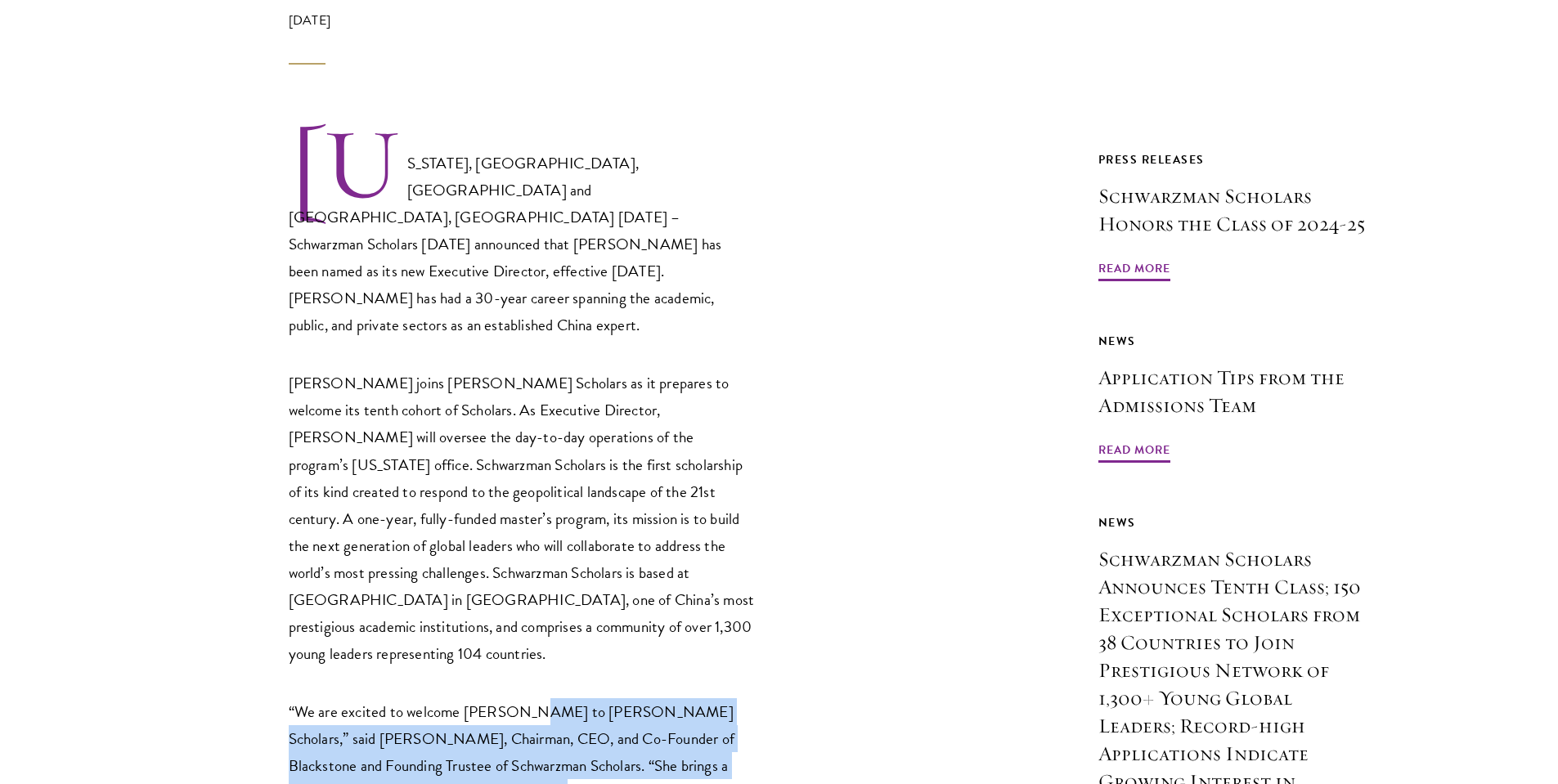
drag, startPoint x: 527, startPoint y: 610, endPoint x: 527, endPoint y: 710, distance: 100.0
drag, startPoint x: 527, startPoint y: 710, endPoint x: 516, endPoint y: 597, distance: 113.5
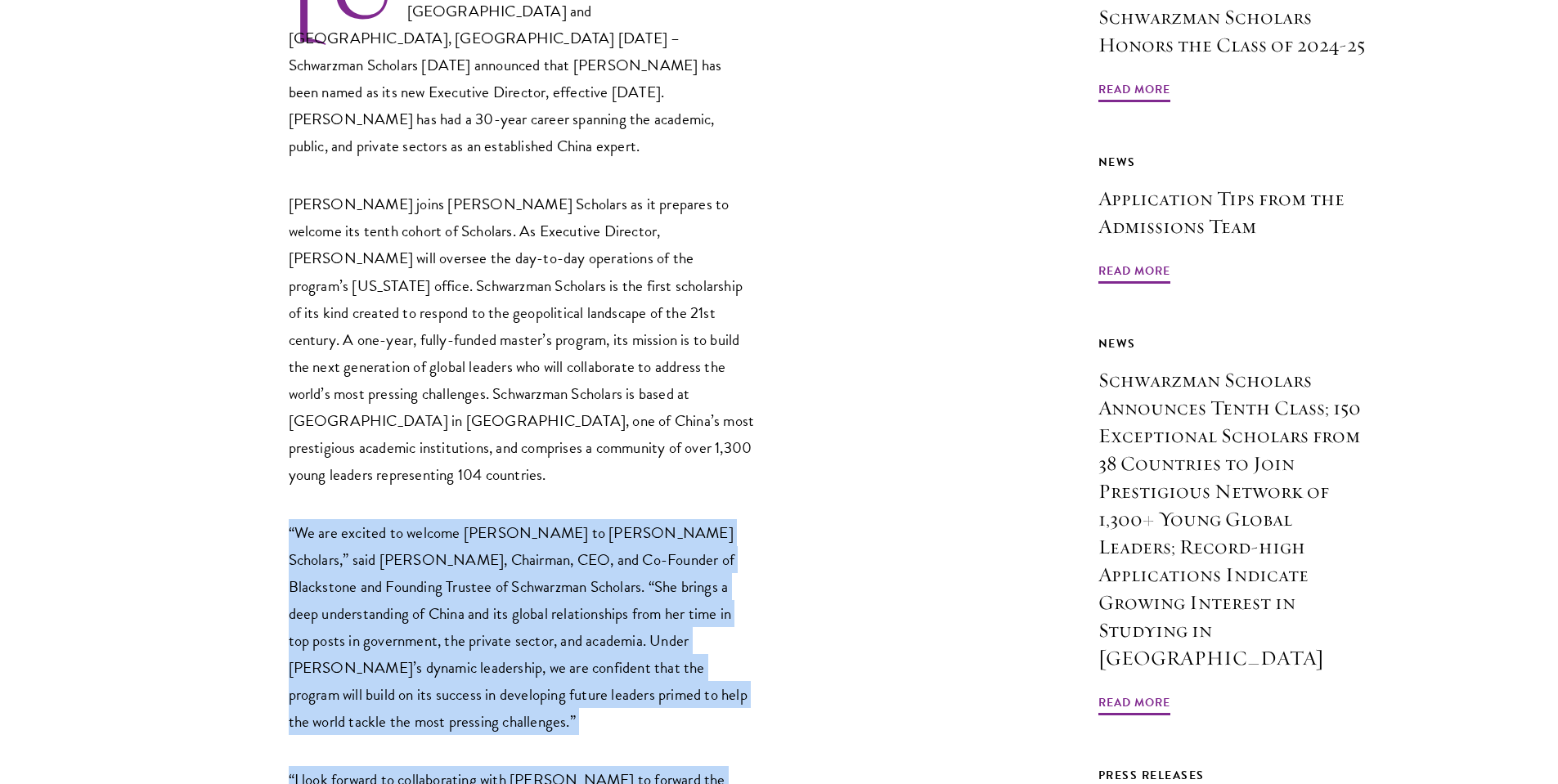
drag, startPoint x: 515, startPoint y: 612, endPoint x: 510, endPoint y: 713, distance: 101.1
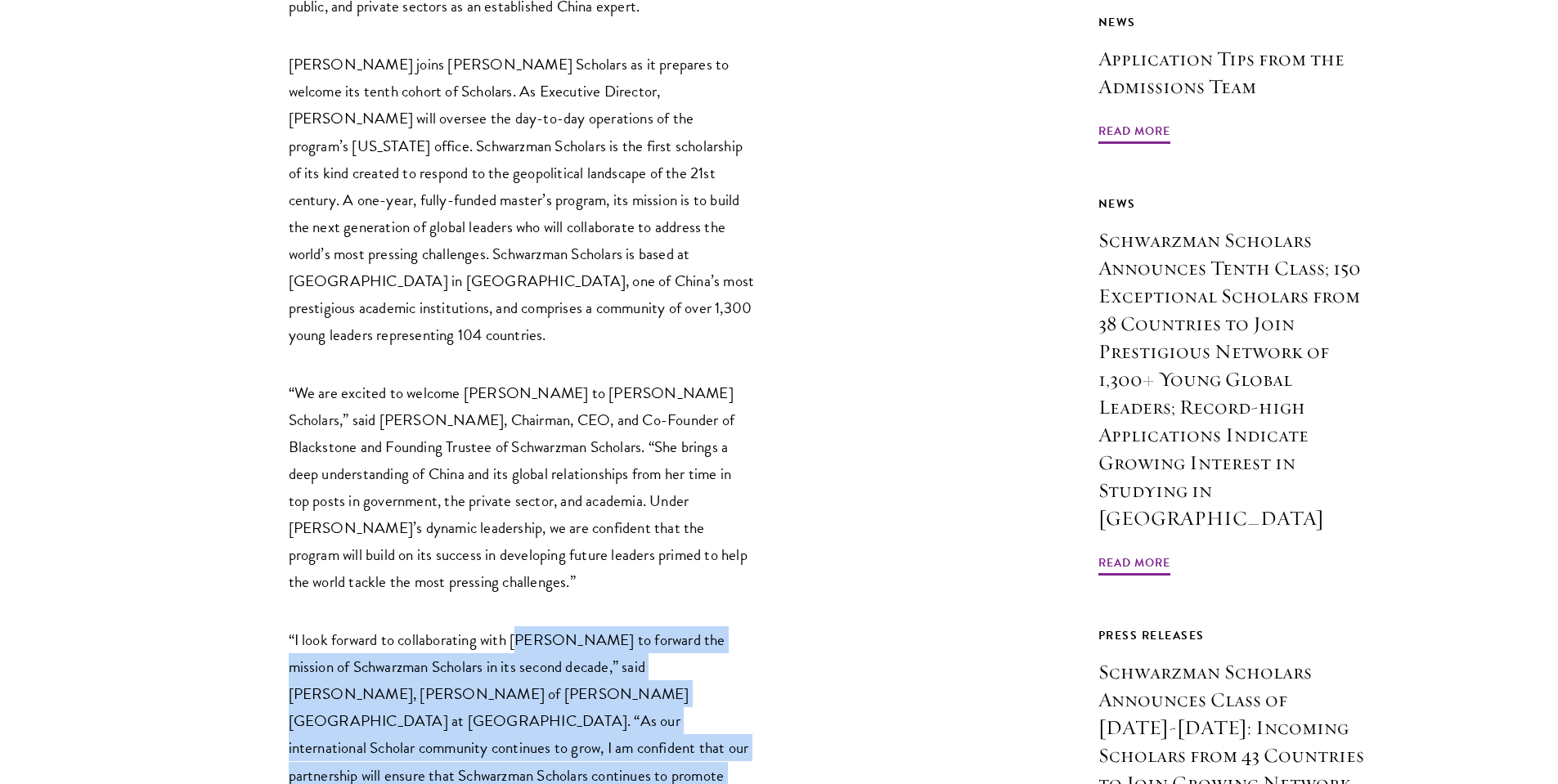
drag, startPoint x: 520, startPoint y: 546, endPoint x: 586, endPoint y: 696, distance: 163.9
click at [586, 696] on p "“I look forward to collaborating with Amy Celico to forward the mission of Schw…" at bounding box center [521, 720] width 466 height 189
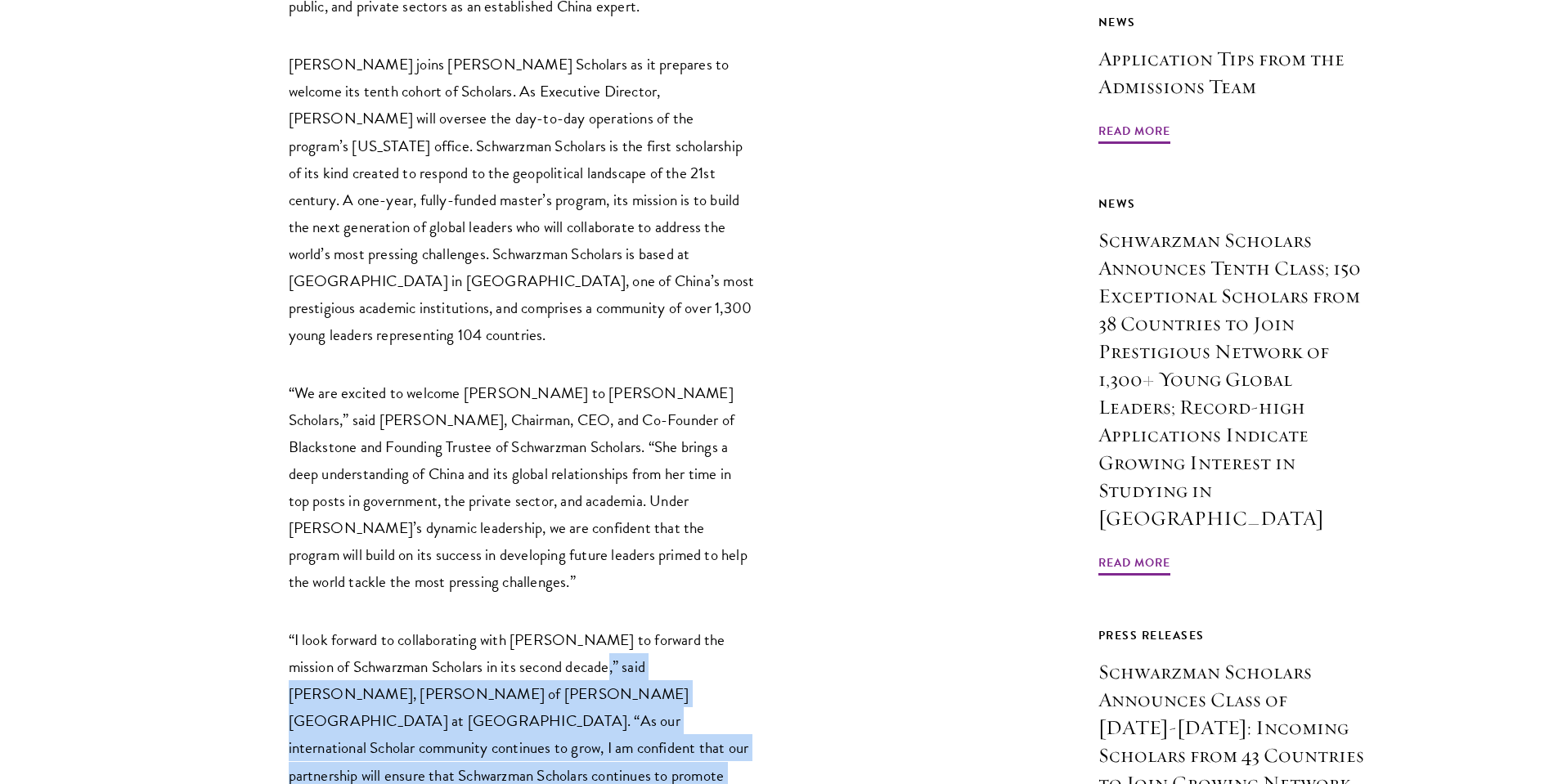
drag, startPoint x: 586, startPoint y: 696, endPoint x: 574, endPoint y: 570, distance: 126.6
click at [574, 626] on p "“I look forward to collaborating with Amy Celico to forward the mission of Schw…" at bounding box center [521, 720] width 466 height 189
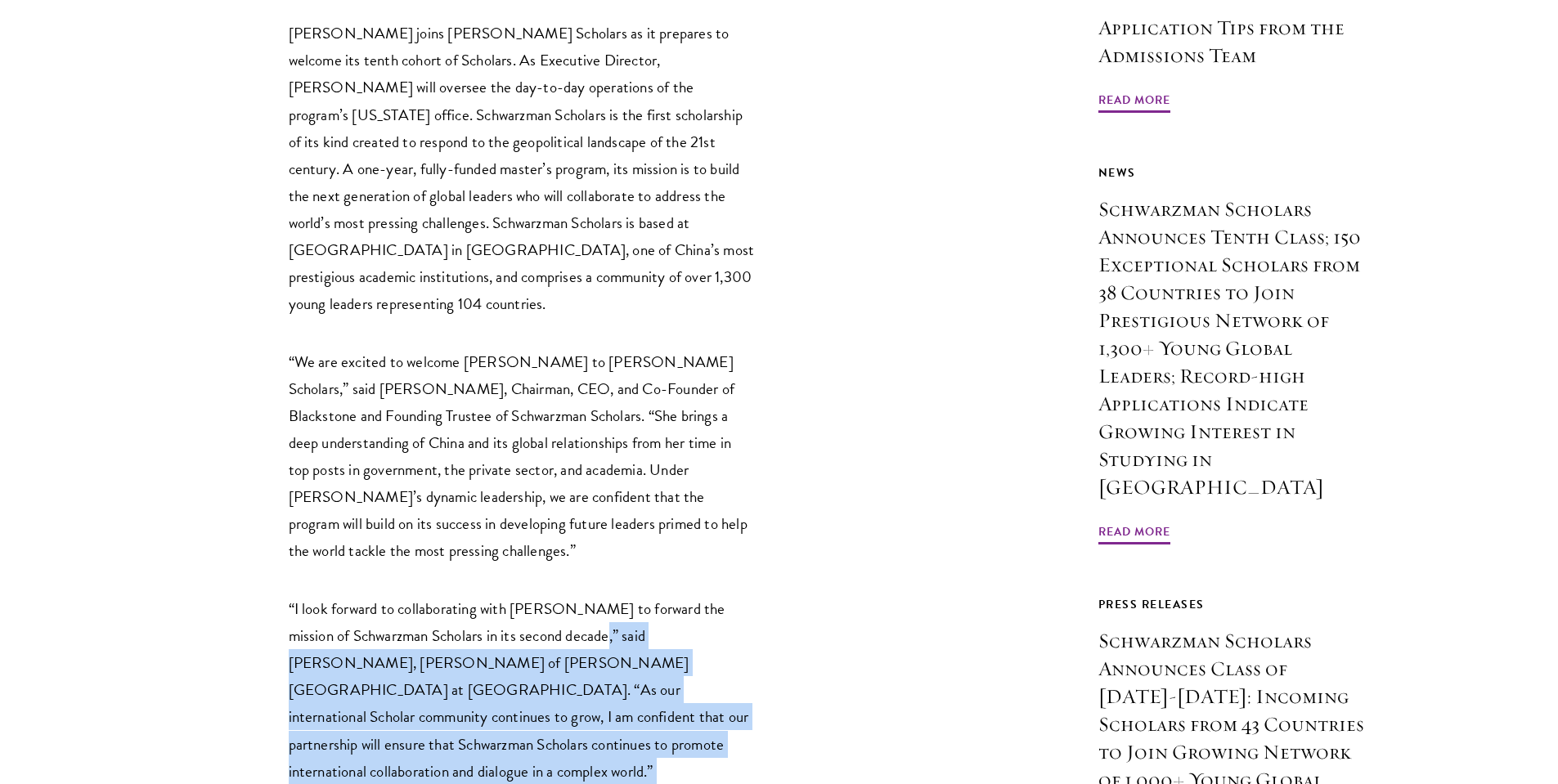
scroll to position [1050, 0]
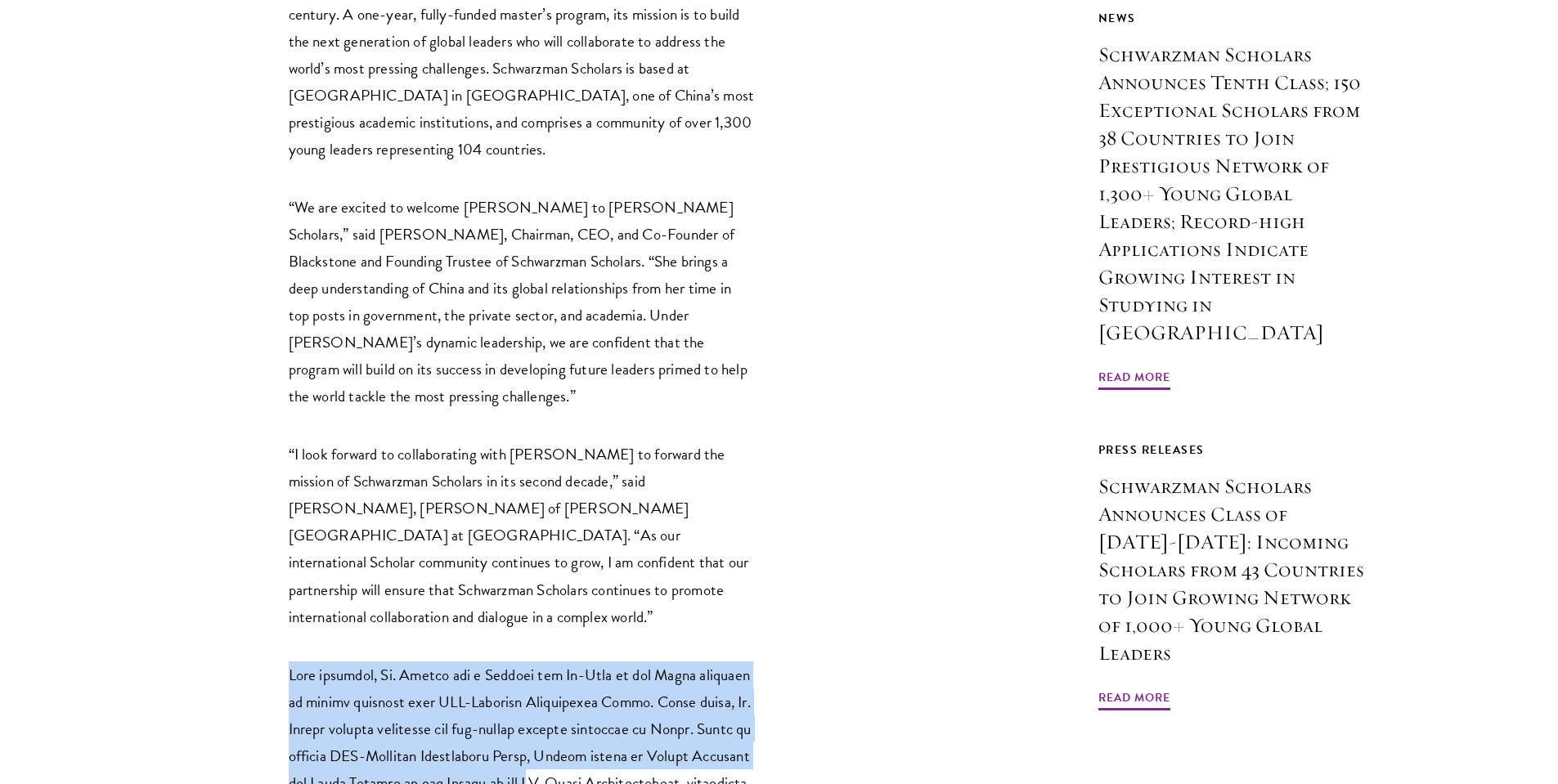
drag, startPoint x: 562, startPoint y: 530, endPoint x: 523, endPoint y: 652, distance: 128.1
click at [523, 652] on div "NEW YORK, NY, USA and BEIJING, CHINA February 26, 2025 – Schwarzman Scholars to…" at bounding box center [521, 633] width 466 height 2024
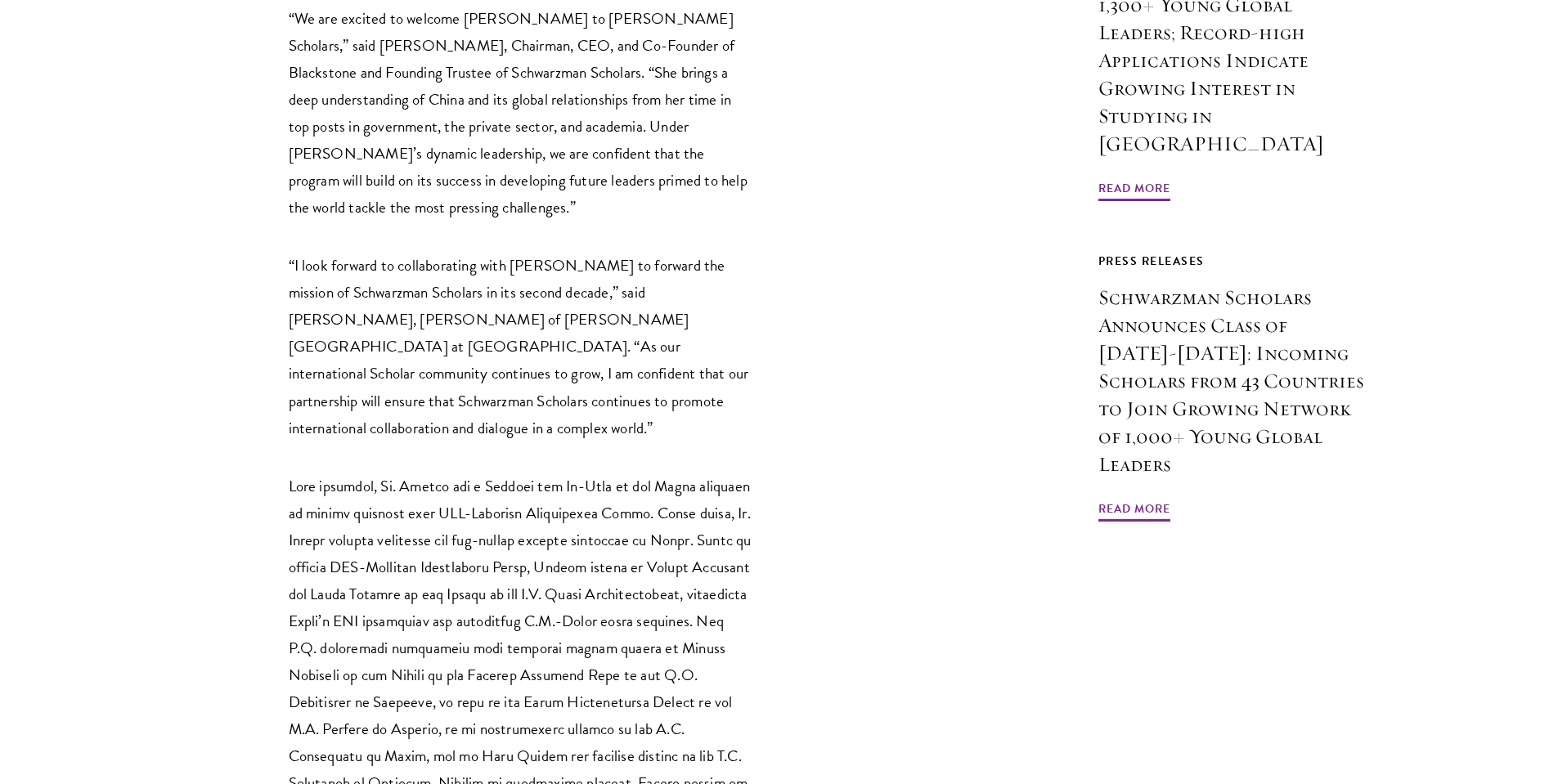
click at [523, 653] on p at bounding box center [521, 702] width 466 height 459
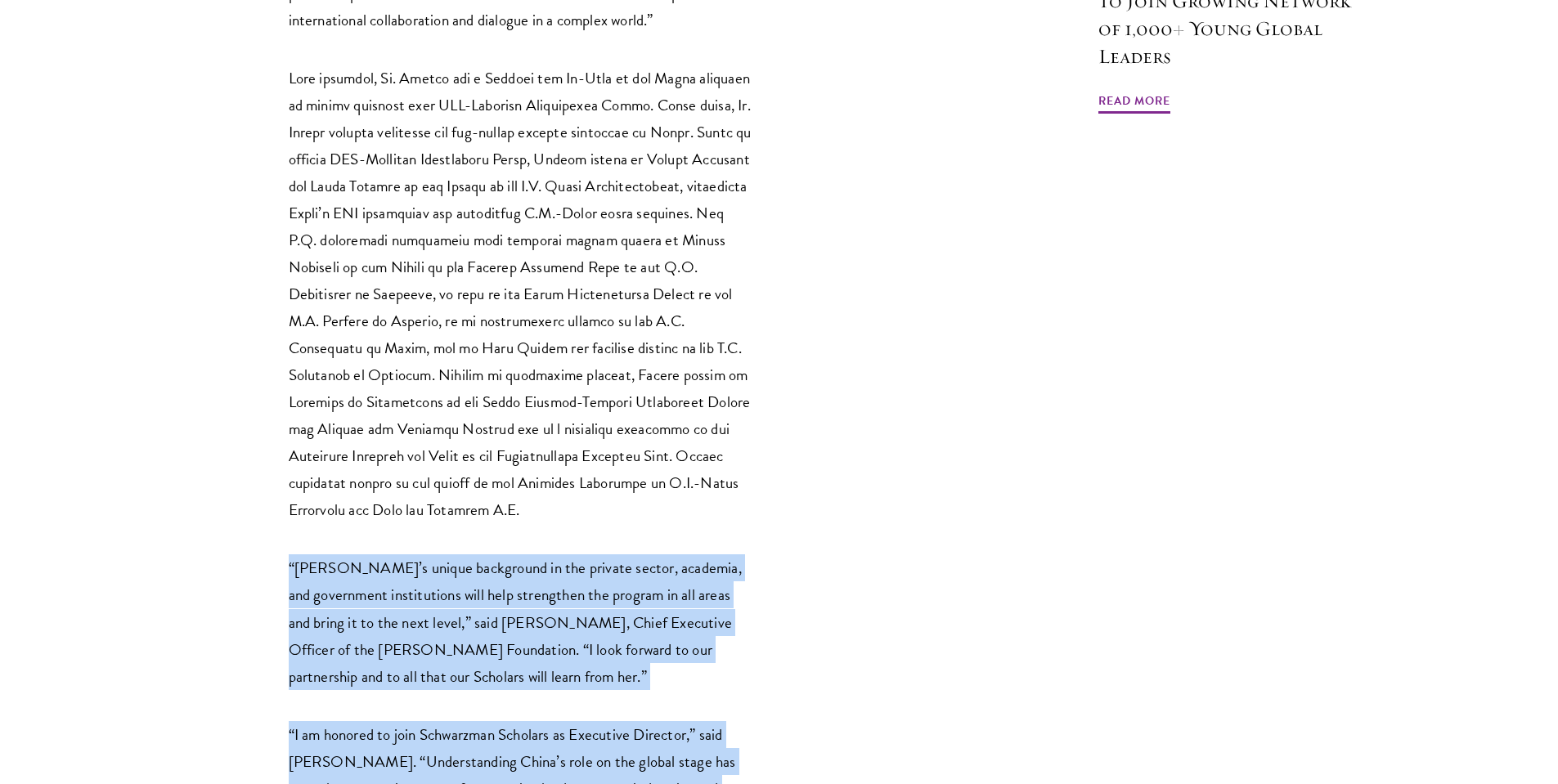
drag, startPoint x: 527, startPoint y: 615, endPoint x: 525, endPoint y: 703, distance: 88.0
click at [525, 703] on div "NEW YORK, NY, USA and BEIJING, CHINA February 26, 2025 – Schwarzman Scholars to…" at bounding box center [521, 37] width 466 height 2024
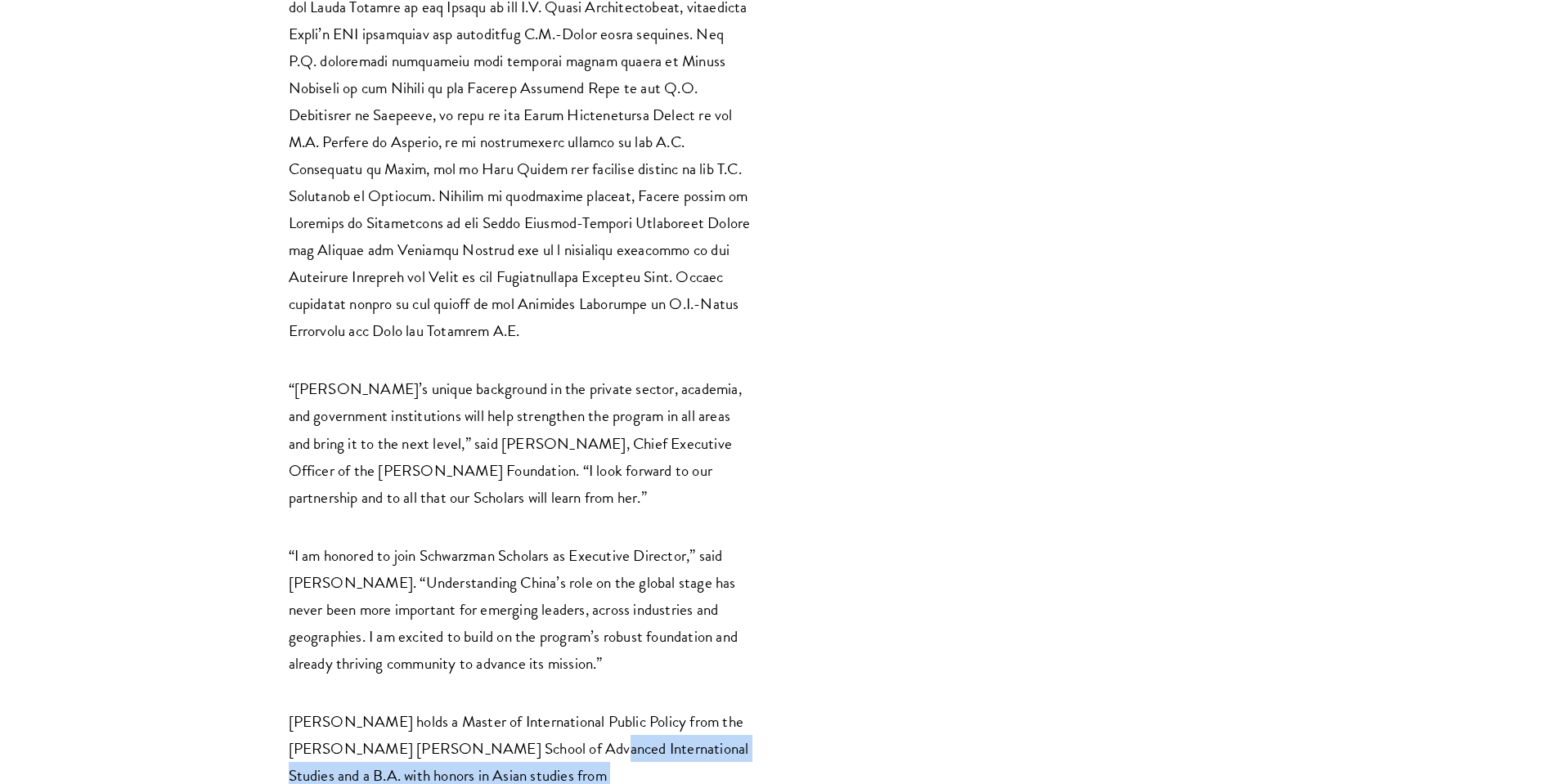
drag, startPoint x: 526, startPoint y: 679, endPoint x: 536, endPoint y: 620, distance: 59.8
click at [536, 708] on p "Ms. Celico holds a Master of International Public Policy from the Johns Hopkins…" at bounding box center [521, 789] width 466 height 162
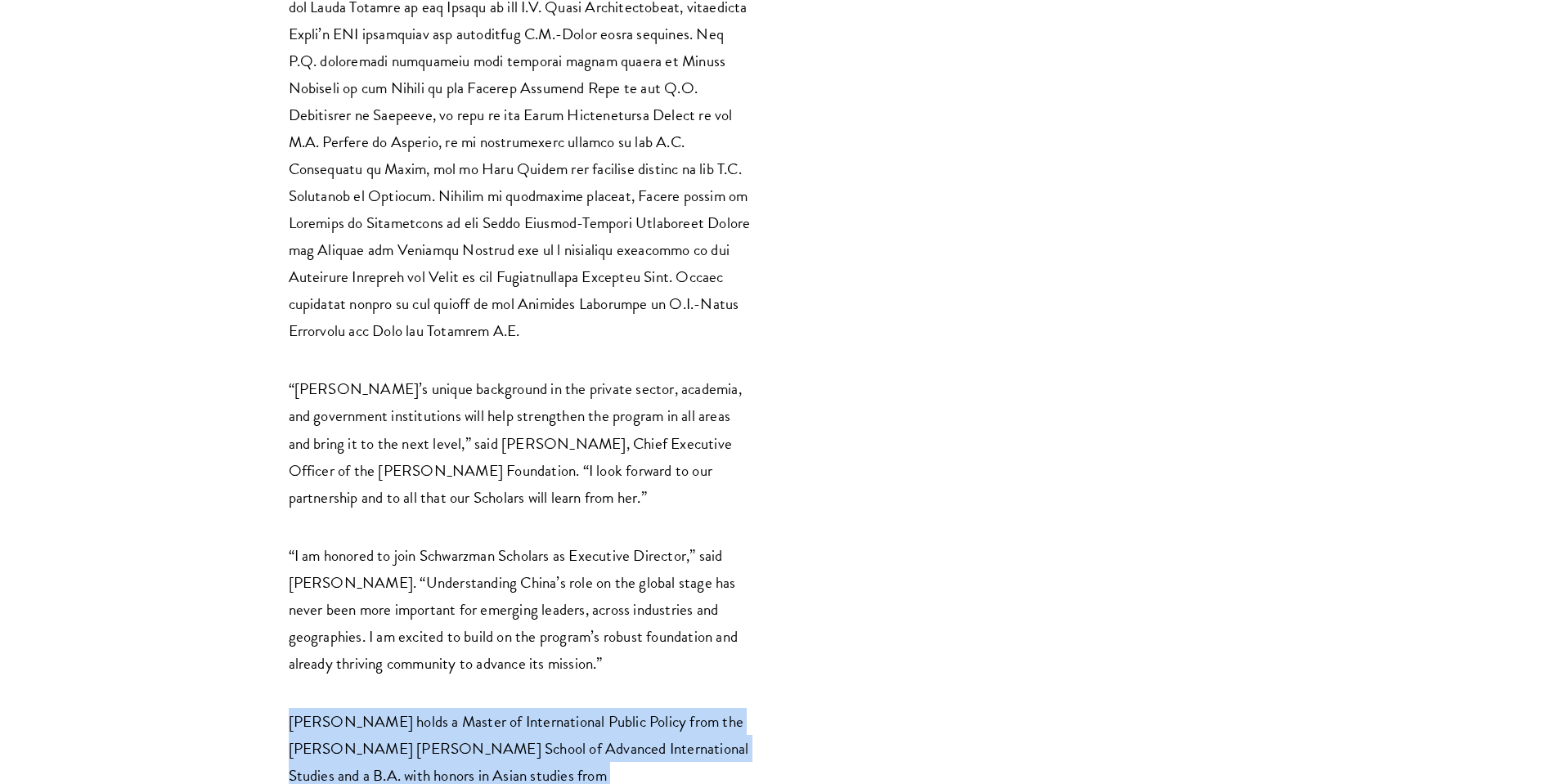
drag, startPoint x: 537, startPoint y: 588, endPoint x: 605, endPoint y: 704, distance: 134.5
drag, startPoint x: 605, startPoint y: 700, endPoint x: 582, endPoint y: 584, distance: 118.3
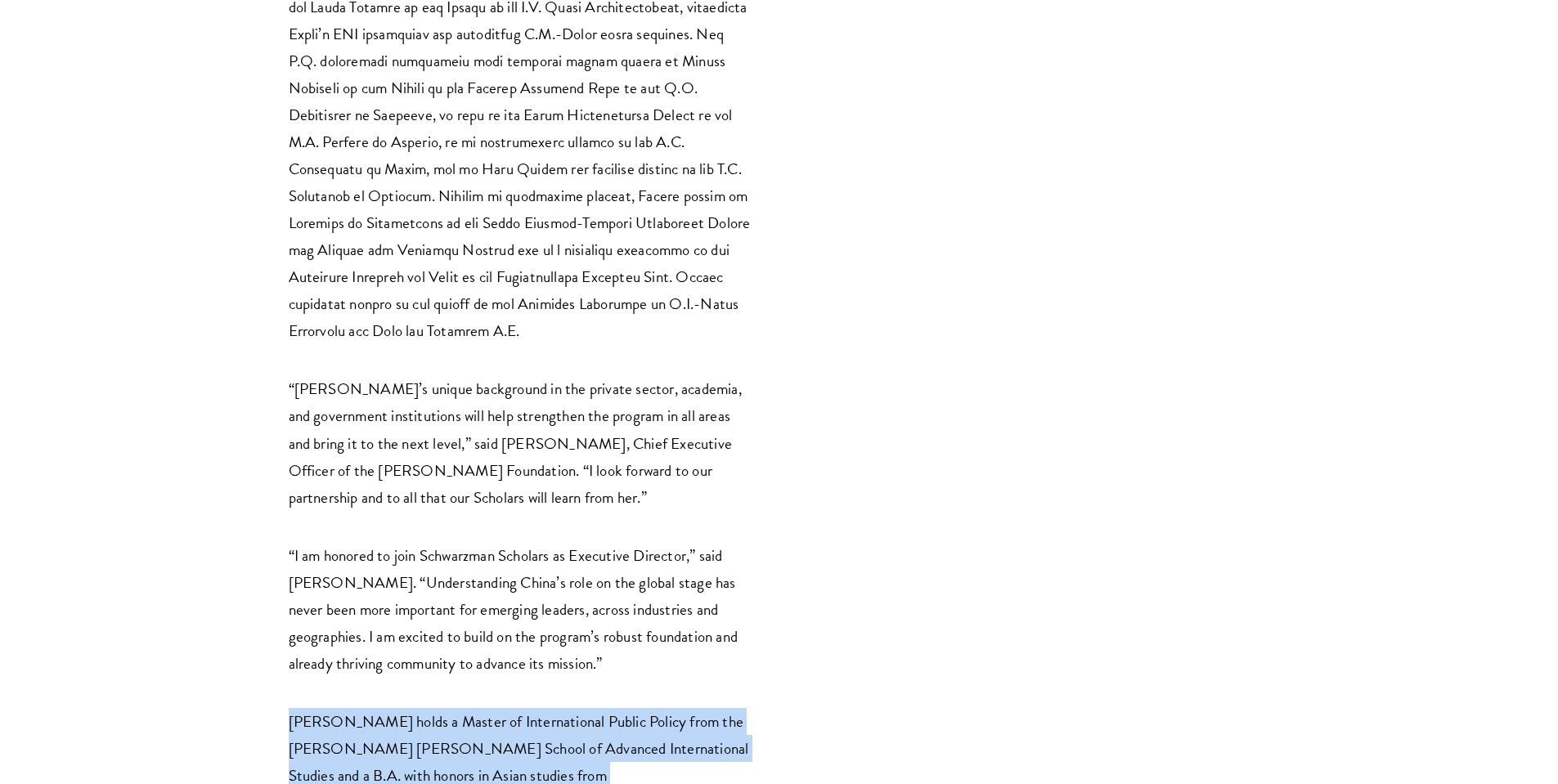
drag, startPoint x: 582, startPoint y: 584, endPoint x: 614, endPoint y: 689, distance: 109.8
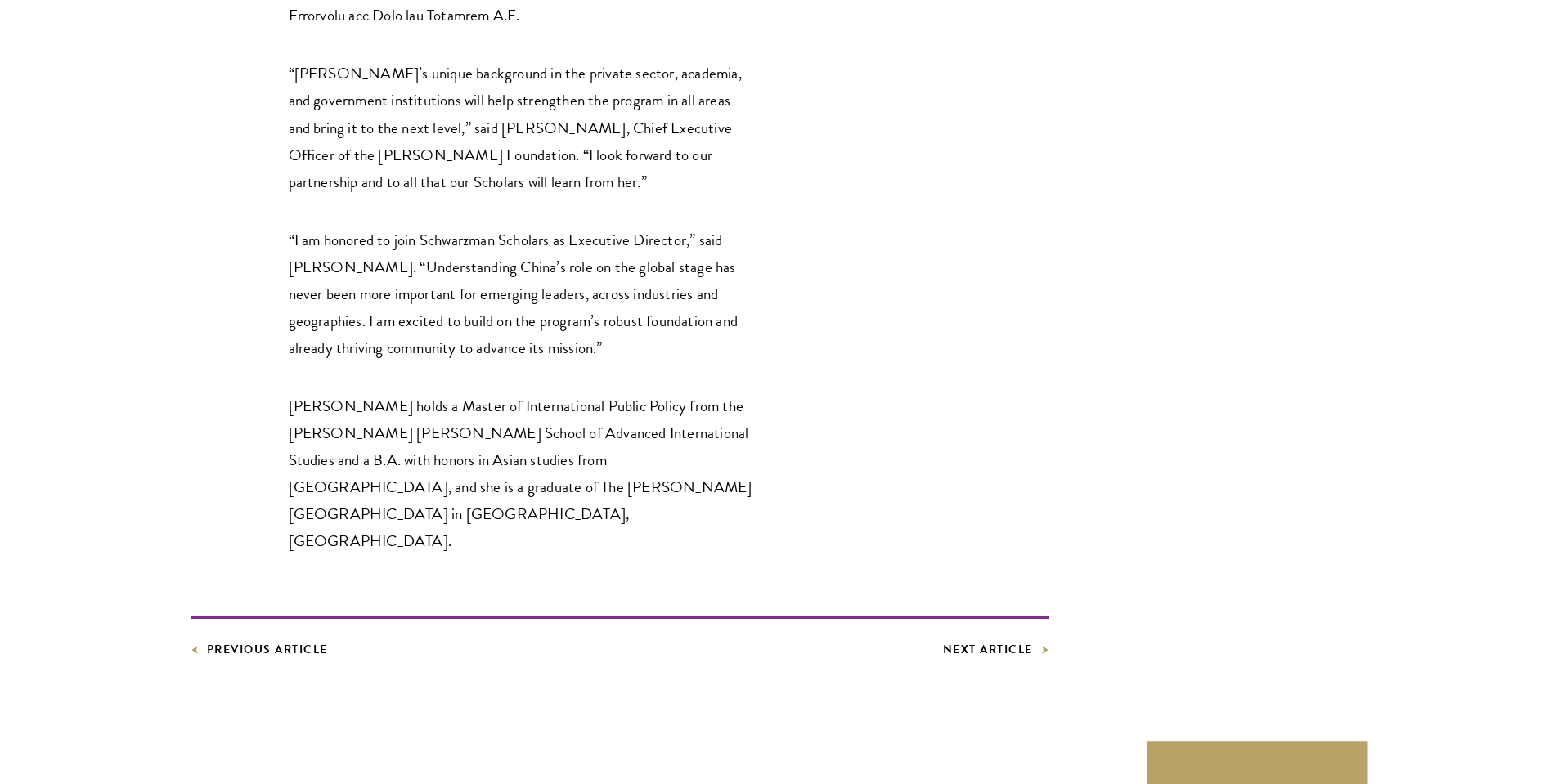
scroll to position [2165, 0]
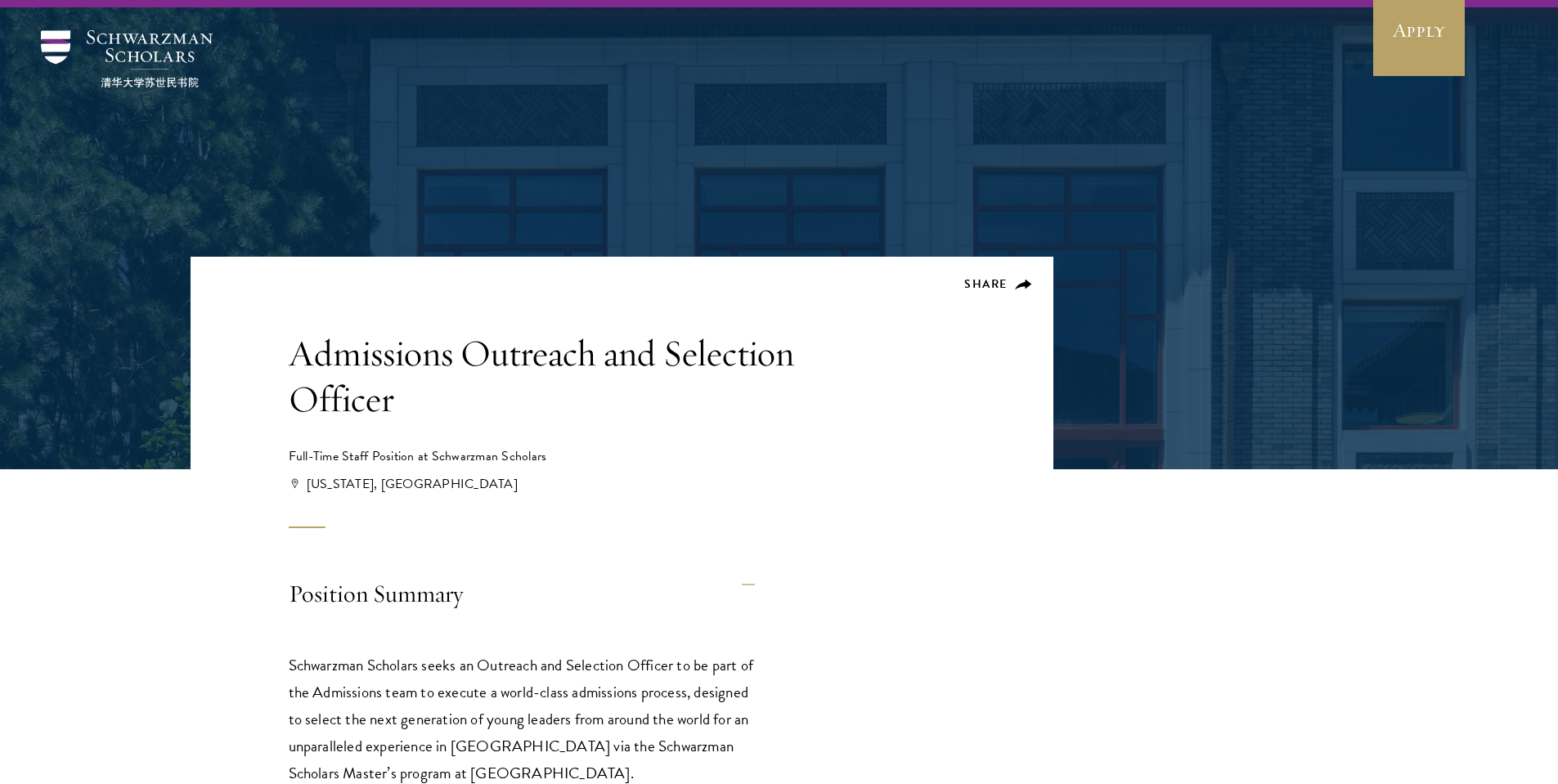
scroll to position [48, 0]
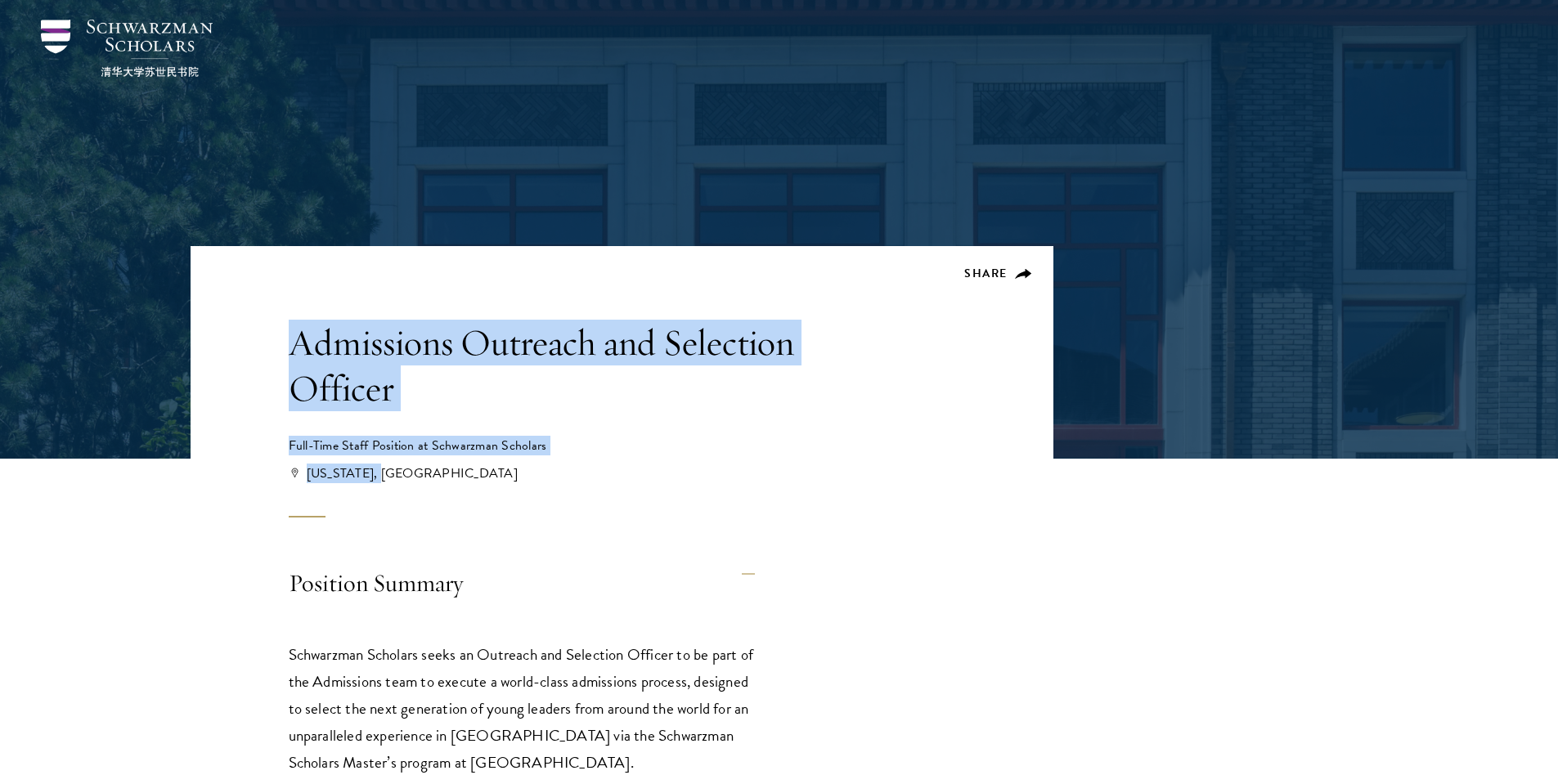
drag, startPoint x: 566, startPoint y: 316, endPoint x: 606, endPoint y: 480, distance: 168.8
click at [606, 480] on header "Share Admissions Outreach and Selection Officer Full-Time Staff Position at Sch…" at bounding box center [622, 382] width 863 height 271
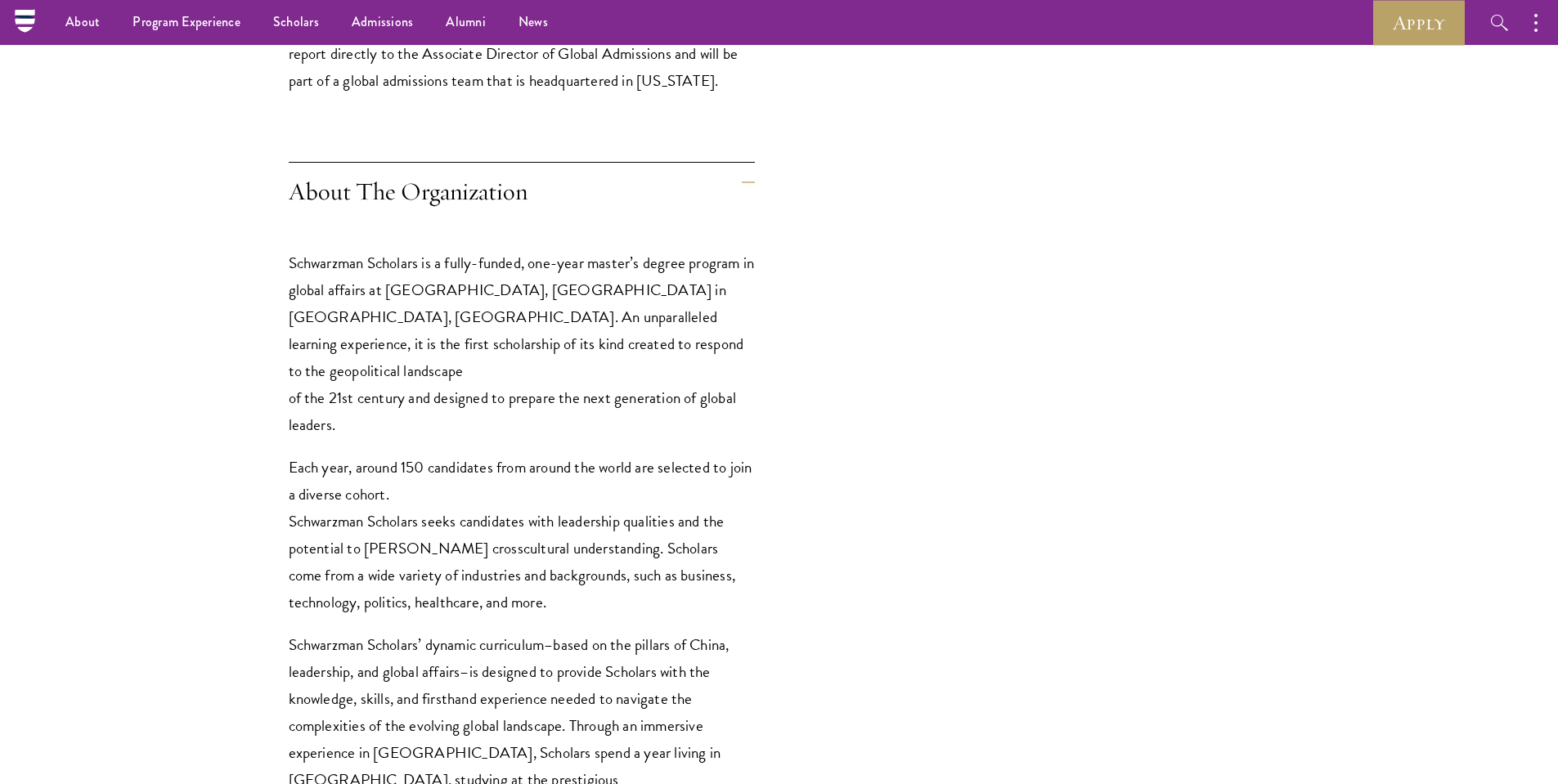
scroll to position [0, 0]
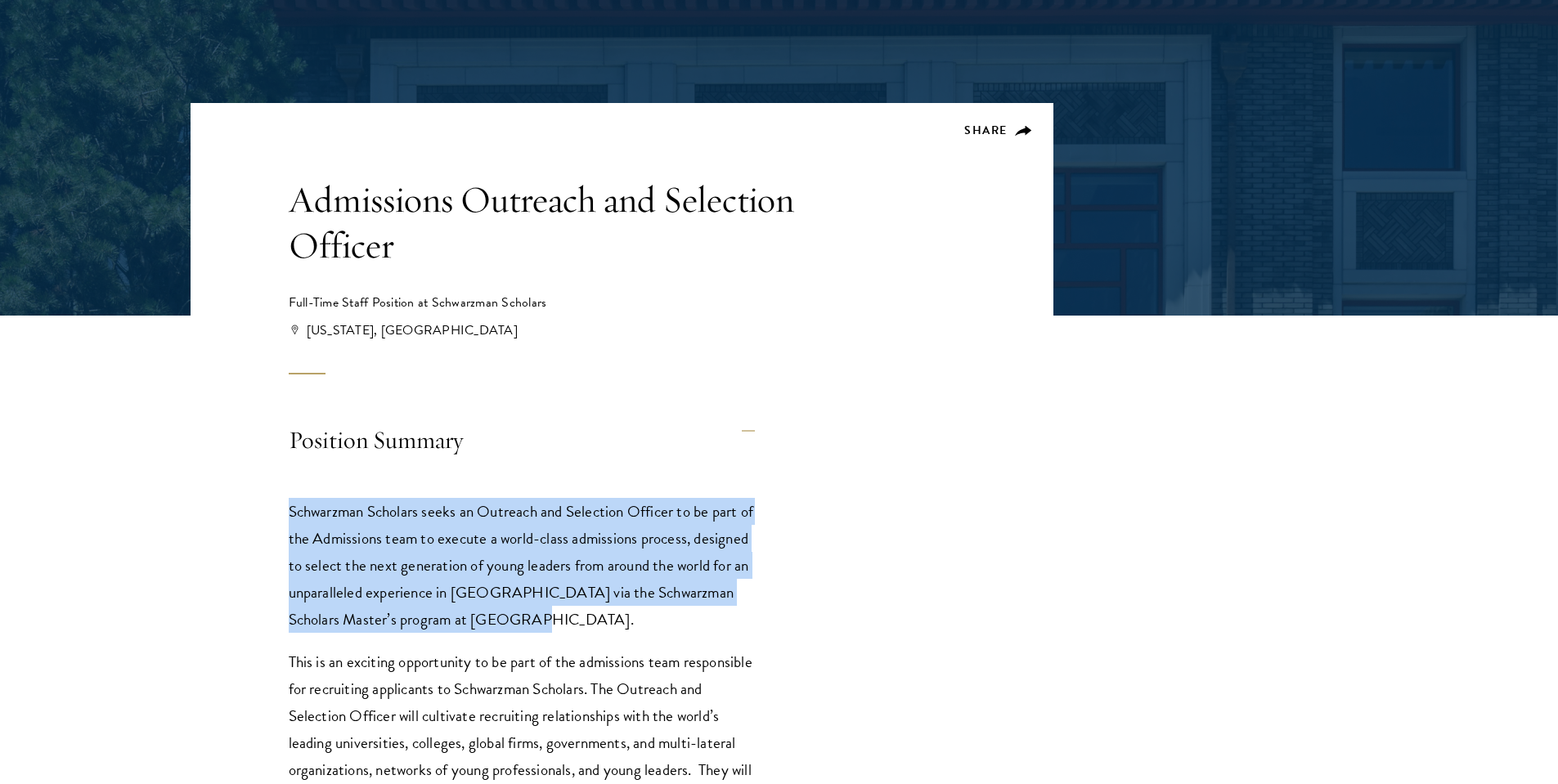
drag, startPoint x: 628, startPoint y: 484, endPoint x: 760, endPoint y: 608, distance: 181.1
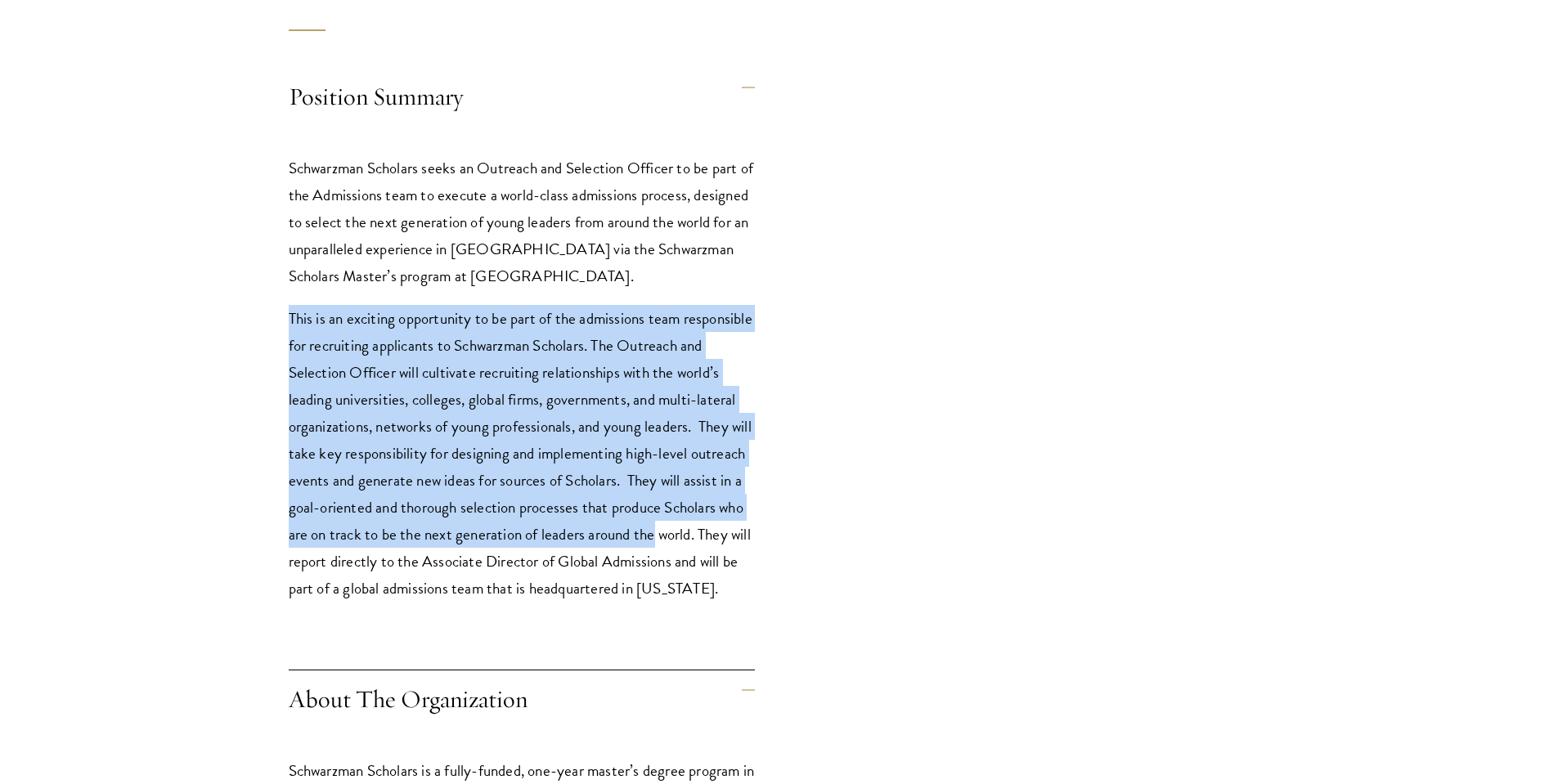
scroll to position [591, 0]
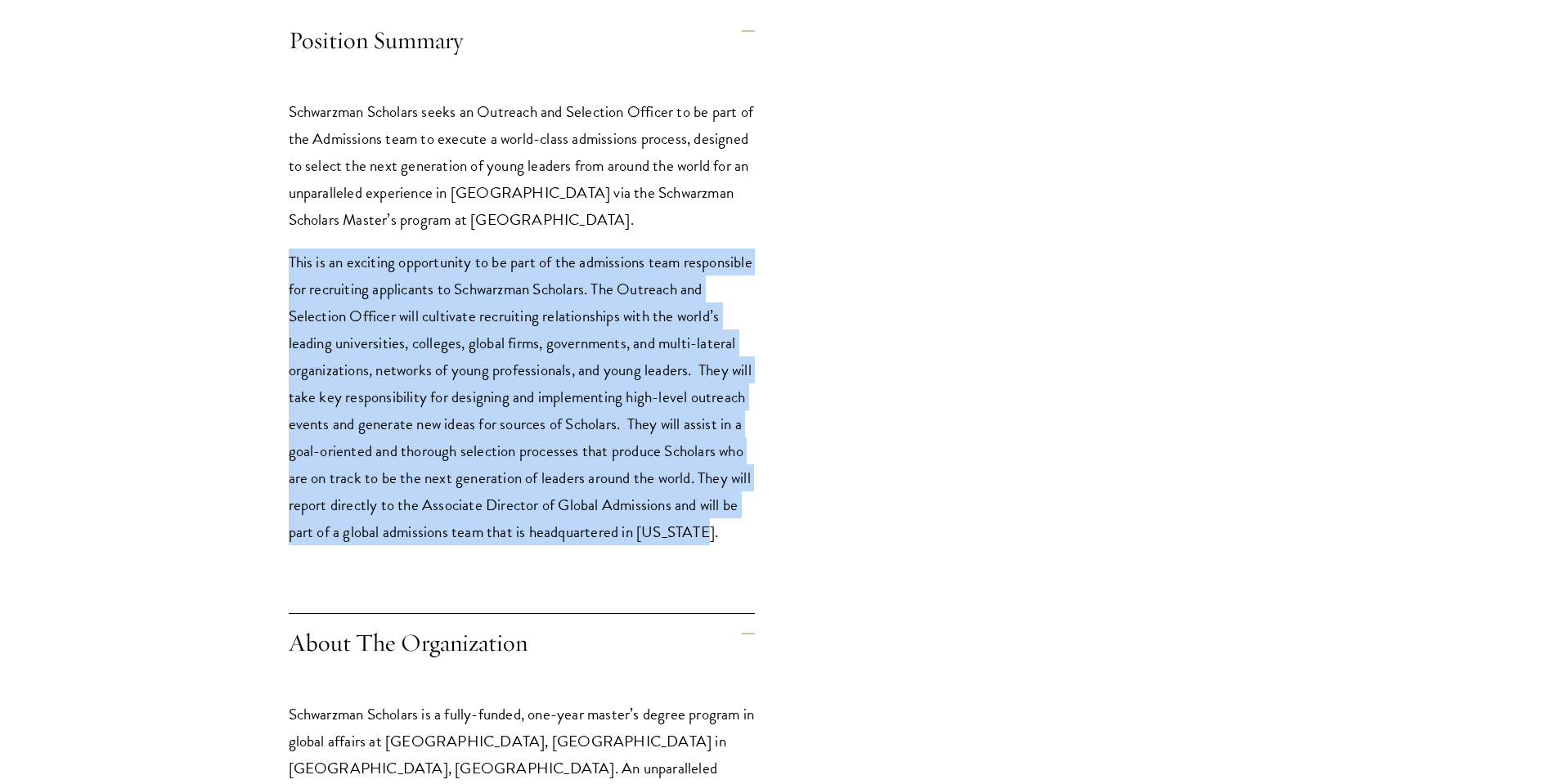
drag, startPoint x: 751, startPoint y: 473, endPoint x: 745, endPoint y: 557, distance: 84.2
click at [745, 557] on div "Schwarzman Scholars seeks an Outreach and Selection Officer to be part of the A…" at bounding box center [521, 330] width 466 height 513
click at [745, 545] on p "This is an exciting opportunity to be part of the admissions team responsible f…" at bounding box center [521, 397] width 466 height 297
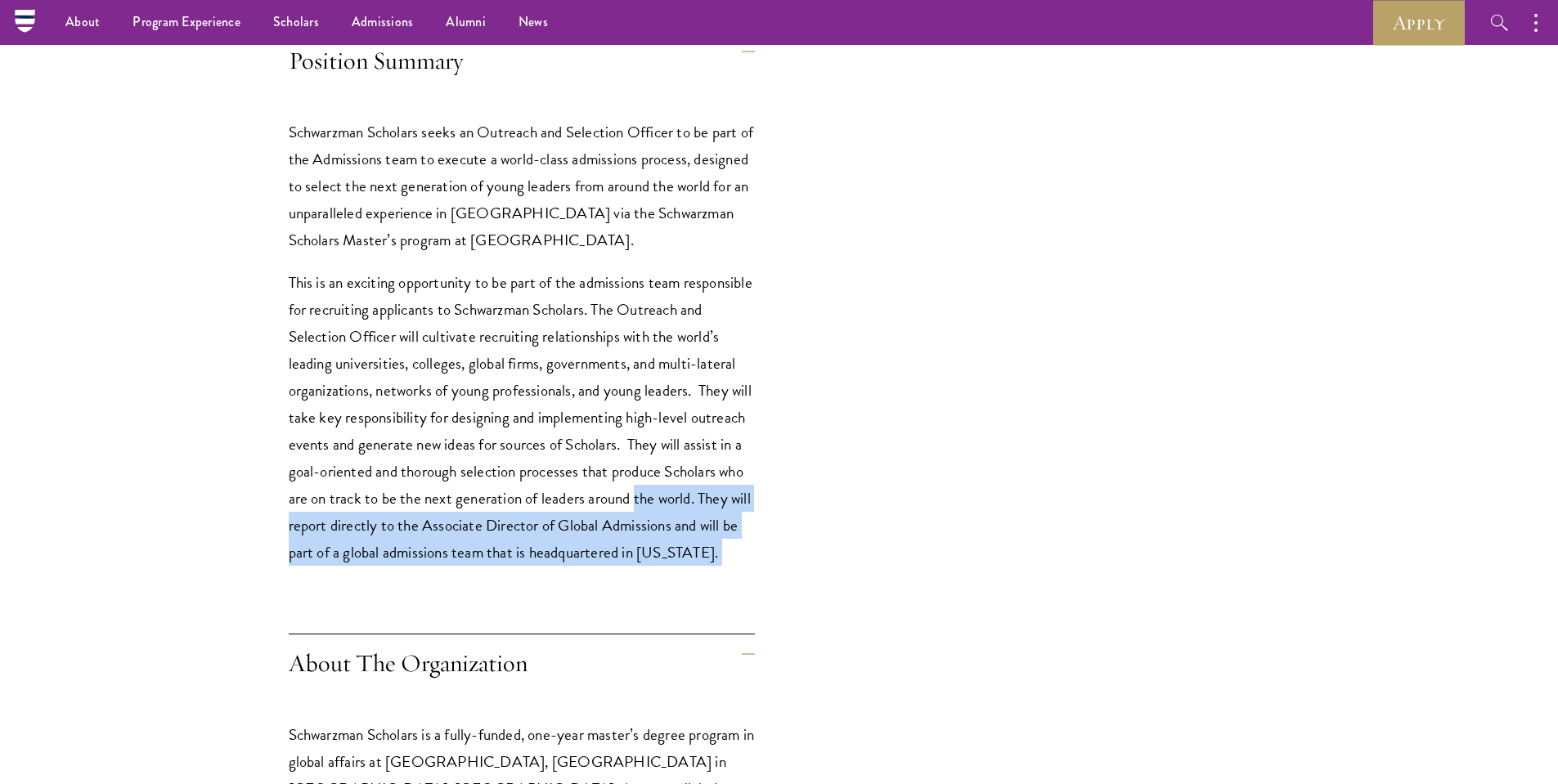
scroll to position [560, 0]
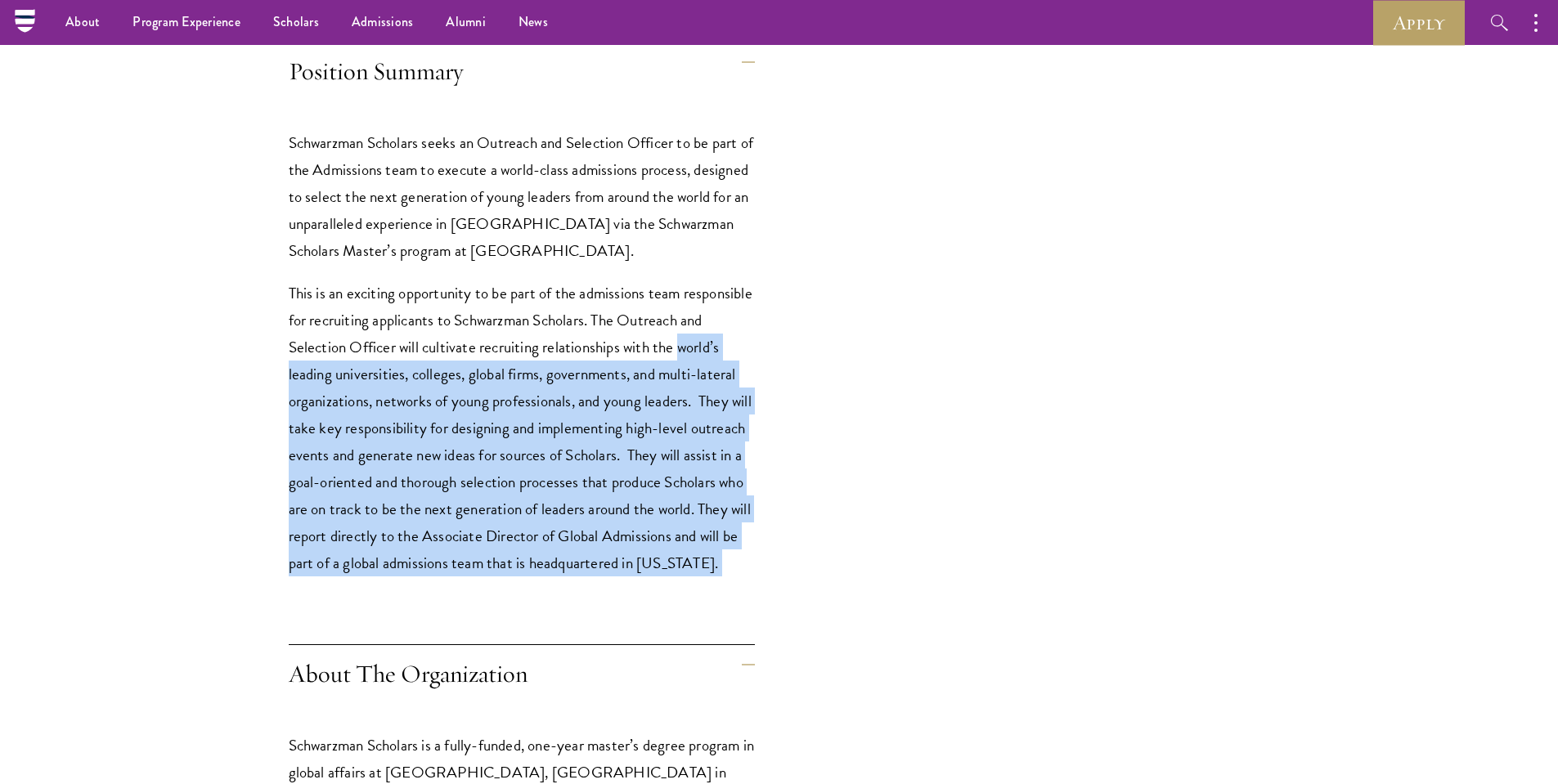
drag, startPoint x: 745, startPoint y: 557, endPoint x: 733, endPoint y: 343, distance: 214.3
click at [733, 343] on p "This is an exciting opportunity to be part of the admissions team responsible f…" at bounding box center [521, 428] width 466 height 297
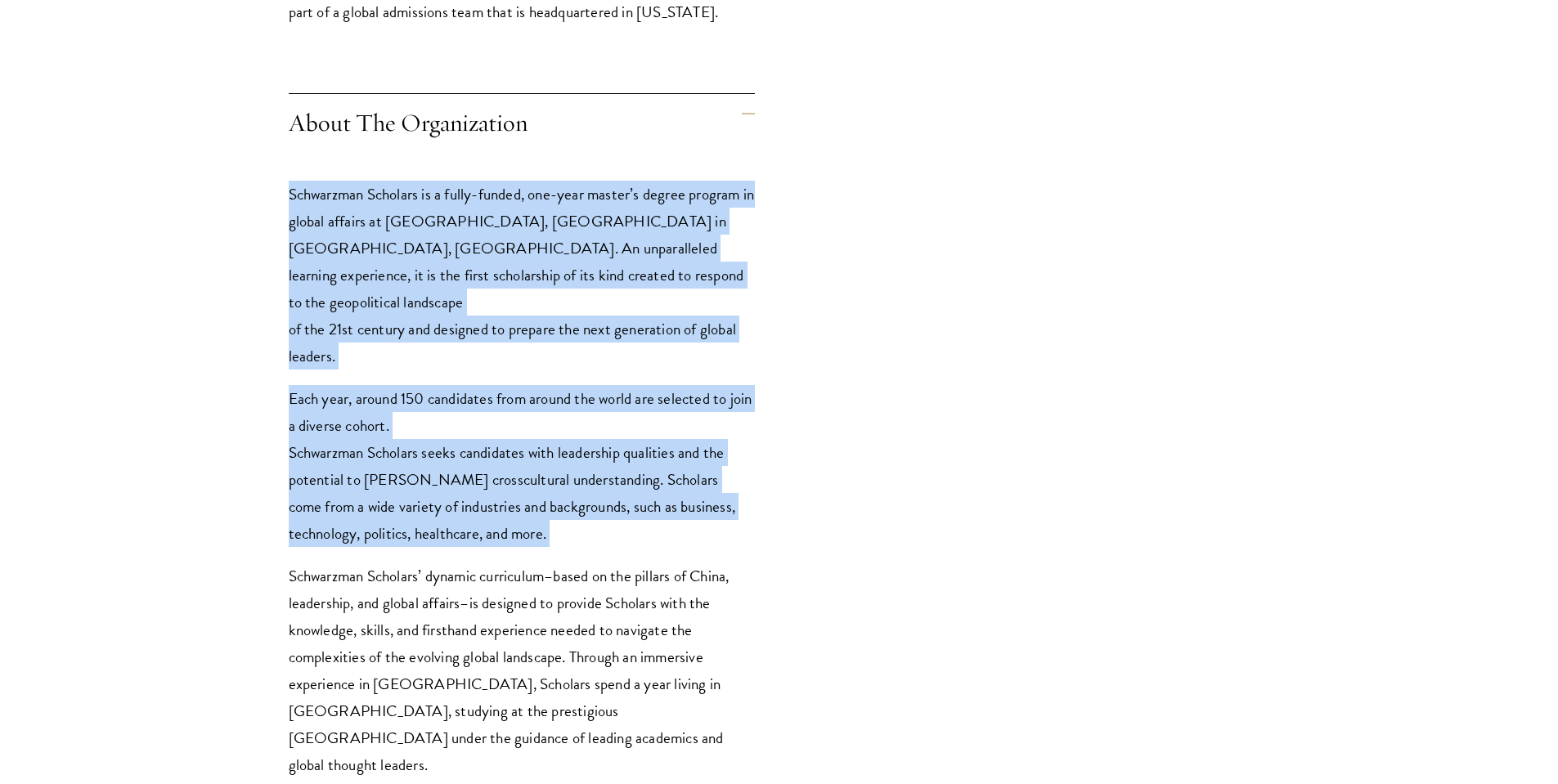
drag, startPoint x: 709, startPoint y: 465, endPoint x: 724, endPoint y: 515, distance: 52.2
click at [724, 515] on div "Schwarzman Scholars is a fully-funded, one-year master’s degree program in glob…" at bounding box center [521, 535] width 466 height 759
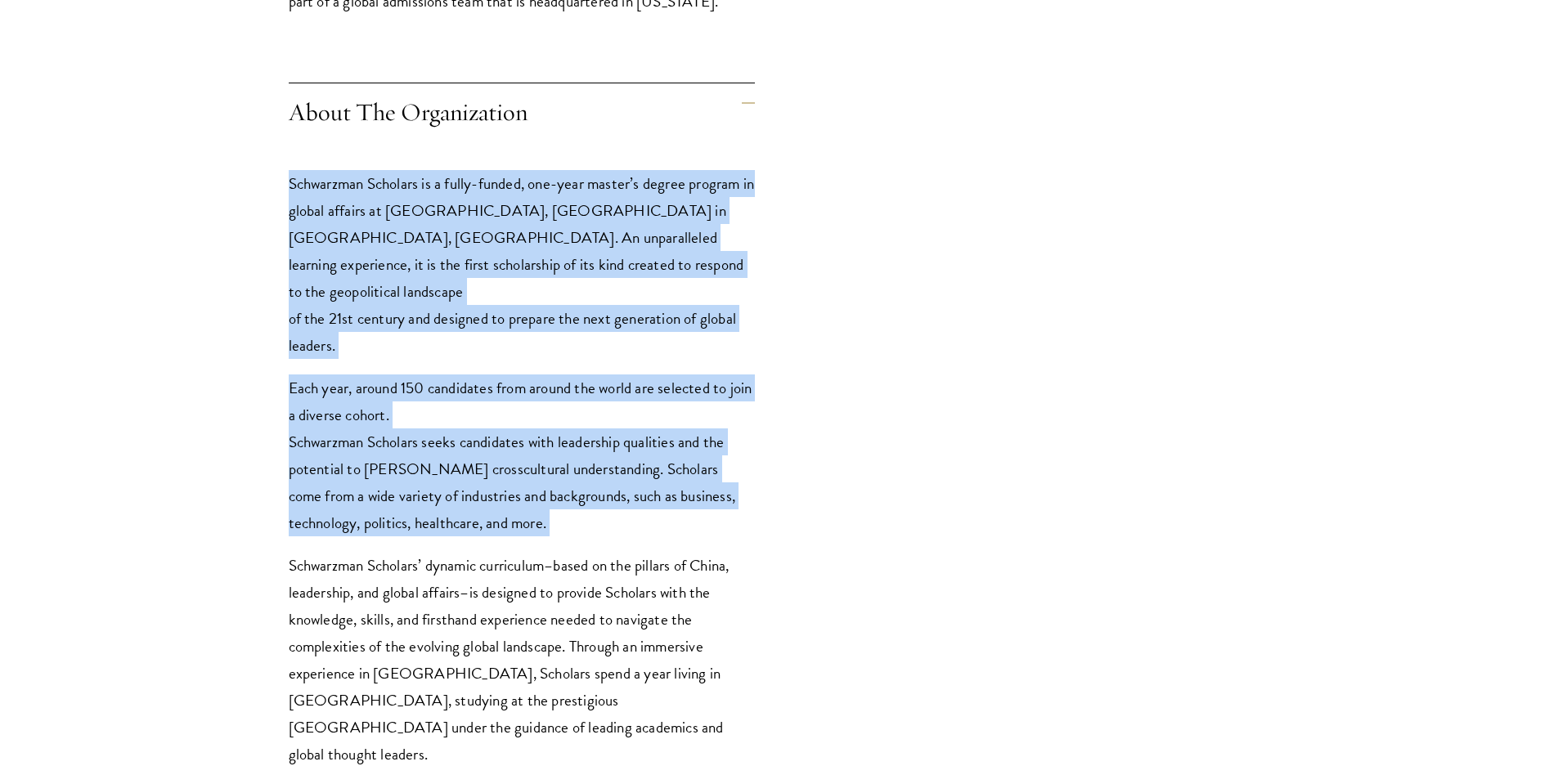
click at [711, 513] on div "Schwarzman Scholars is a fully-funded, one-year master’s degree program in glob…" at bounding box center [521, 525] width 466 height 759
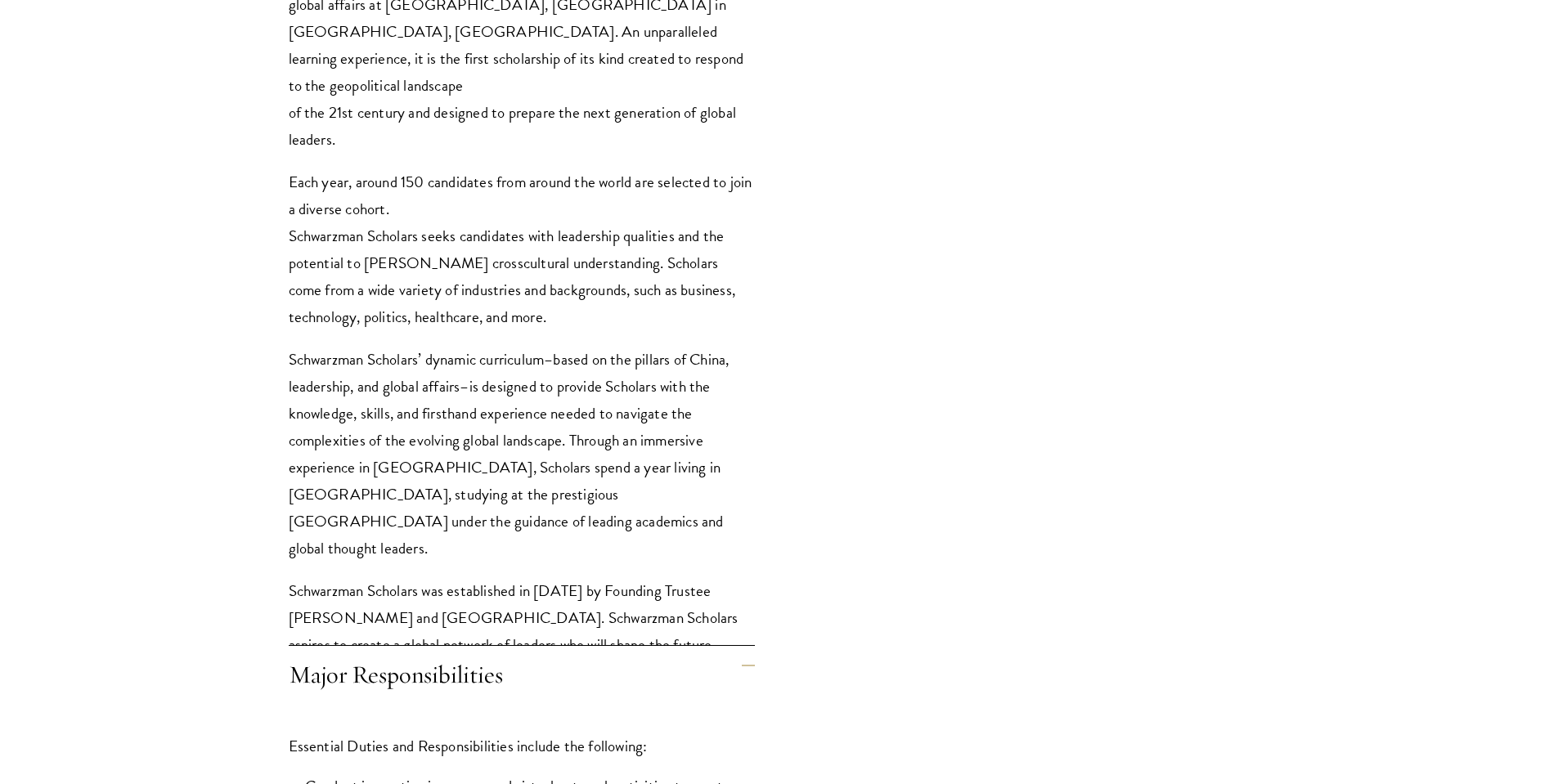
drag, startPoint x: 704, startPoint y: 476, endPoint x: 727, endPoint y: 587, distance: 113.4
click at [727, 587] on div "Schwarzman Scholars is a fully-funded, one-year master’s degree program in glob…" at bounding box center [521, 319] width 466 height 759
click at [727, 587] on p "Schwarzman Scholars was established in 2013 by Founding Trustee Stephen A. Schw…" at bounding box center [521, 617] width 466 height 81
click at [727, 585] on p "Schwarzman Scholars was established in 2013 by Founding Trustee Stephen A. Schw…" at bounding box center [521, 617] width 466 height 81
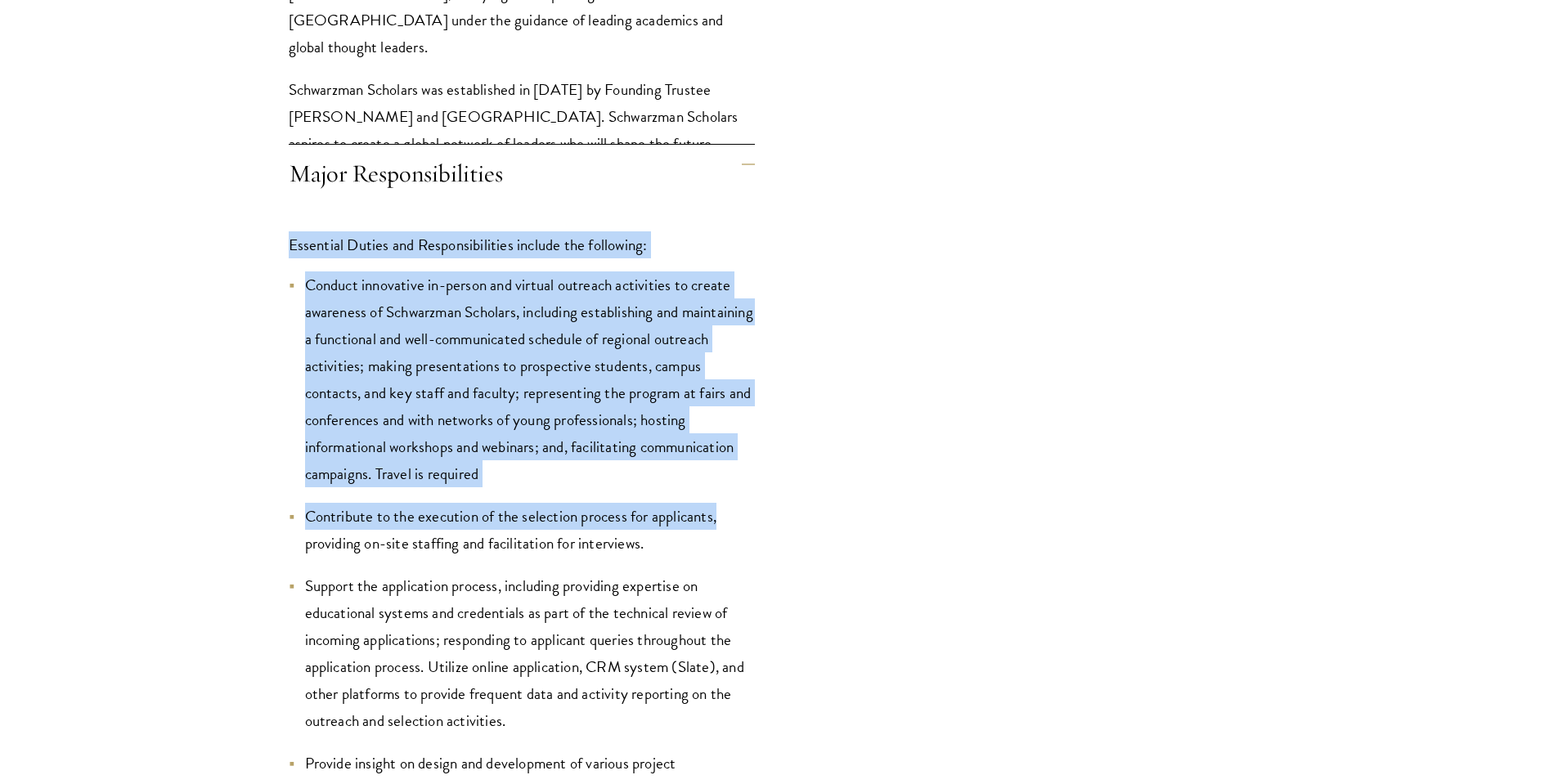
drag, startPoint x: 712, startPoint y: 444, endPoint x: 723, endPoint y: 505, distance: 62.0
click at [723, 505] on li "Contribute to the execution of the selection process for applicants, providing …" at bounding box center [521, 530] width 466 height 54
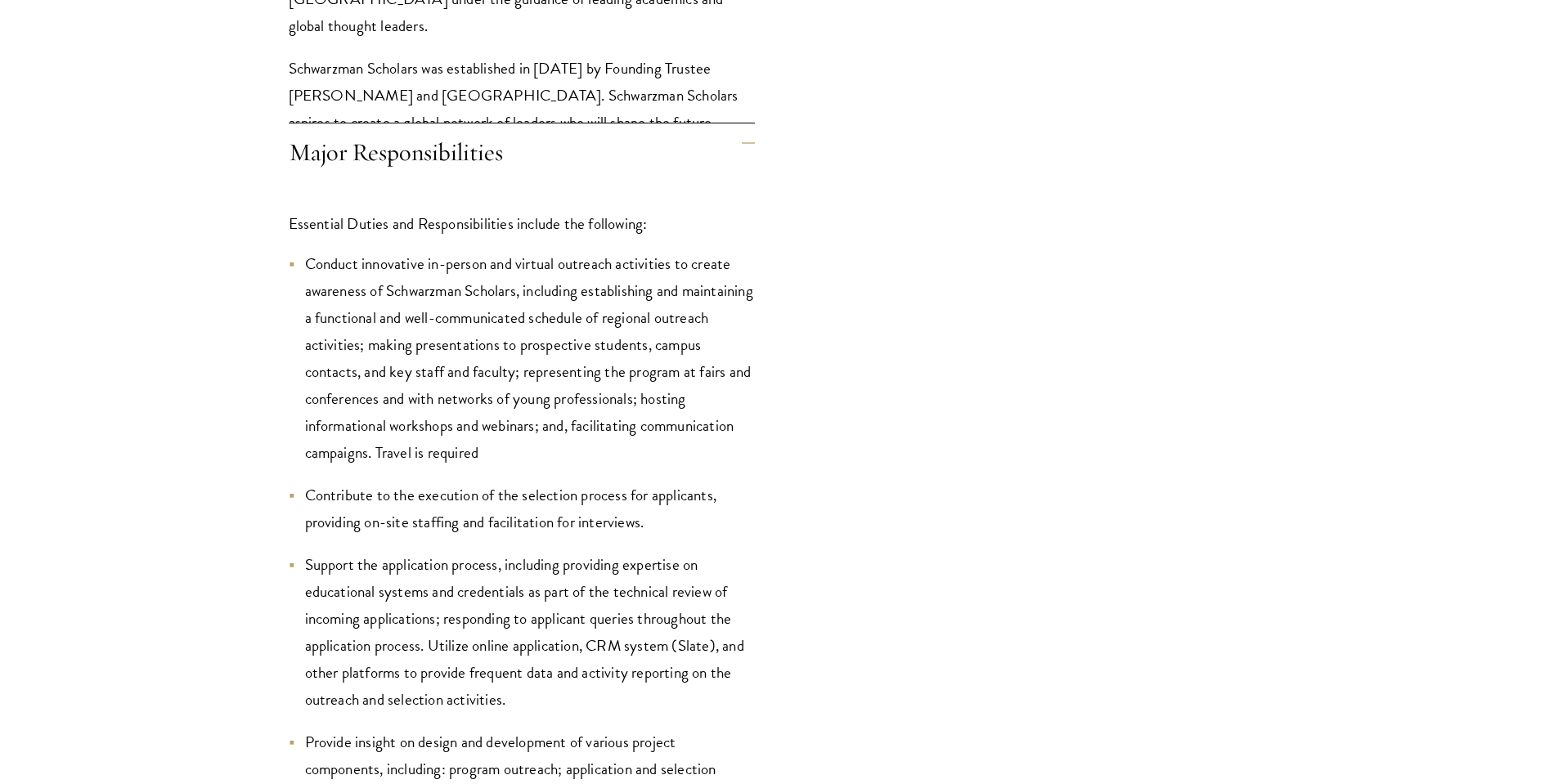
scroll to position [1894, 0]
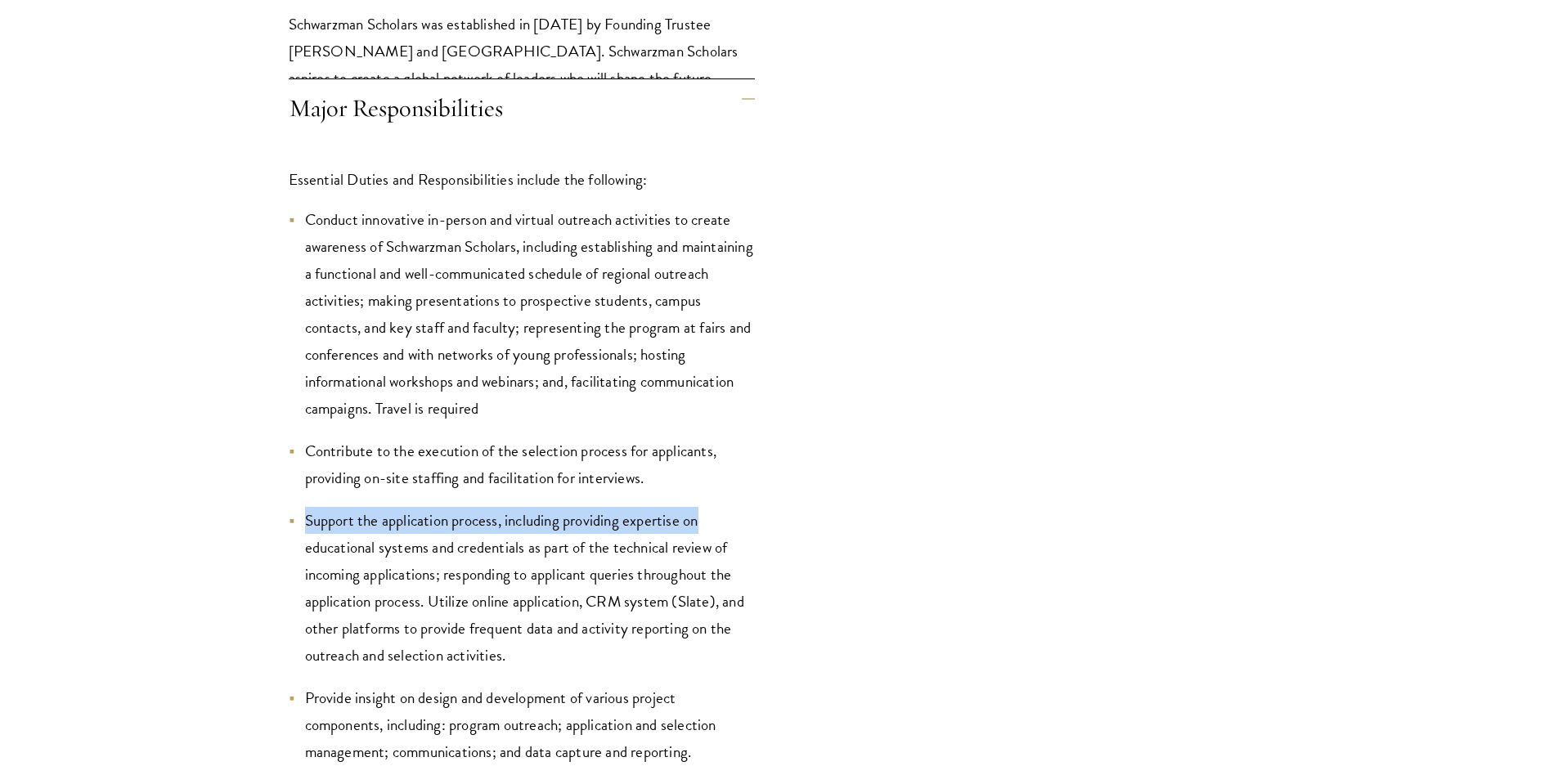
drag, startPoint x: 723, startPoint y: 487, endPoint x: 727, endPoint y: 507, distance: 20.4
click at [727, 507] on li "Support the application process, including providing expertise on educational s…" at bounding box center [521, 588] width 466 height 162
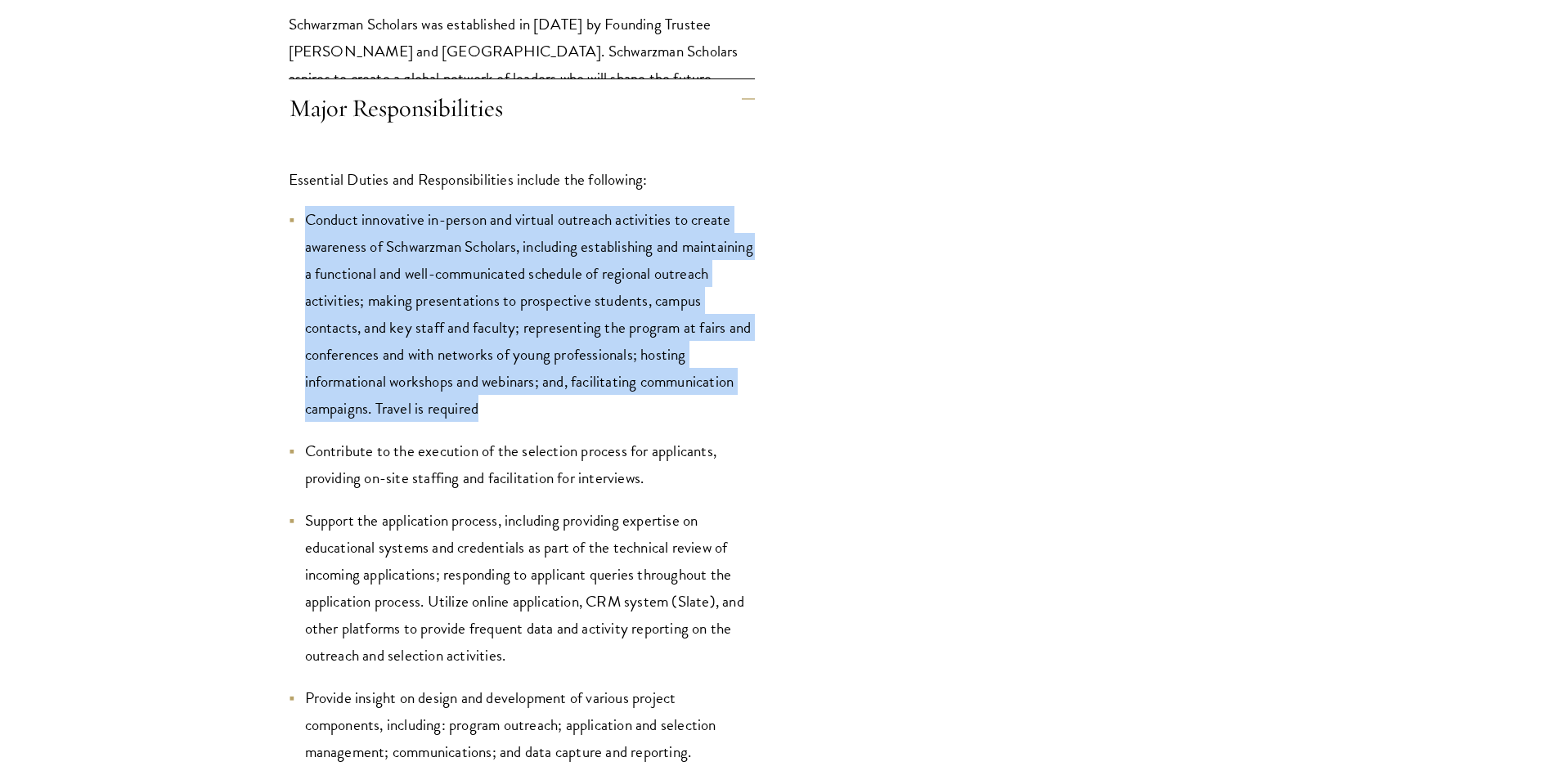
drag, startPoint x: 700, startPoint y: 395, endPoint x: 697, endPoint y: 193, distance: 202.0
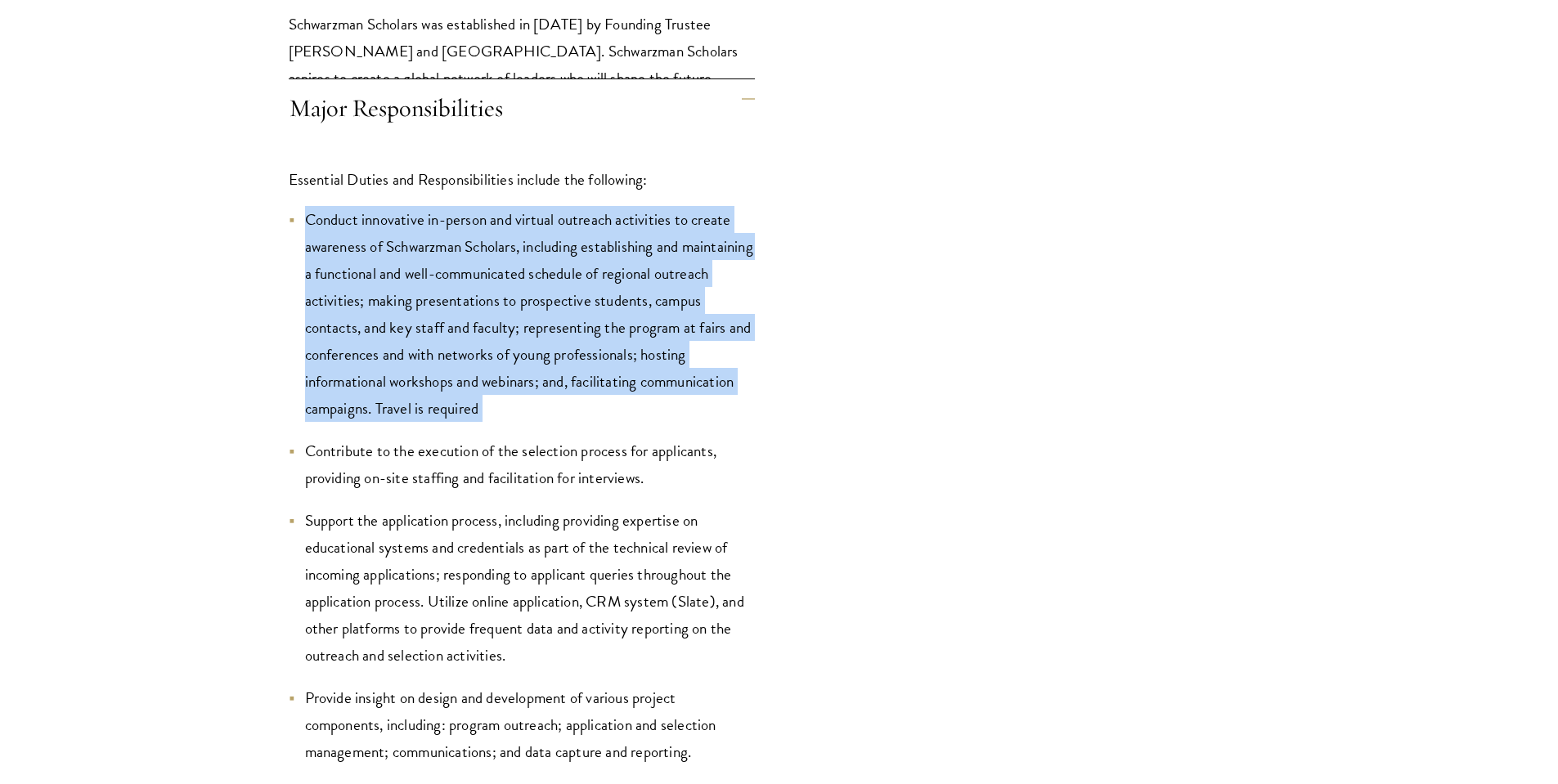
drag, startPoint x: 697, startPoint y: 194, endPoint x: 698, endPoint y: 404, distance: 210.0
click at [698, 404] on li "Conduct innovative in-person and virtual outreach activities to create awarenes…" at bounding box center [521, 313] width 466 height 215
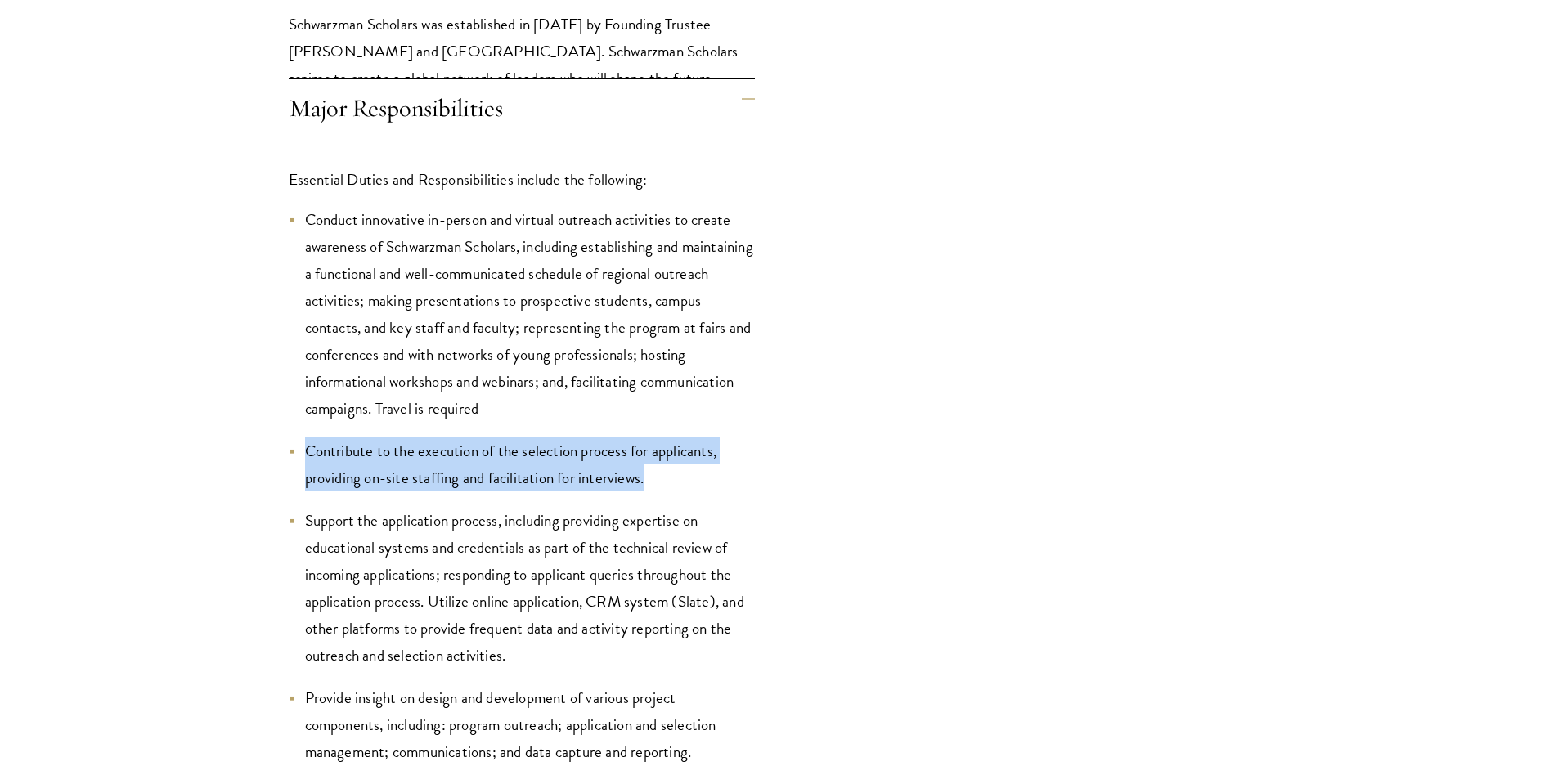
drag, startPoint x: 702, startPoint y: 420, endPoint x: 717, endPoint y: 474, distance: 56.0
click at [717, 474] on li "Contribute to the execution of the selection process for applicants, providing …" at bounding box center [521, 464] width 466 height 54
drag, startPoint x: 717, startPoint y: 474, endPoint x: 723, endPoint y: 412, distance: 62.3
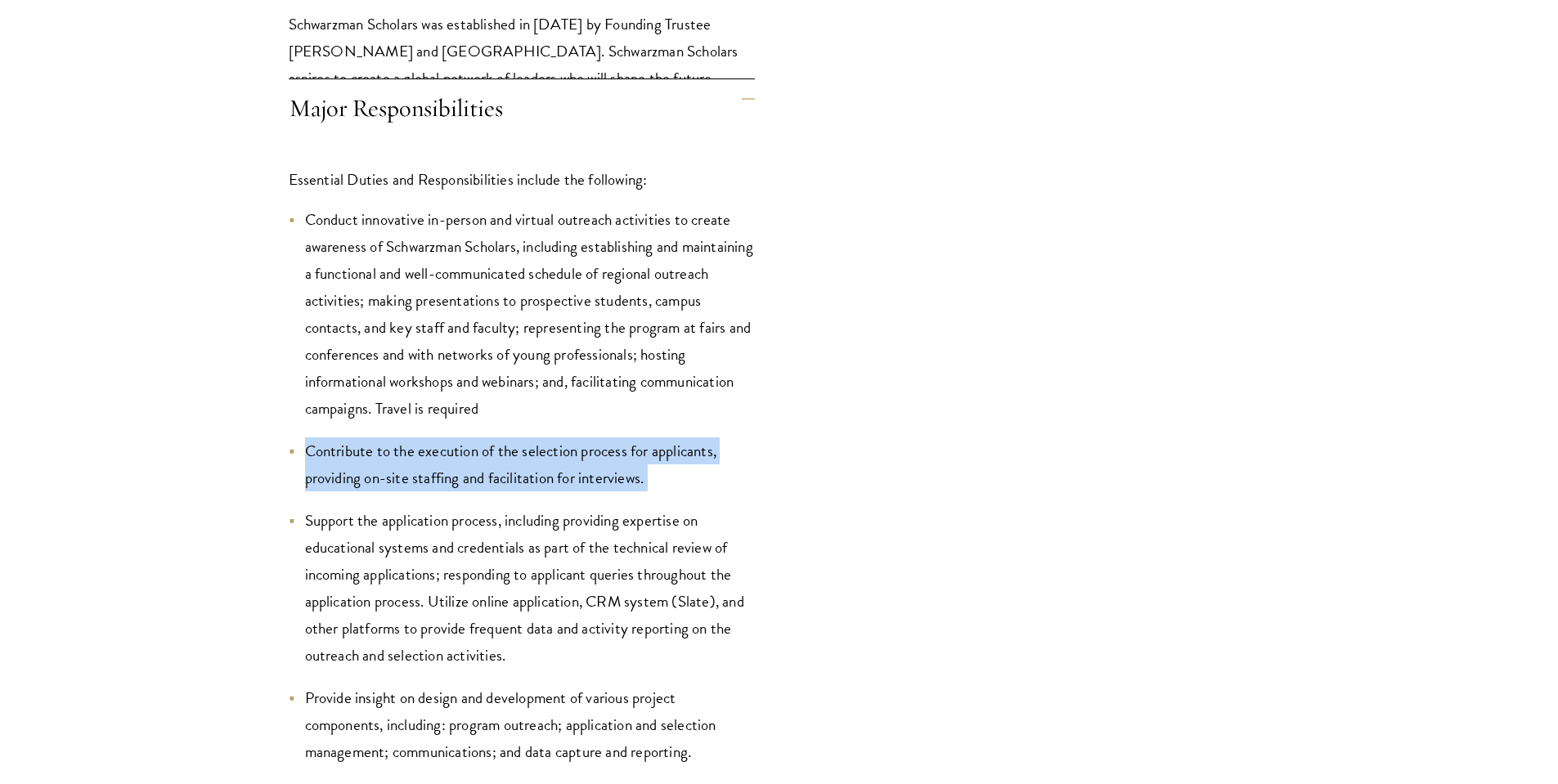
click at [723, 412] on li "Conduct innovative in-person and virtual outreach activities to create awarenes…" at bounding box center [521, 313] width 466 height 215
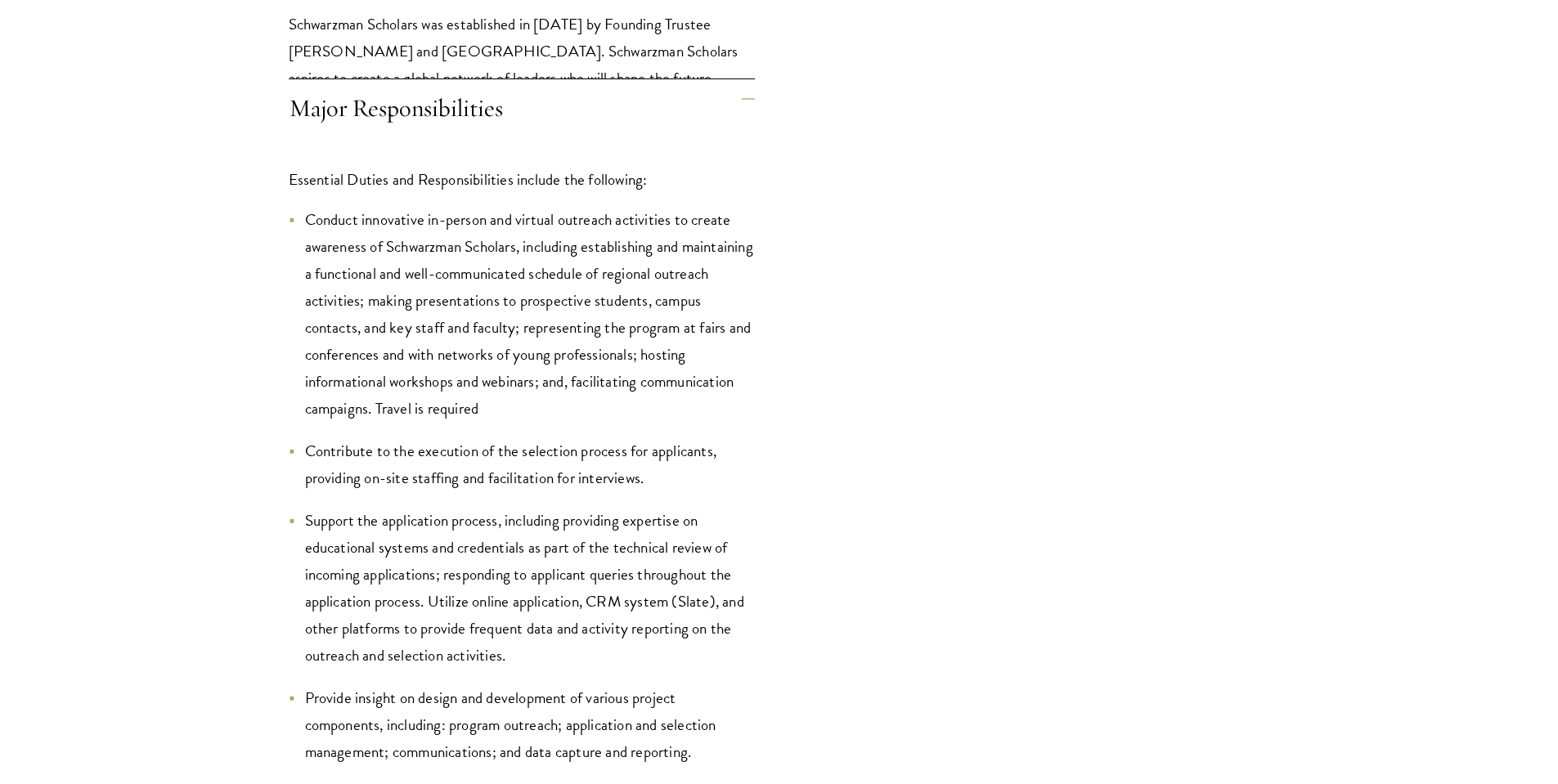
scroll to position [2072, 0]
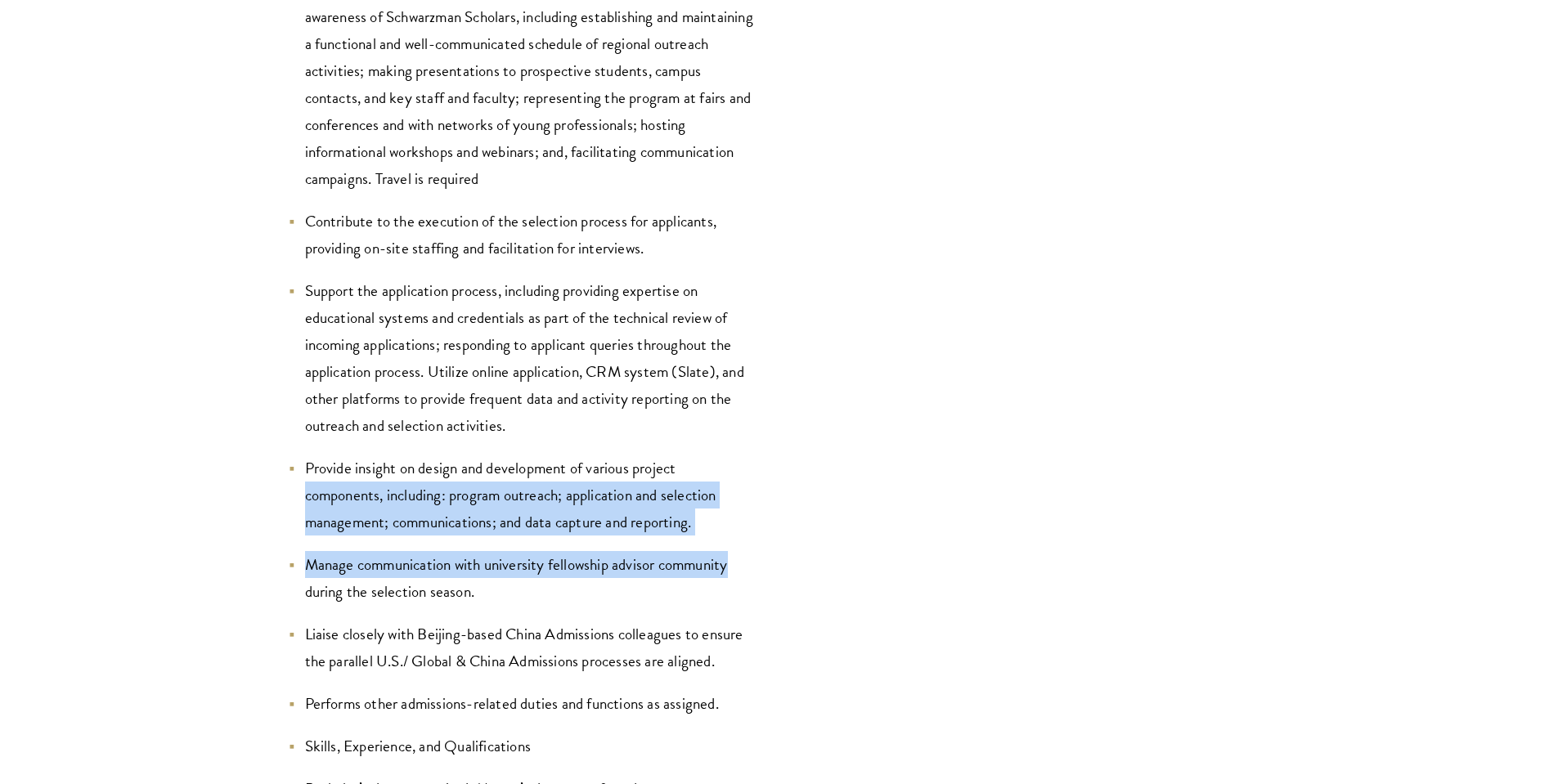
drag, startPoint x: 692, startPoint y: 506, endPoint x: 733, endPoint y: 568, distance: 74.3
click at [733, 568] on li "Manage communication with university fellowship advisor community during the se…" at bounding box center [521, 577] width 466 height 54
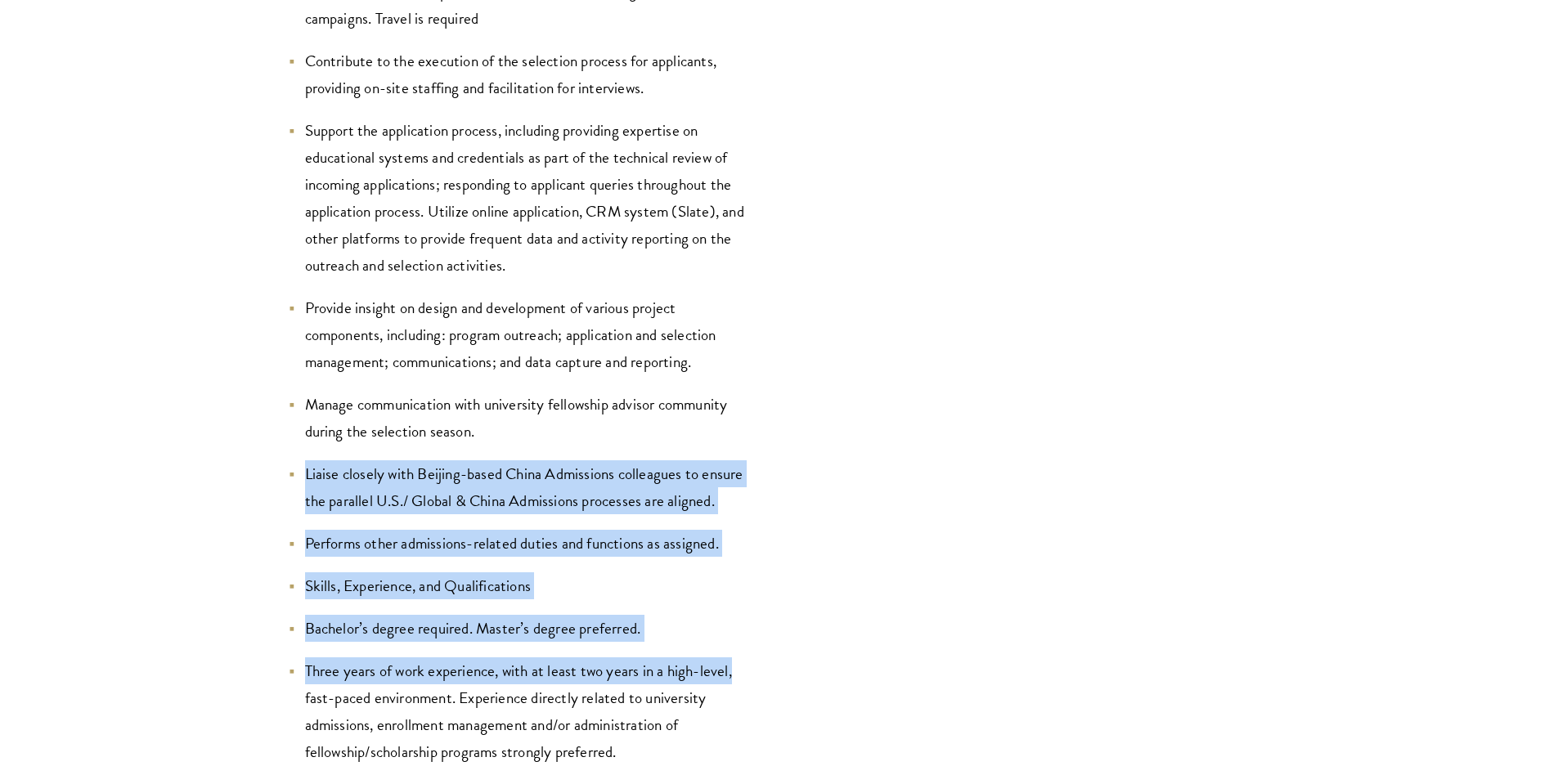
drag, startPoint x: 727, startPoint y: 530, endPoint x: 745, endPoint y: 653, distance: 124.3
click at [745, 657] on li "Three years of work experience, with at least two years in a high-level, fast-p…" at bounding box center [521, 711] width 466 height 108
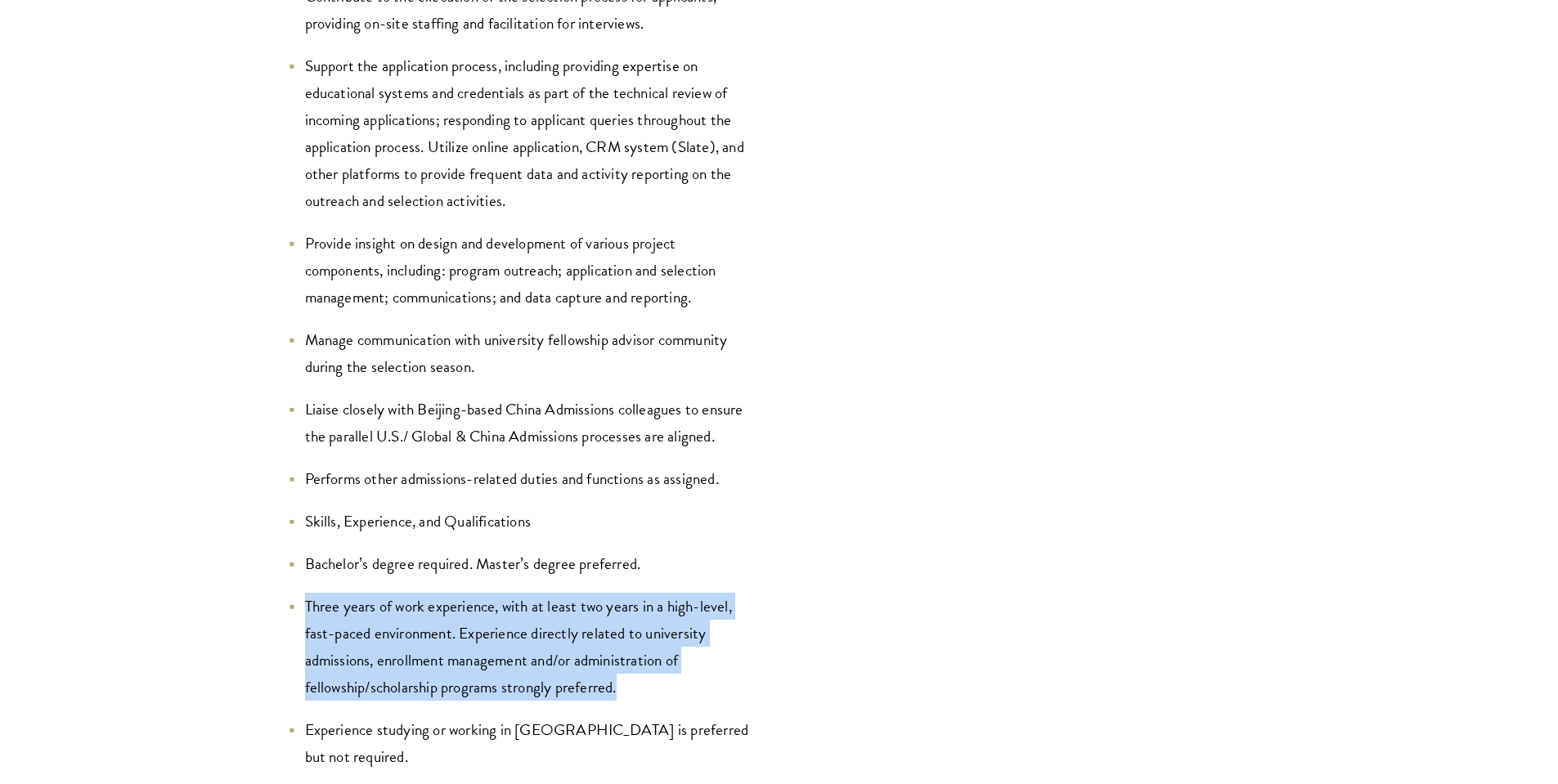
drag, startPoint x: 737, startPoint y: 605, endPoint x: 747, endPoint y: 670, distance: 65.8
click at [747, 670] on ul "Conduct innovative in-person and virtual outreach activities to create awarenes…" at bounding box center [521, 760] width 466 height 2018
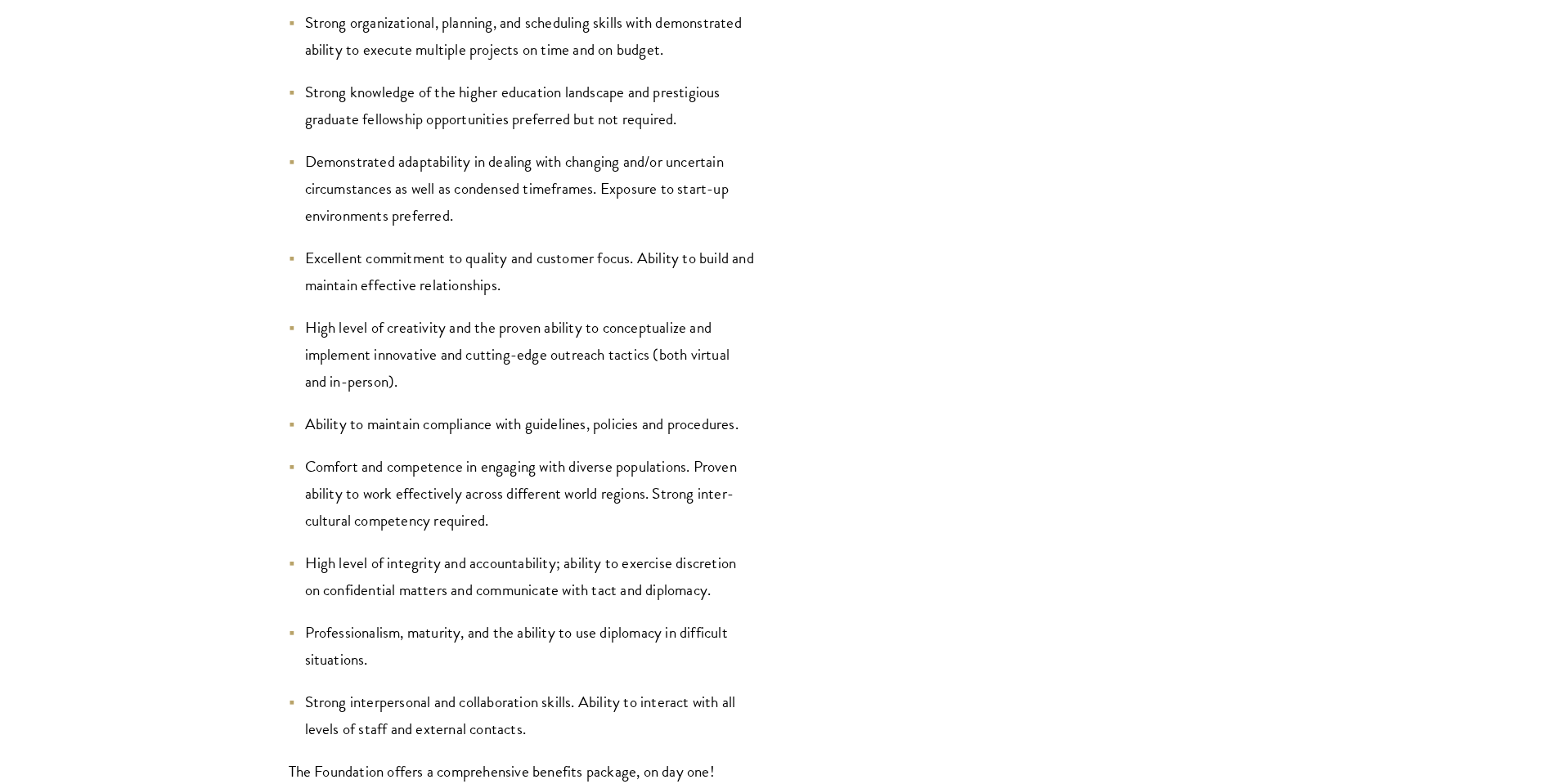
scroll to position [3460, 0]
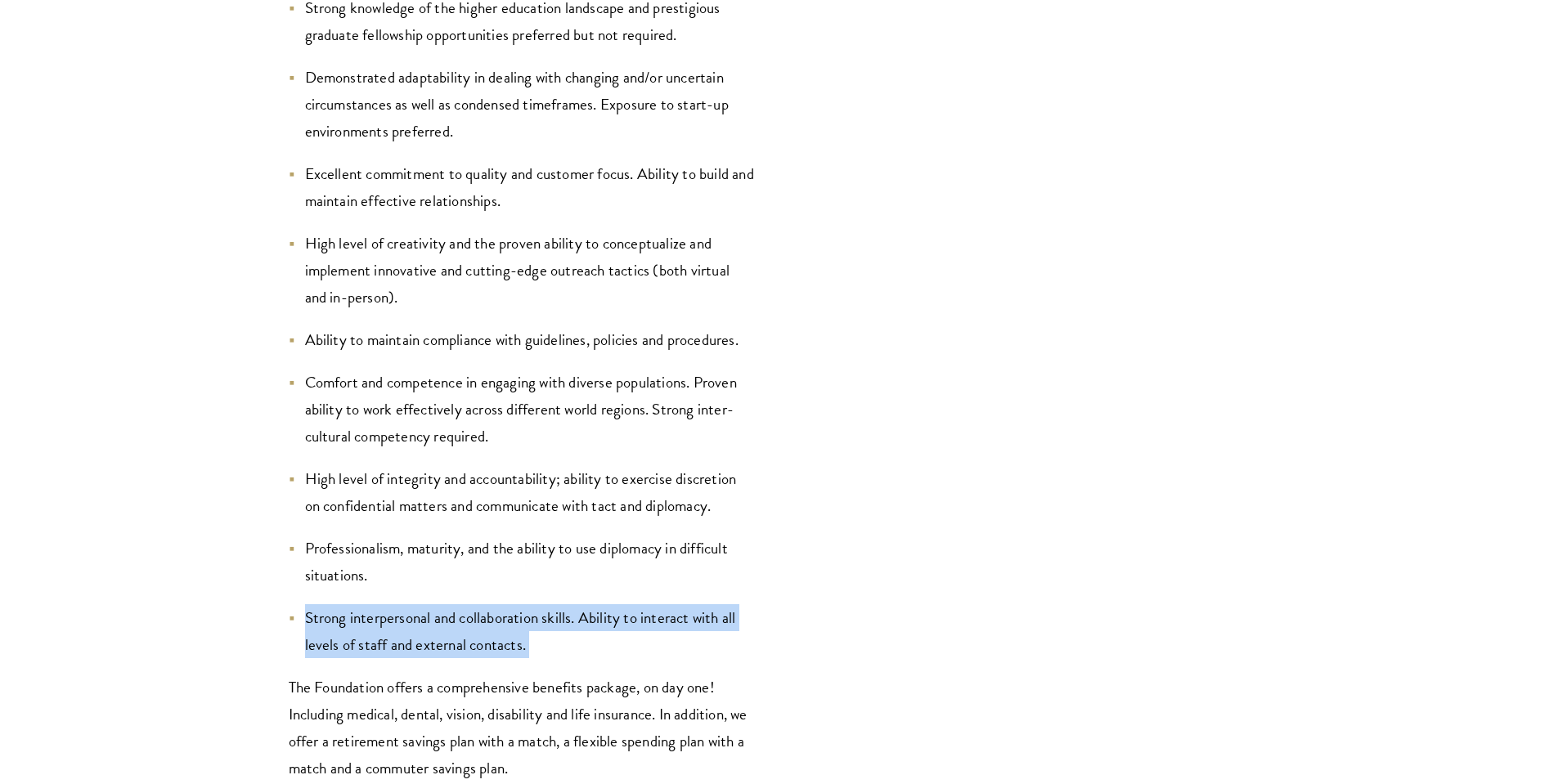
drag, startPoint x: 704, startPoint y: 625, endPoint x: 707, endPoint y: 562, distance: 63.1
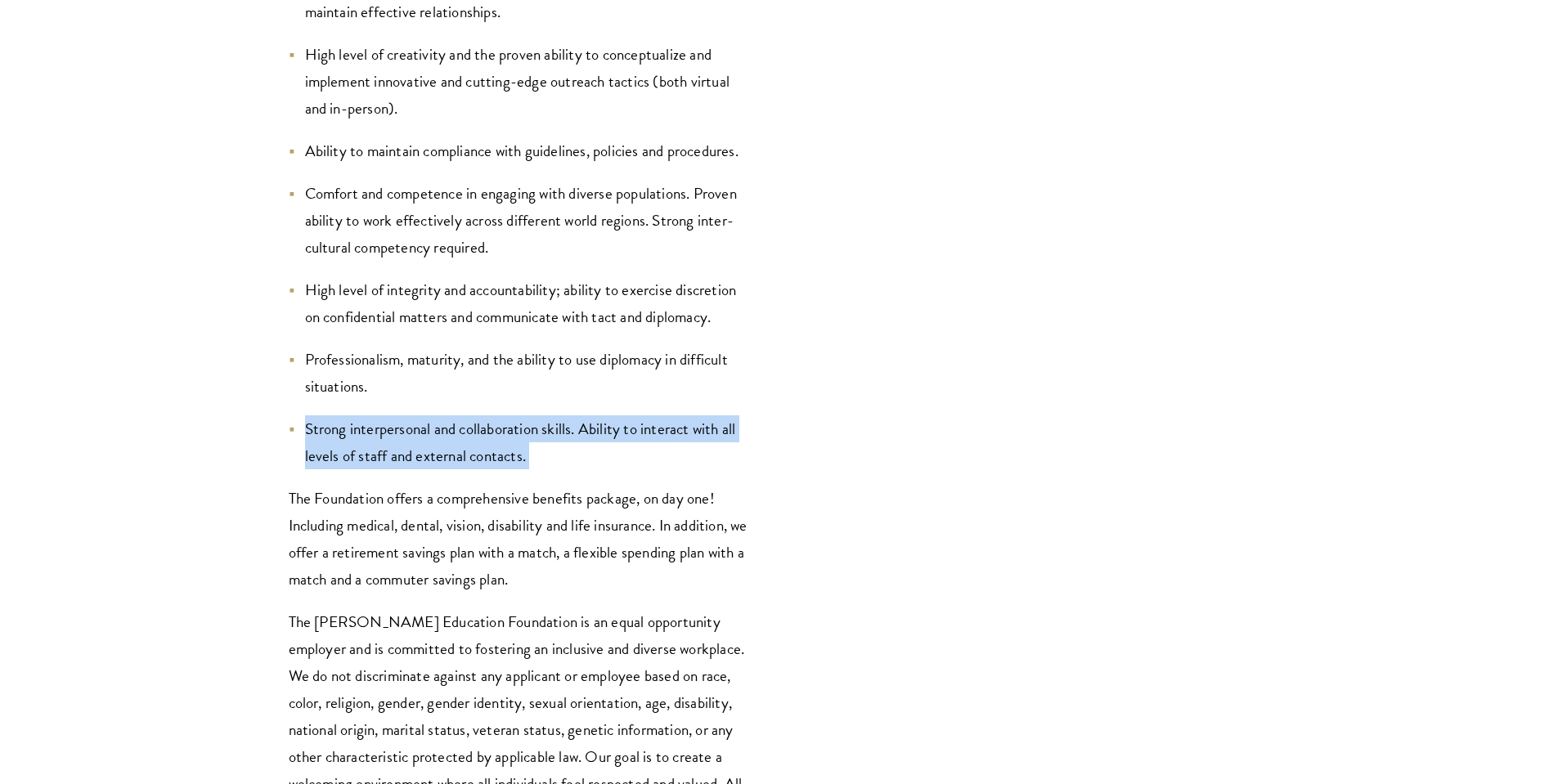
scroll to position [3733, 0]
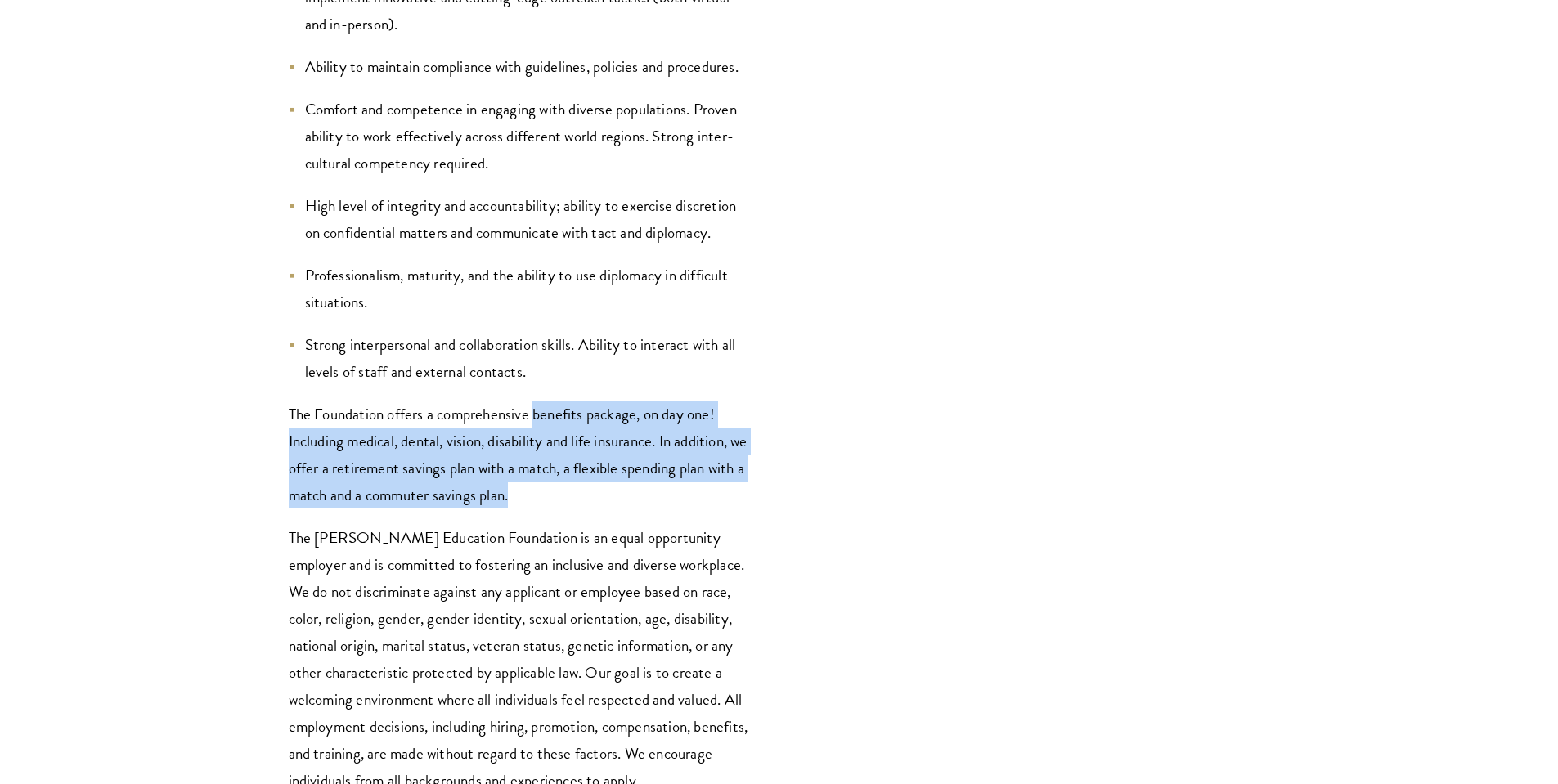
drag, startPoint x: 537, startPoint y: 457, endPoint x: 535, endPoint y: 375, distance: 82.0
click at [535, 401] on p "The Foundation offers a comprehensive benefits package, on day one! Including m…" at bounding box center [521, 455] width 466 height 108
drag, startPoint x: 608, startPoint y: 471, endPoint x: 584, endPoint y: 363, distance: 110.6
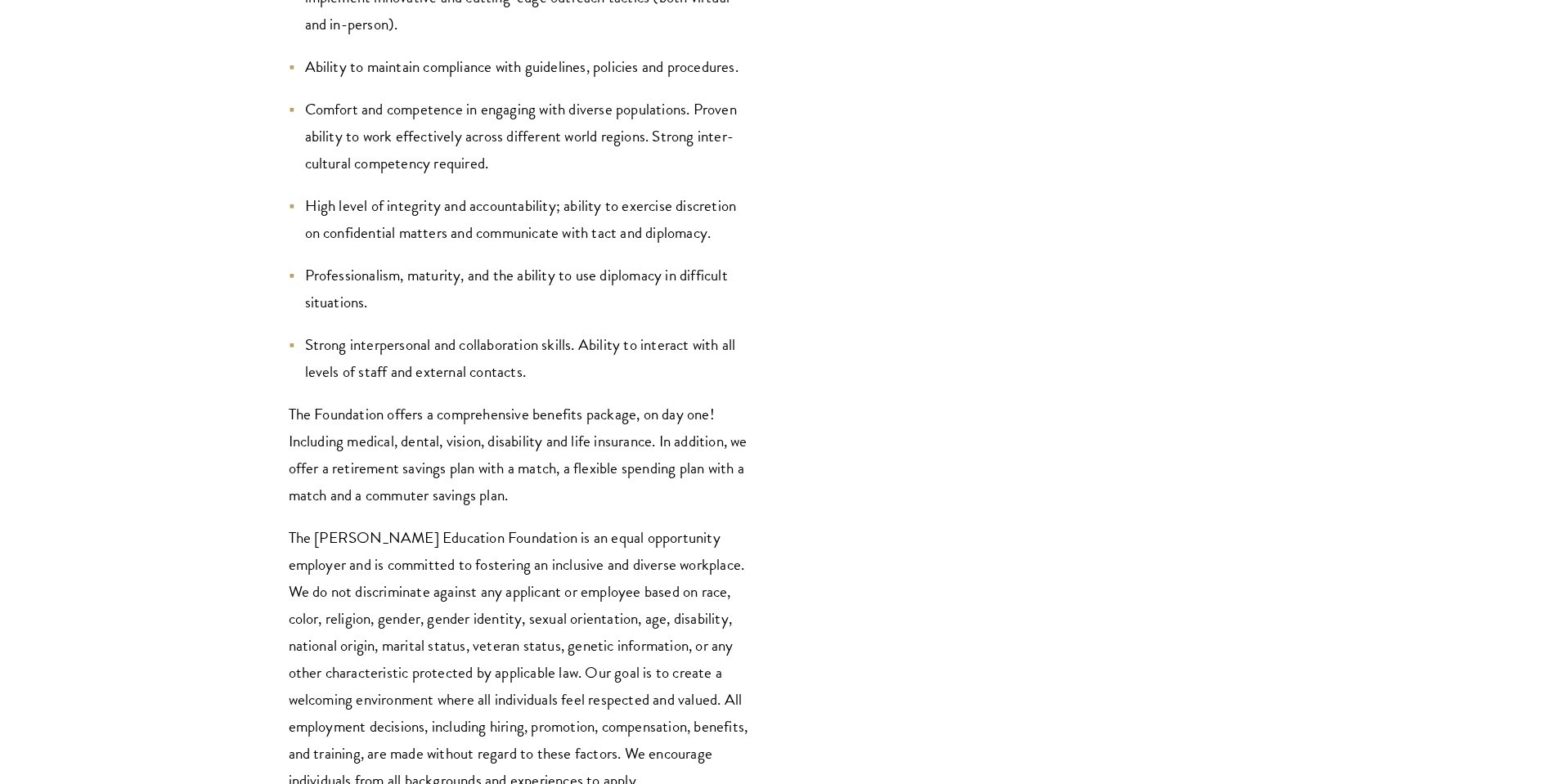
click at [591, 404] on p "The Foundation offers a comprehensive benefits package, on day one! Including m…" at bounding box center [521, 455] width 466 height 108
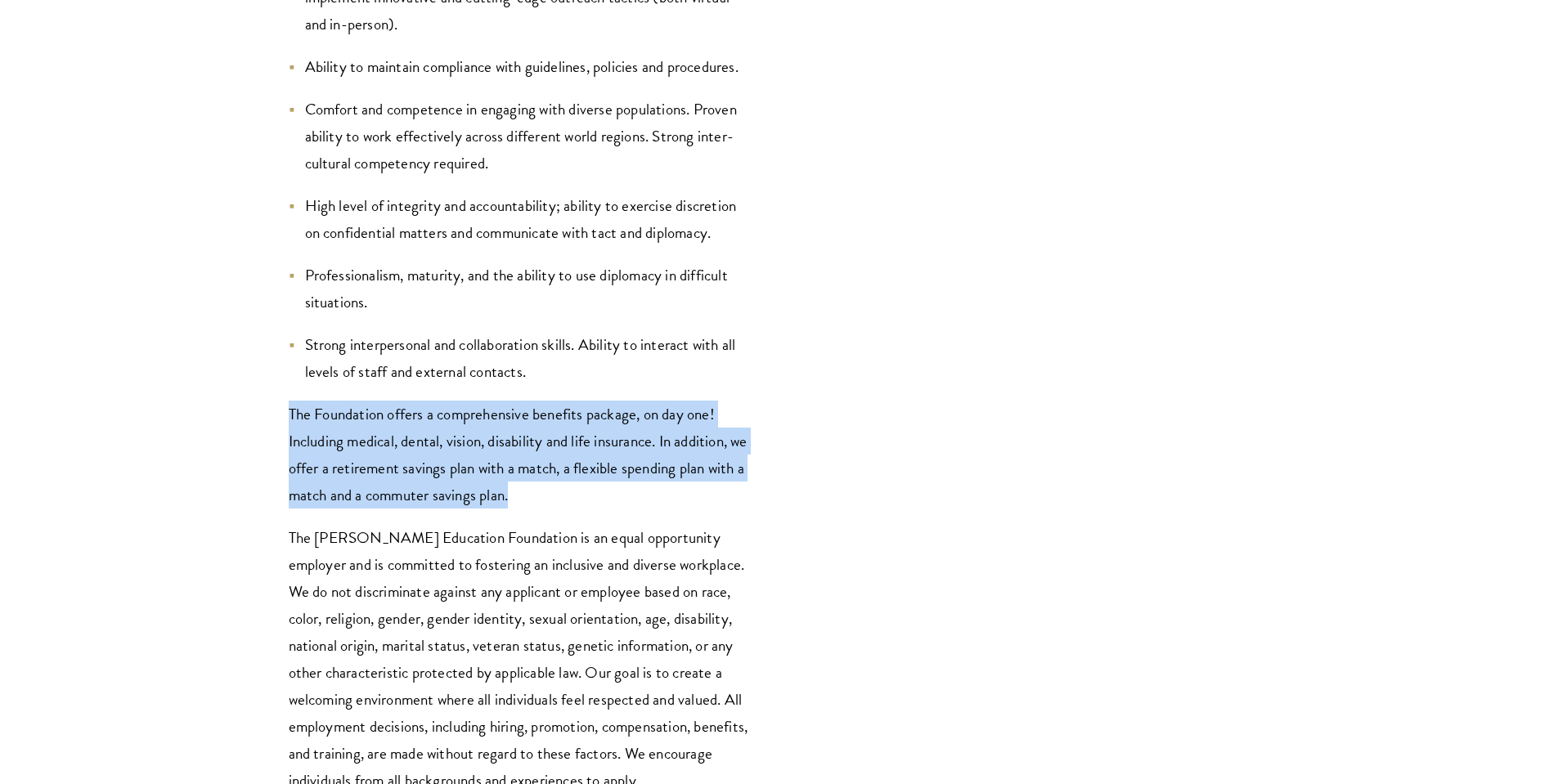
drag, startPoint x: 604, startPoint y: 363, endPoint x: 621, endPoint y: 470, distance: 108.3
click at [621, 470] on p "The Foundation offers a comprehensive benefits package, on day one! Including m…" at bounding box center [521, 455] width 466 height 108
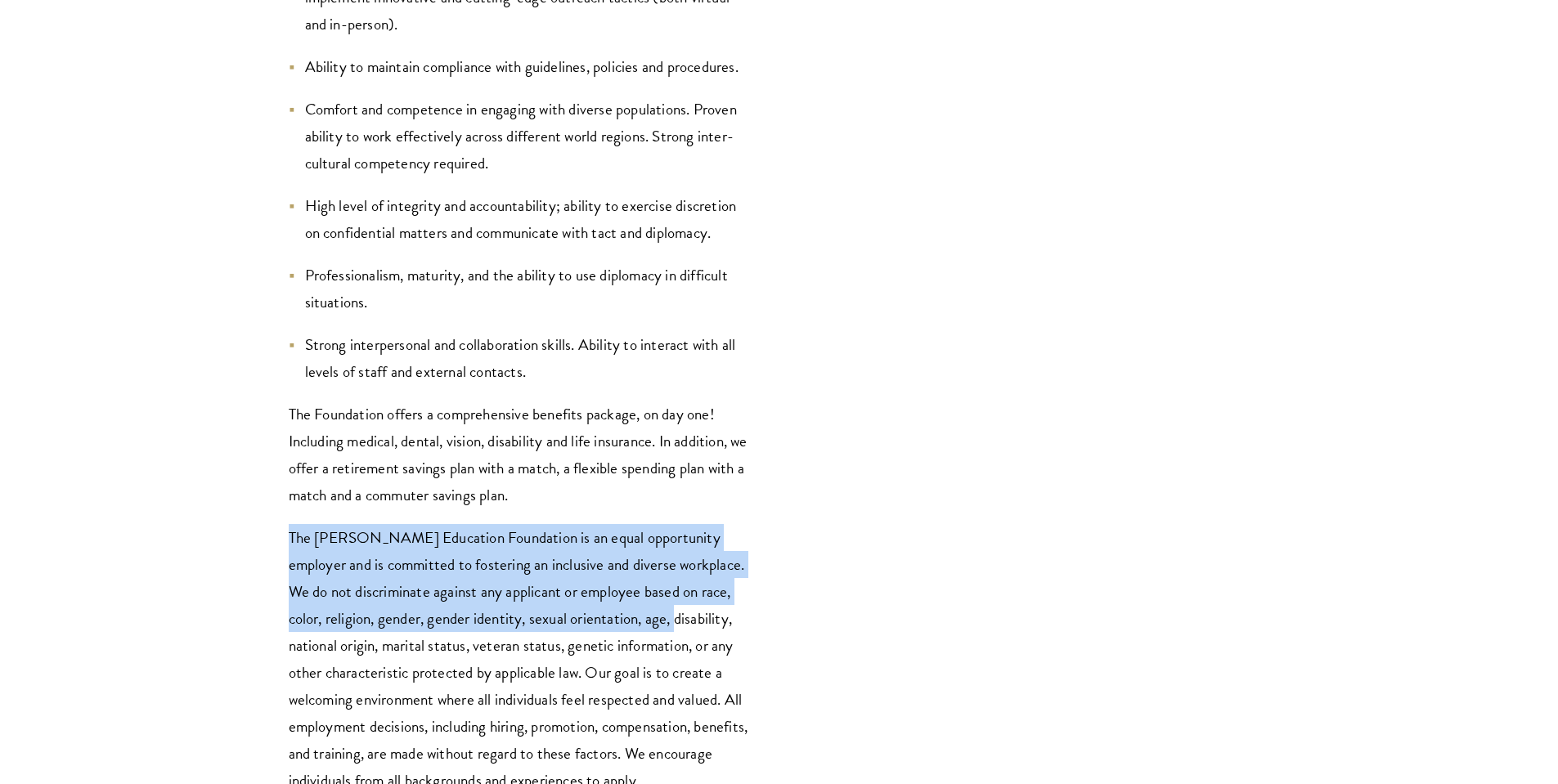
drag, startPoint x: 622, startPoint y: 484, endPoint x: 629, endPoint y: 587, distance: 103.2
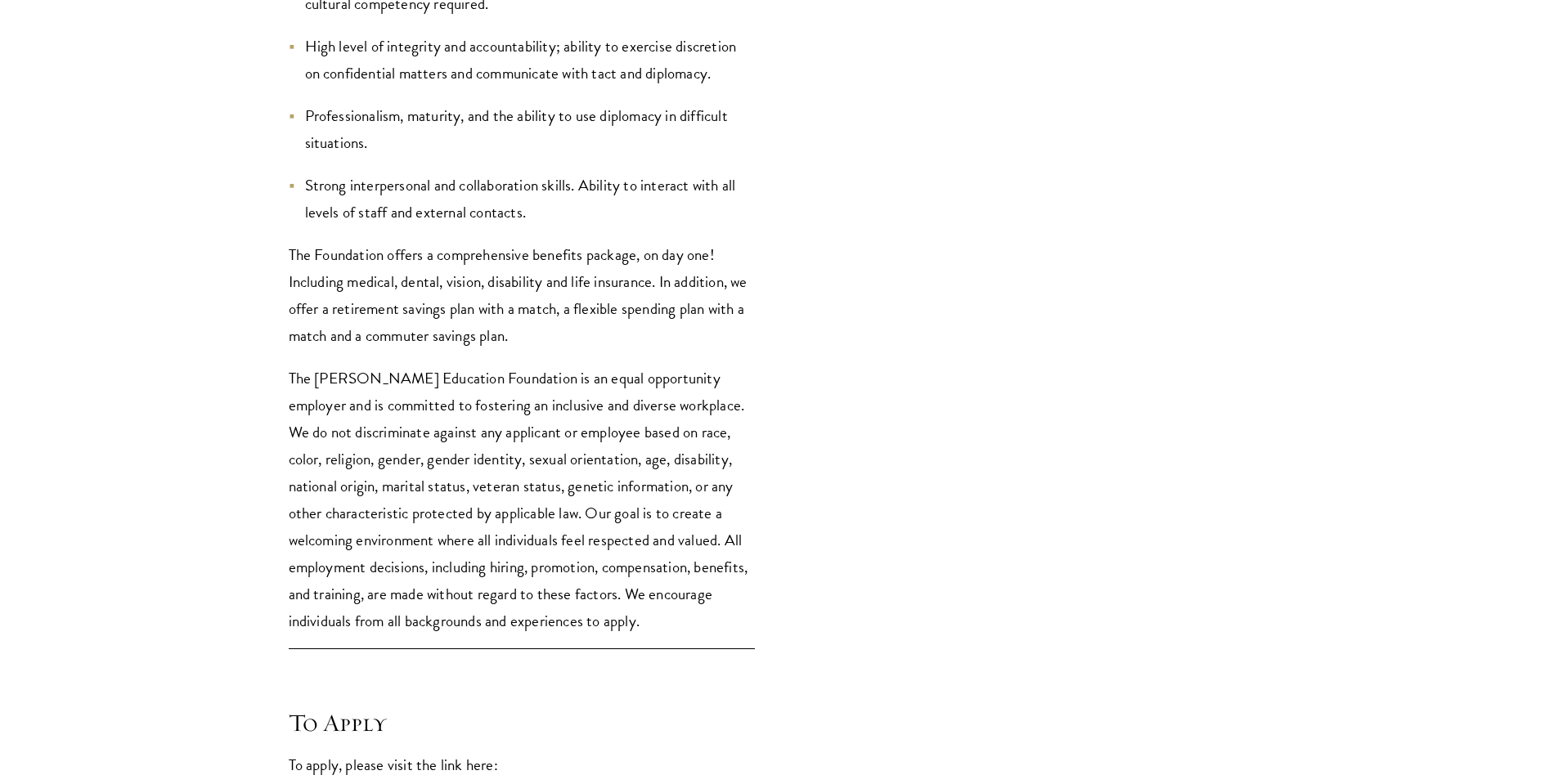
click at [629, 587] on p "The Stephen A. Schwarzman Education Foundation is an equal opportunity employer…" at bounding box center [521, 499] width 466 height 270
drag, startPoint x: 706, startPoint y: 604, endPoint x: 656, endPoint y: 441, distance: 170.5
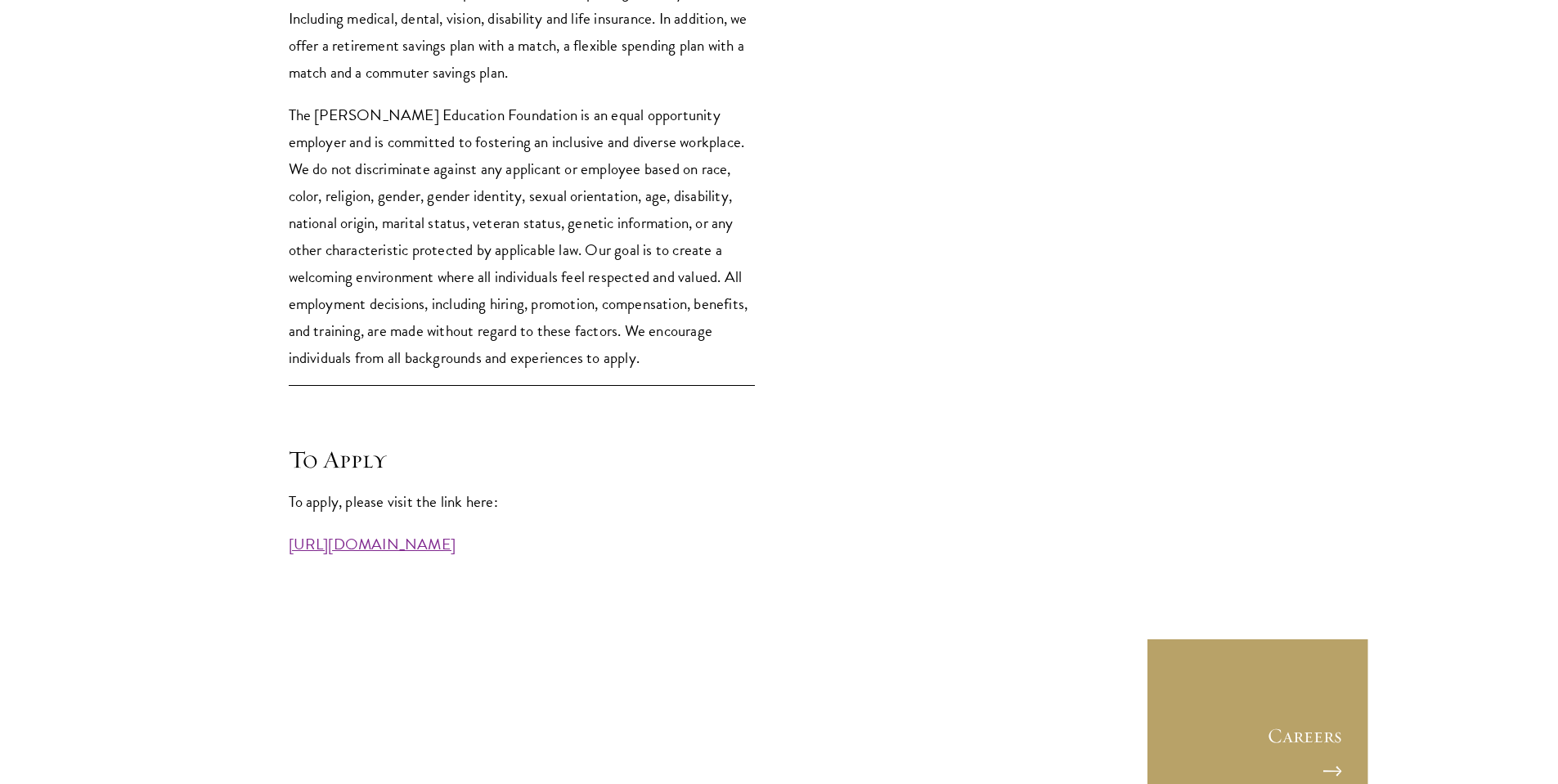
click at [656, 444] on h4 "To Apply" at bounding box center [521, 459] width 466 height 32
click at [457, 532] on link "https://workforcenow.adp.com/mascsr/default/mdf/recruitment/recruitment.html?ci…" at bounding box center [372, 544] width 168 height 24
